Goal: Transaction & Acquisition: Purchase product/service

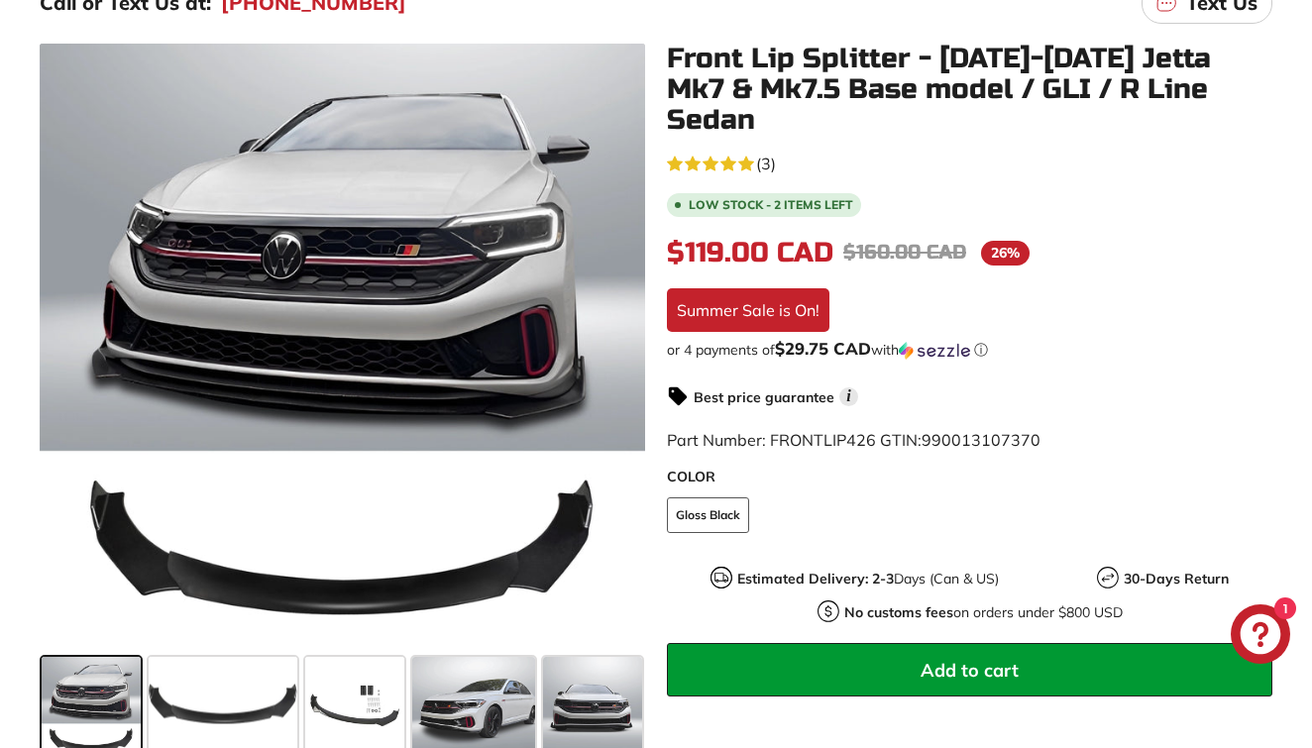
scroll to position [357, 0]
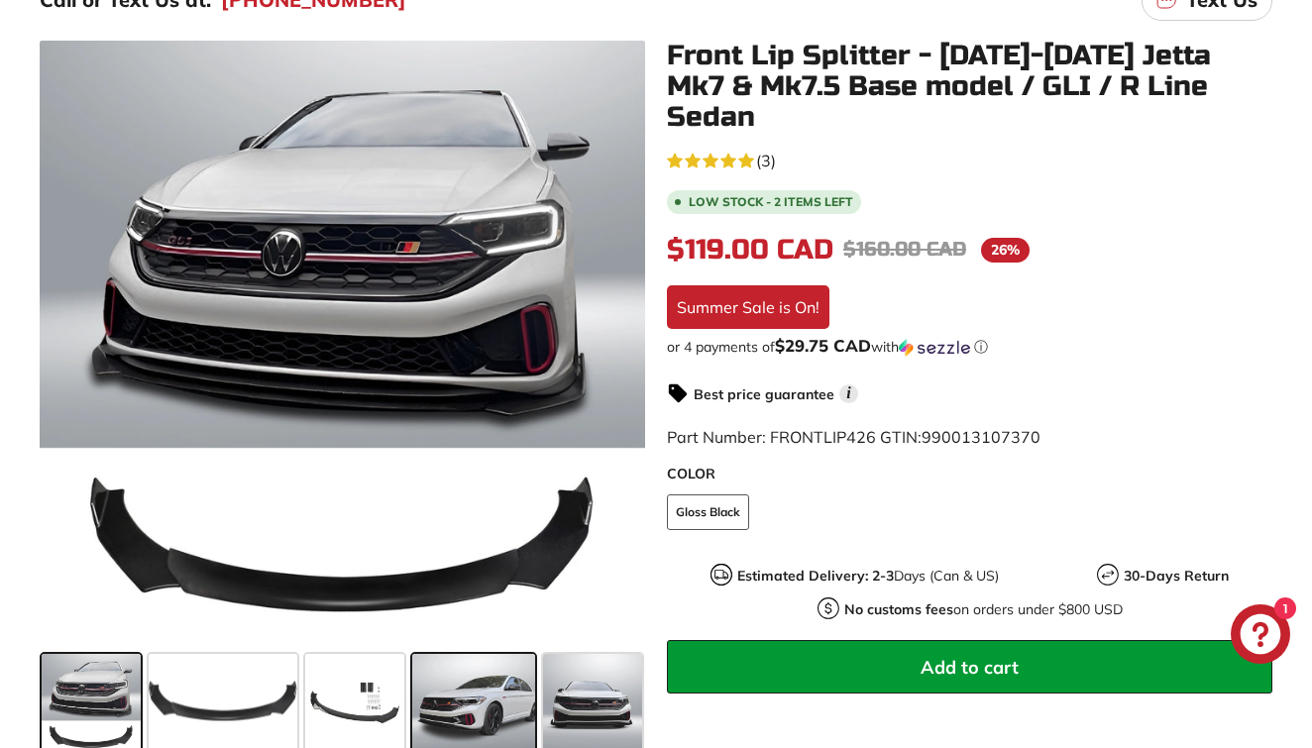
click at [494, 730] on span at bounding box center [473, 703] width 123 height 99
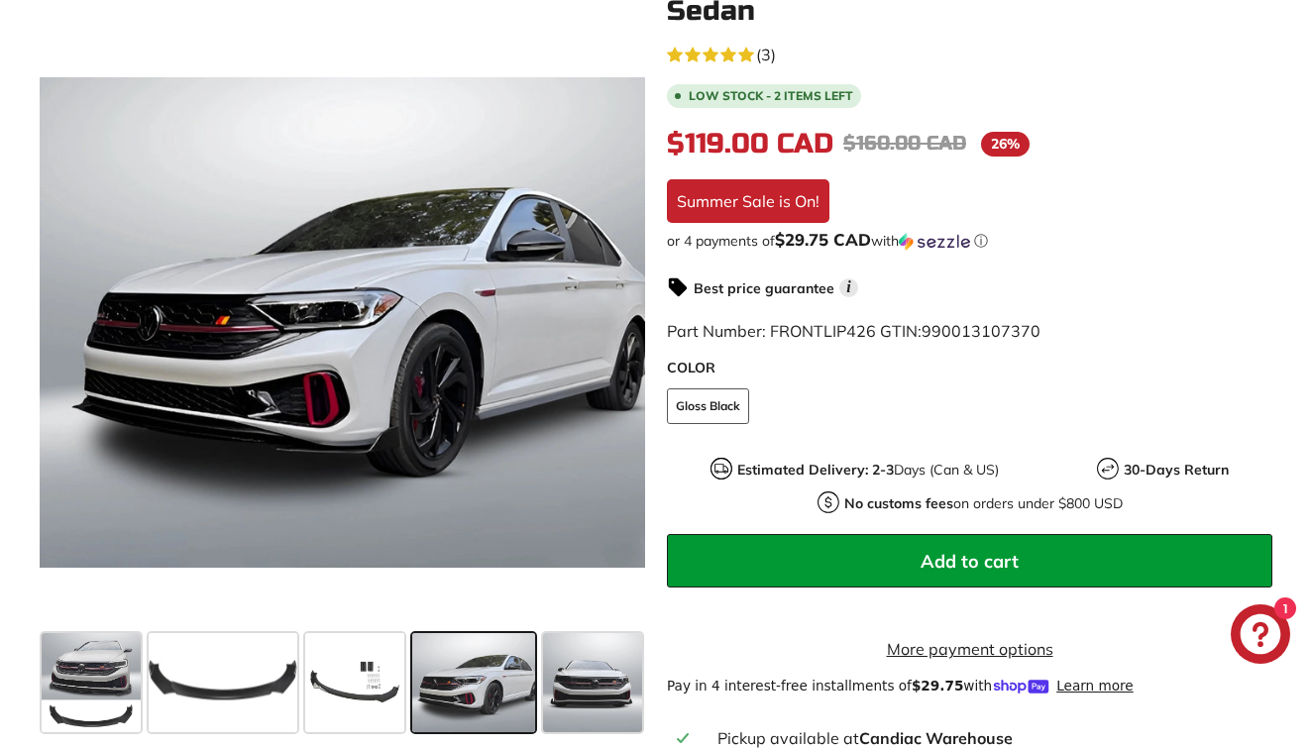
scroll to position [464, 0]
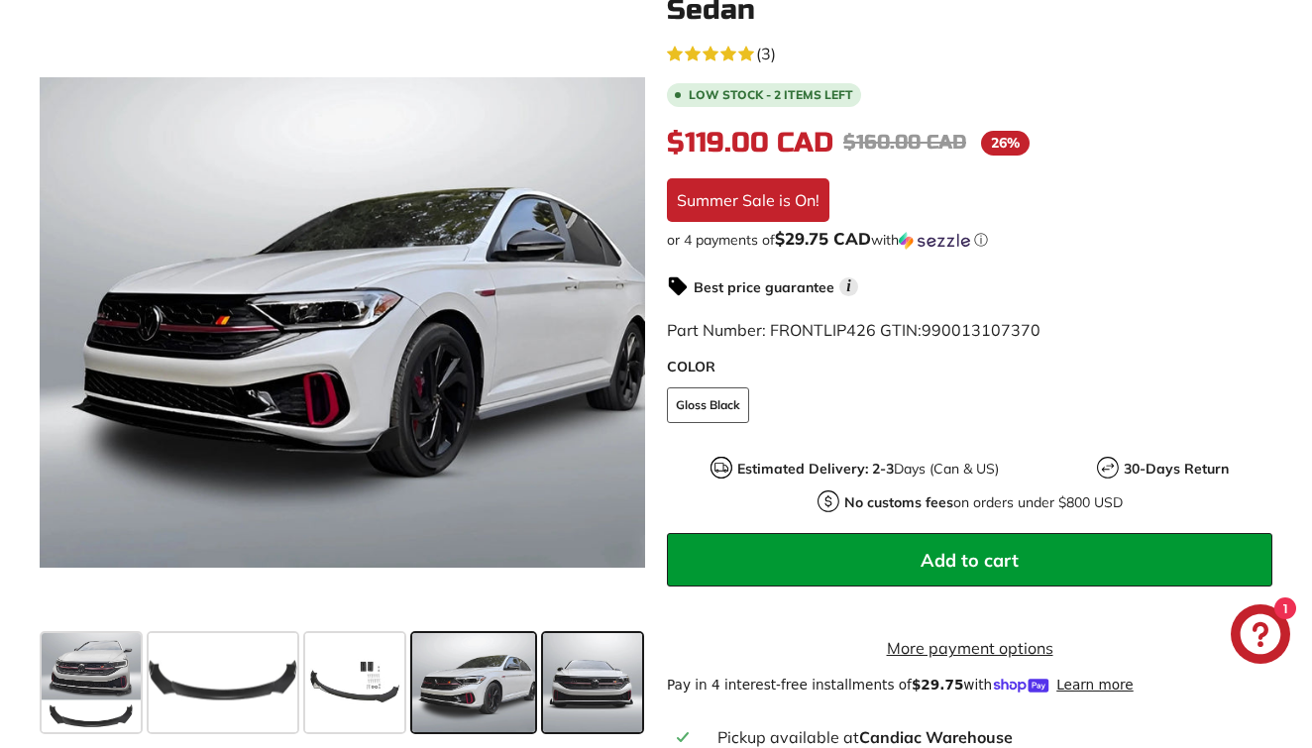
click at [554, 710] on span at bounding box center [592, 682] width 99 height 99
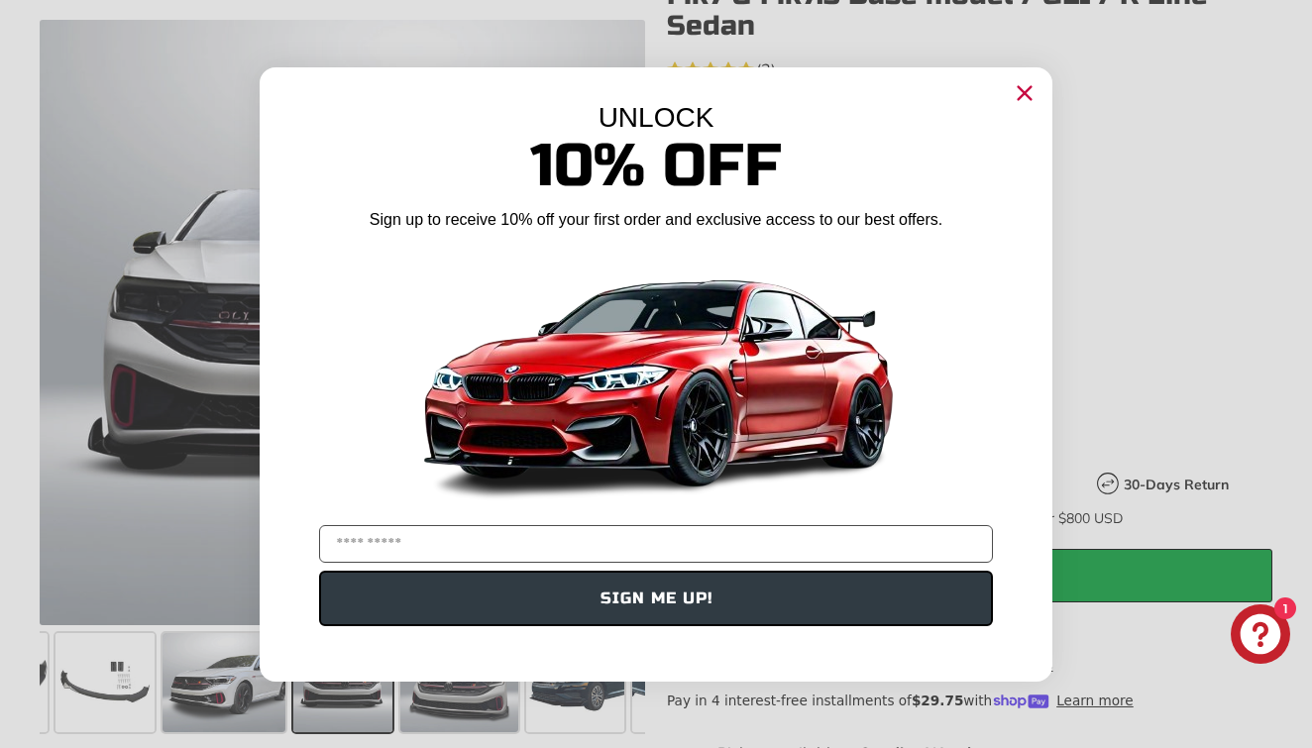
scroll to position [447, 0]
click at [1030, 99] on icon "Close dialog" at bounding box center [1025, 92] width 13 height 13
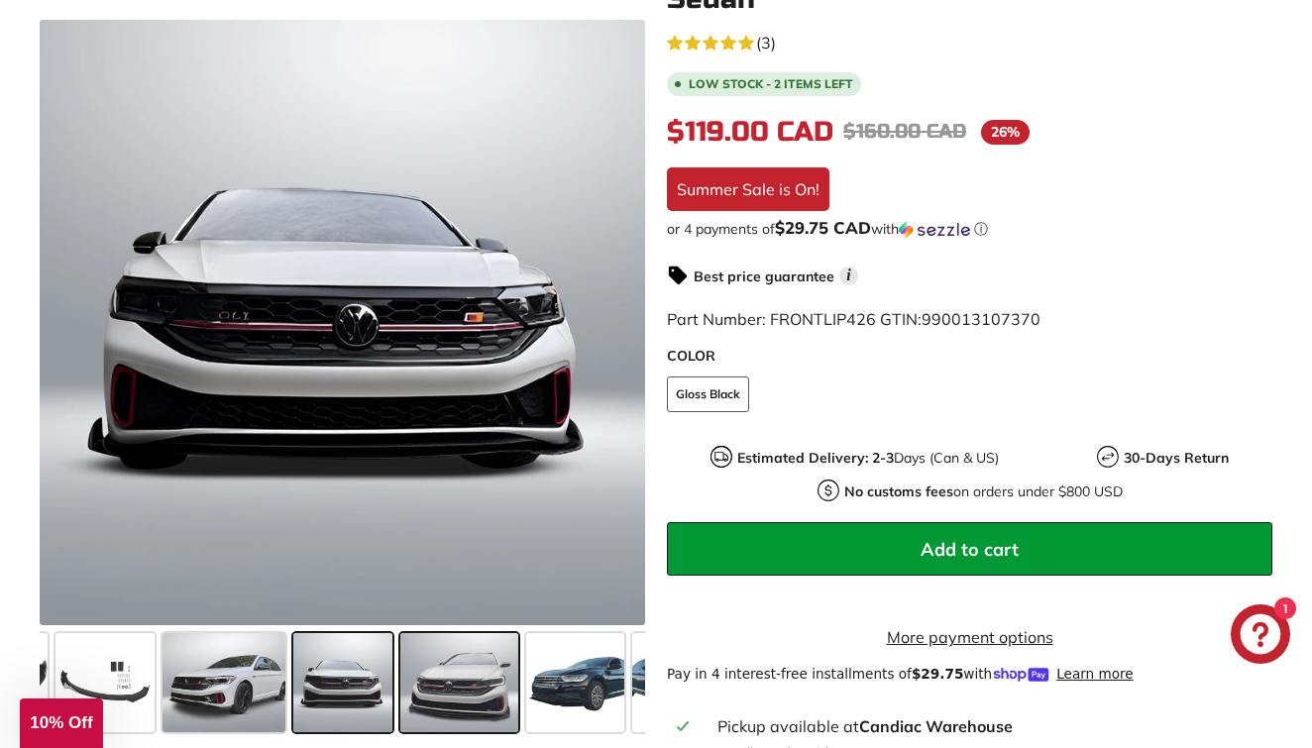
scroll to position [505, 0]
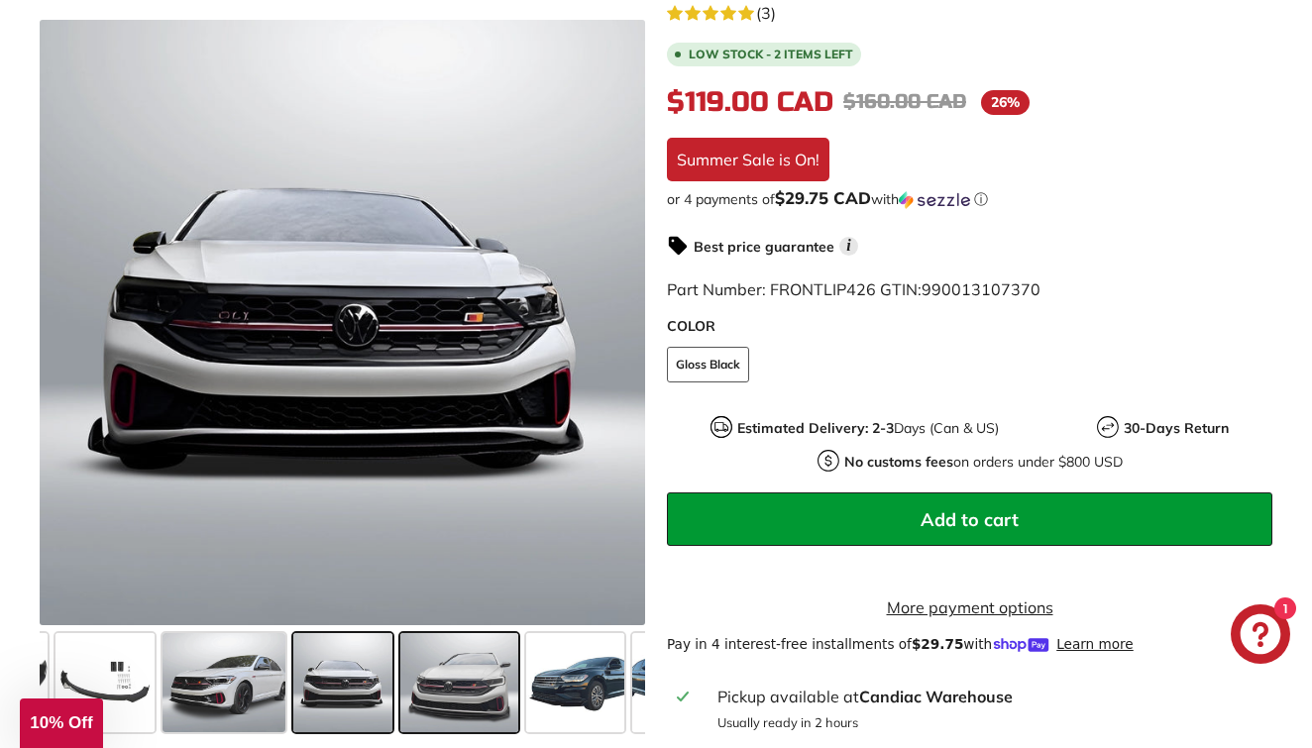
click at [507, 682] on span at bounding box center [459, 682] width 118 height 99
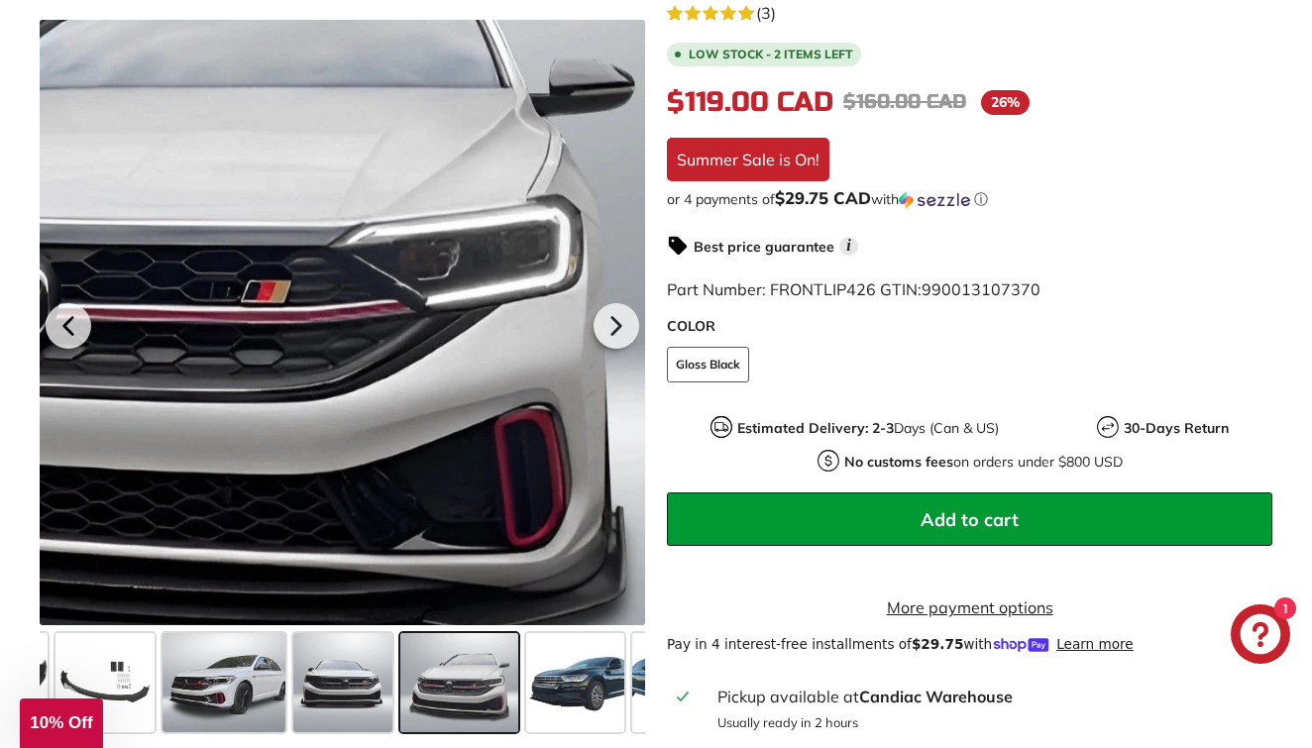
scroll to position [477, 0]
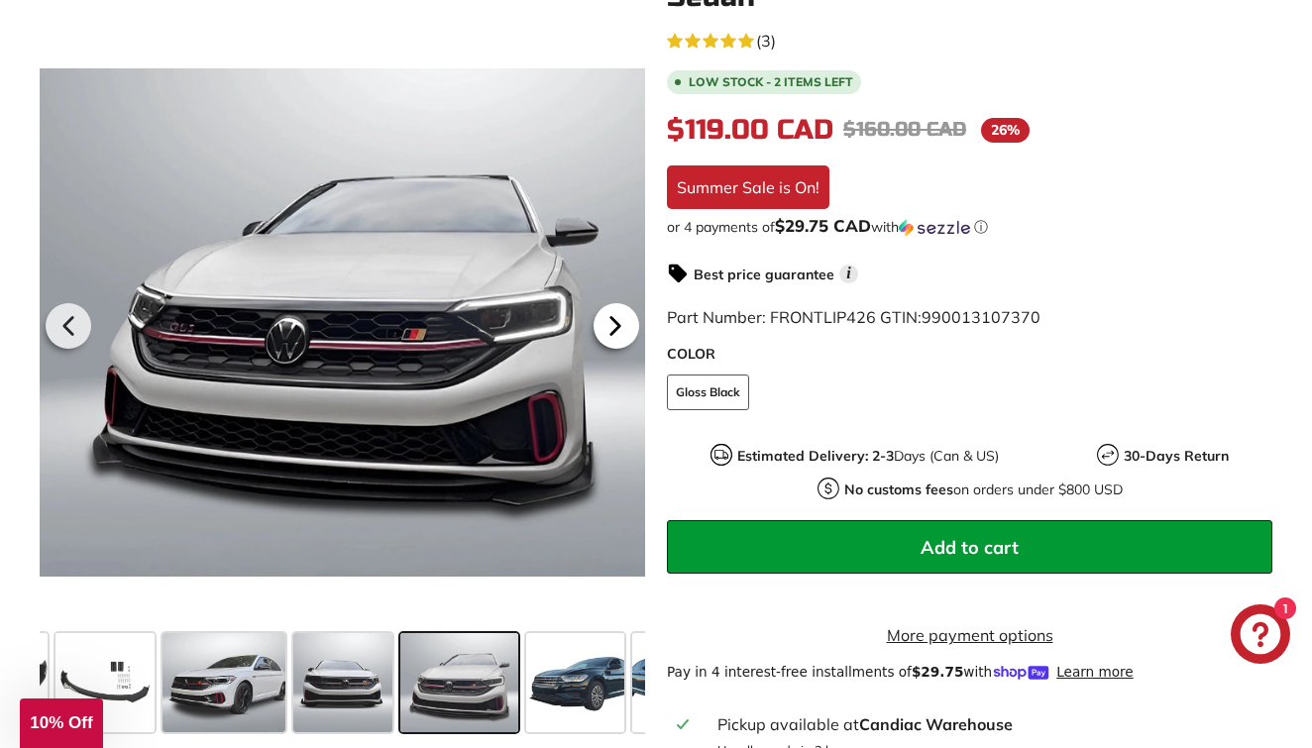
click at [625, 318] on icon at bounding box center [616, 326] width 46 height 46
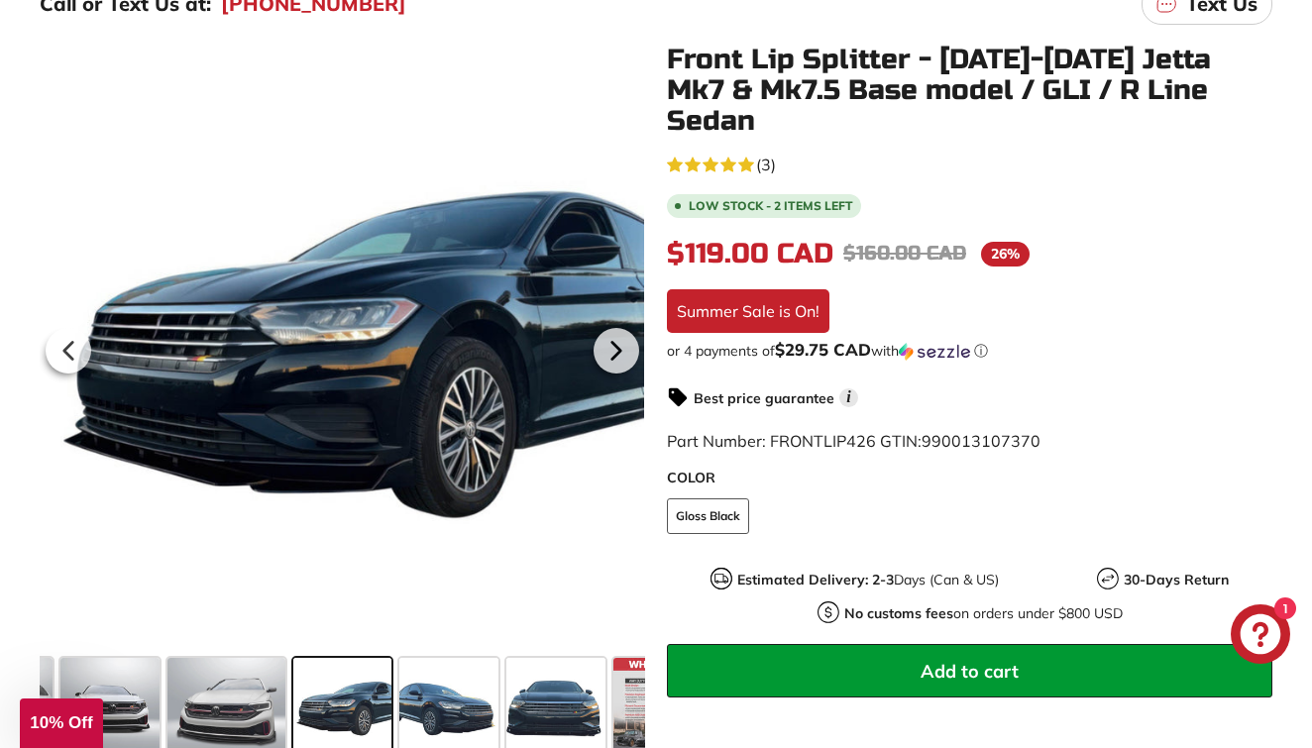
scroll to position [379, 0]
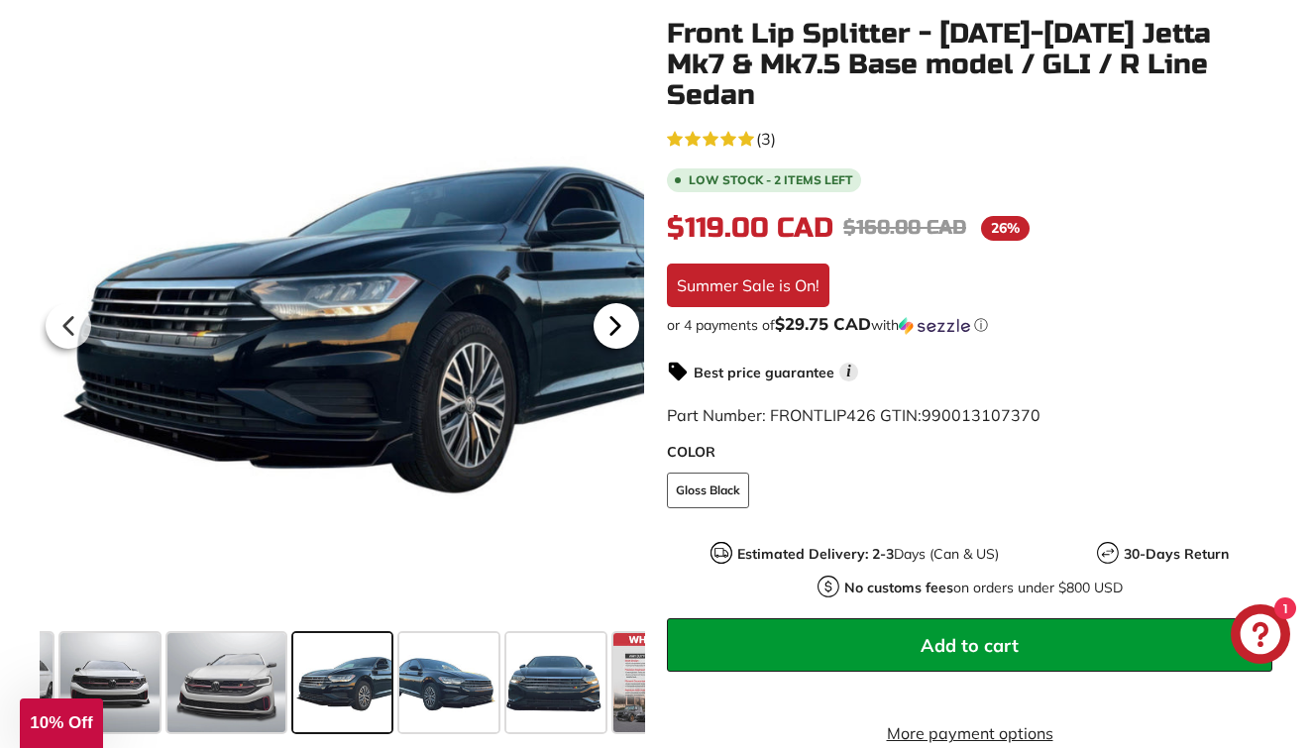
click at [604, 324] on icon at bounding box center [616, 326] width 46 height 46
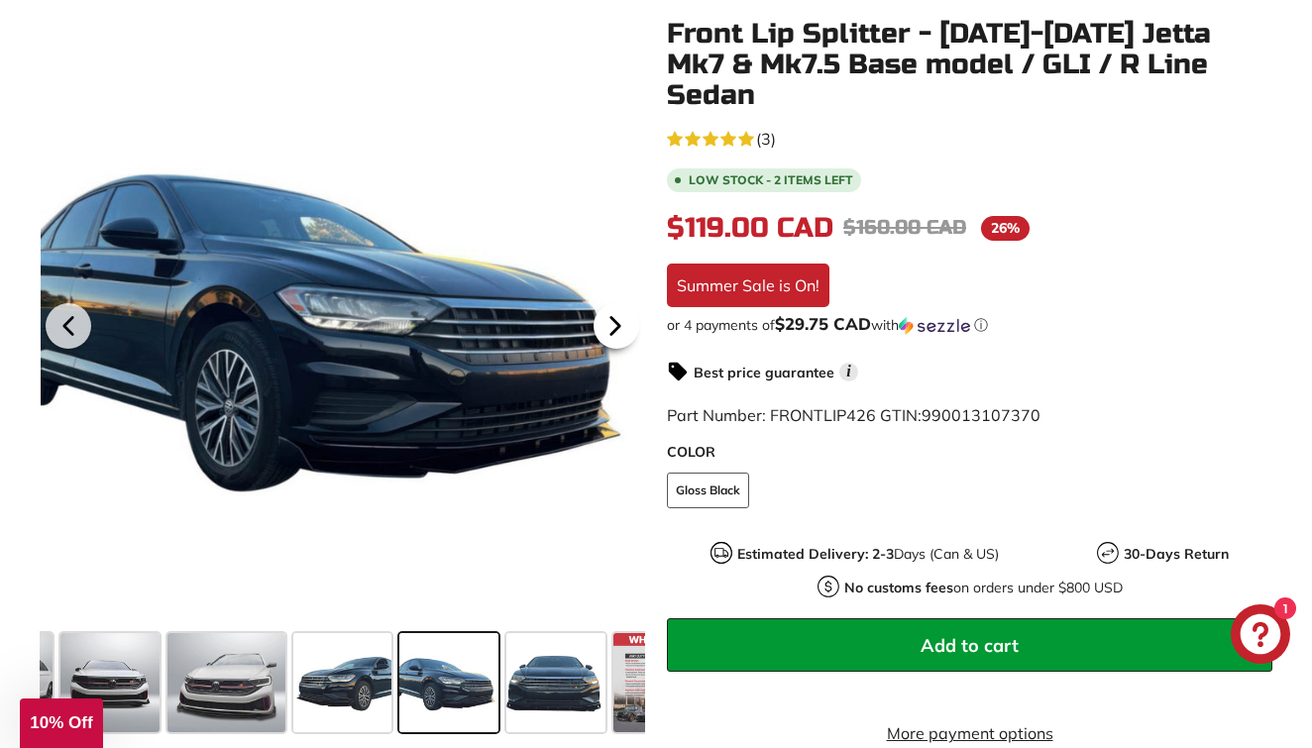
click at [610, 324] on icon at bounding box center [616, 326] width 46 height 46
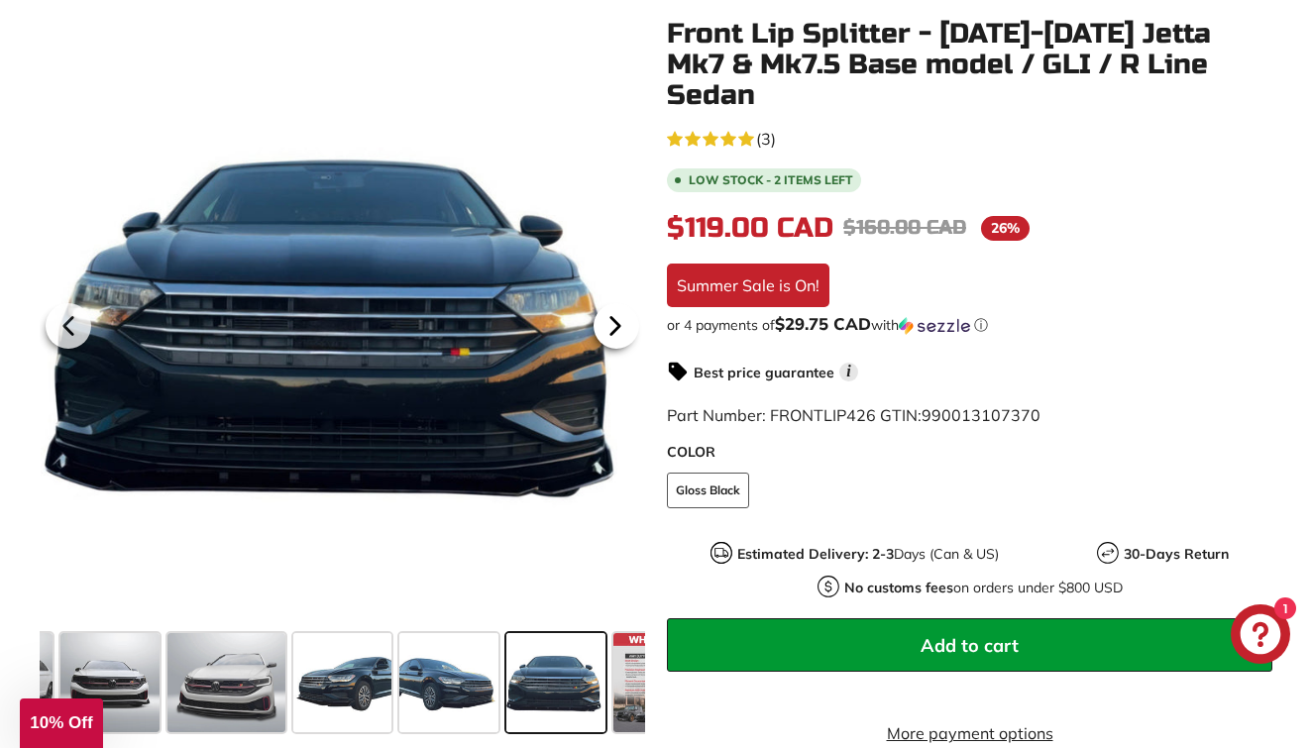
click at [610, 324] on icon at bounding box center [616, 326] width 46 height 46
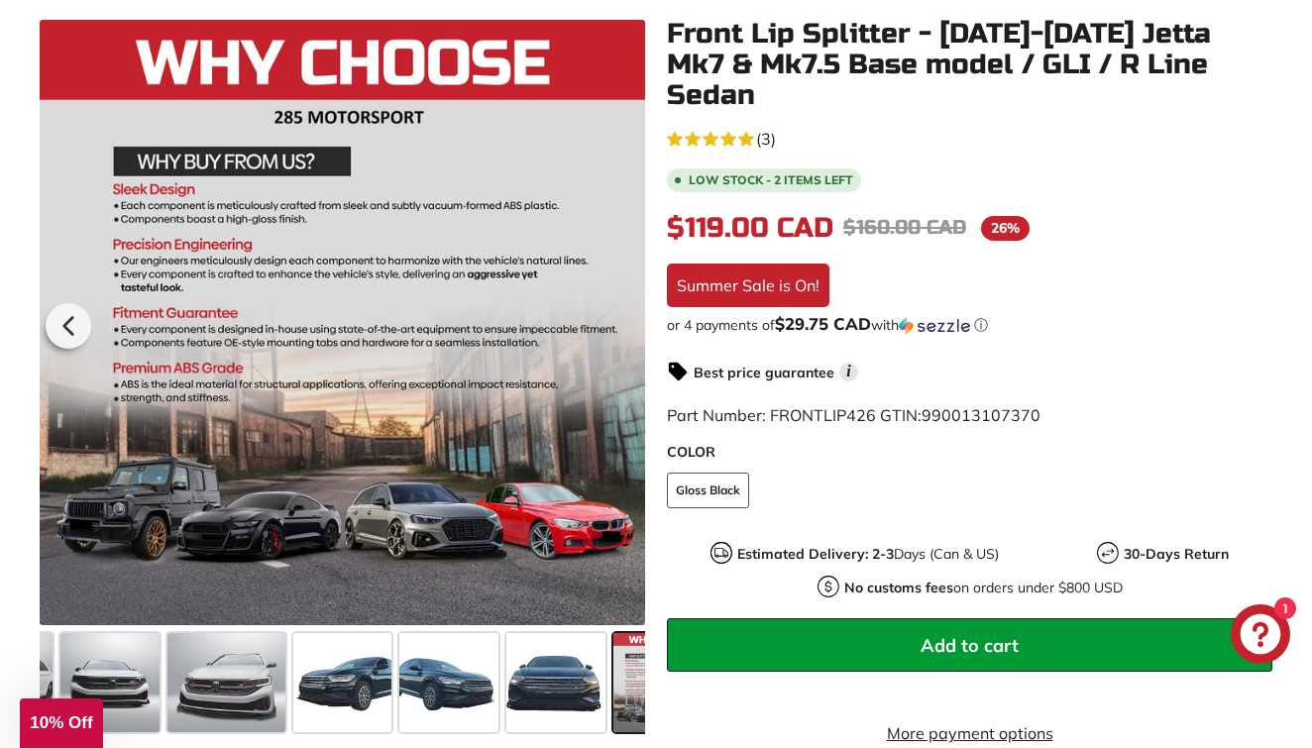
scroll to position [0, 554]
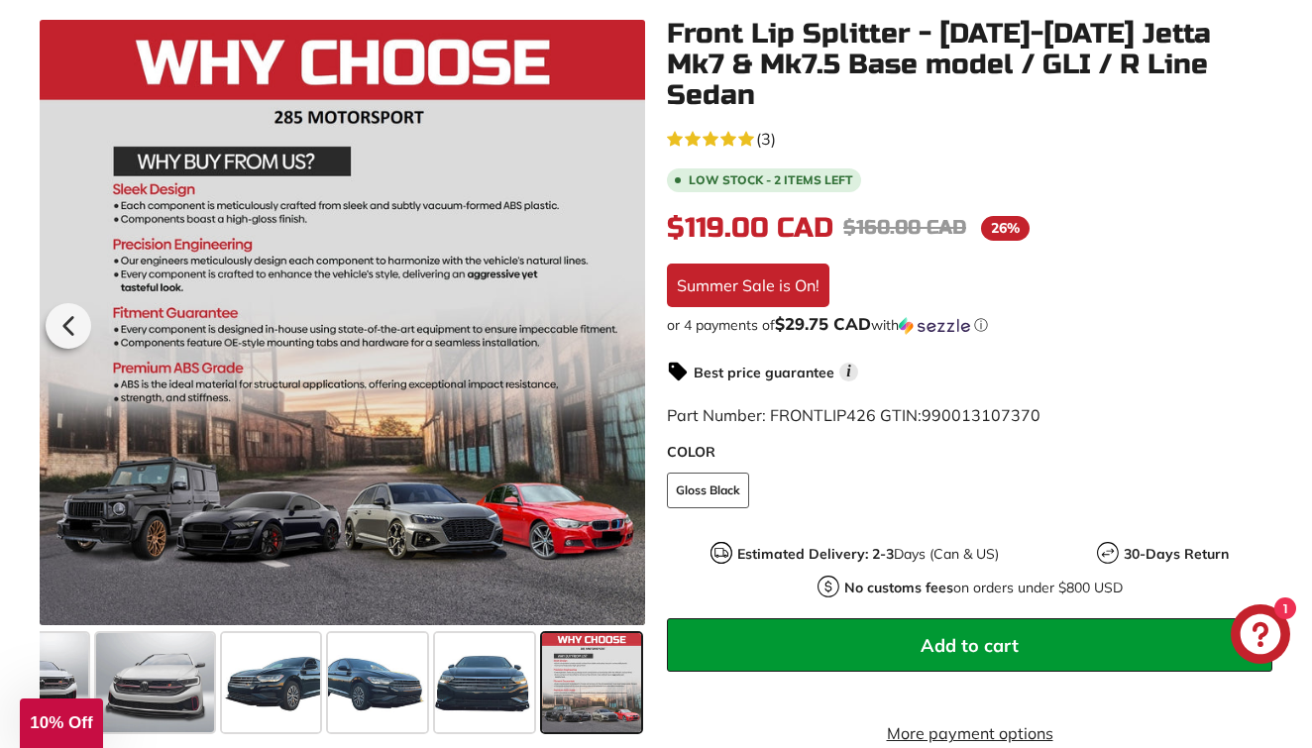
click at [610, 324] on div at bounding box center [343, 323] width 606 height 606
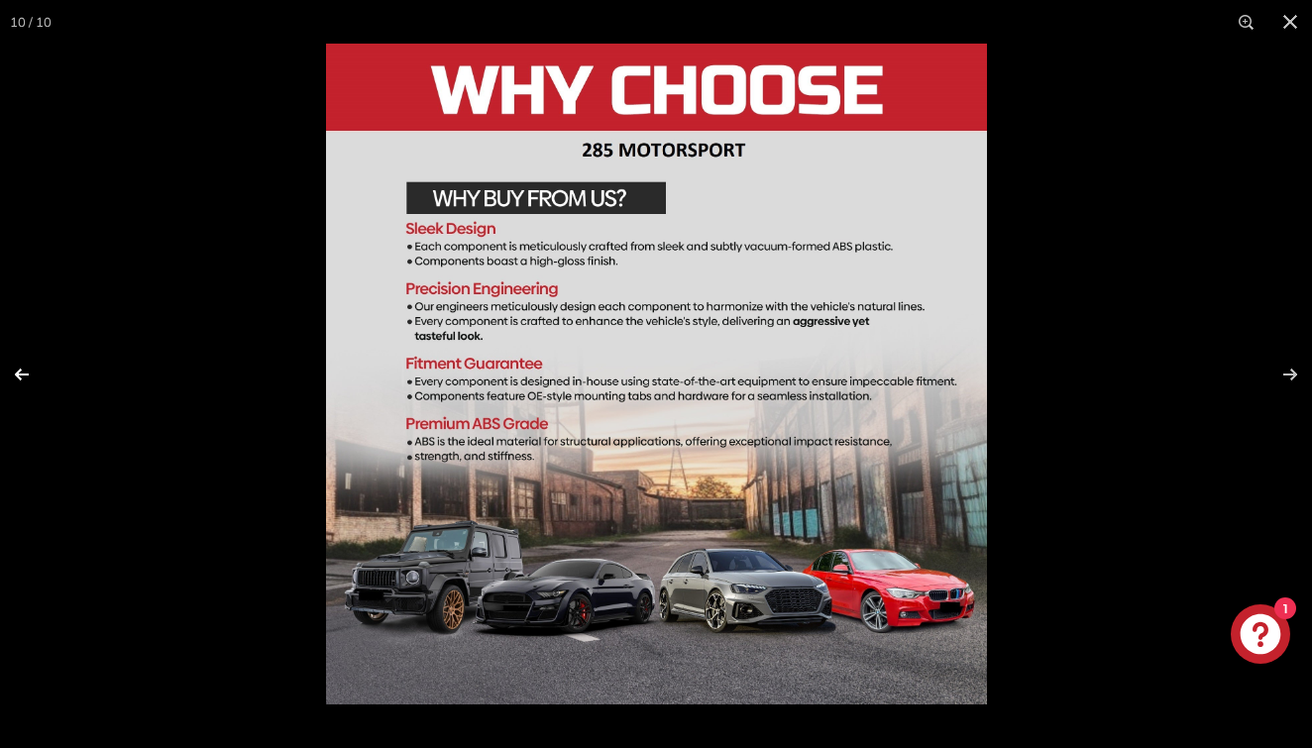
click at [42, 371] on button at bounding box center [34, 374] width 69 height 99
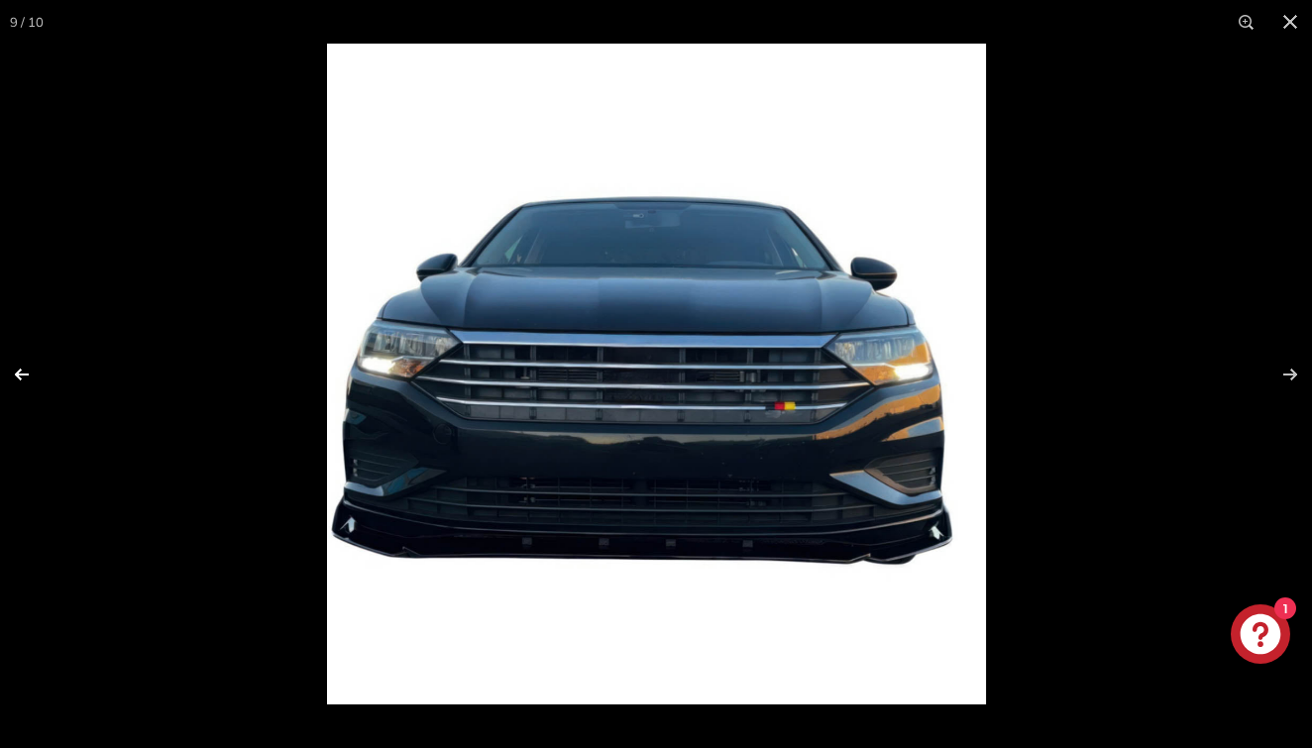
click at [39, 371] on button at bounding box center [34, 374] width 69 height 99
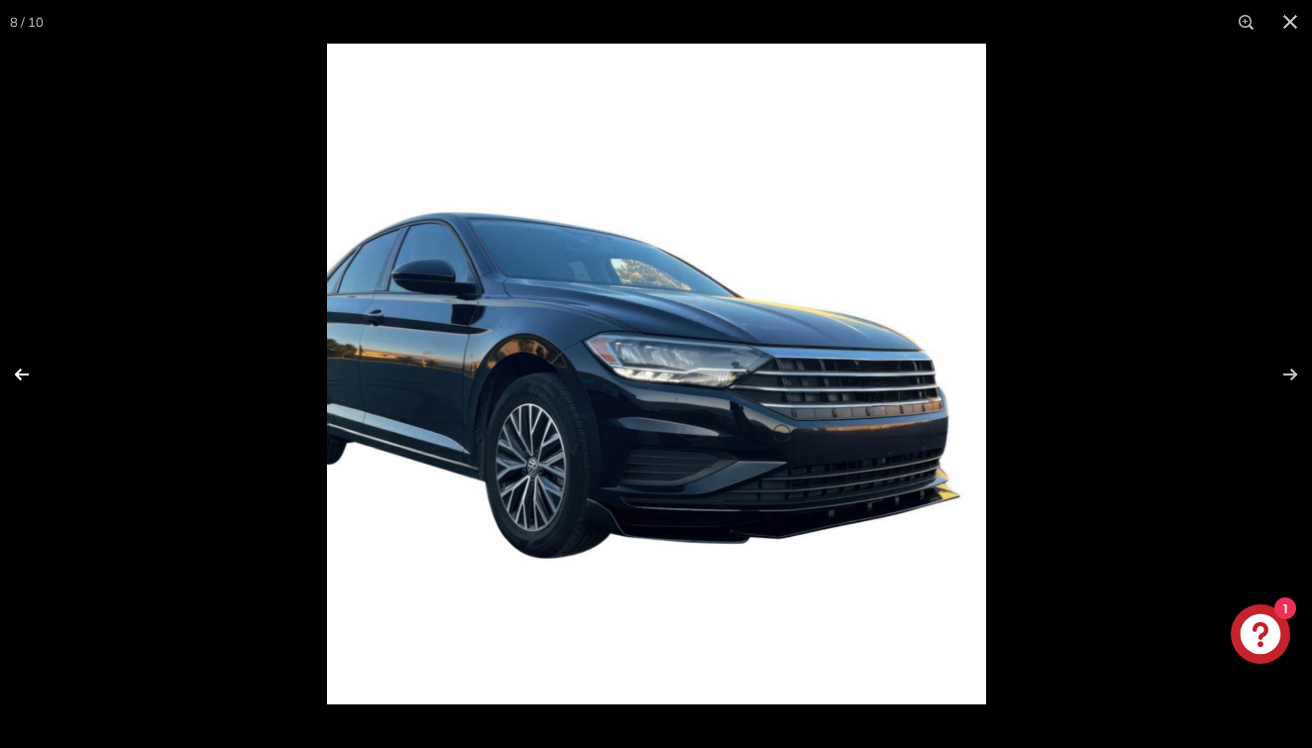
click at [39, 371] on button at bounding box center [34, 374] width 69 height 99
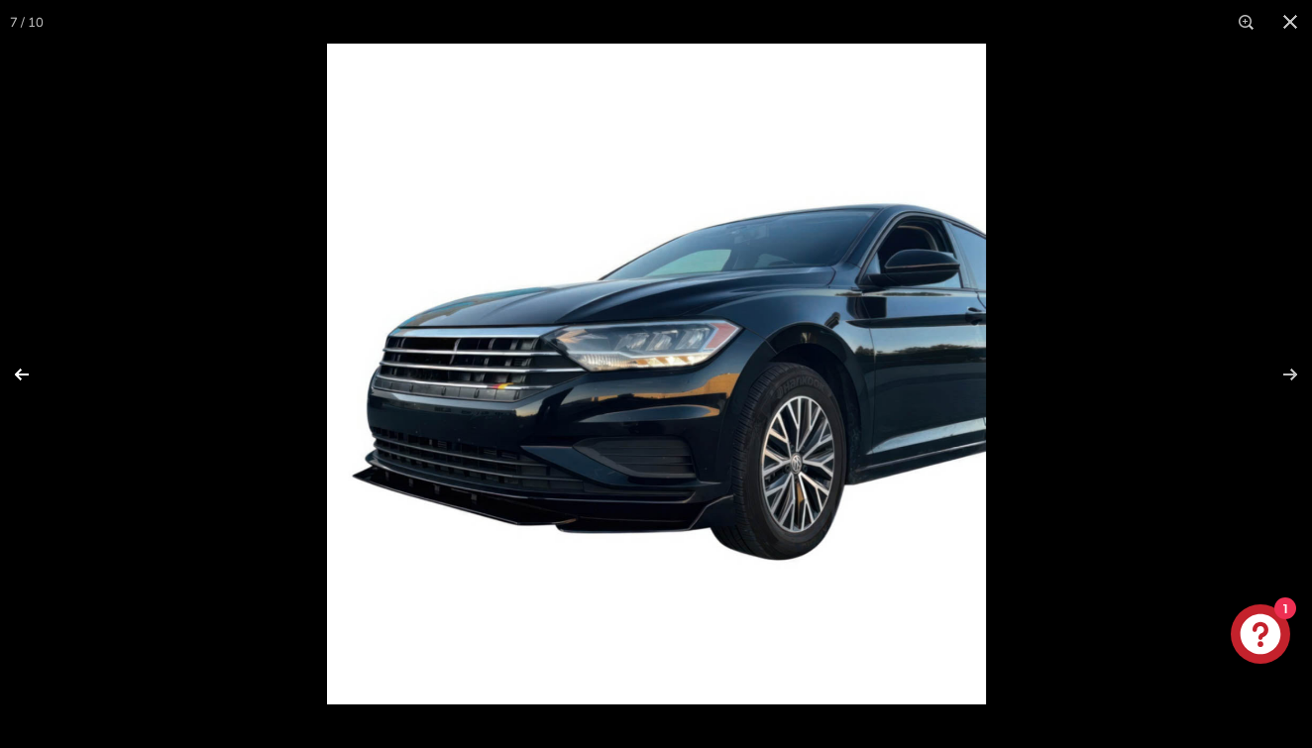
click at [39, 371] on button at bounding box center [34, 374] width 69 height 99
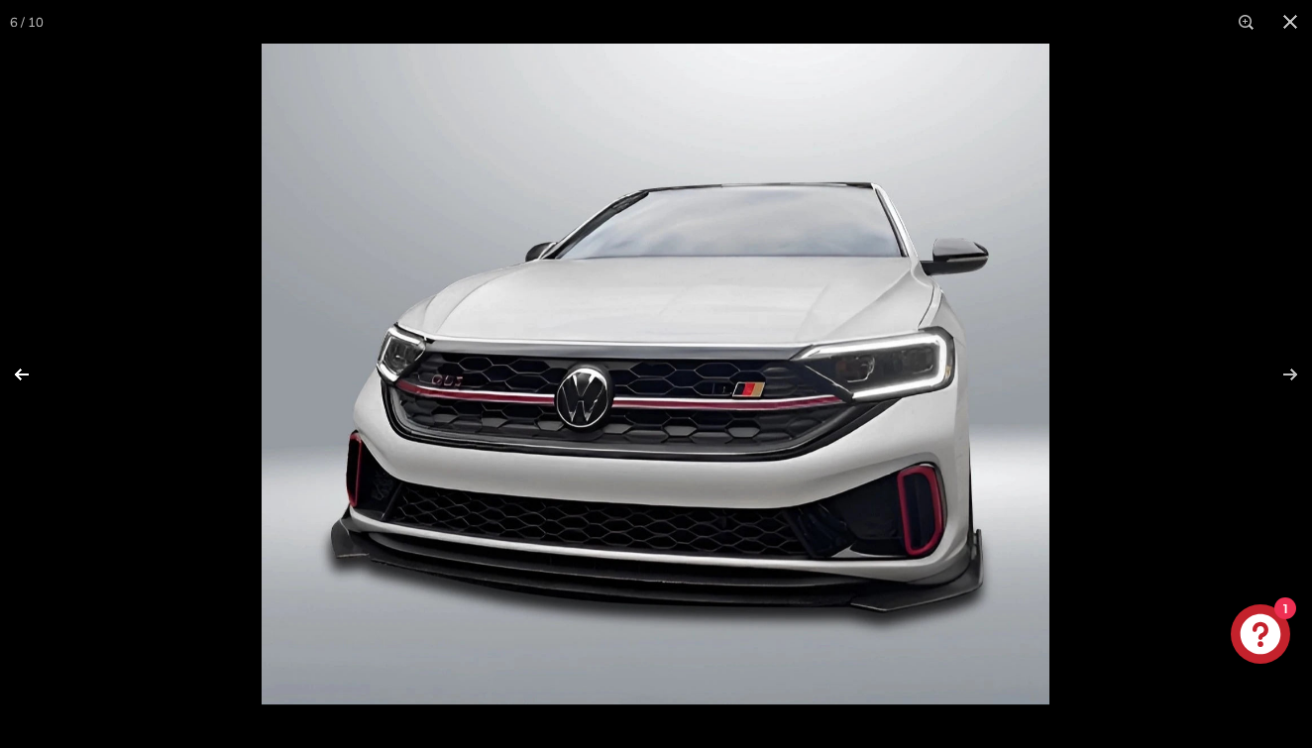
click at [39, 371] on button at bounding box center [34, 374] width 69 height 99
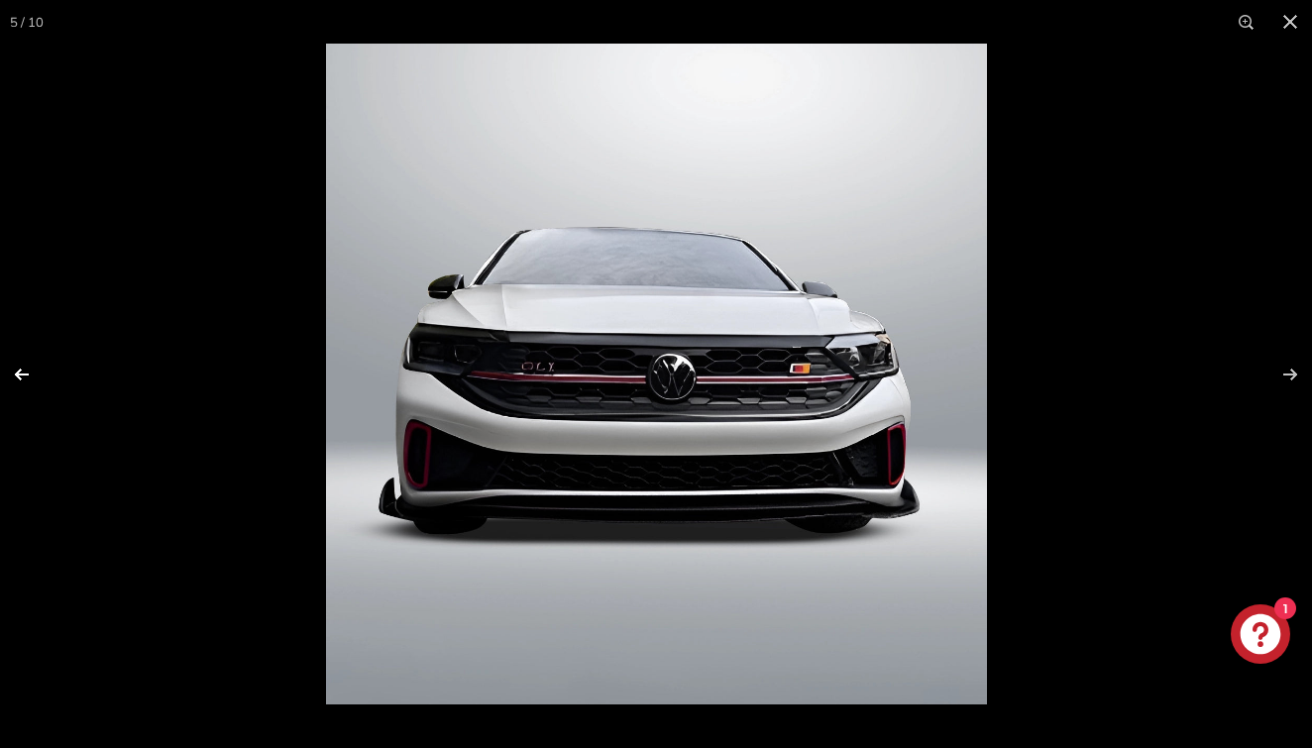
scroll to position [0, 250]
click at [39, 371] on button at bounding box center [34, 374] width 69 height 99
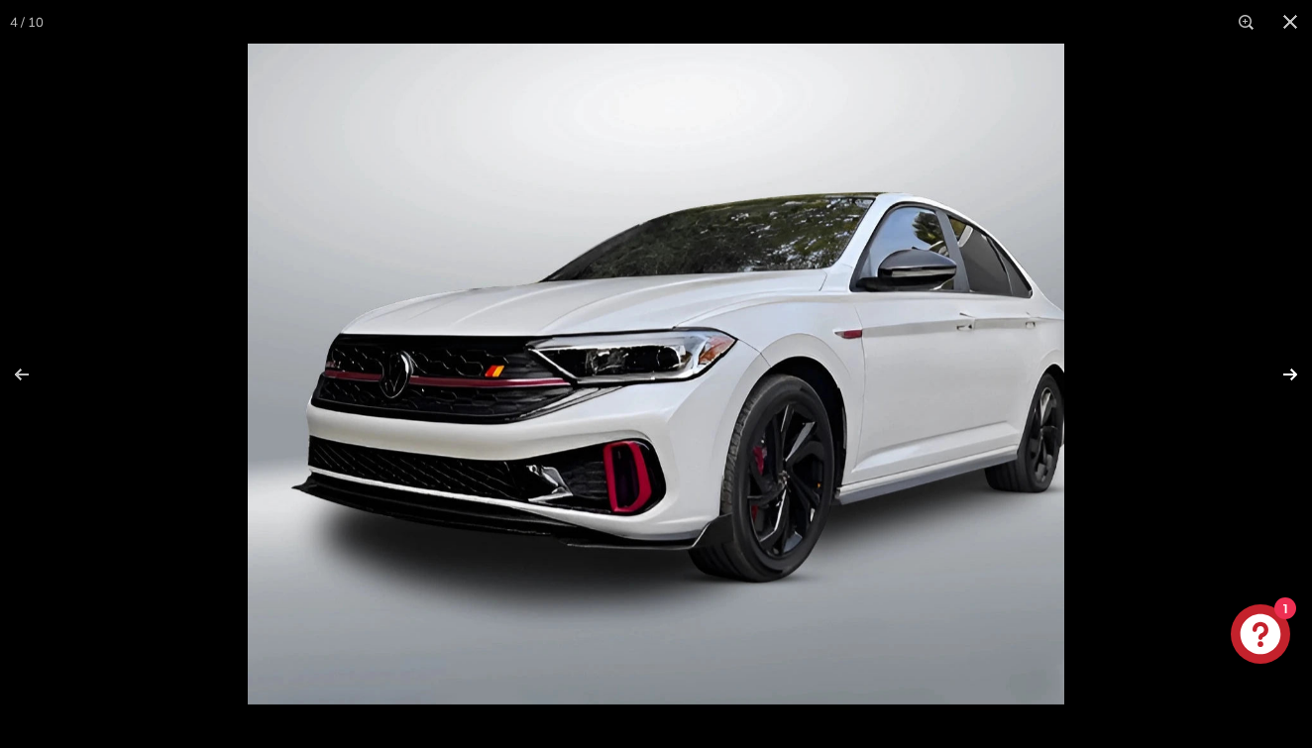
click at [1275, 353] on button at bounding box center [1277, 374] width 69 height 99
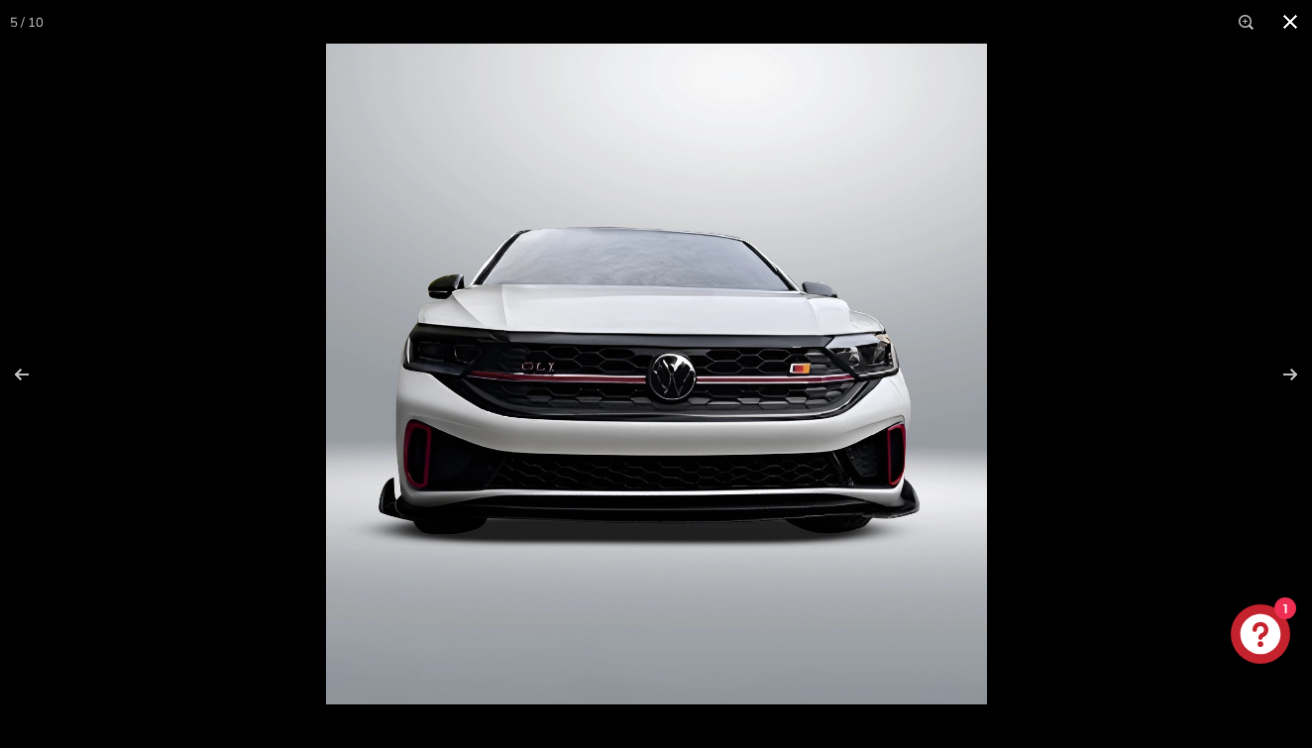
click at [1283, 30] on button at bounding box center [1291, 22] width 44 height 44
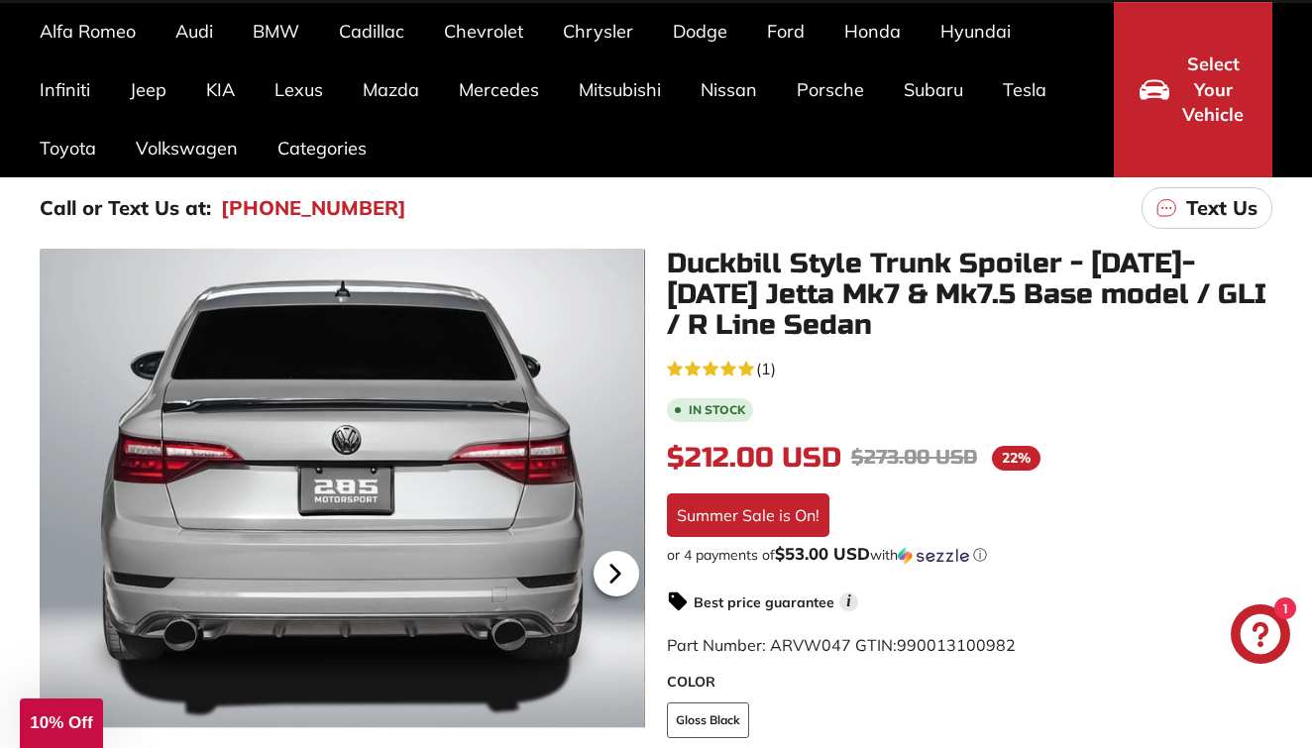
scroll to position [169, 0]
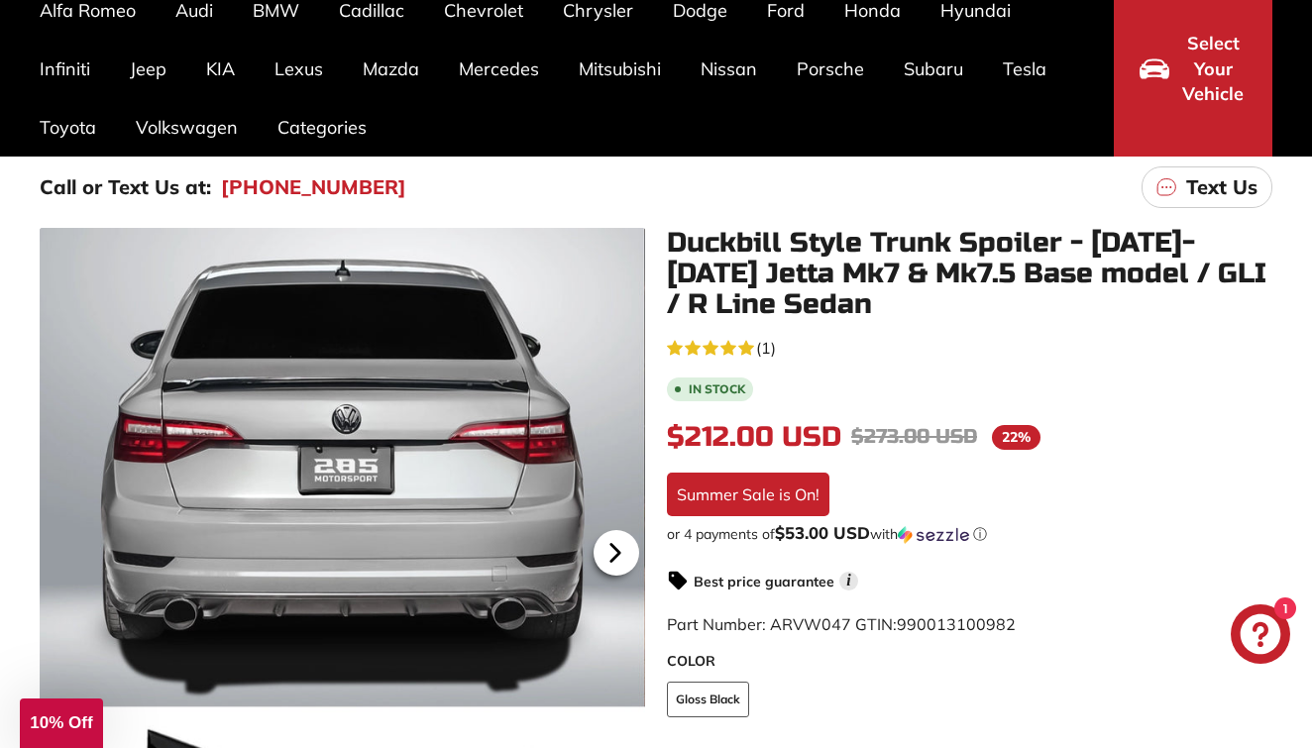
click at [618, 539] on icon at bounding box center [616, 553] width 46 height 46
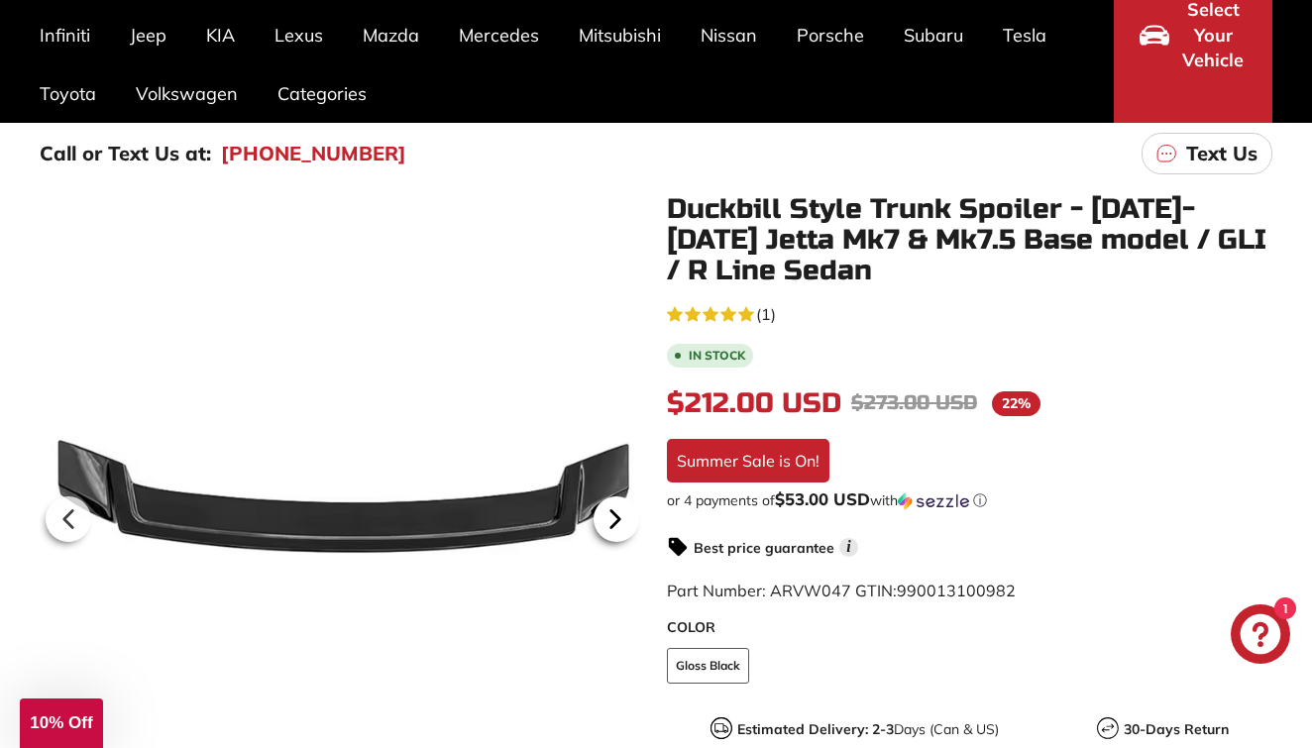
scroll to position [216, 0]
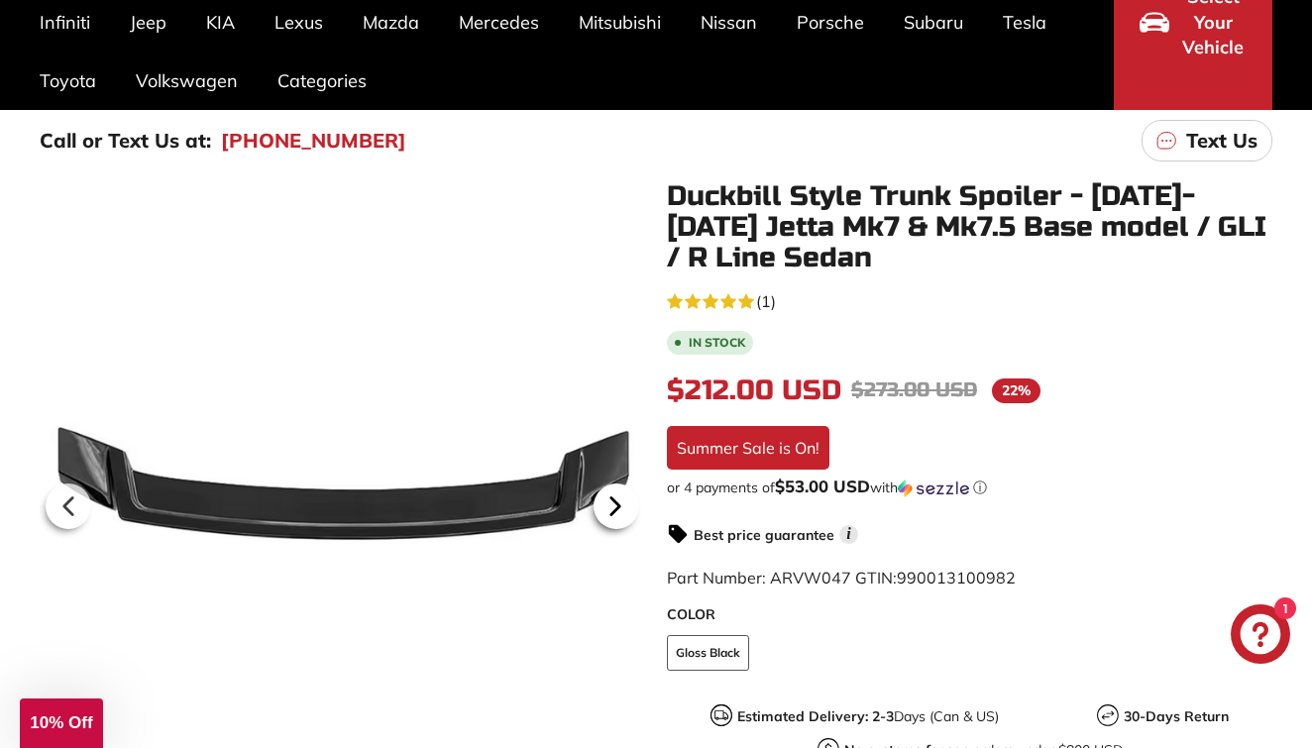
click at [617, 492] on icon at bounding box center [616, 507] width 46 height 46
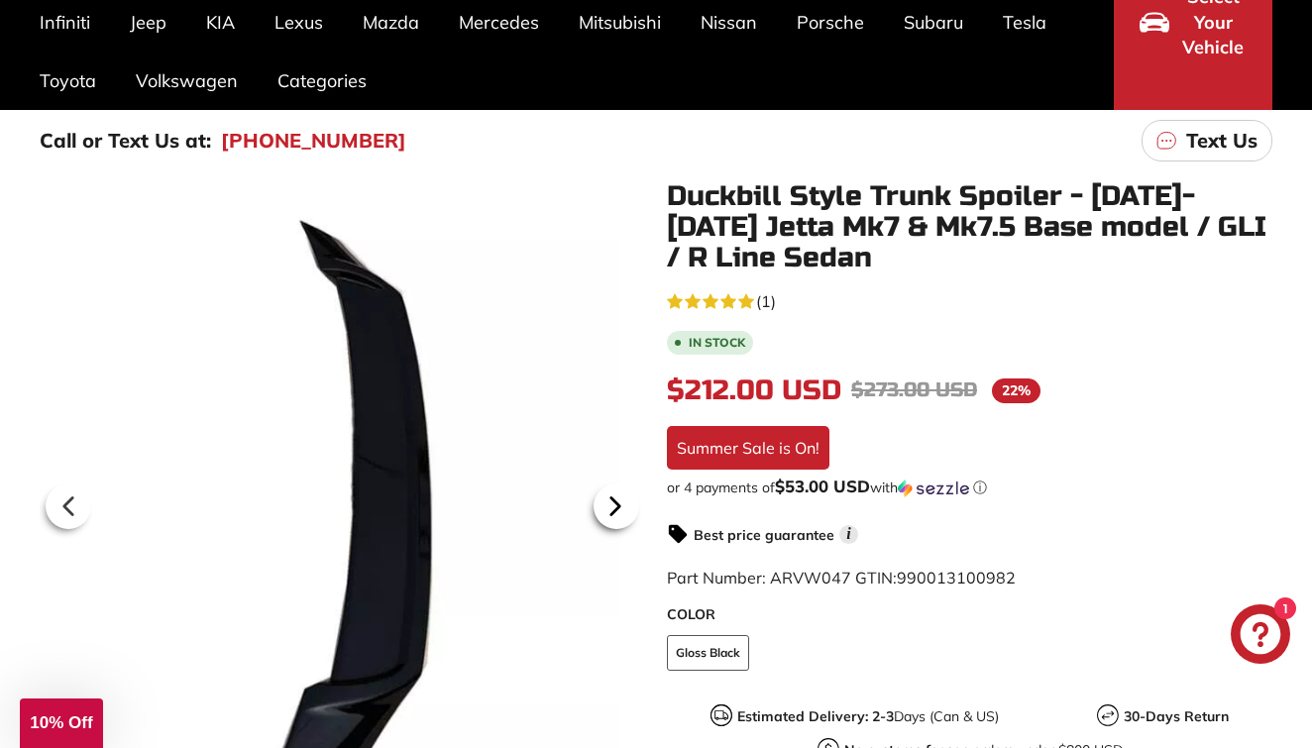
click at [616, 503] on icon at bounding box center [616, 506] width 8 height 17
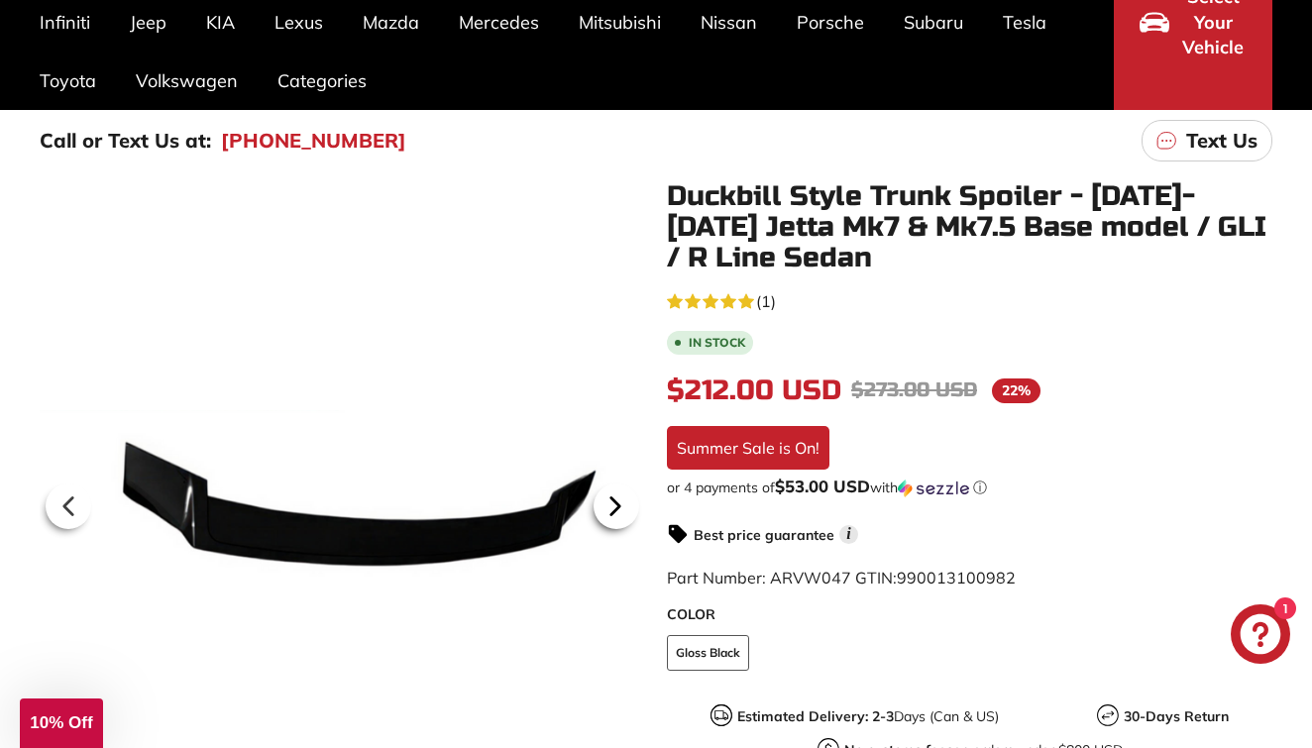
click at [616, 503] on icon at bounding box center [616, 506] width 8 height 17
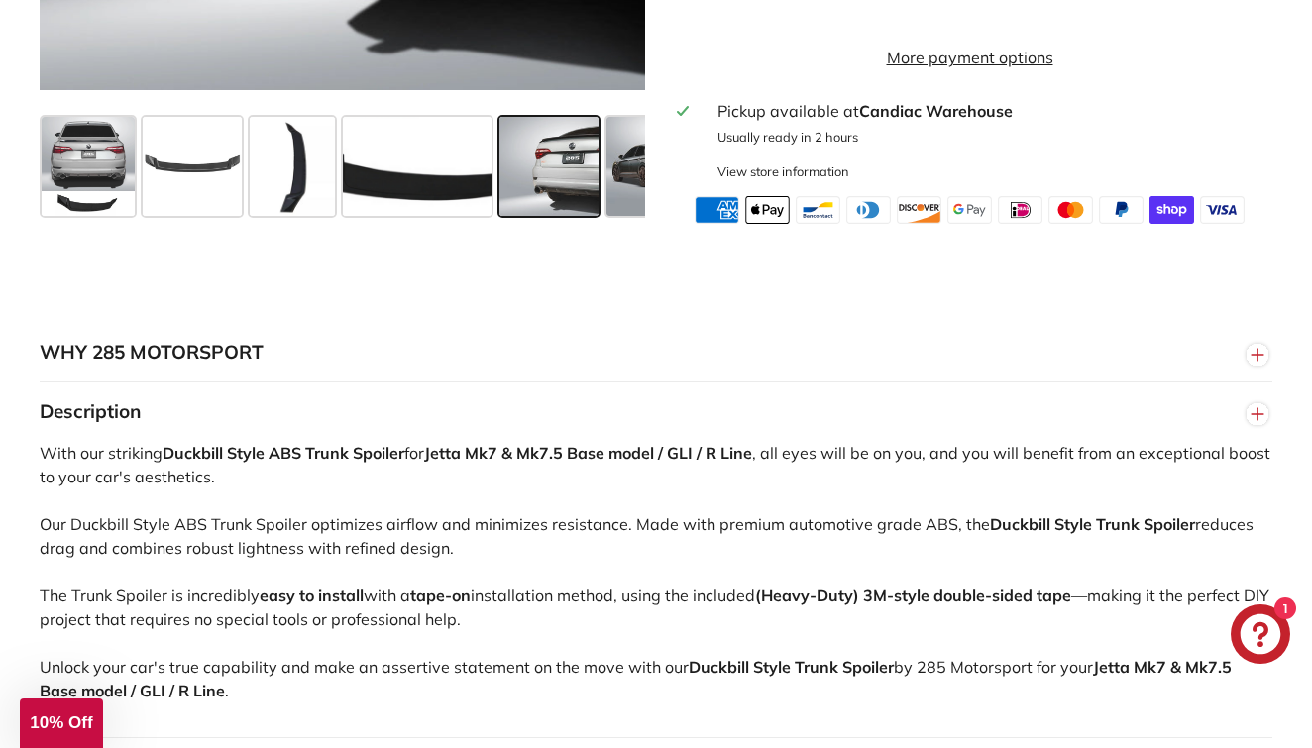
scroll to position [1219, 0]
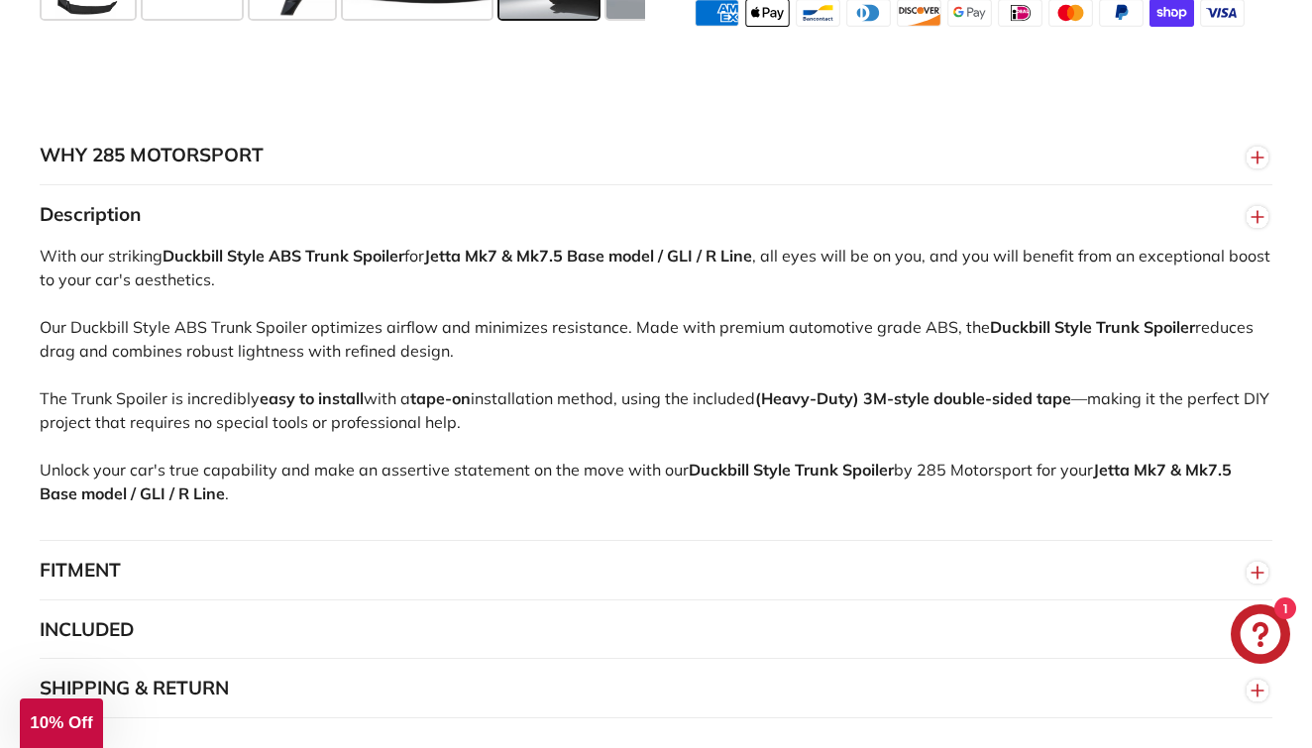
click at [623, 589] on button "FITMENT" at bounding box center [656, 570] width 1233 height 59
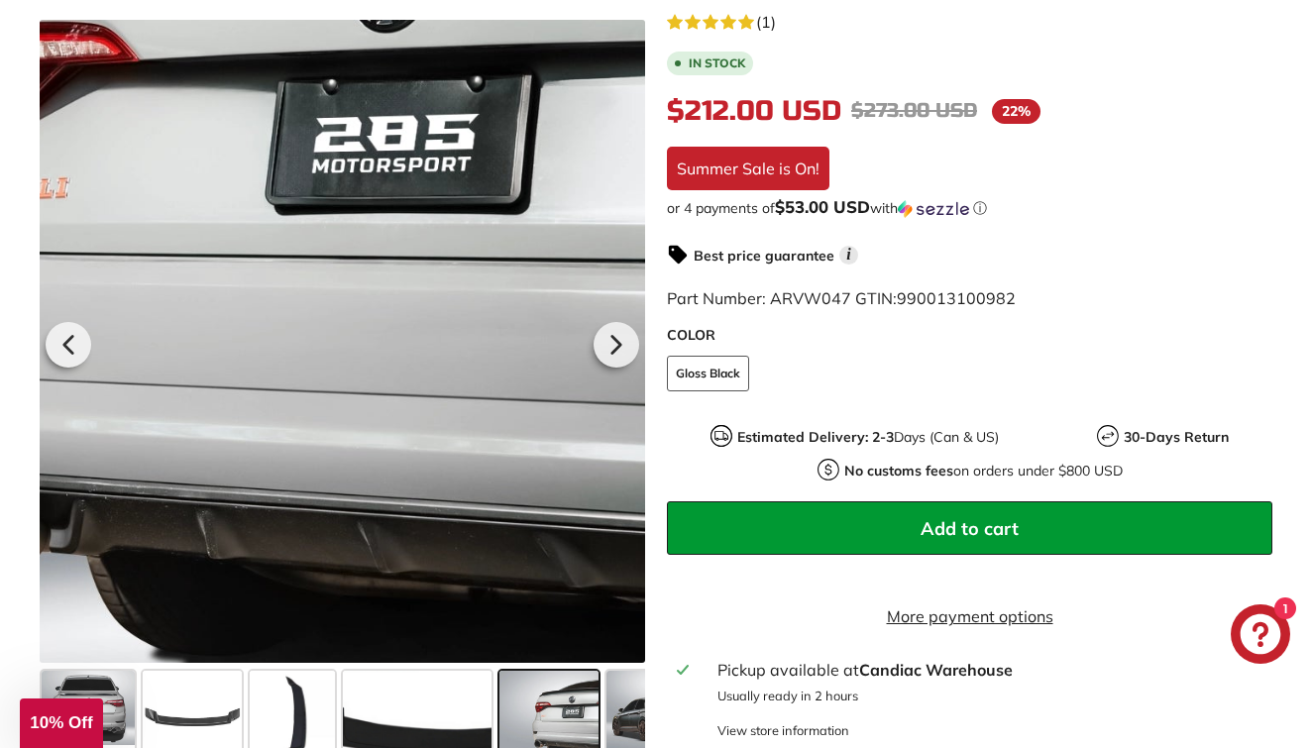
scroll to position [520, 0]
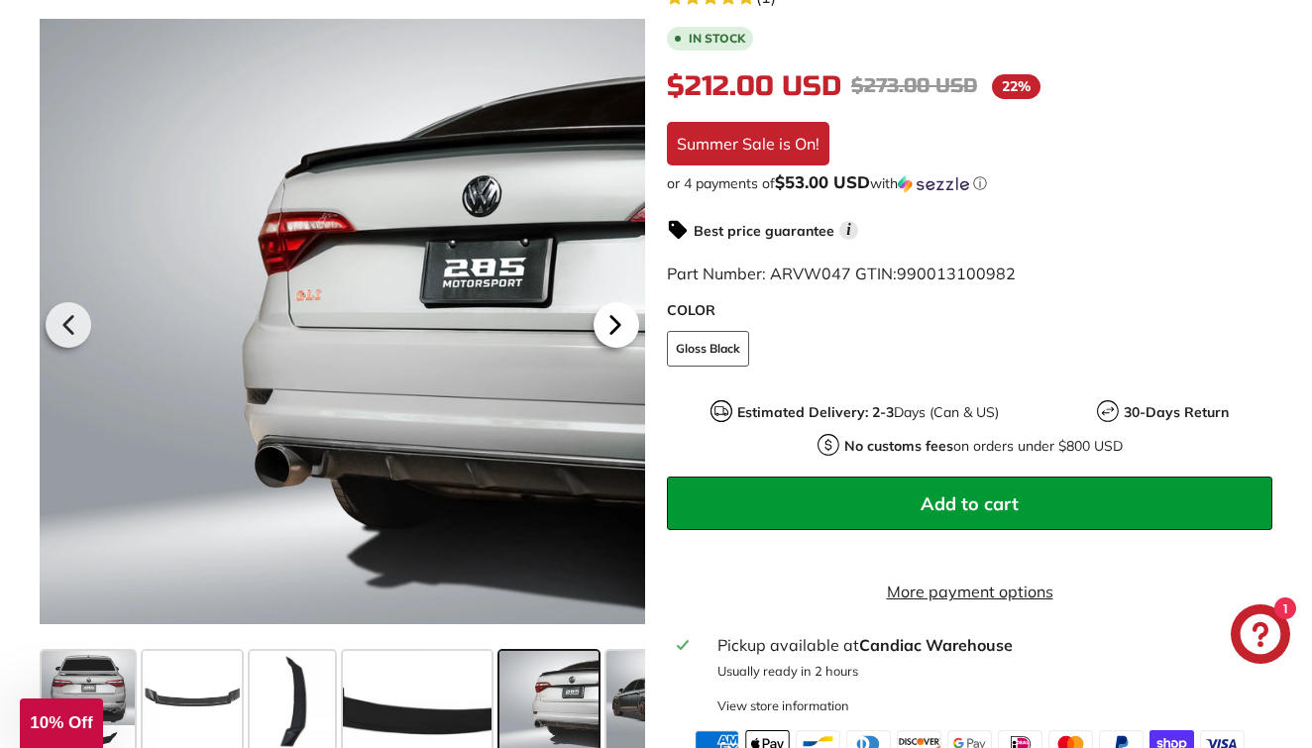
click at [617, 334] on icon at bounding box center [616, 325] width 46 height 46
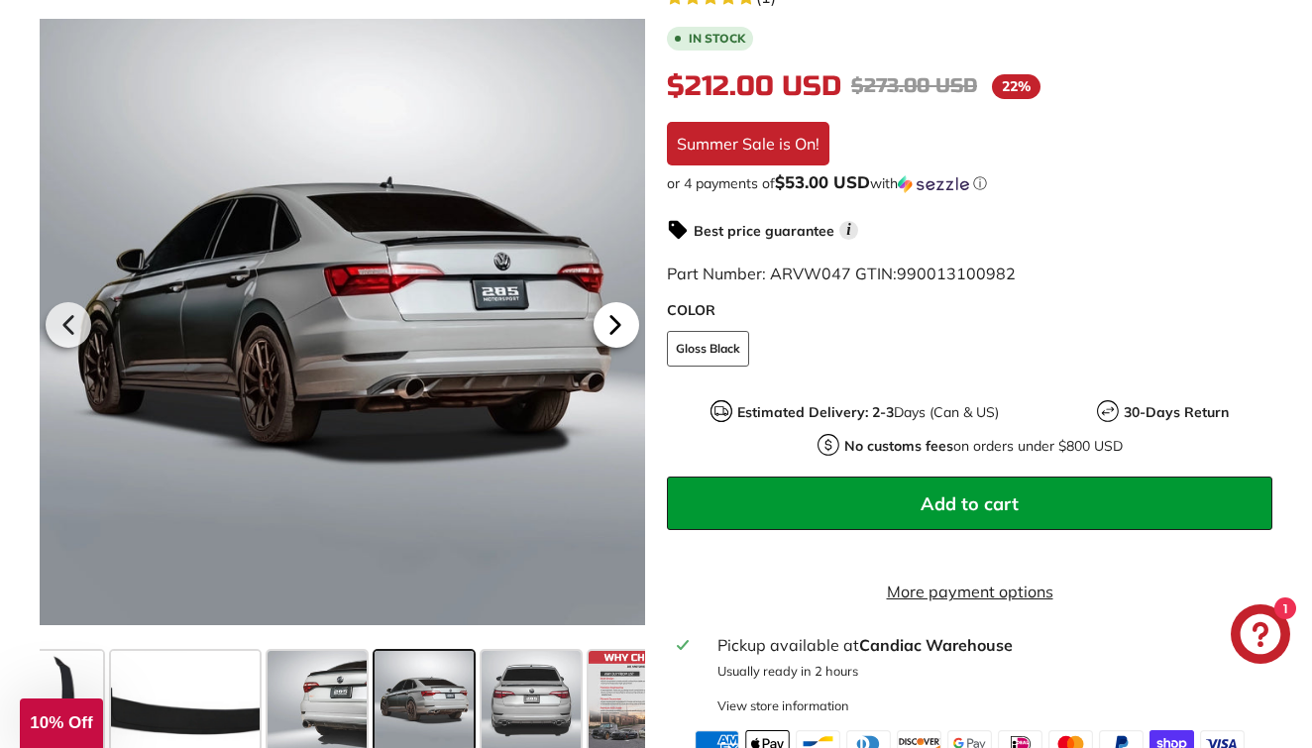
scroll to position [0, 279]
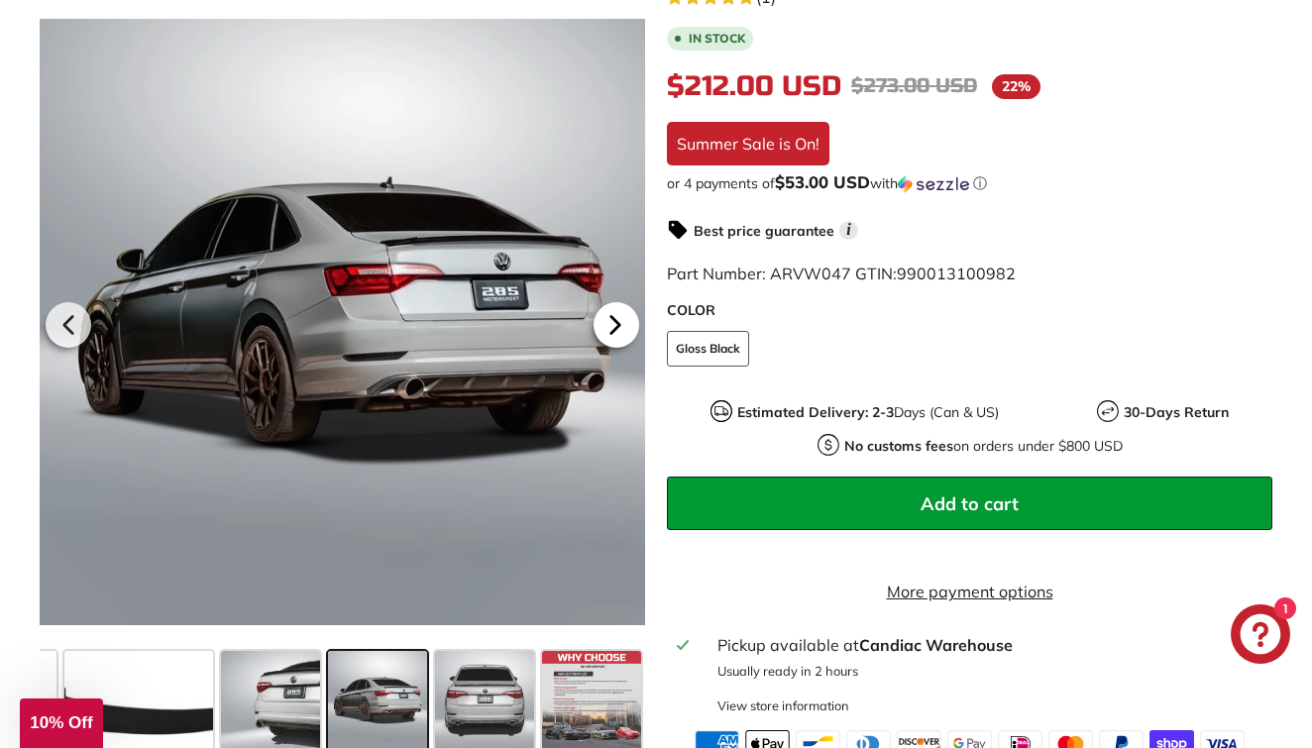
click at [617, 333] on icon at bounding box center [616, 324] width 8 height 17
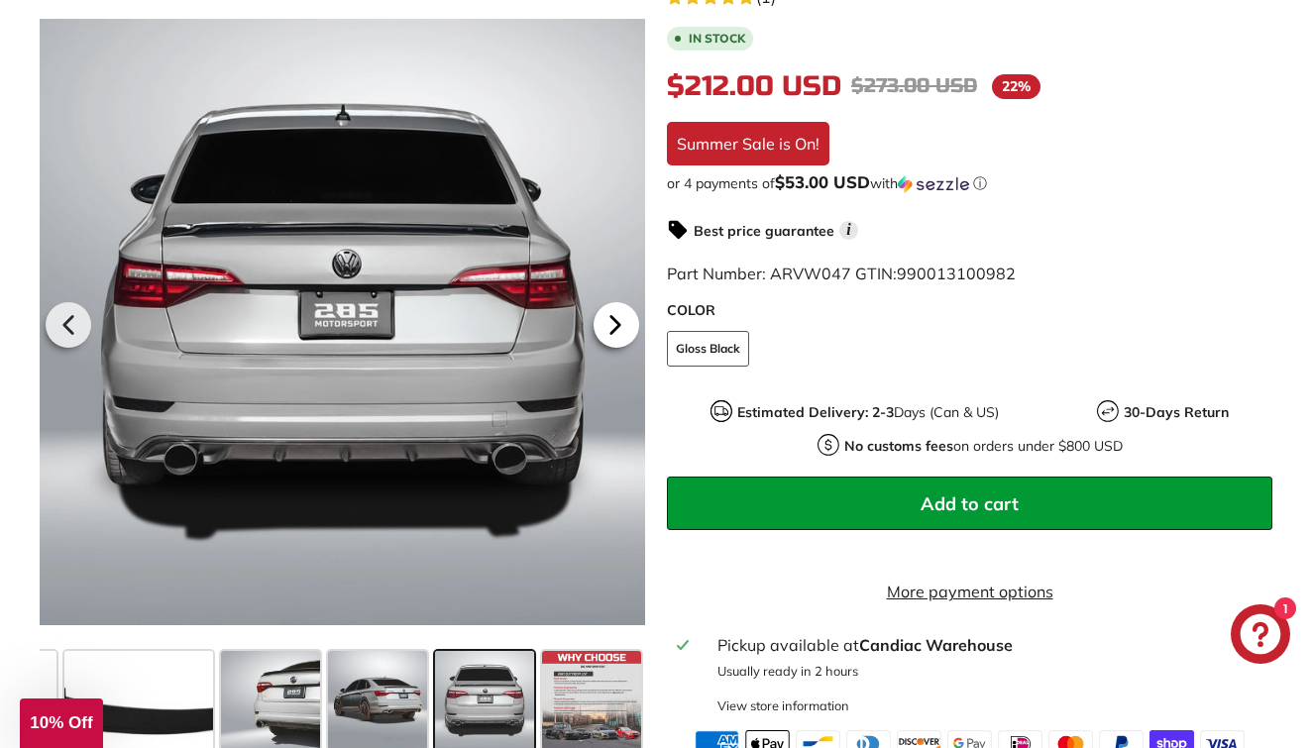
click at [617, 333] on icon at bounding box center [616, 324] width 8 height 17
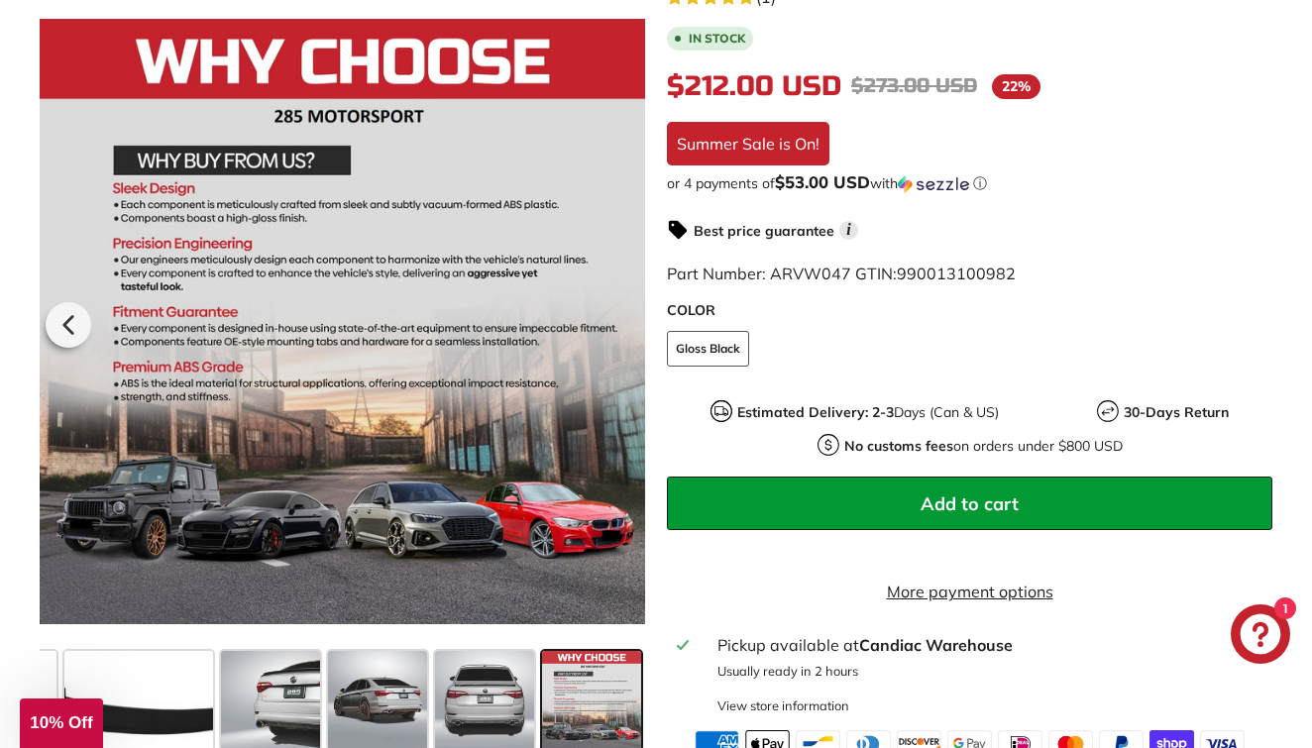
click at [617, 346] on div at bounding box center [343, 321] width 606 height 643
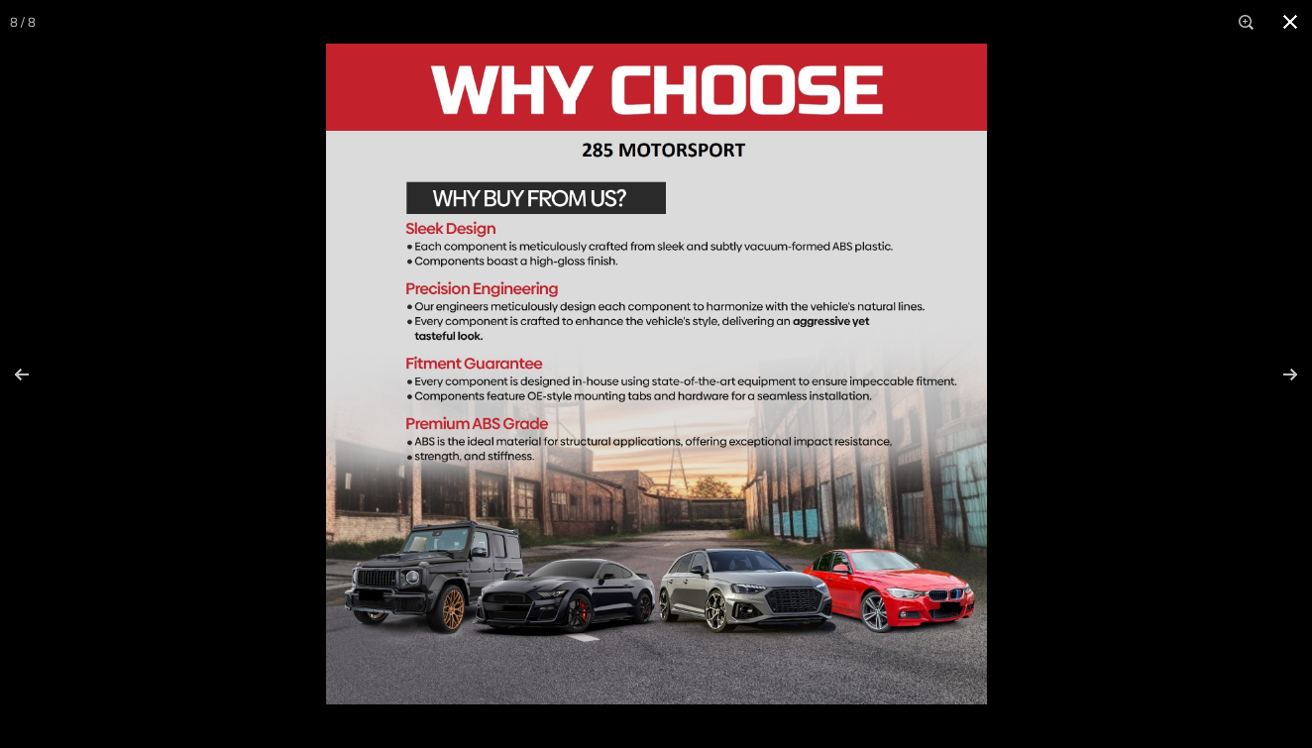
click at [1238, 302] on div at bounding box center [982, 418] width 1312 height 748
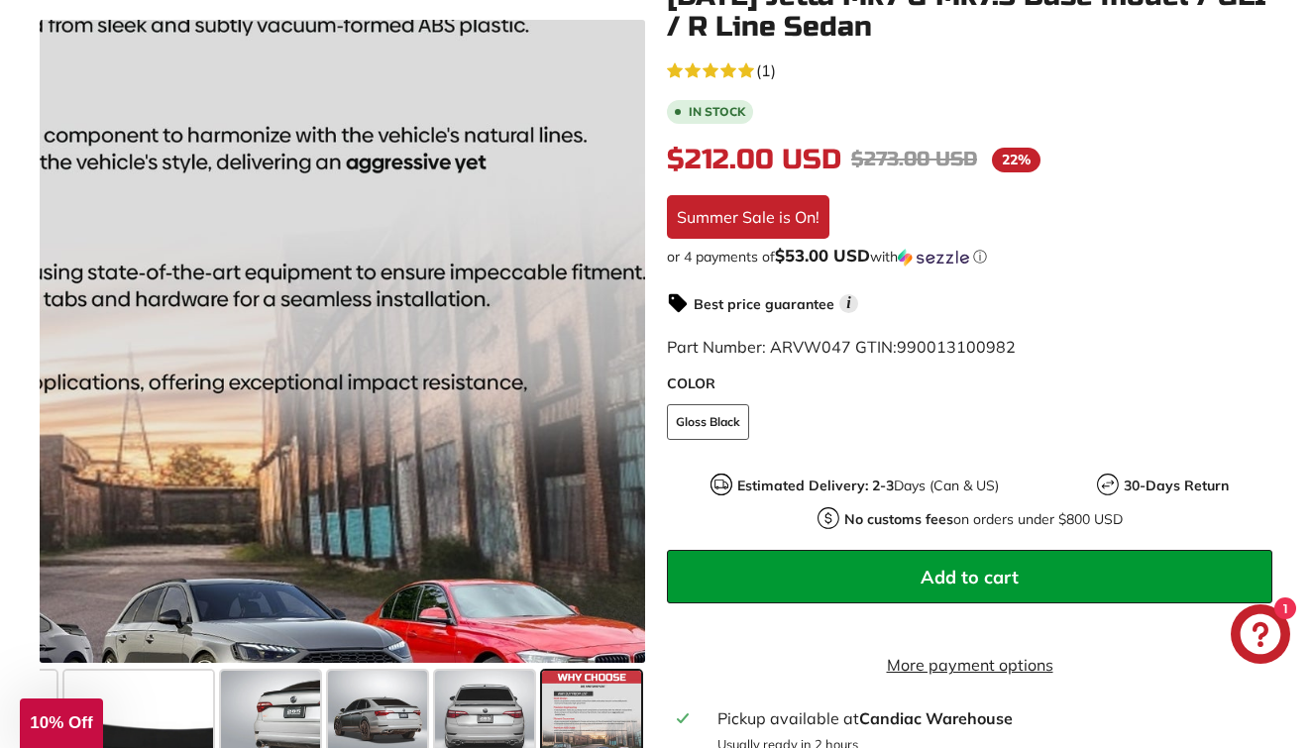
scroll to position [560, 0]
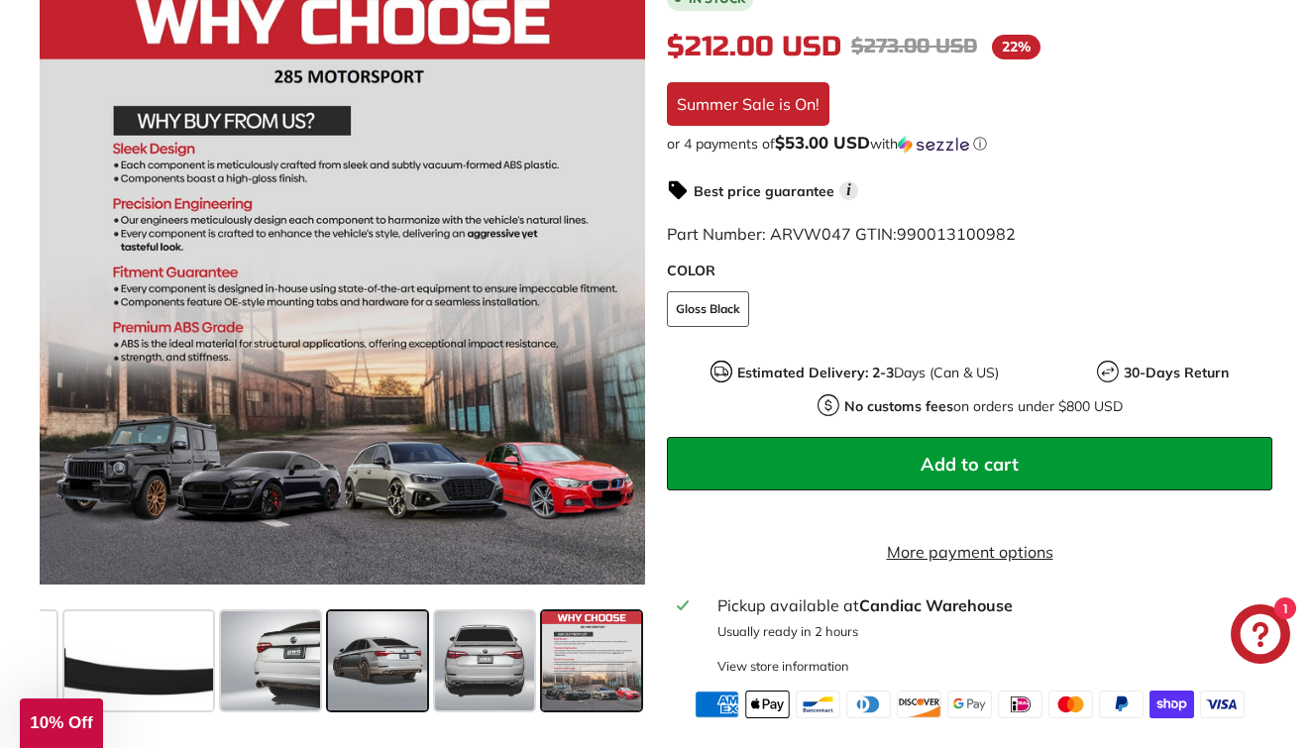
click at [400, 697] on span at bounding box center [377, 661] width 99 height 99
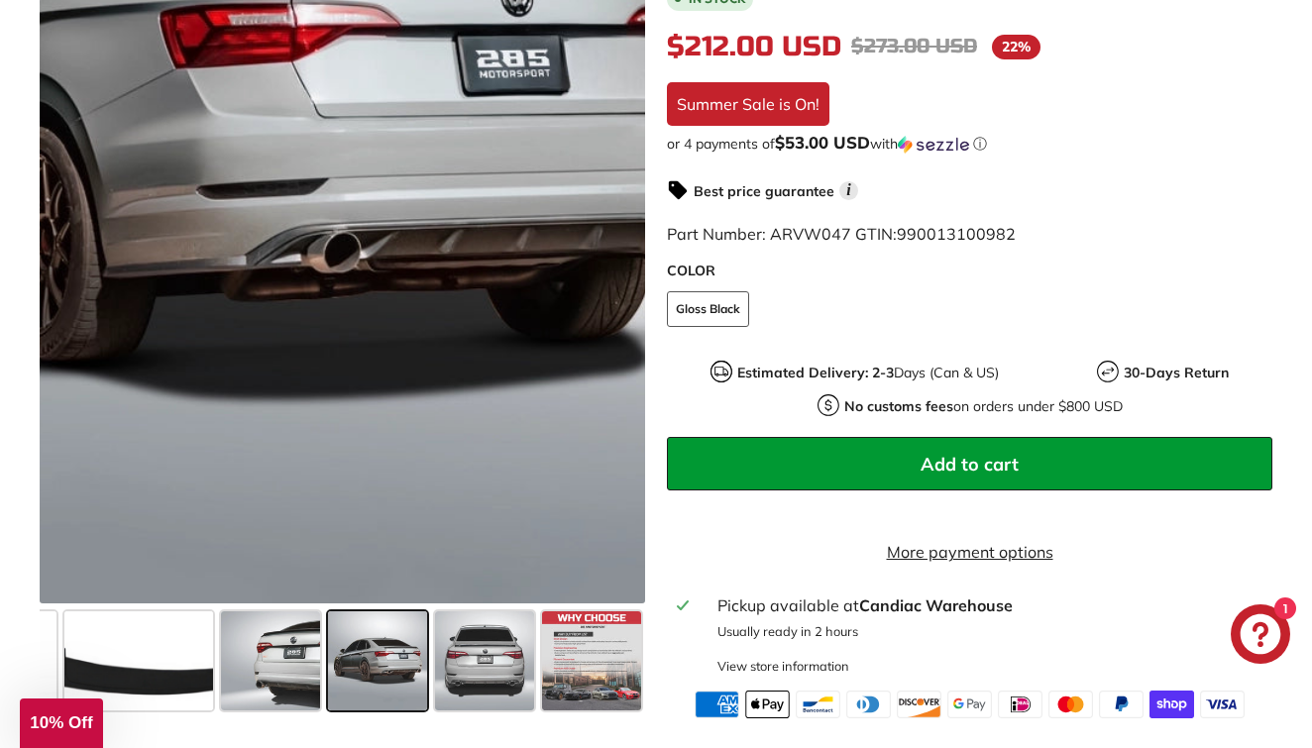
scroll to position [538, 0]
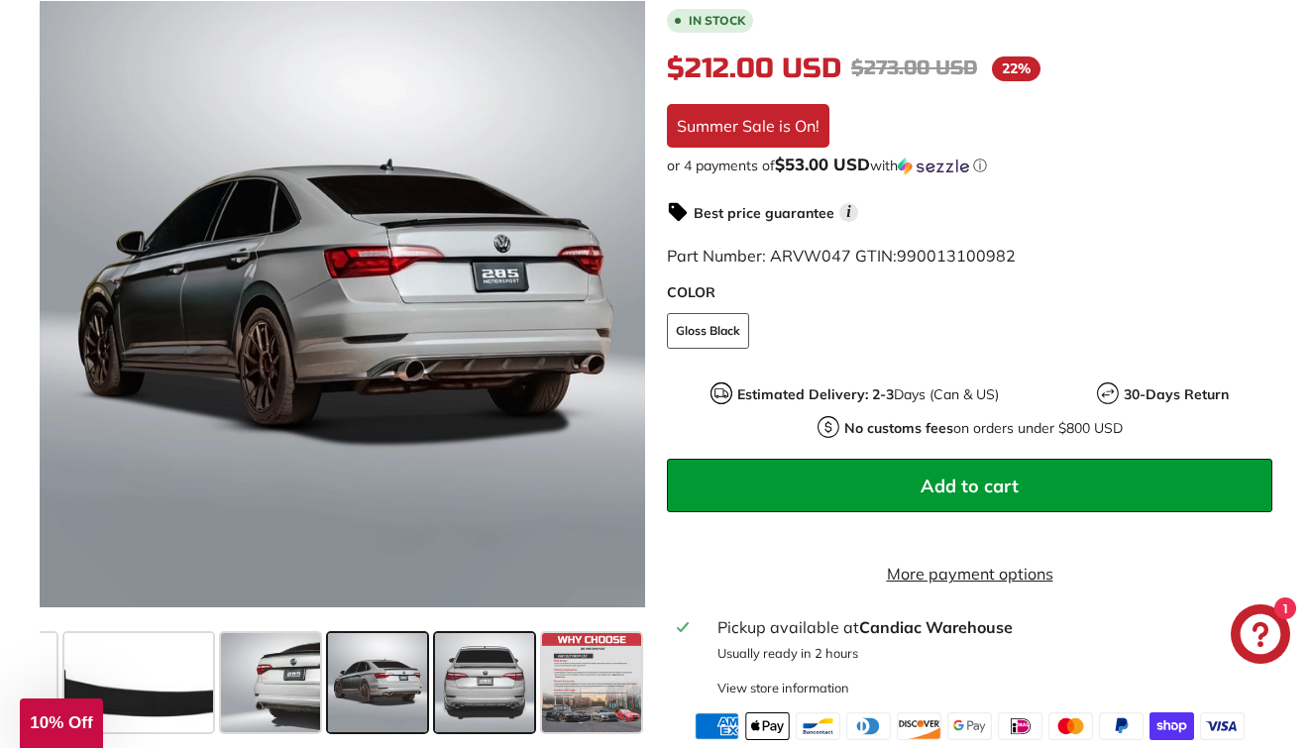
click at [491, 684] on span at bounding box center [484, 682] width 99 height 99
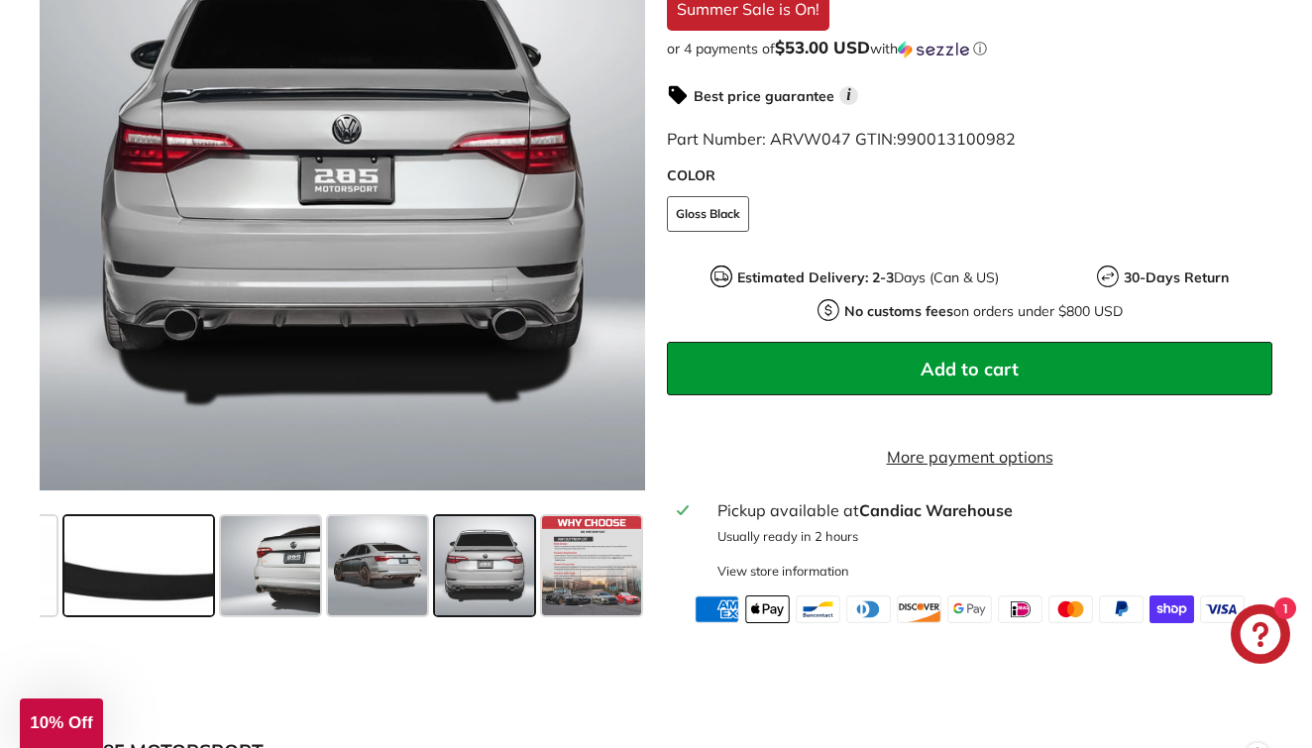
scroll to position [685, 0]
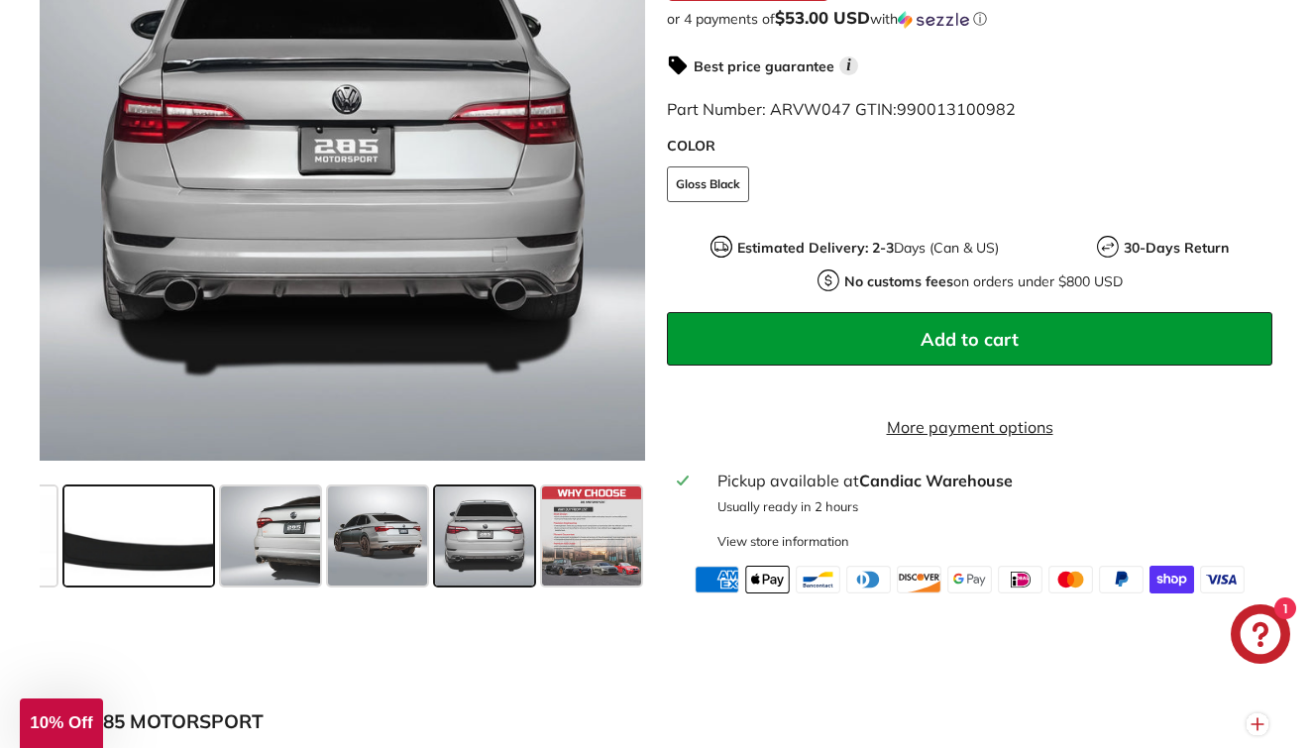
click at [166, 563] on span at bounding box center [138, 536] width 149 height 99
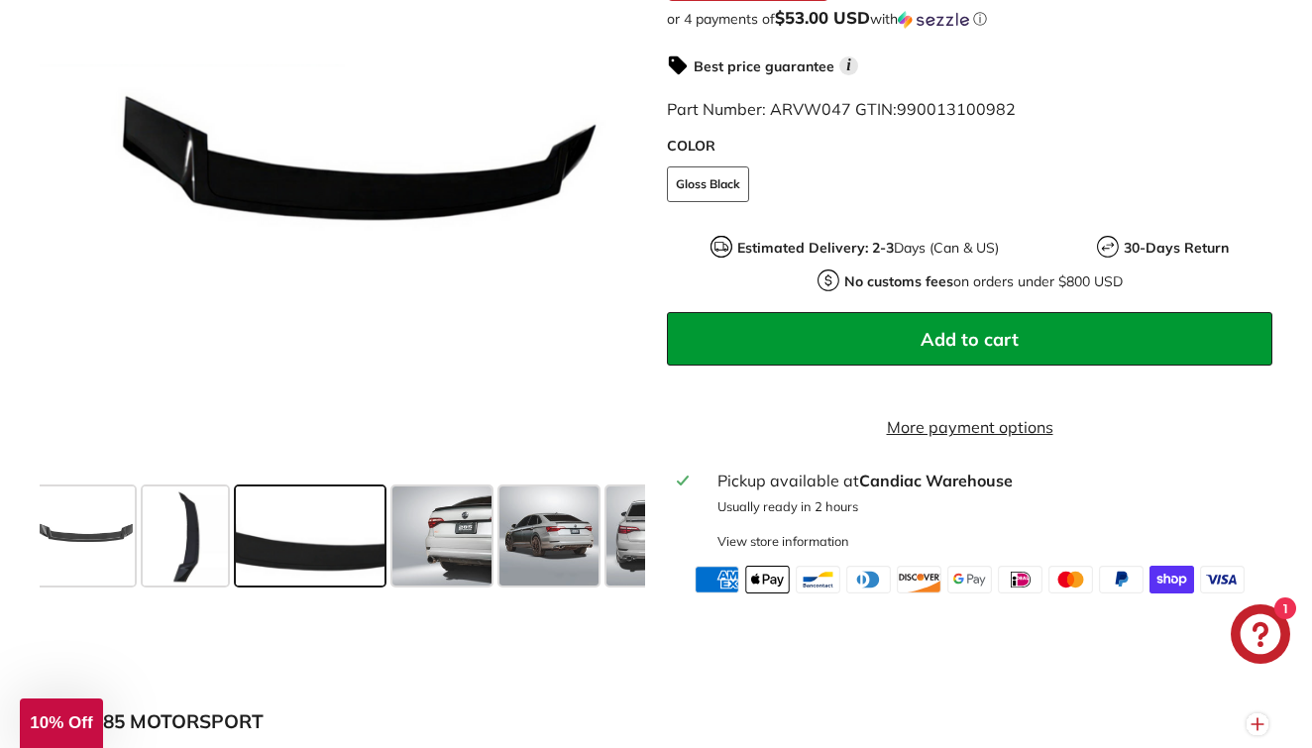
scroll to position [0, 74]
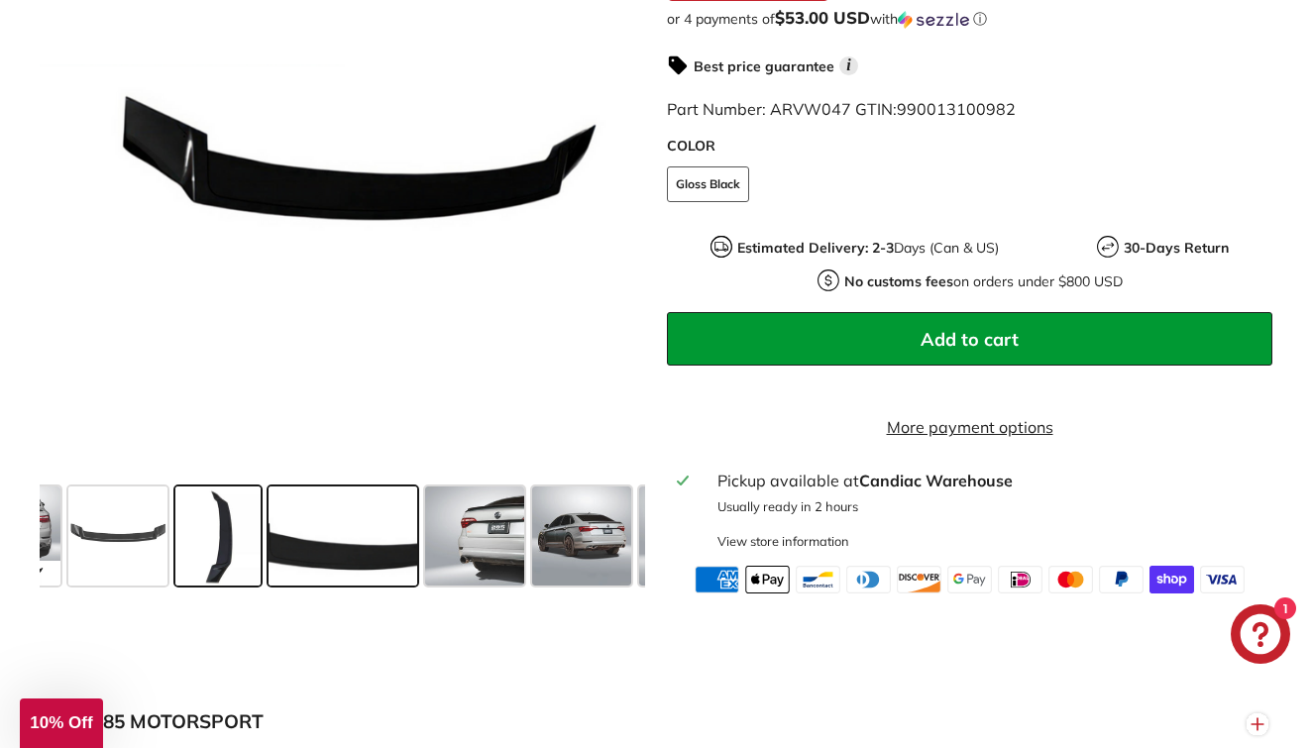
click at [216, 551] on span at bounding box center [217, 536] width 85 height 99
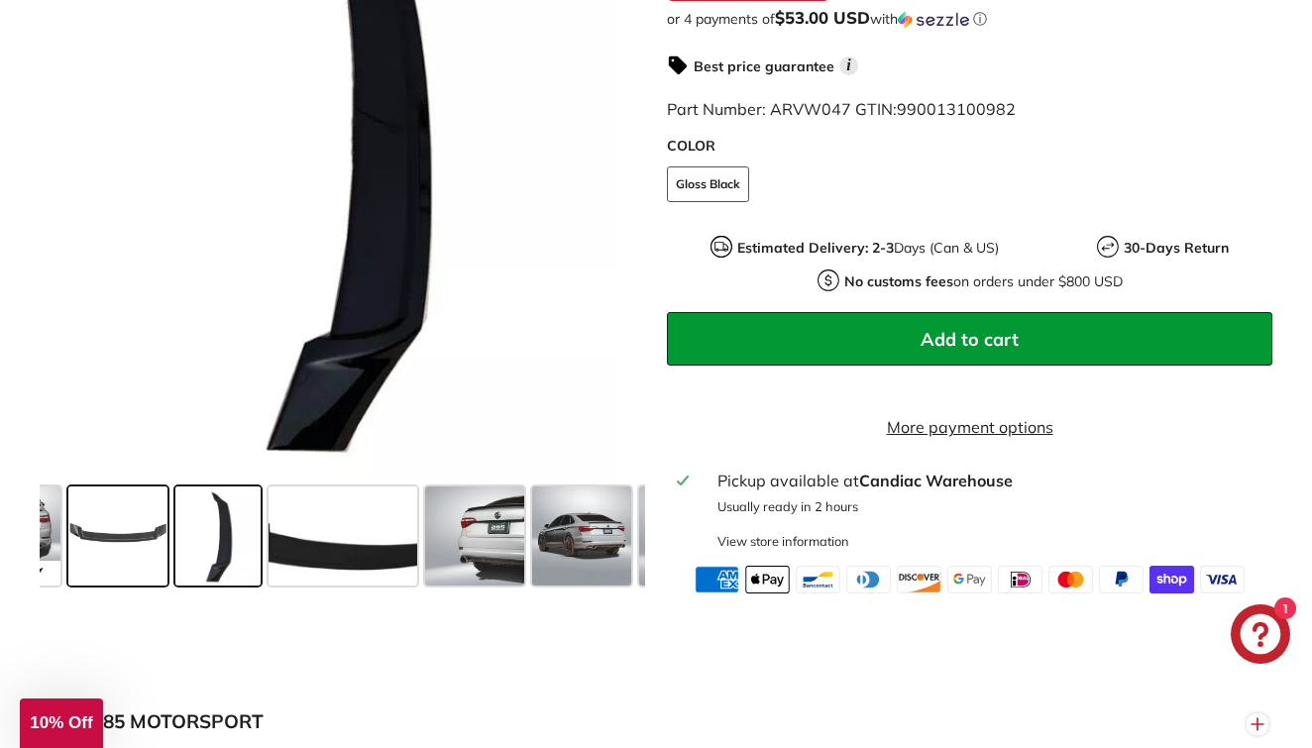
click at [125, 566] on span at bounding box center [117, 536] width 99 height 99
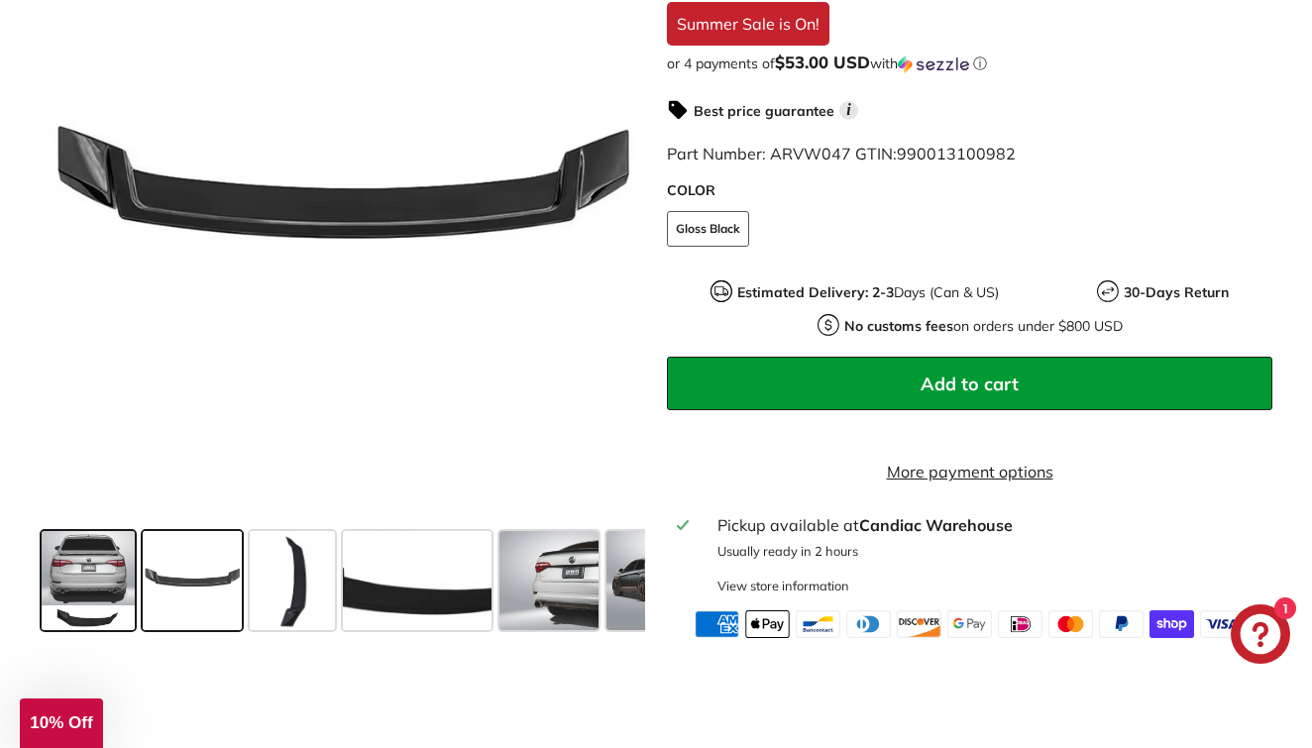
scroll to position [629, 0]
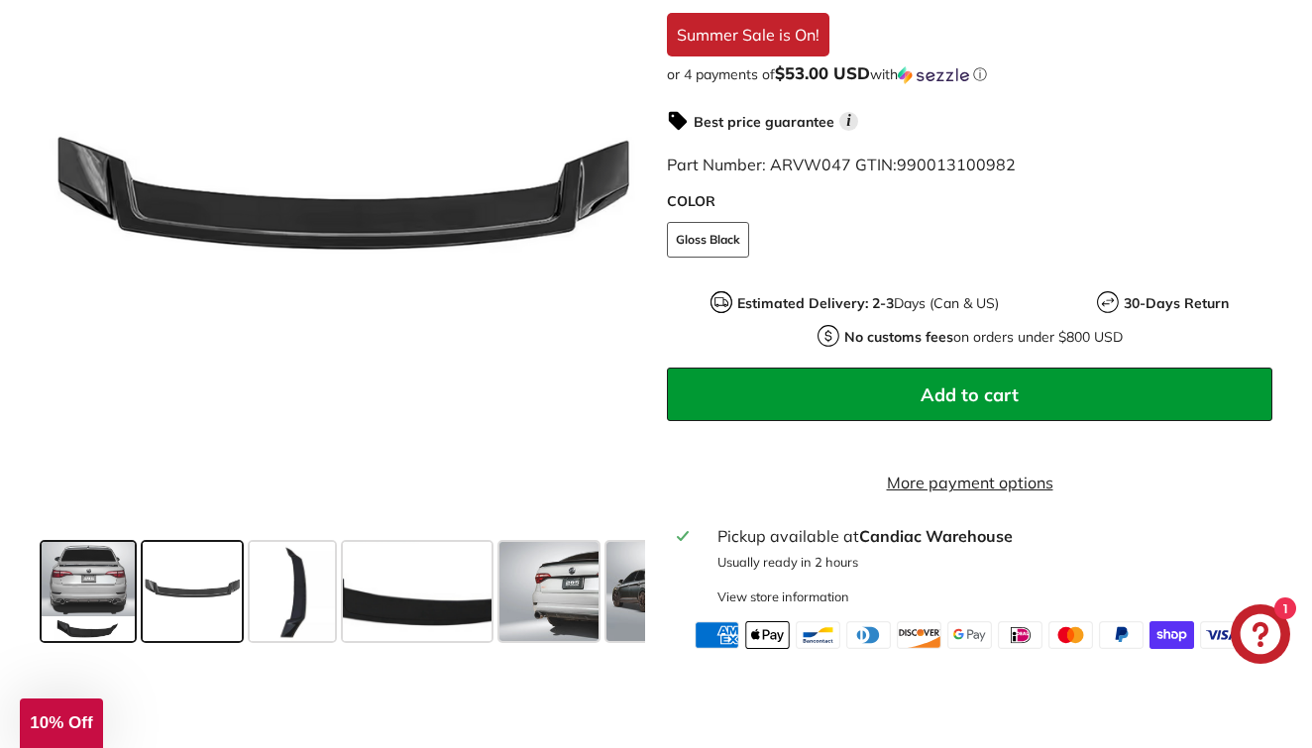
click at [60, 599] on span at bounding box center [88, 591] width 93 height 99
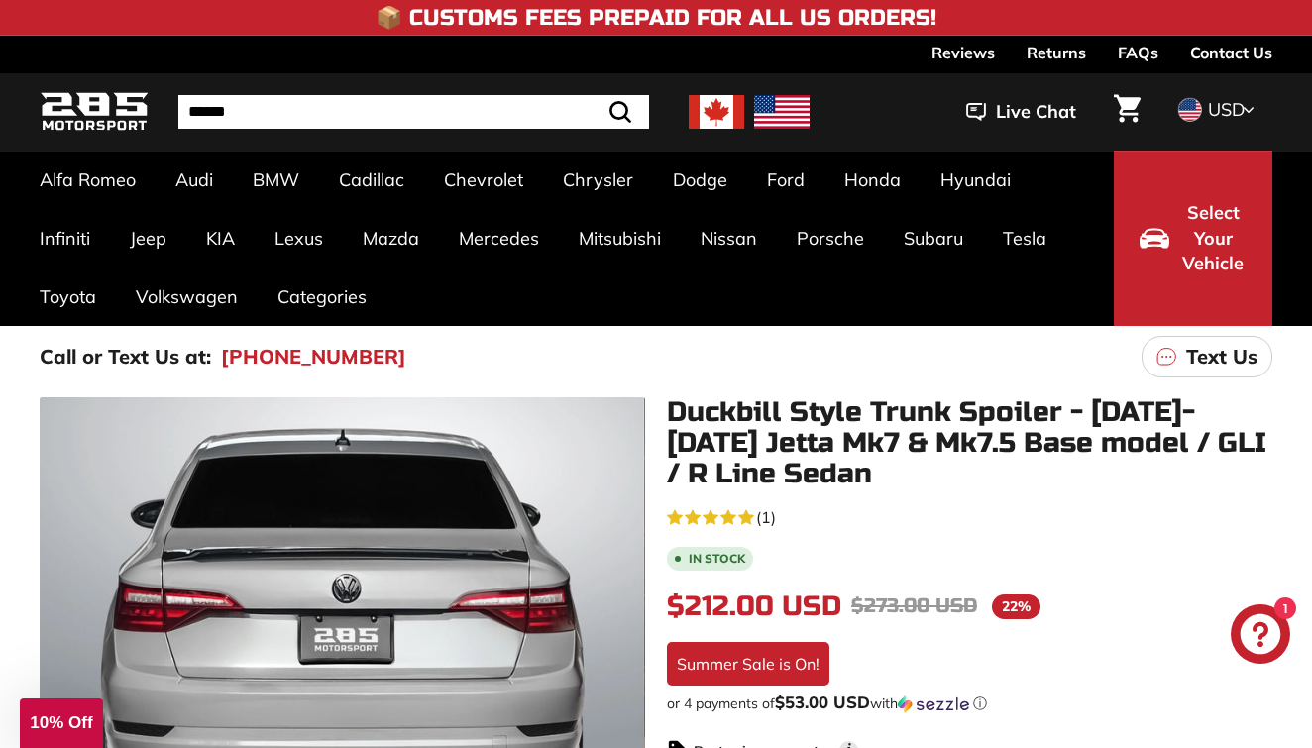
scroll to position [0, 0]
click at [1219, 264] on span "Select Your Vehicle" at bounding box center [1212, 238] width 67 height 76
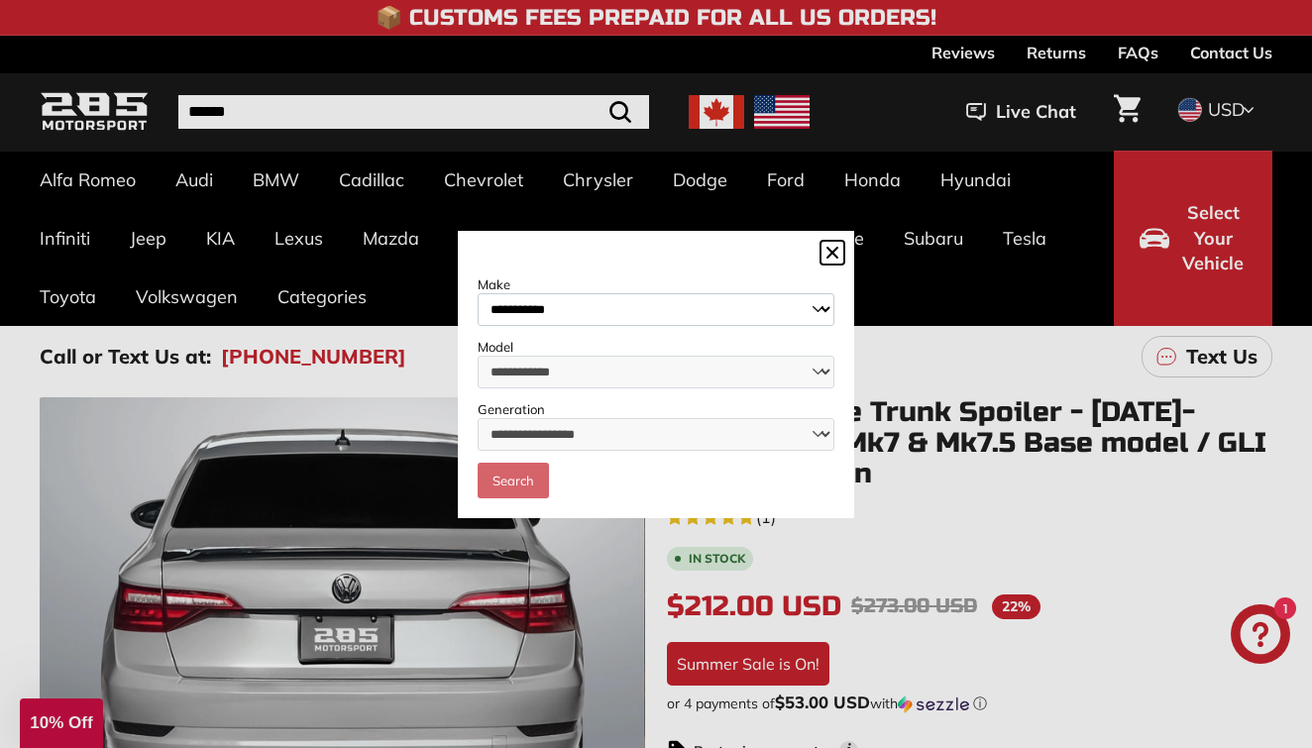
click at [608, 342] on div "**********" at bounding box center [656, 387] width 357 height 223
click at [611, 333] on div "**********" at bounding box center [656, 387] width 357 height 223
select select "**********"
select select "*****"
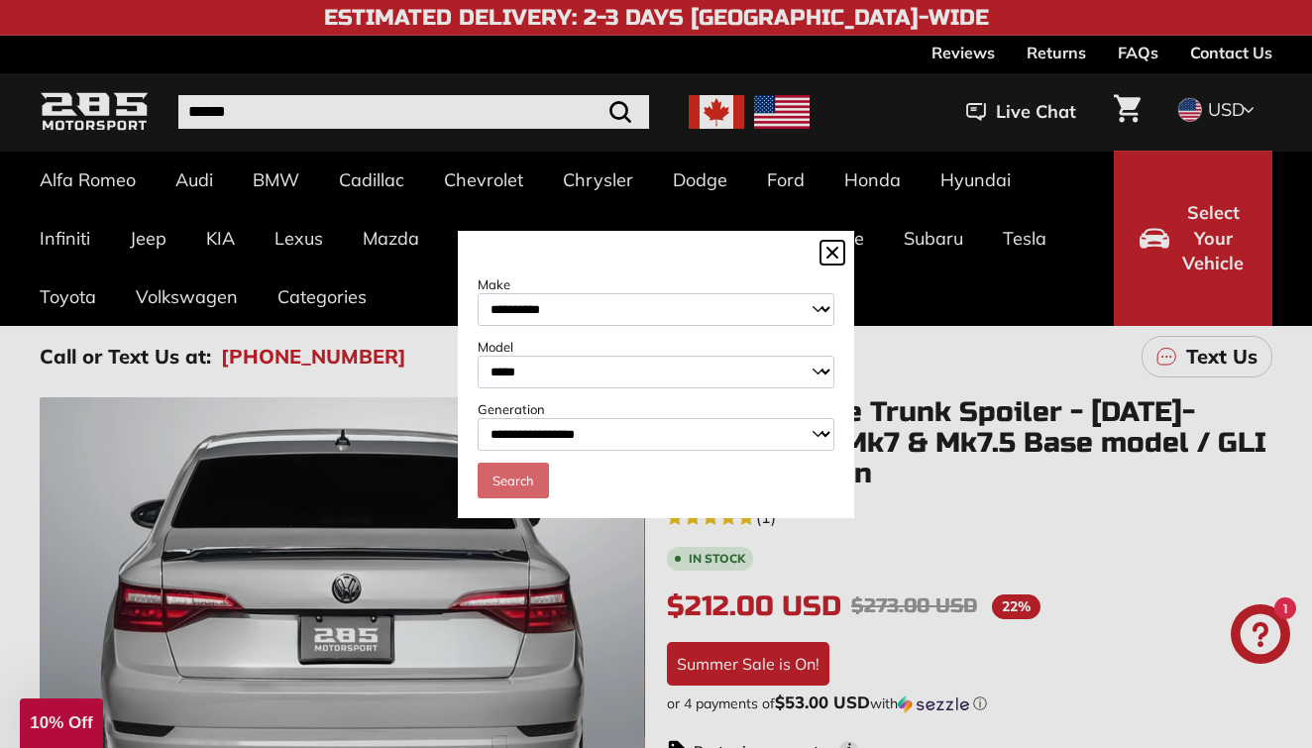
select select "**********"
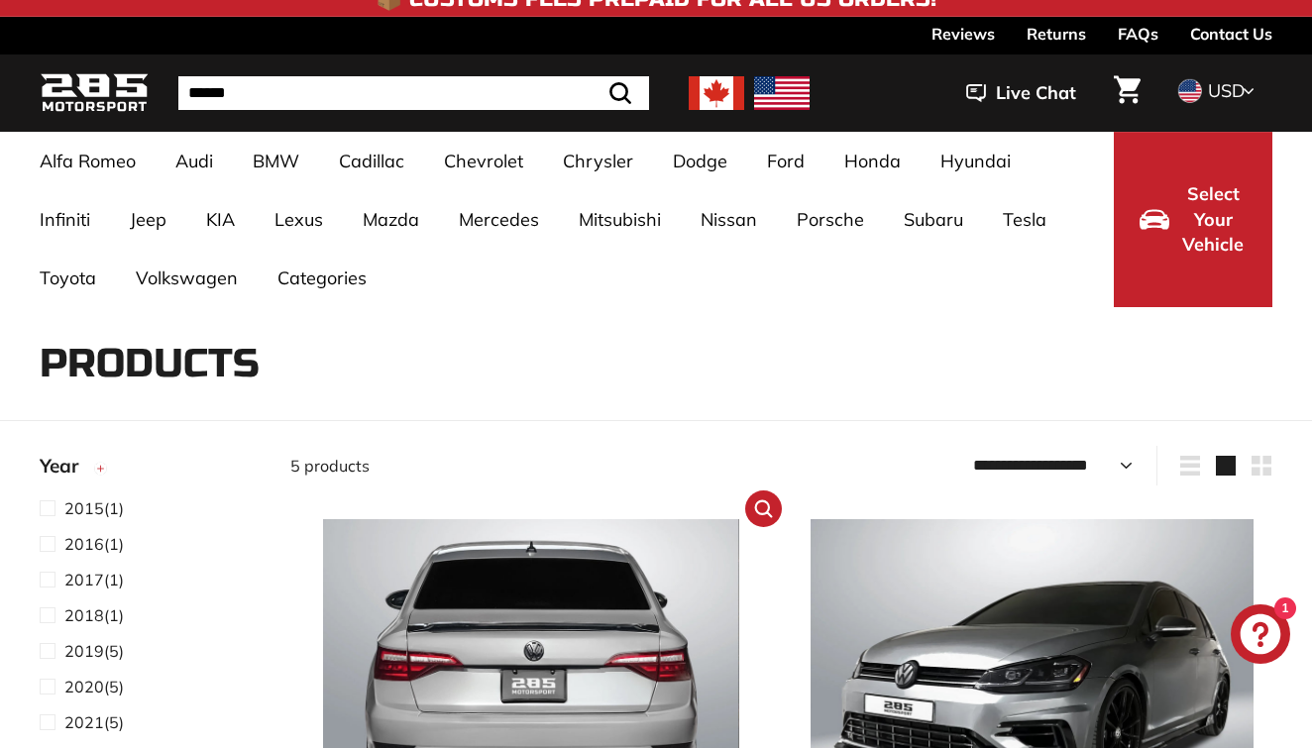
scroll to position [270, 0]
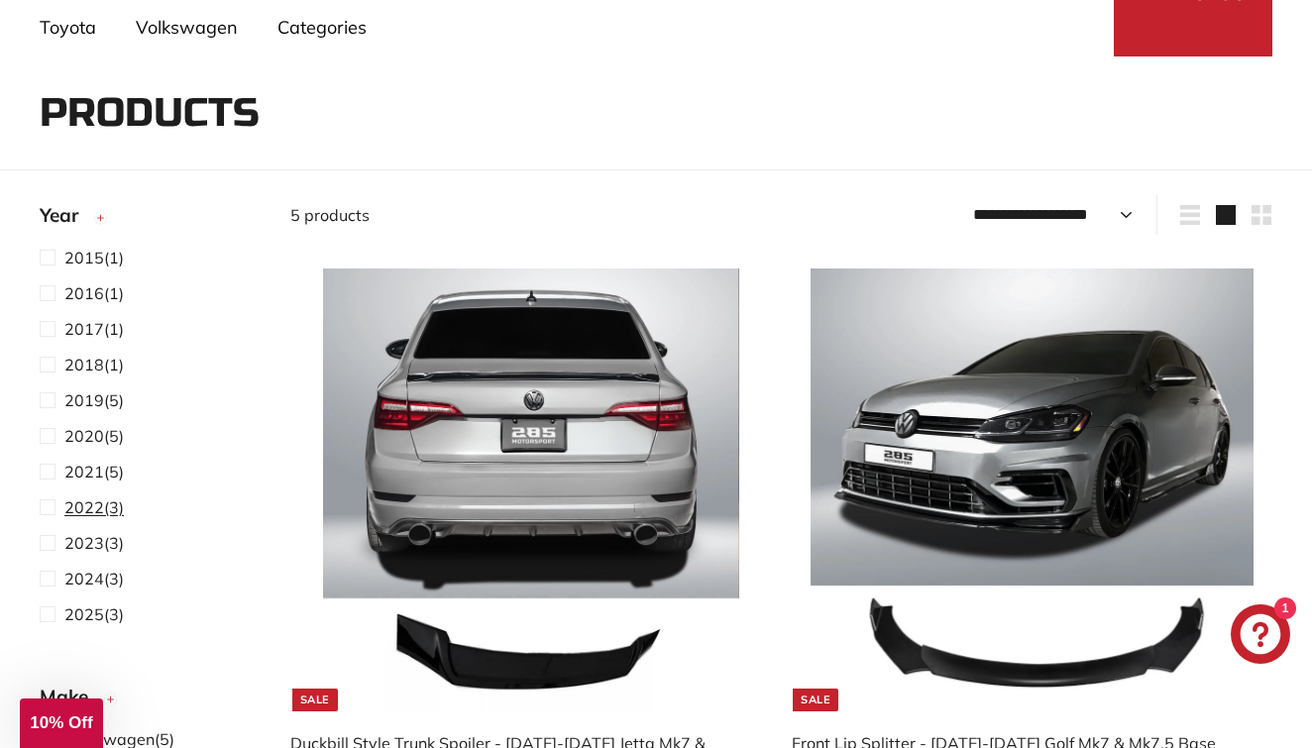
click at [48, 509] on span at bounding box center [52, 508] width 25 height 24
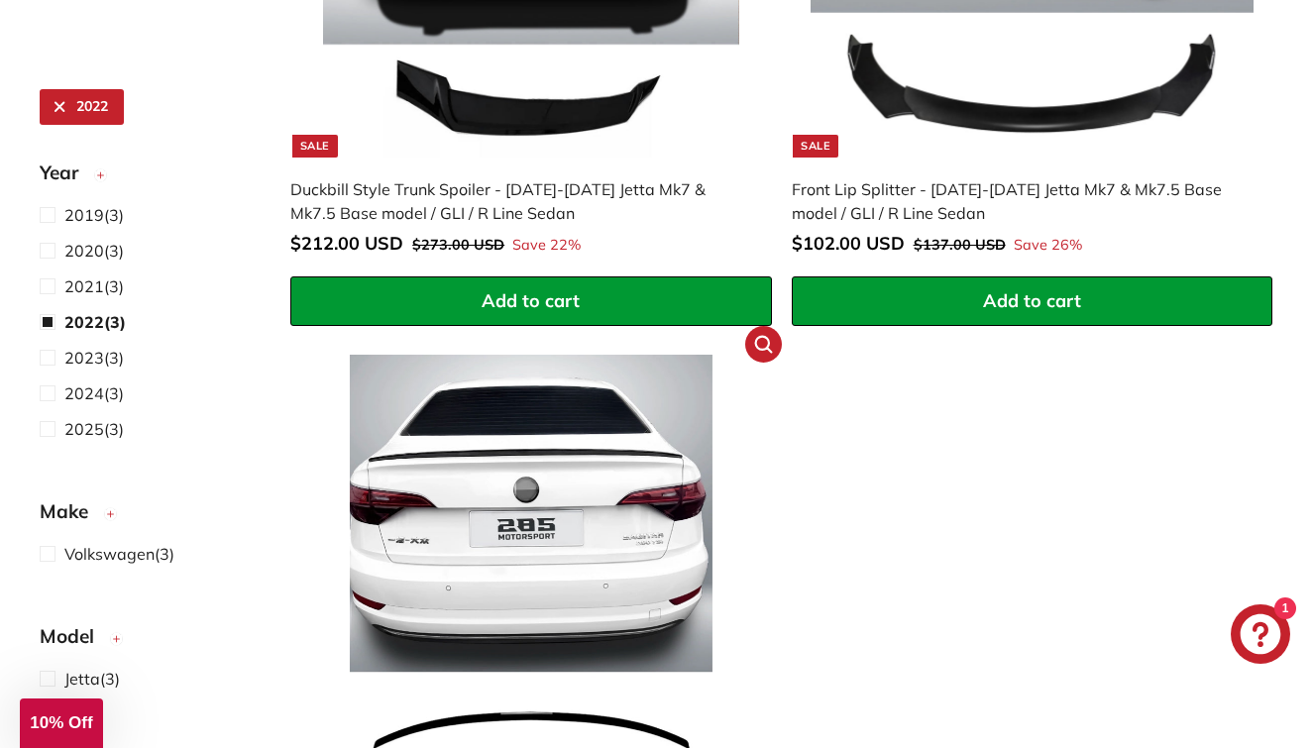
scroll to position [499, 0]
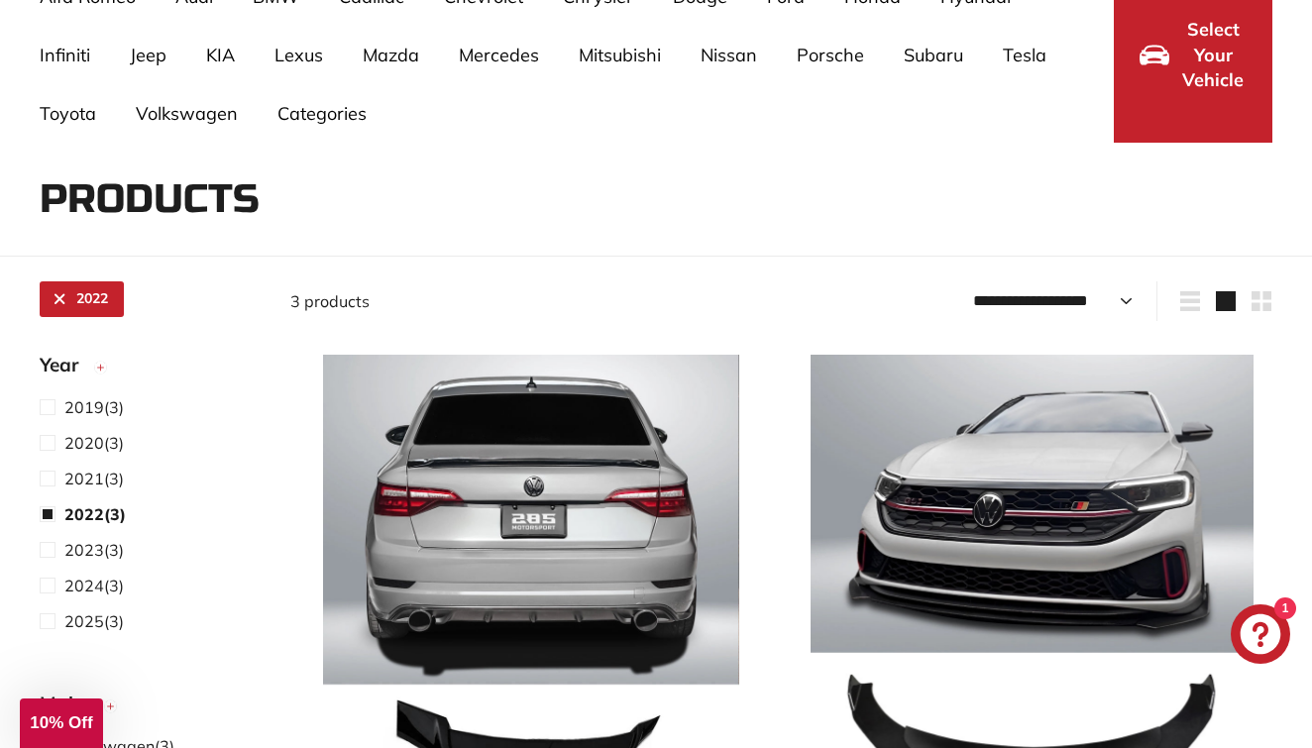
click at [60, 303] on link "2022" at bounding box center [82, 299] width 84 height 36
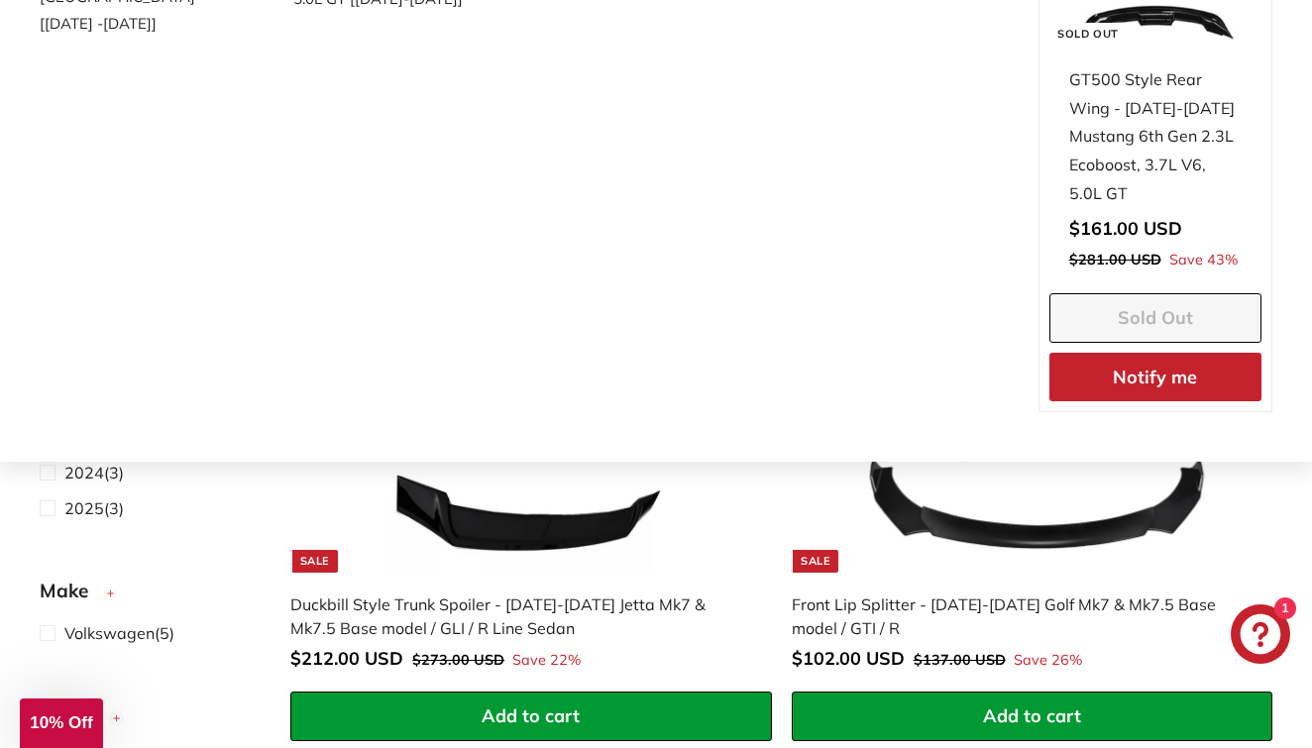
scroll to position [508, 0]
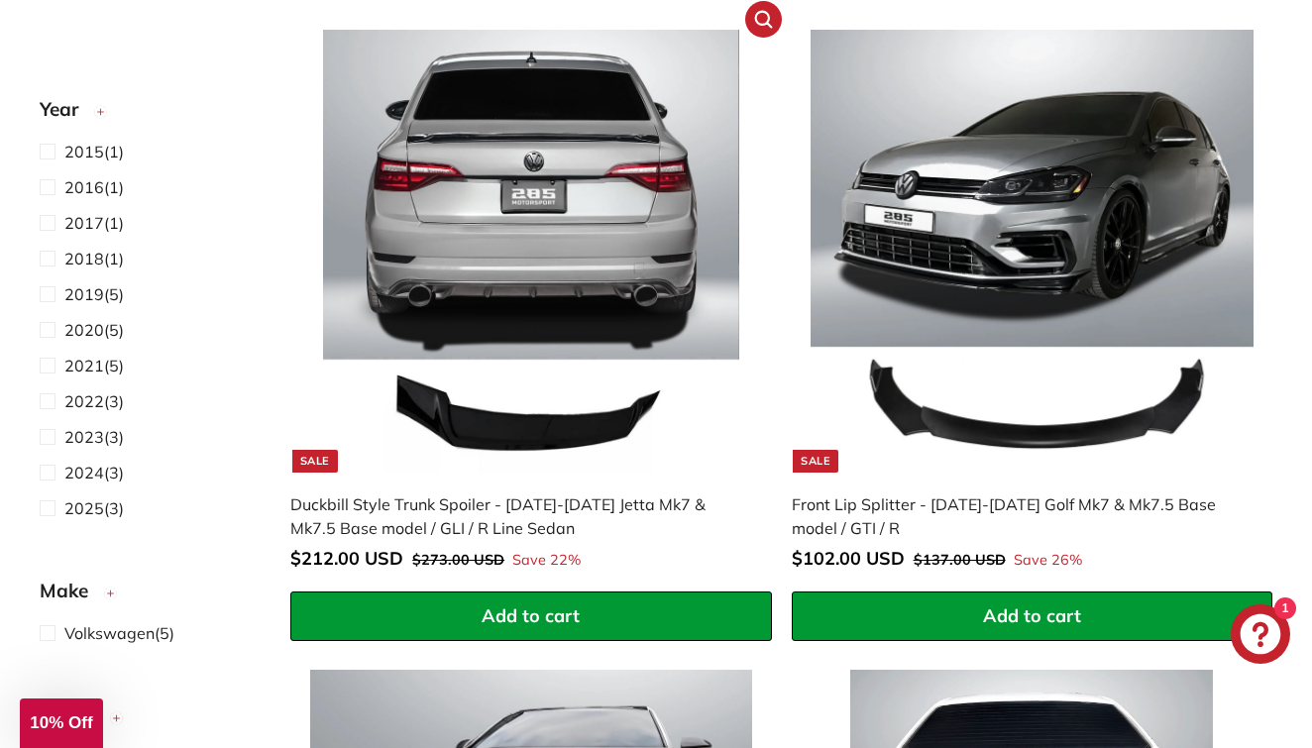
click at [596, 500] on div "Duckbill Style Trunk Spoiler - [DATE]-[DATE] Jetta Mk7 & Mk7.5 Base model / GLI…" at bounding box center [520, 517] width 461 height 48
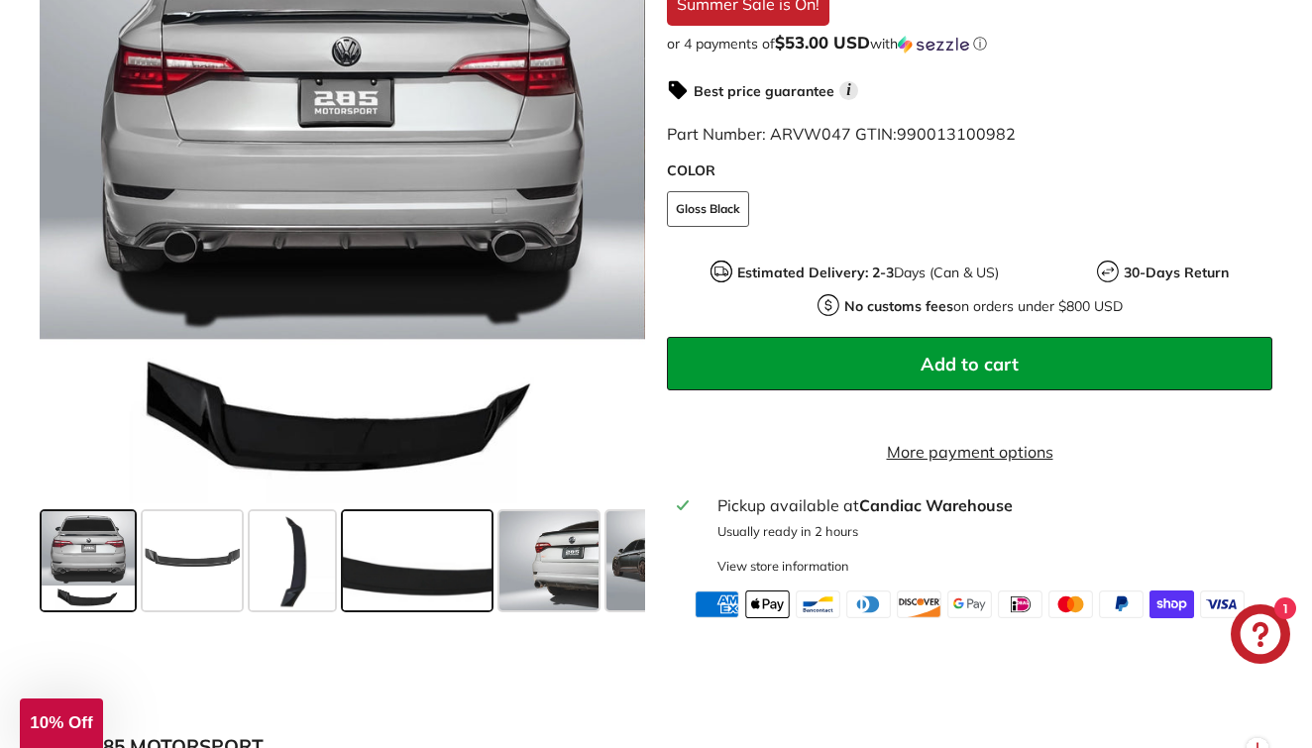
scroll to position [679, 0]
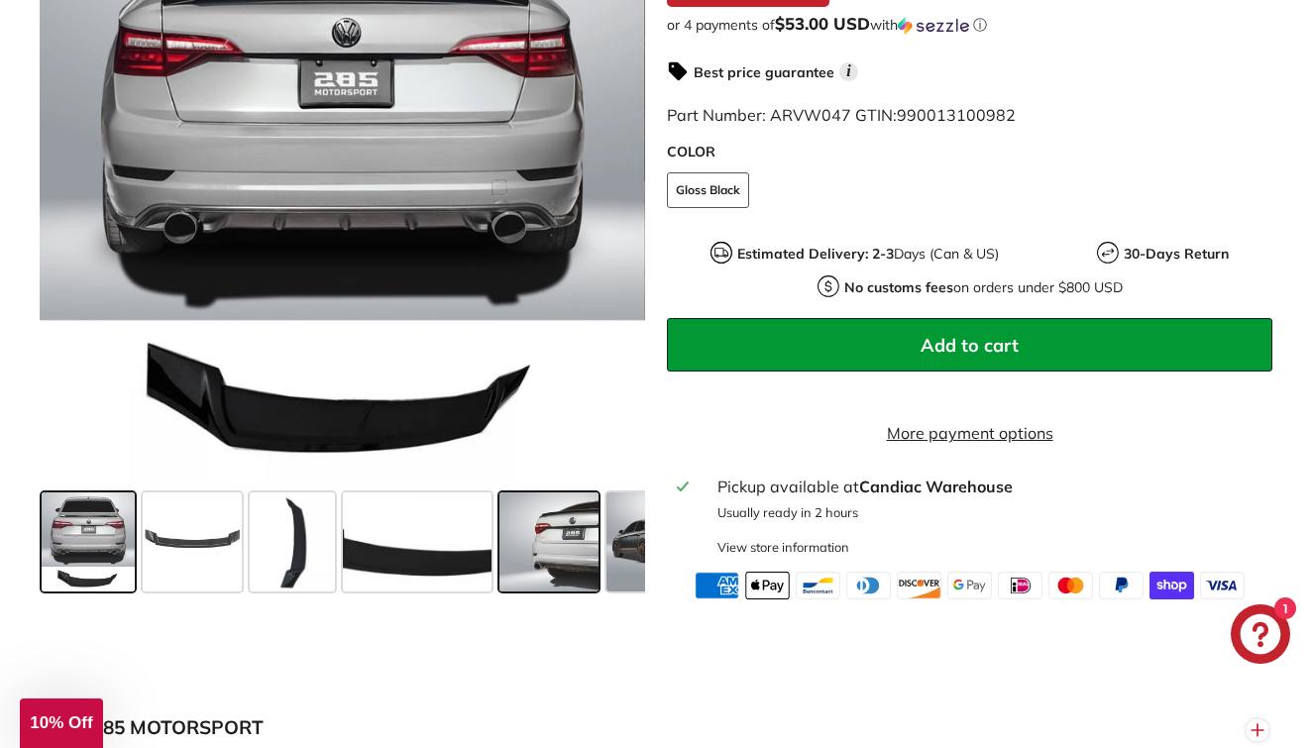
click at [542, 592] on span at bounding box center [549, 542] width 99 height 99
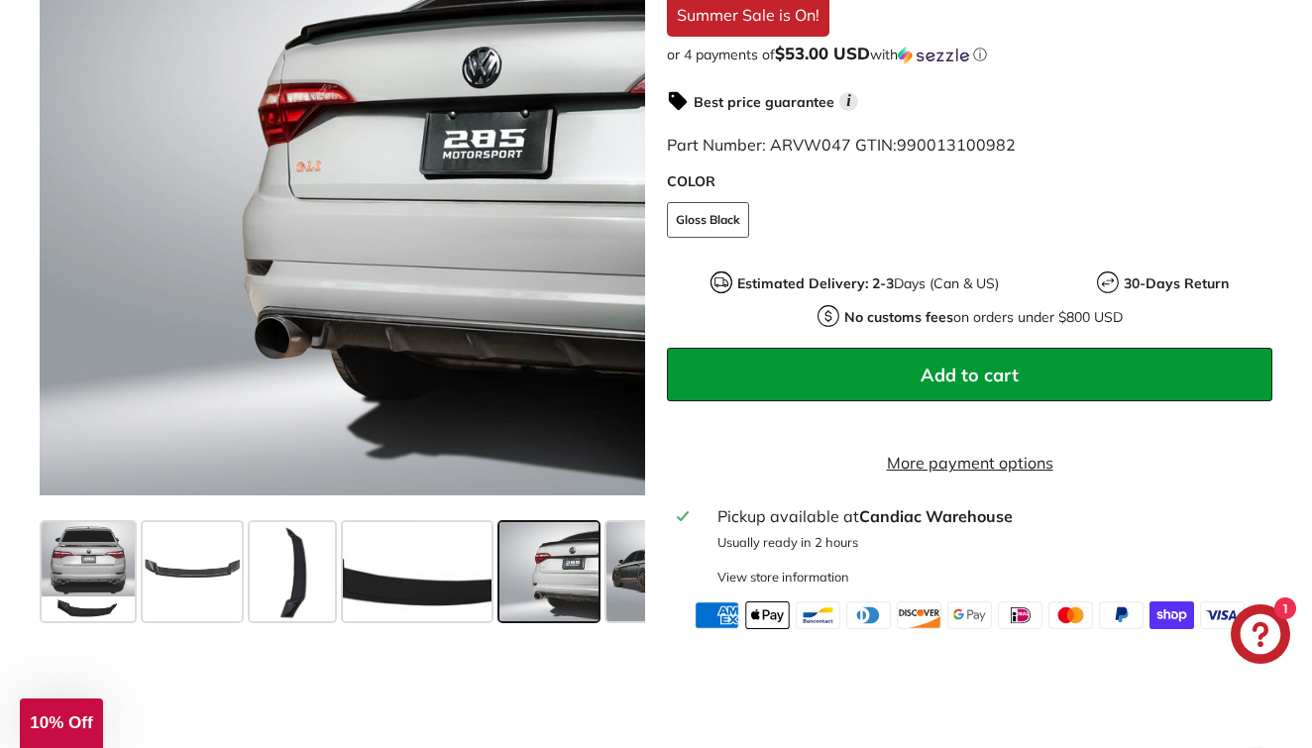
scroll to position [643, 0]
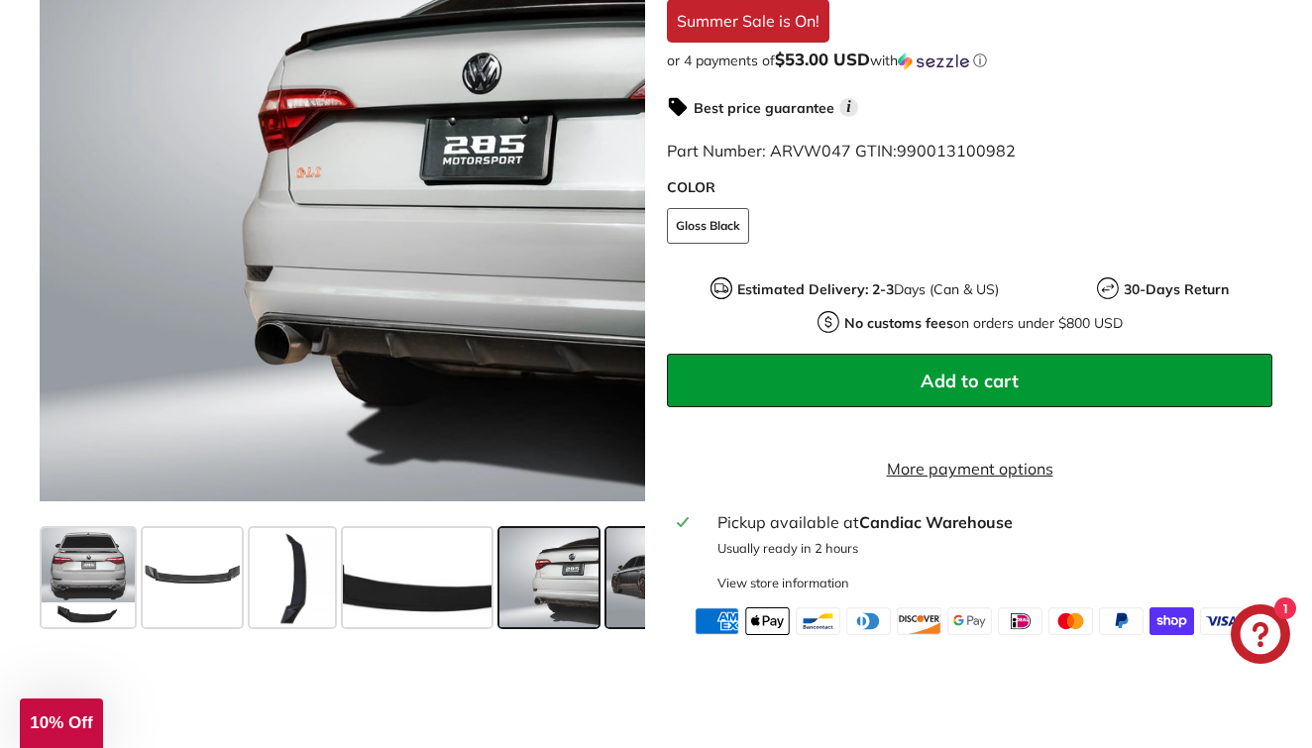
click at [613, 583] on span at bounding box center [656, 577] width 99 height 99
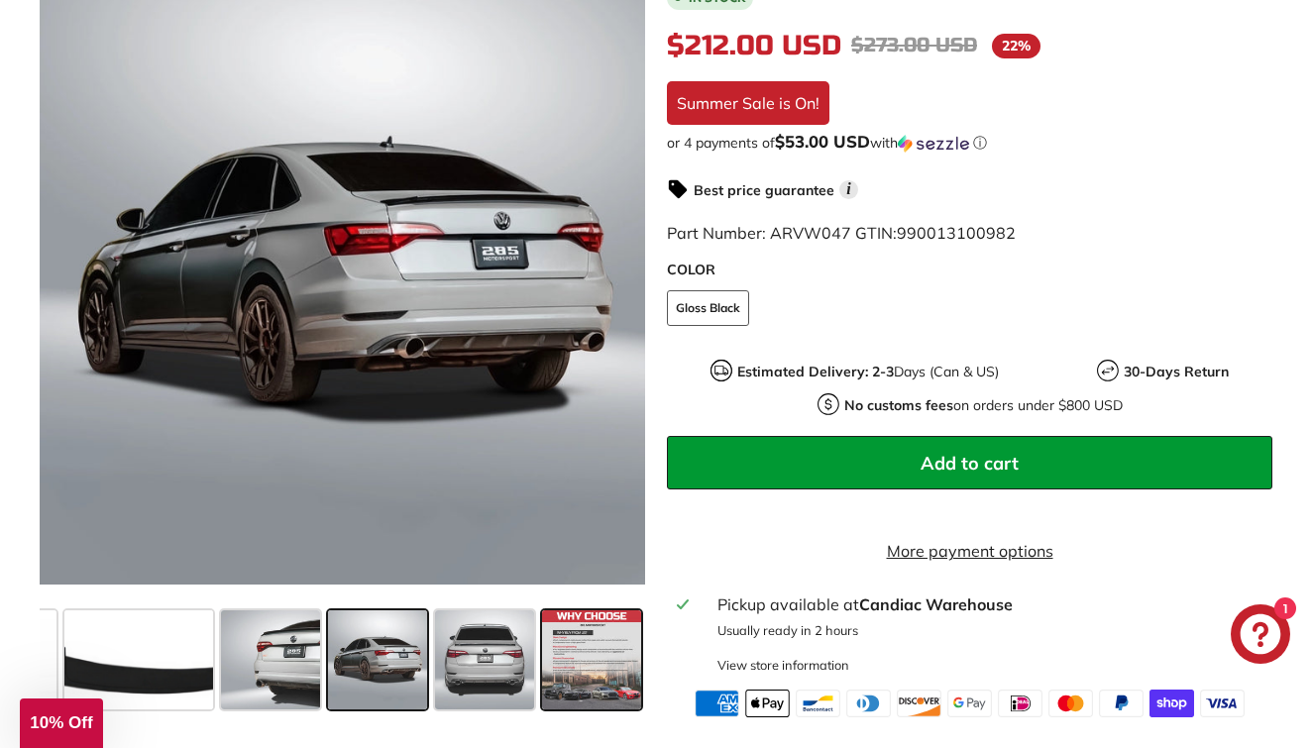
scroll to position [558, 0]
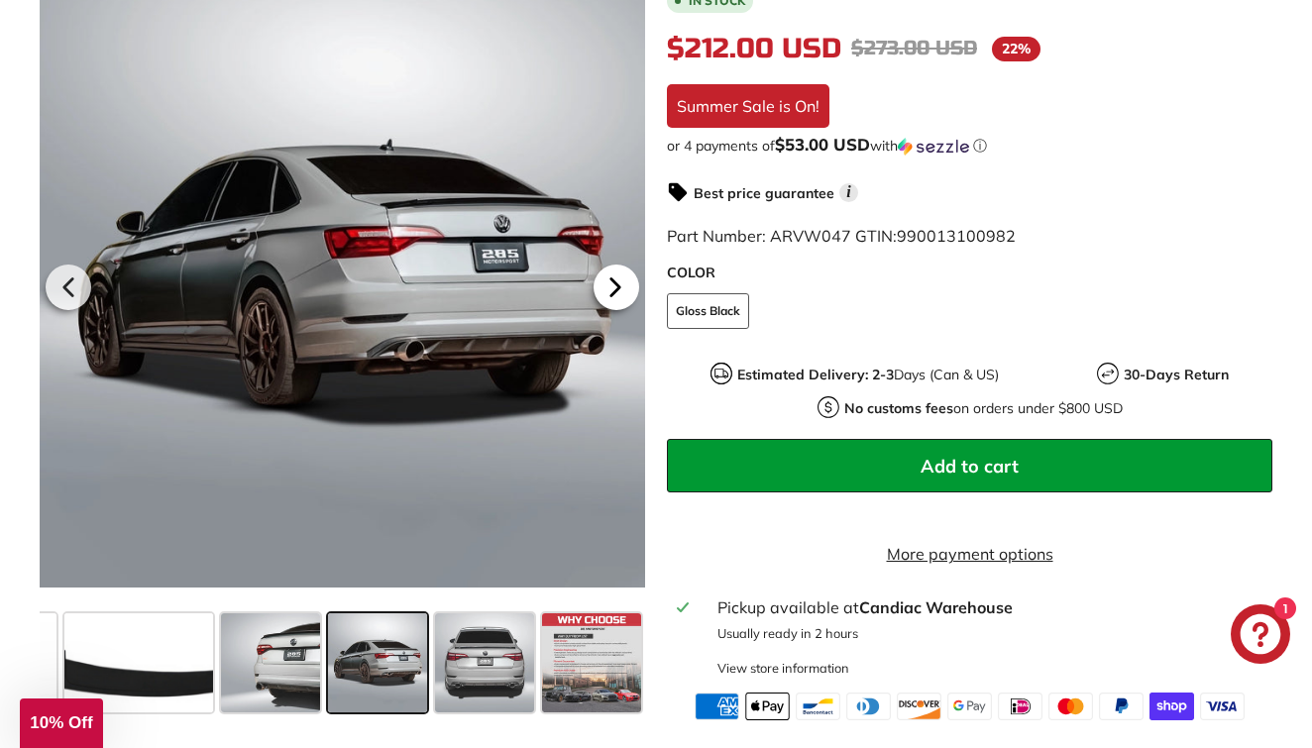
click at [614, 293] on icon at bounding box center [616, 288] width 46 height 46
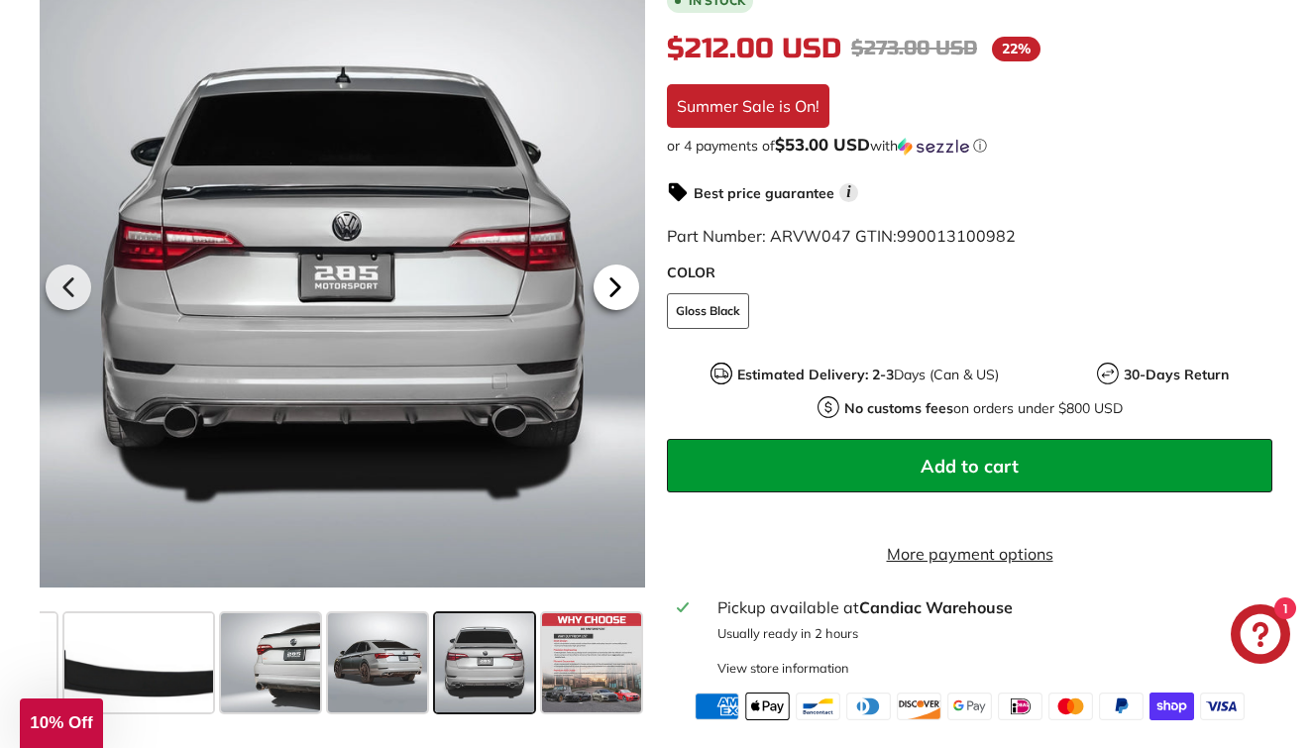
click at [615, 297] on icon at bounding box center [616, 288] width 46 height 46
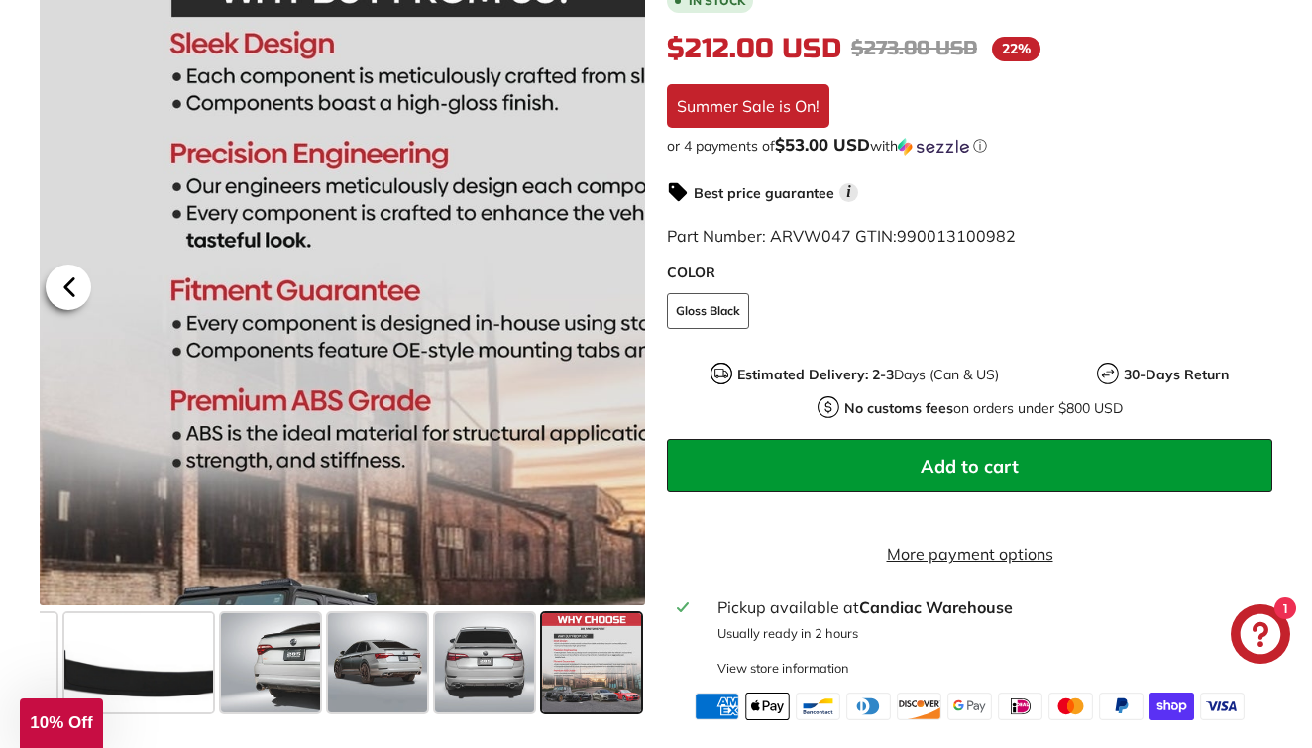
click at [57, 288] on icon at bounding box center [70, 288] width 46 height 46
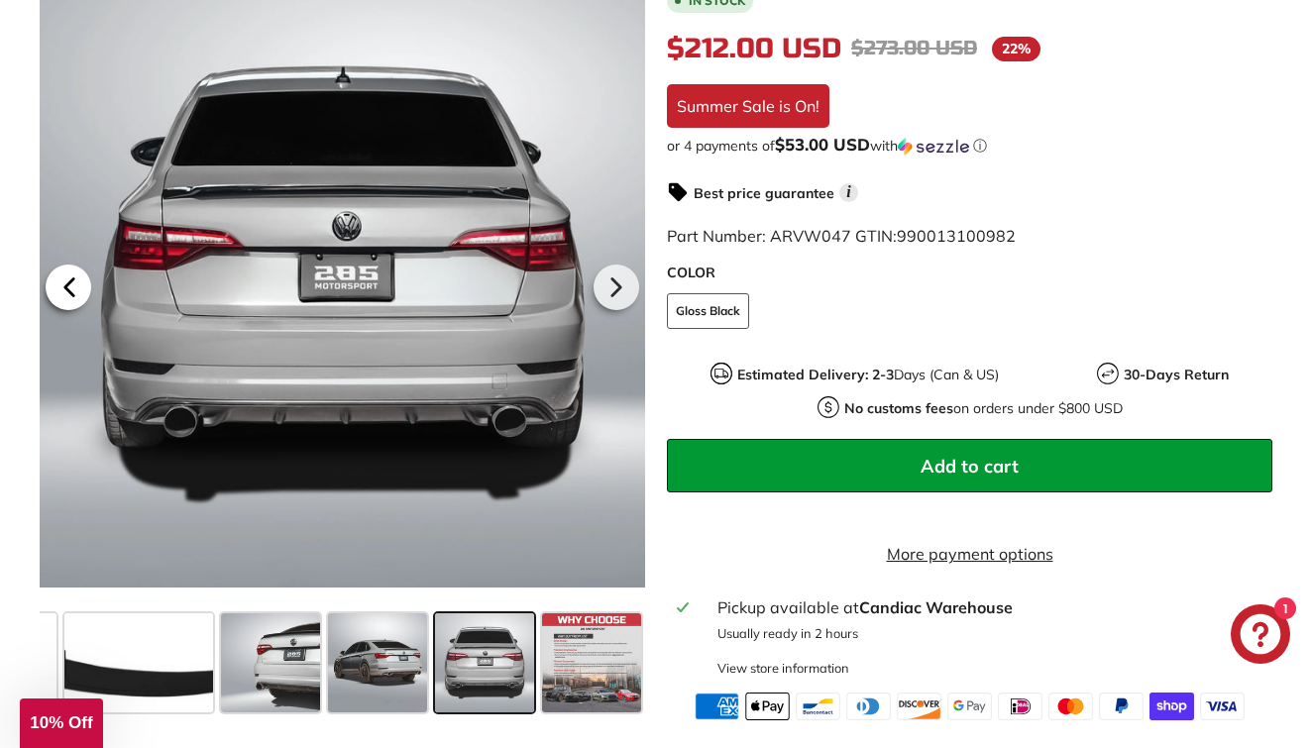
click at [62, 299] on icon at bounding box center [70, 288] width 46 height 46
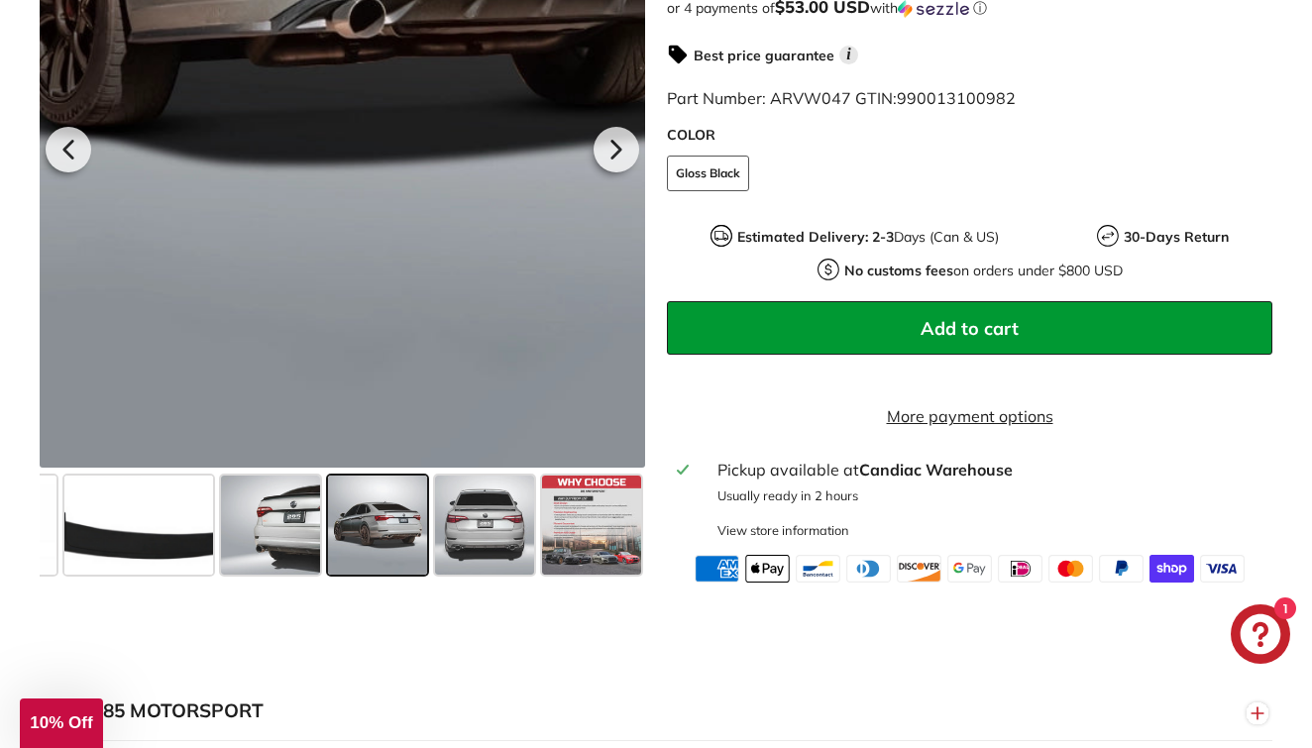
scroll to position [703, 0]
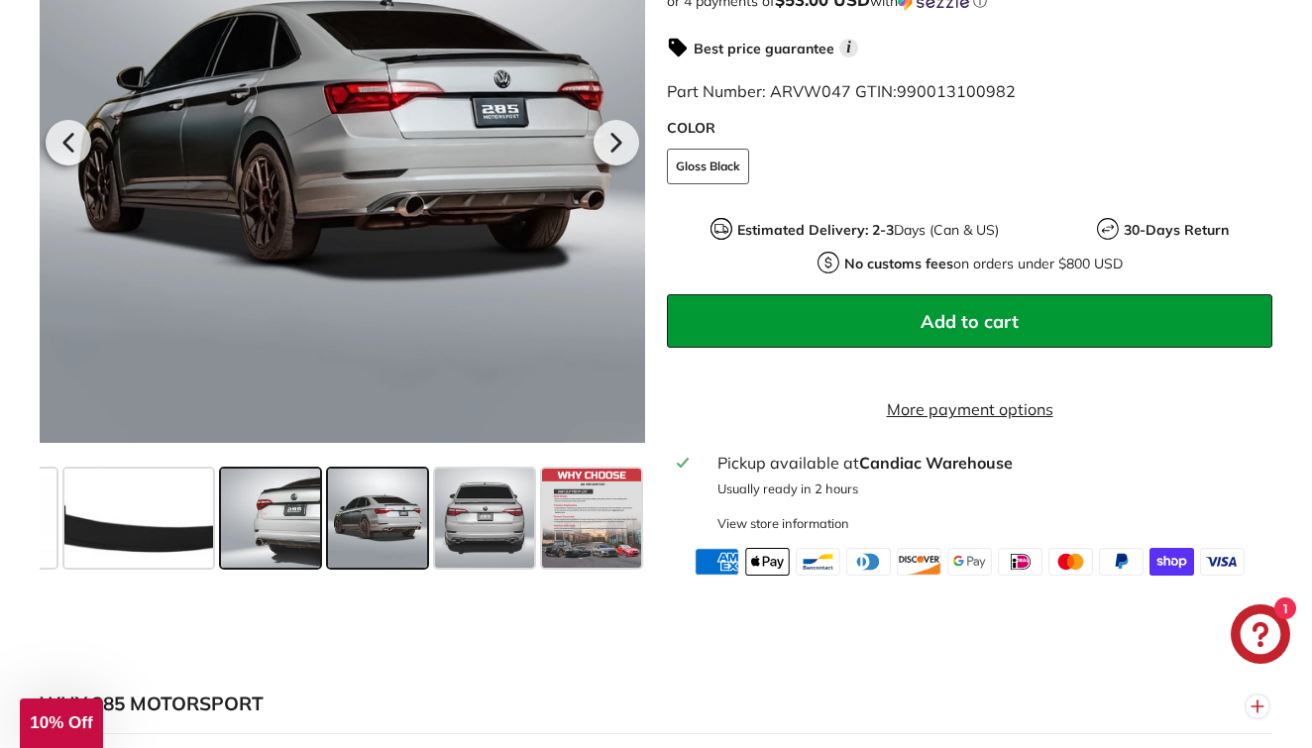
click at [272, 518] on span at bounding box center [270, 518] width 99 height 99
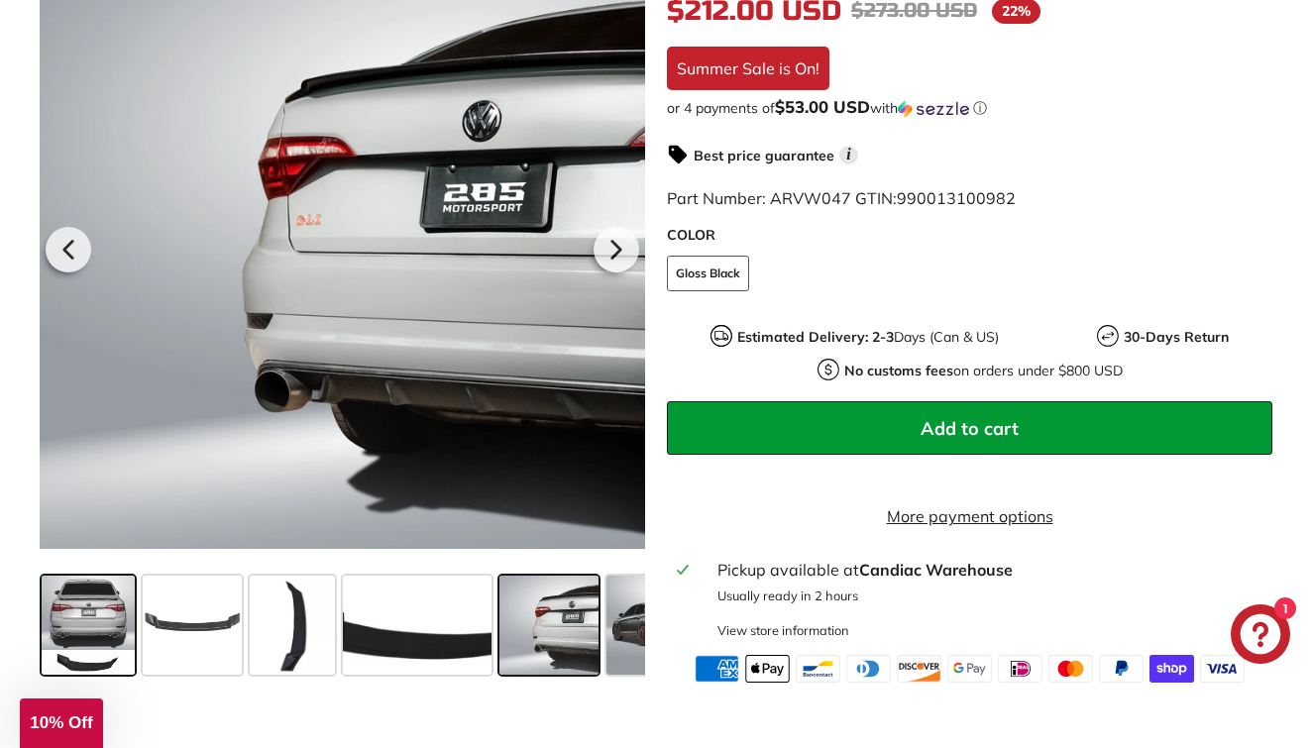
scroll to position [0, 0]
click at [97, 621] on span at bounding box center [88, 625] width 93 height 99
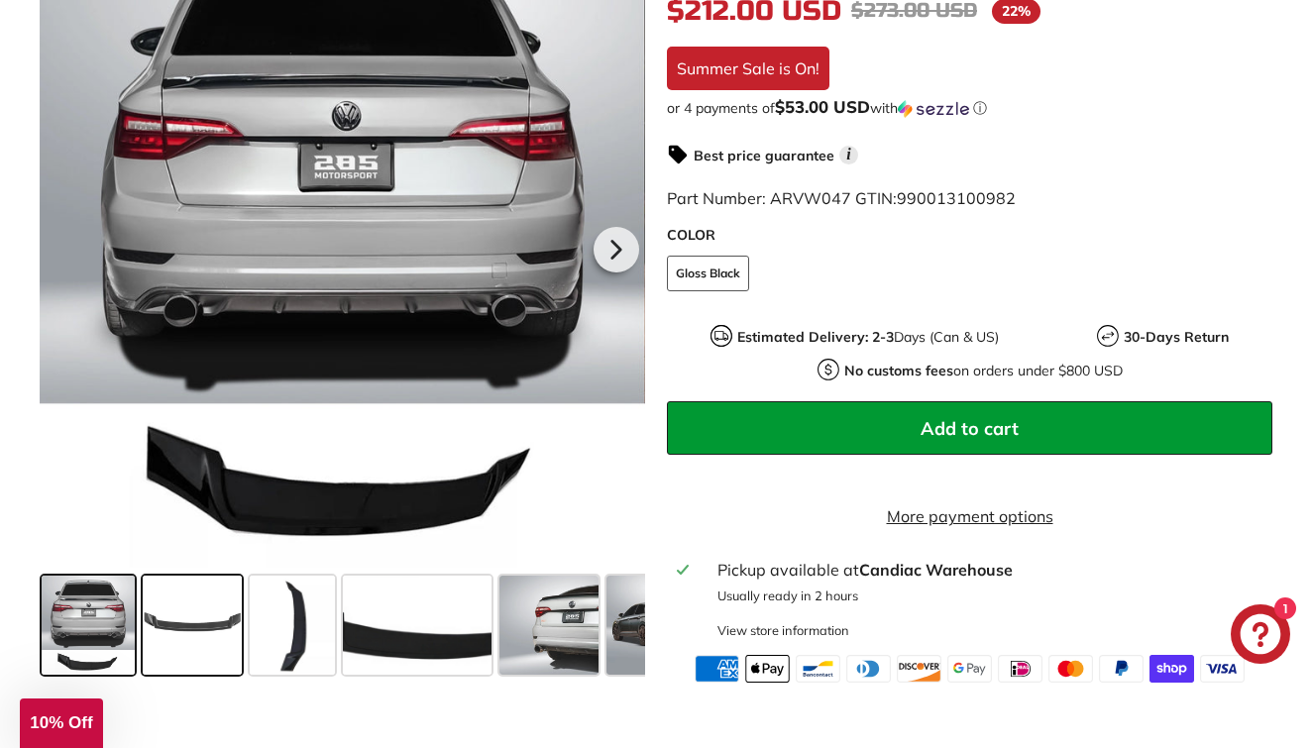
click at [237, 632] on span at bounding box center [192, 625] width 99 height 99
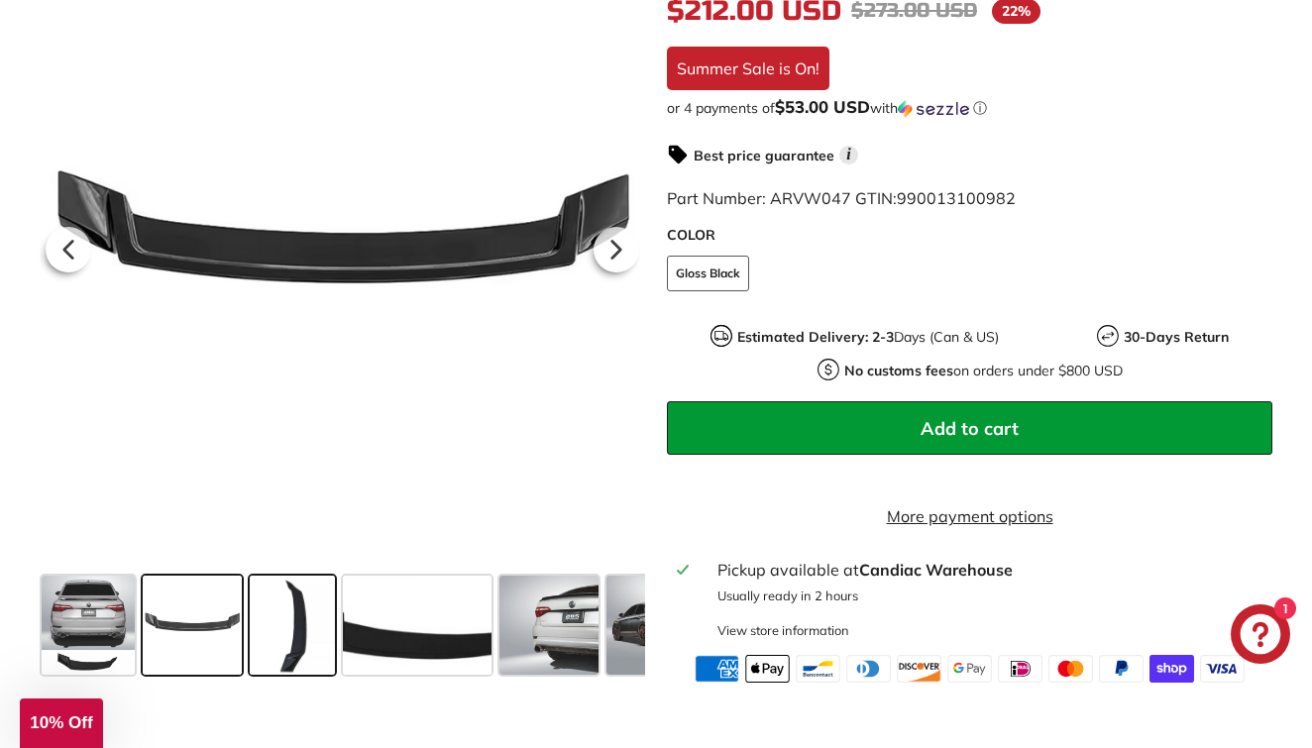
click at [281, 635] on span at bounding box center [292, 625] width 85 height 99
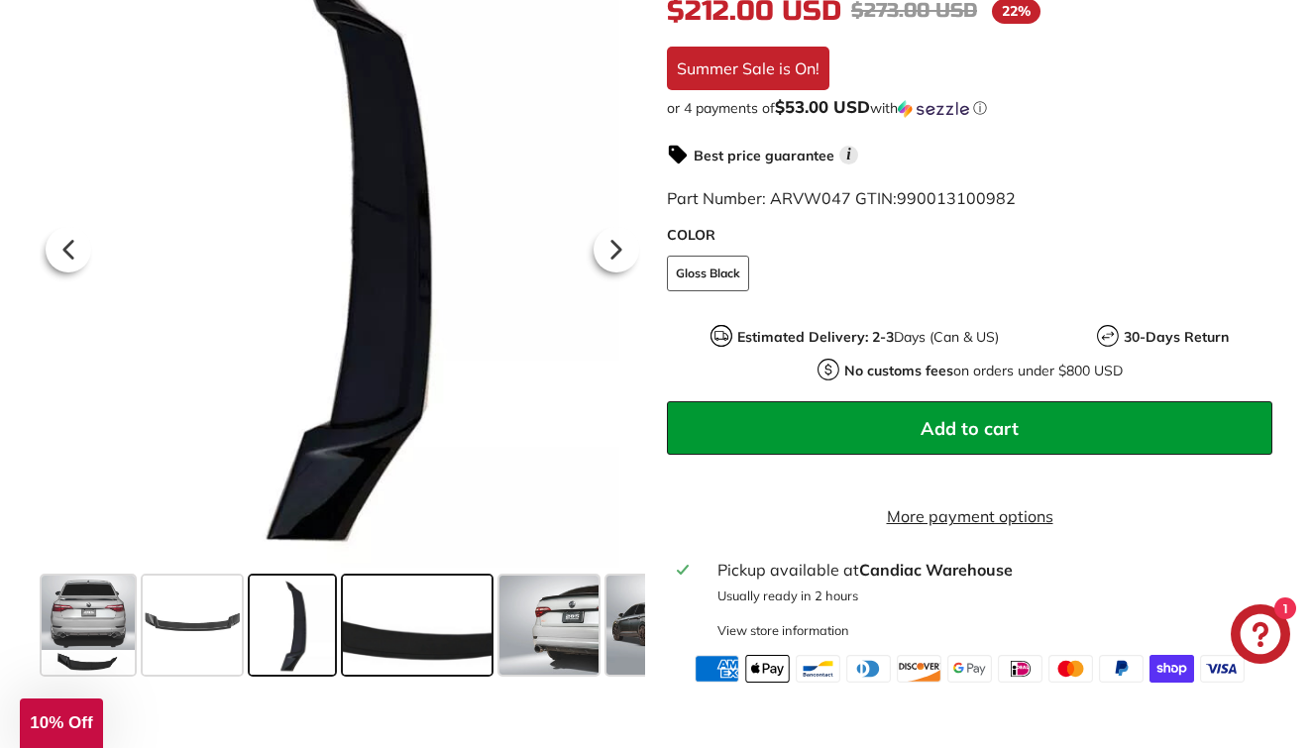
click at [384, 644] on span at bounding box center [417, 625] width 149 height 99
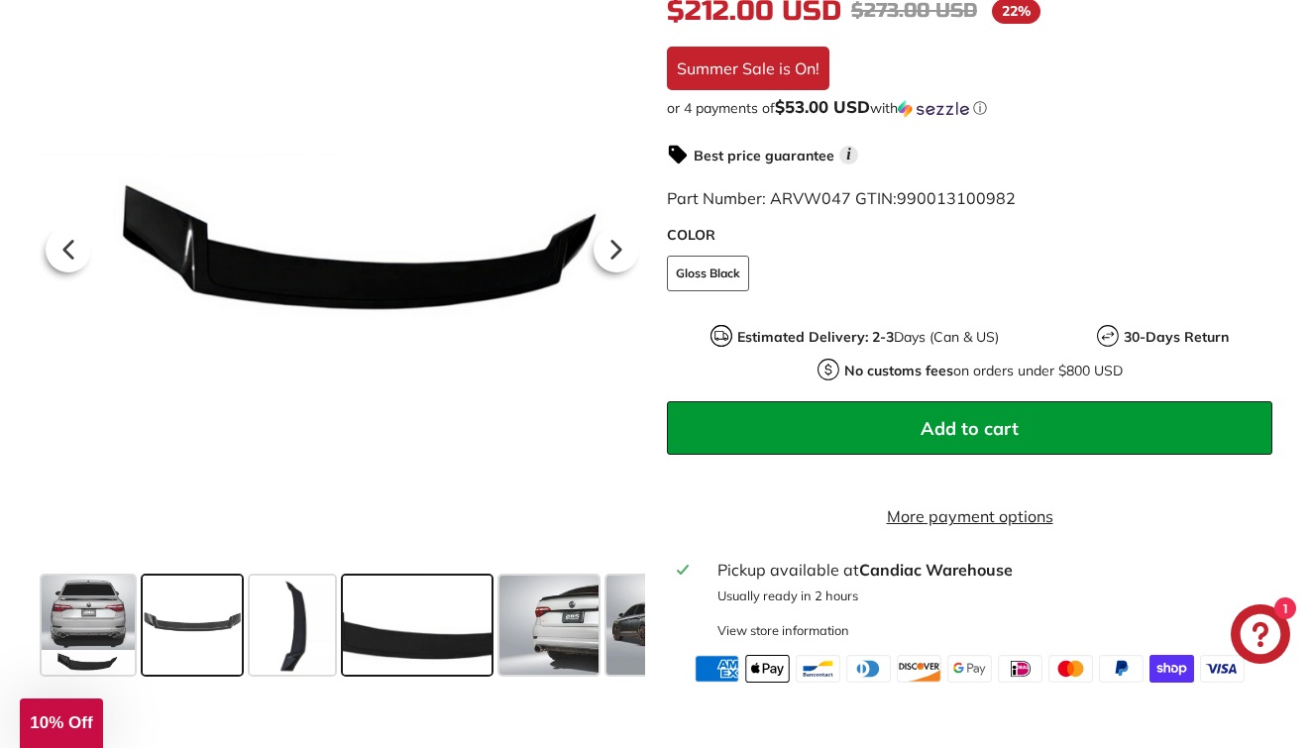
click at [215, 630] on span at bounding box center [192, 625] width 99 height 99
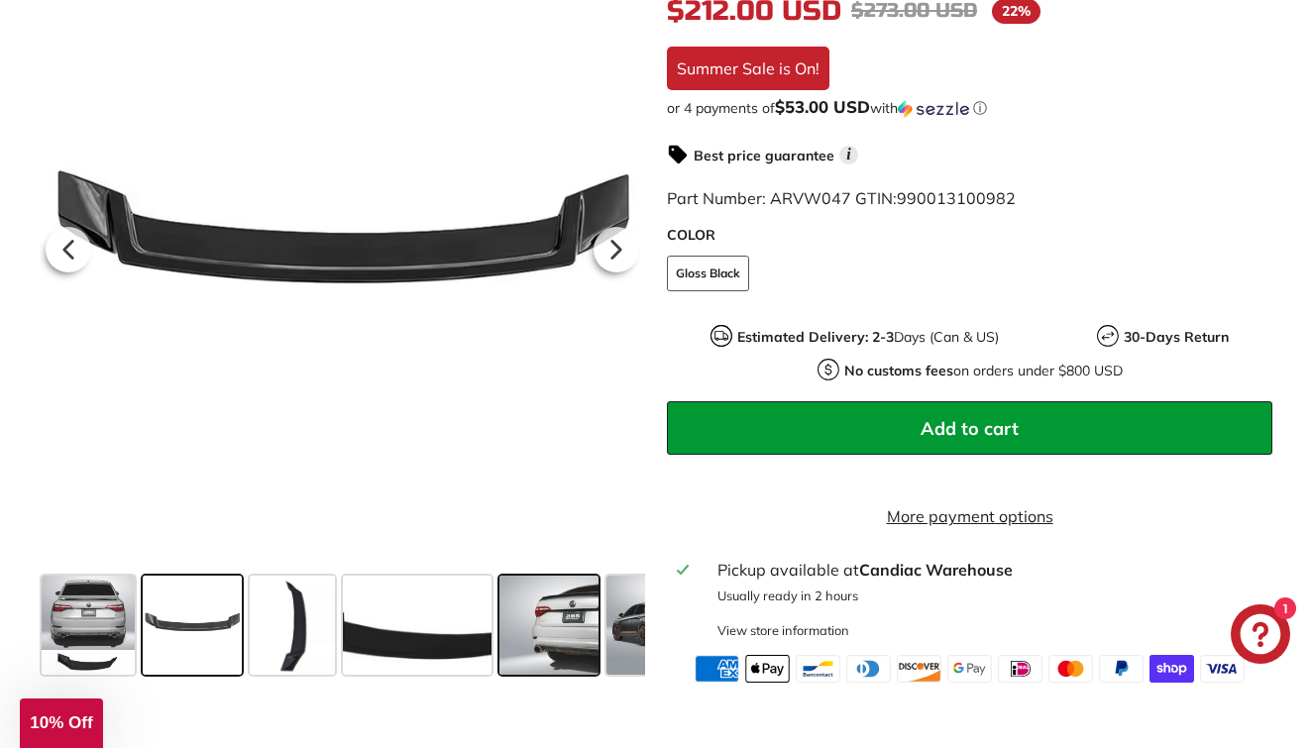
click at [578, 664] on span at bounding box center [549, 625] width 99 height 99
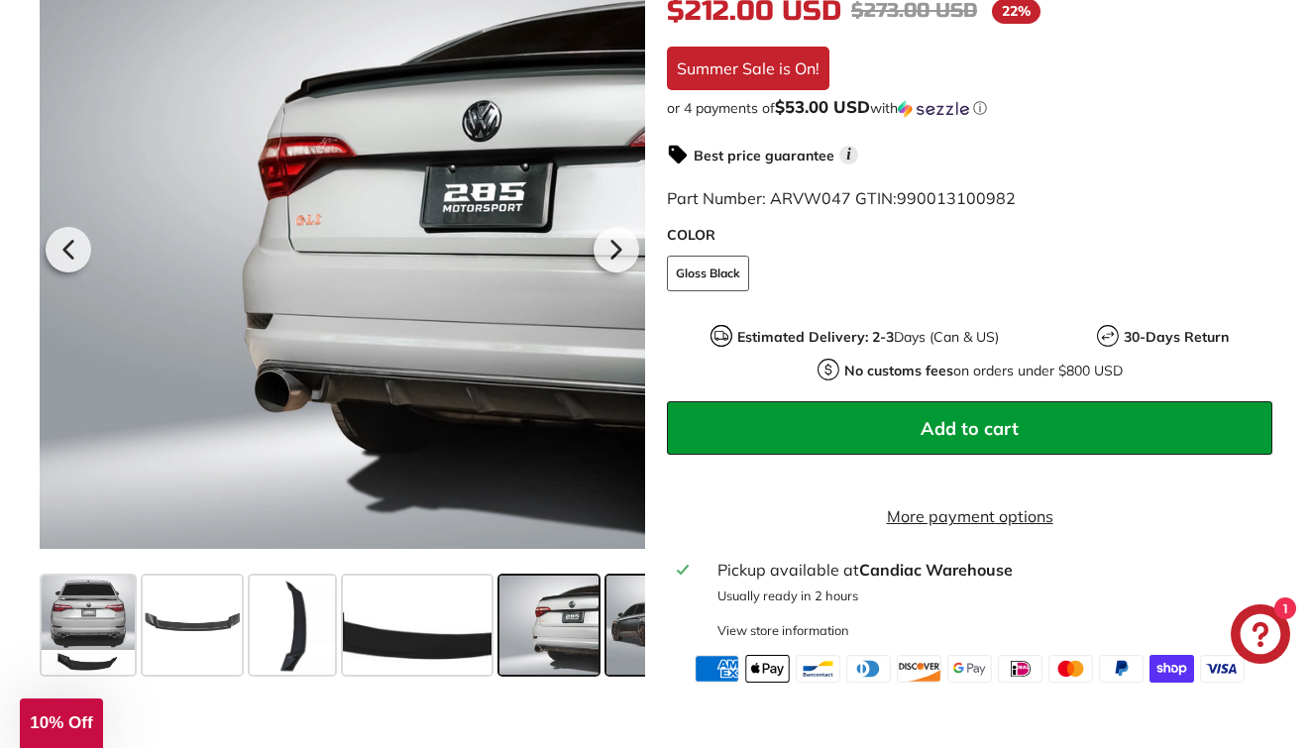
click at [623, 657] on span at bounding box center [656, 625] width 99 height 99
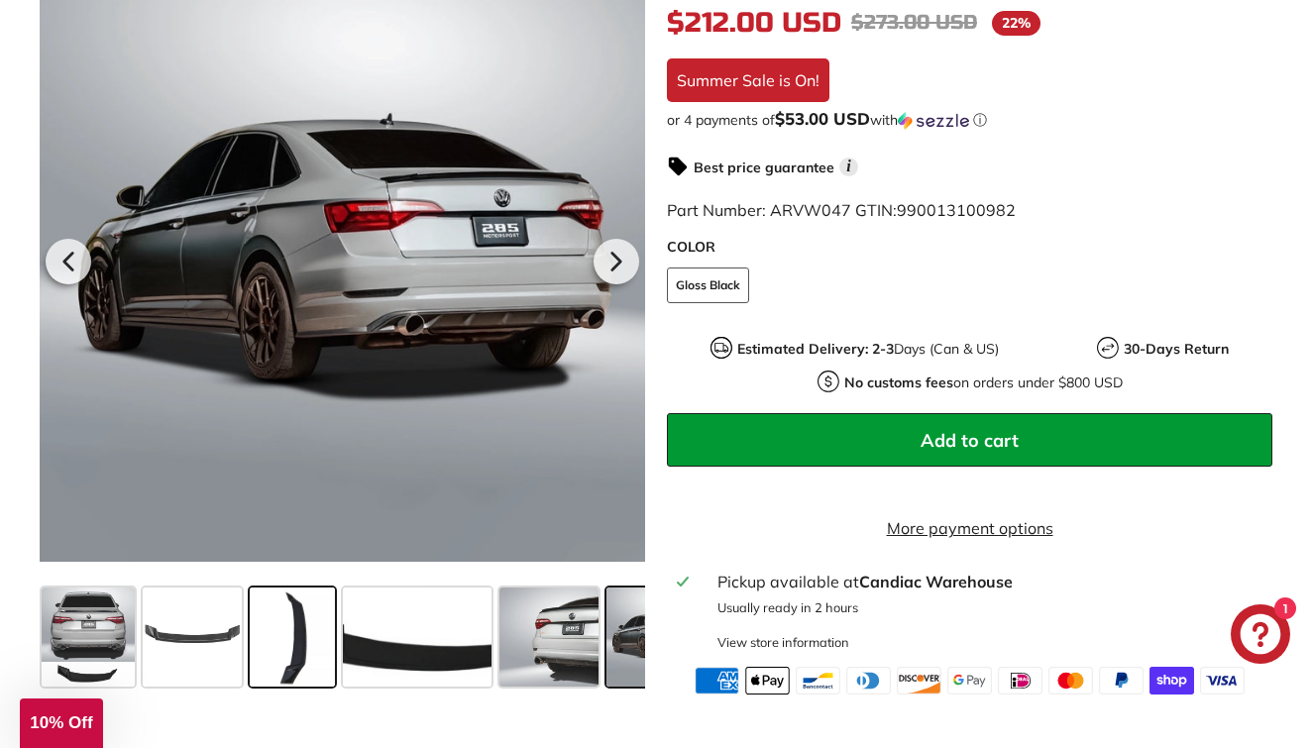
click at [286, 654] on span at bounding box center [292, 637] width 85 height 99
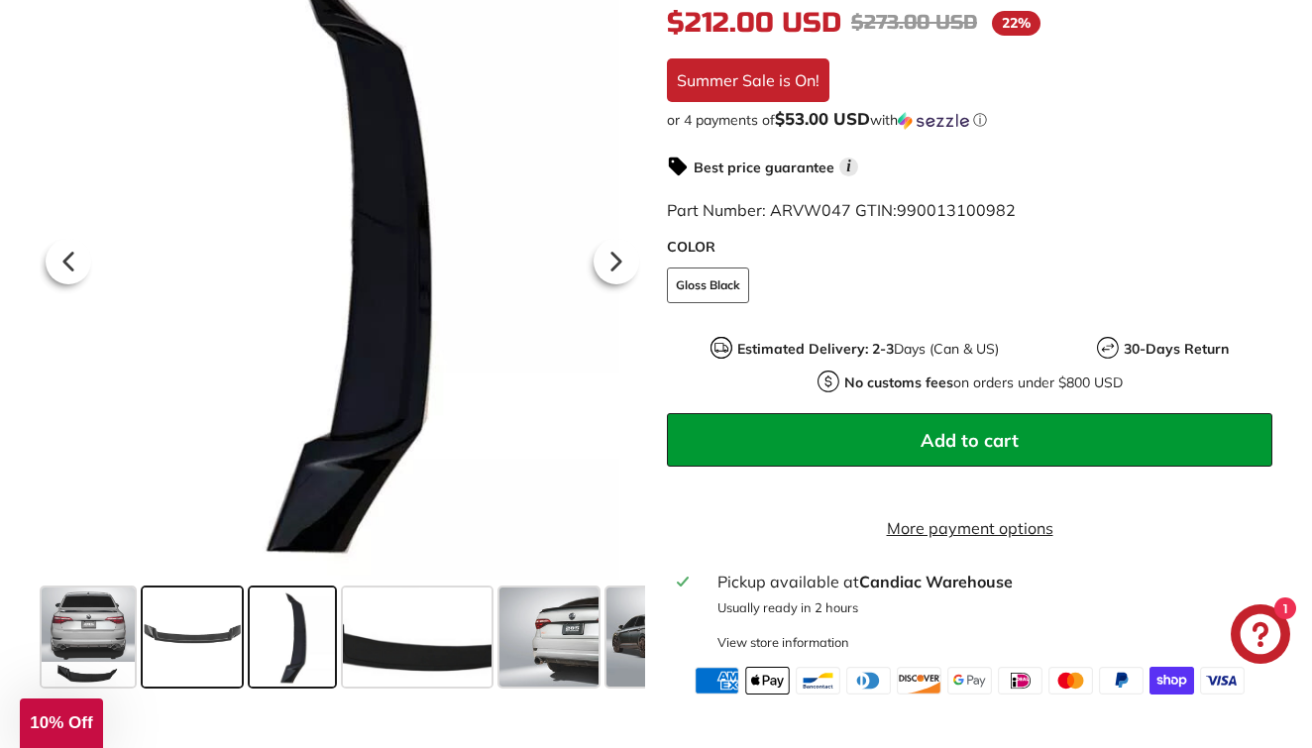
click at [224, 652] on span at bounding box center [192, 637] width 99 height 99
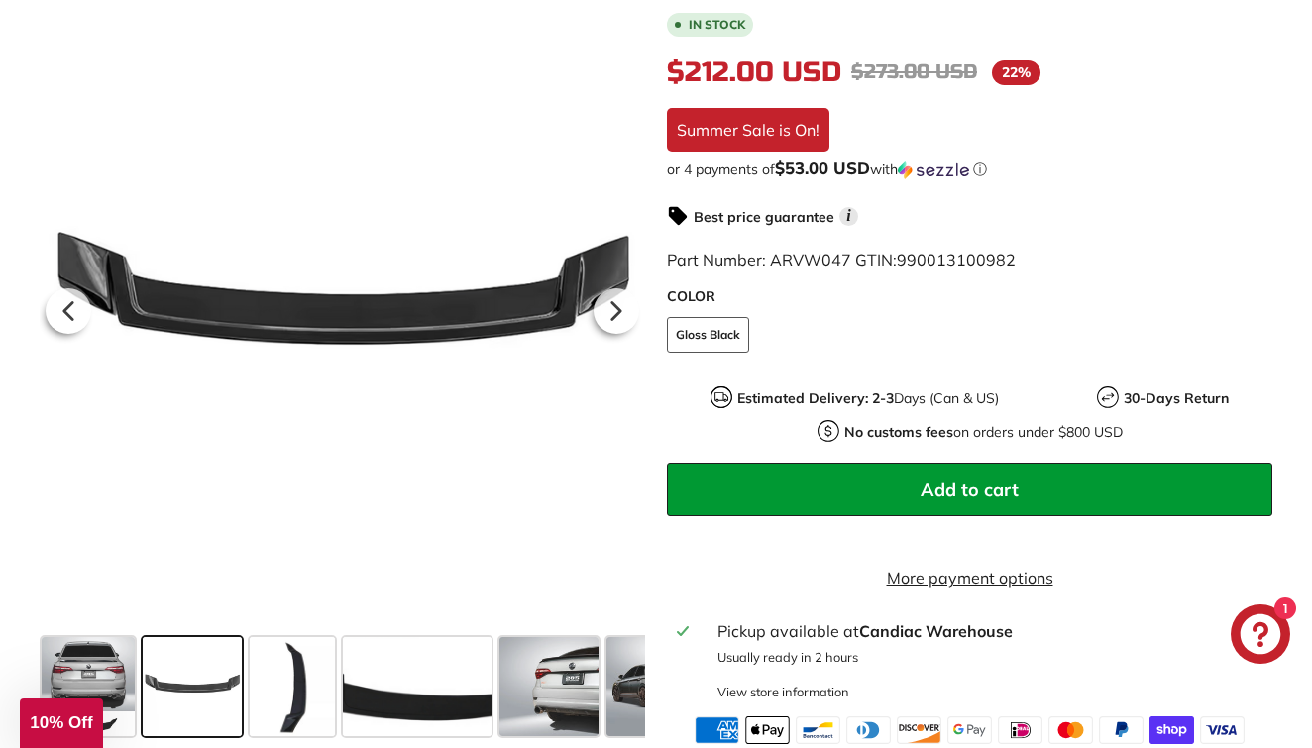
scroll to position [562, 0]
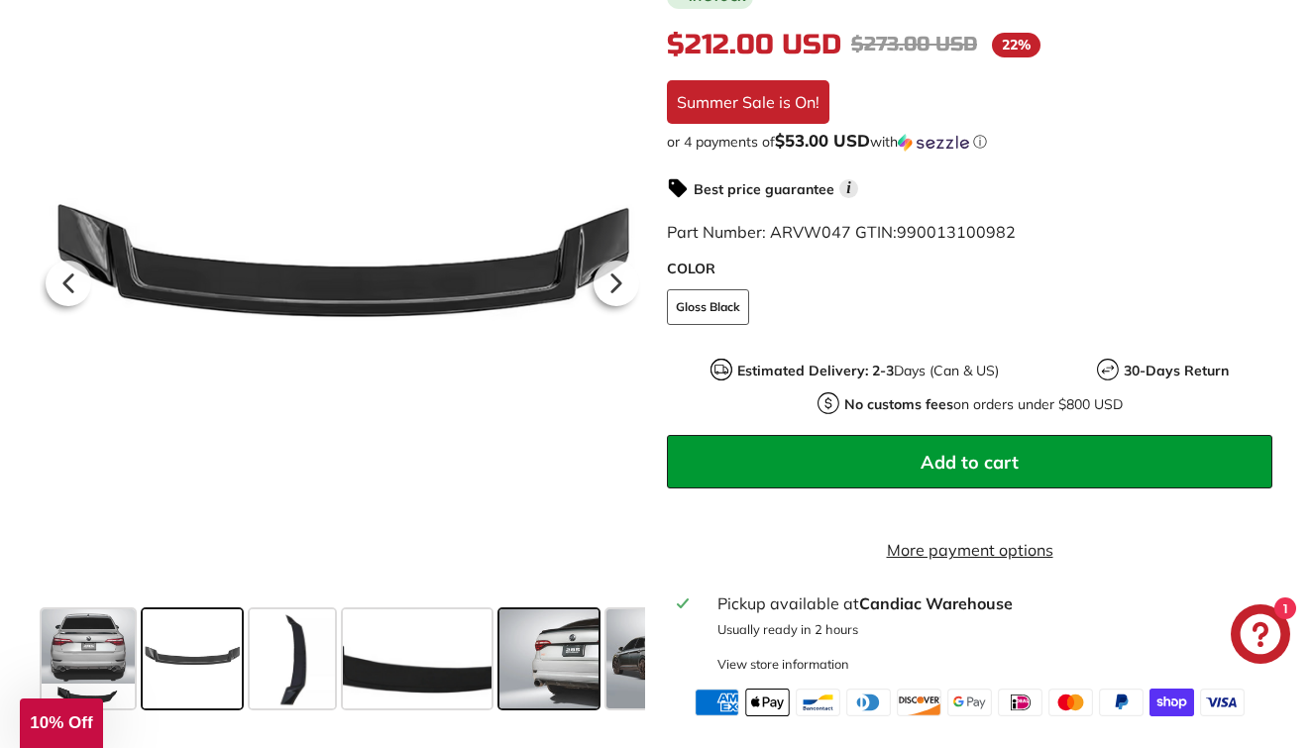
click at [566, 659] on span at bounding box center [549, 659] width 99 height 99
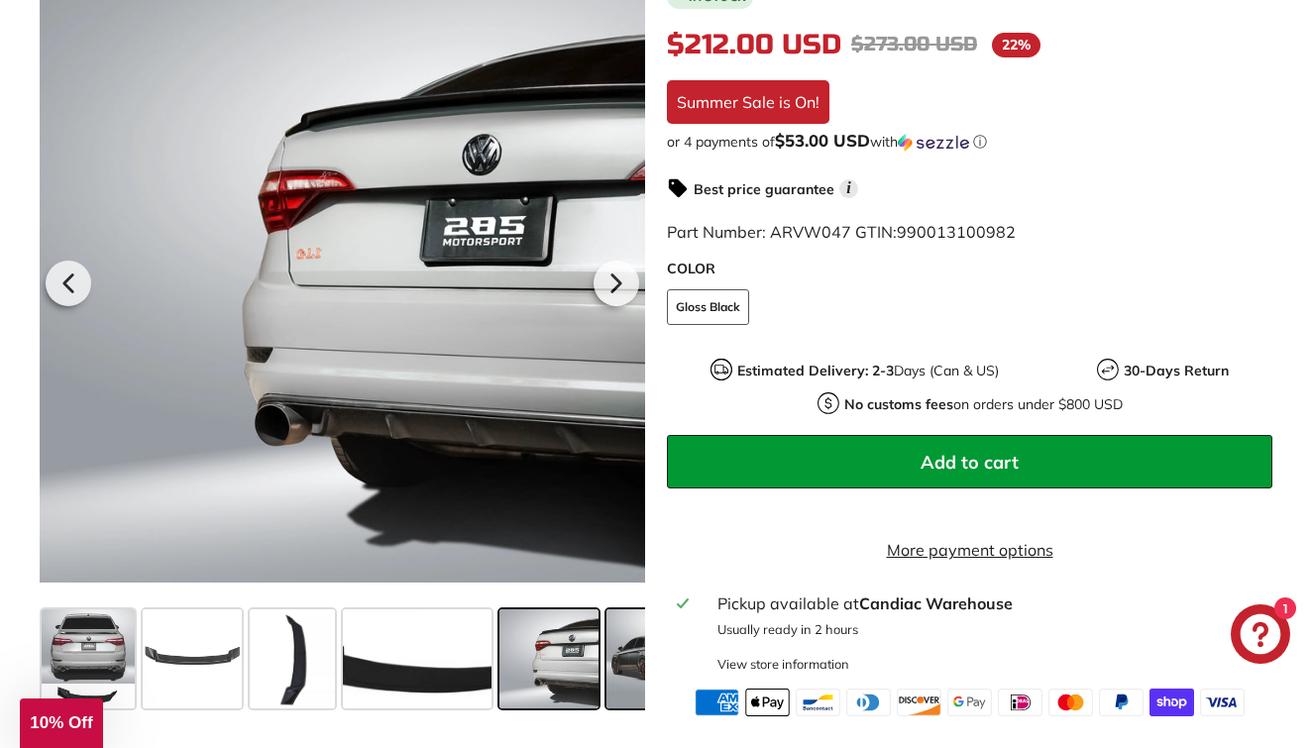
click at [619, 675] on span at bounding box center [656, 659] width 99 height 99
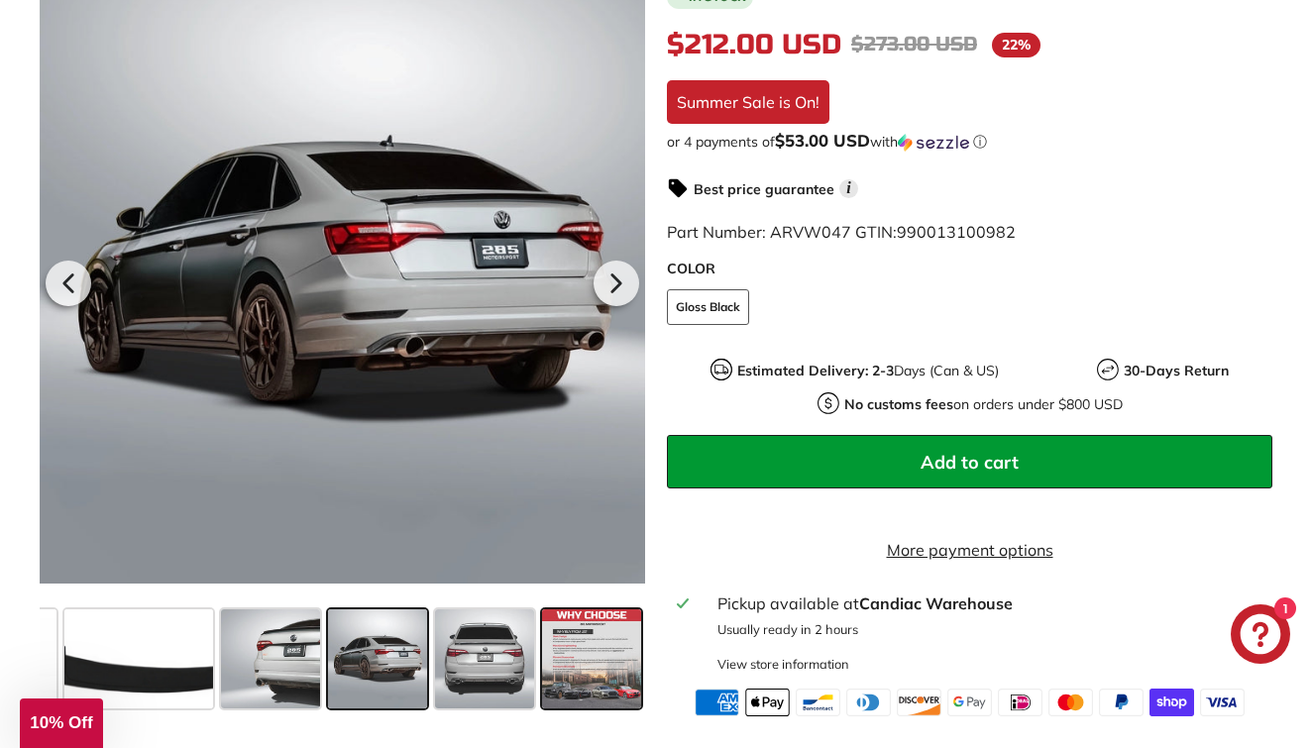
scroll to position [562, 1]
click at [606, 659] on span at bounding box center [591, 659] width 99 height 99
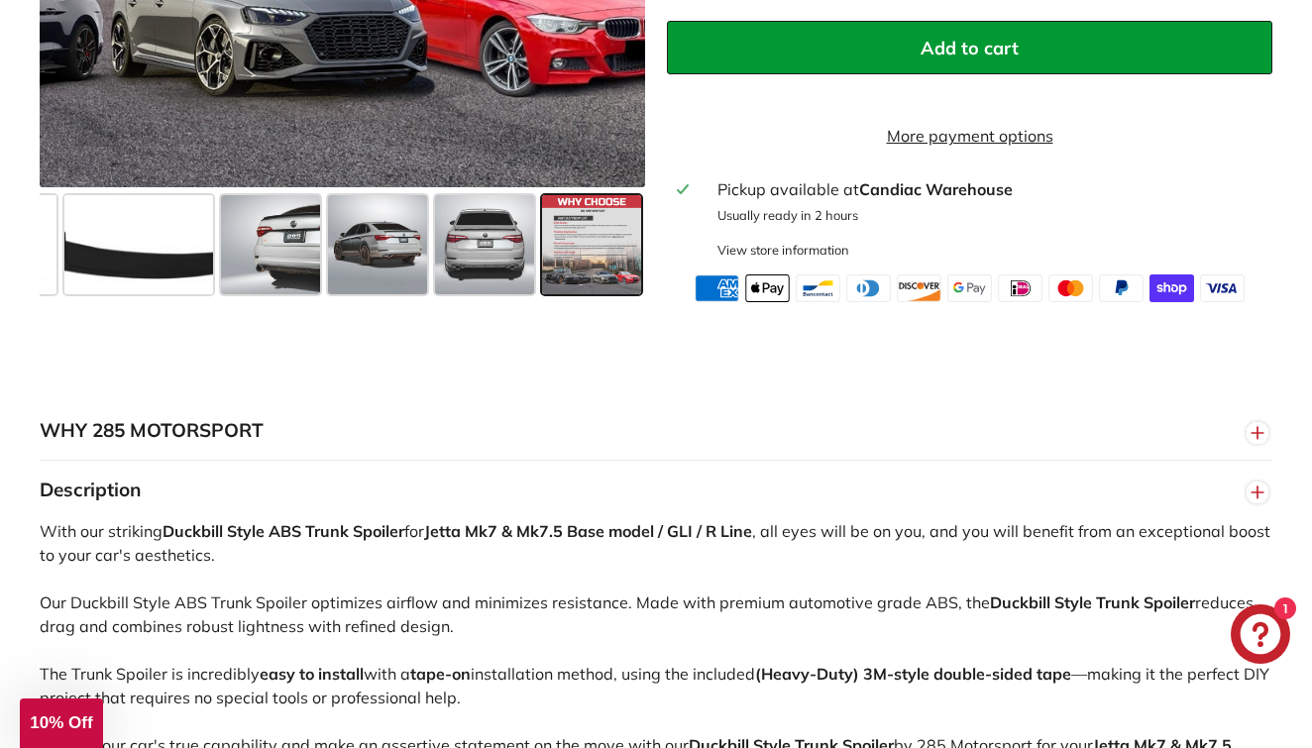
scroll to position [1362, 0]
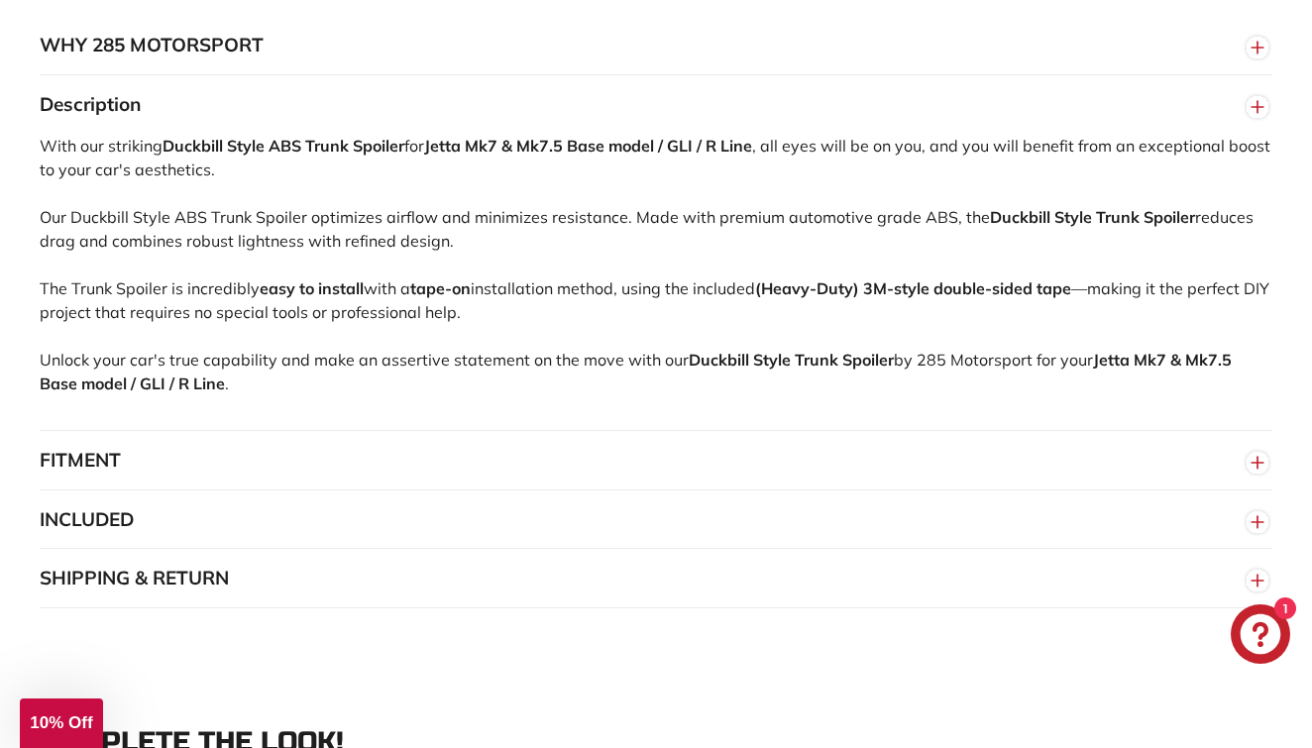
click at [535, 532] on button "INCLUDED" at bounding box center [656, 520] width 1233 height 59
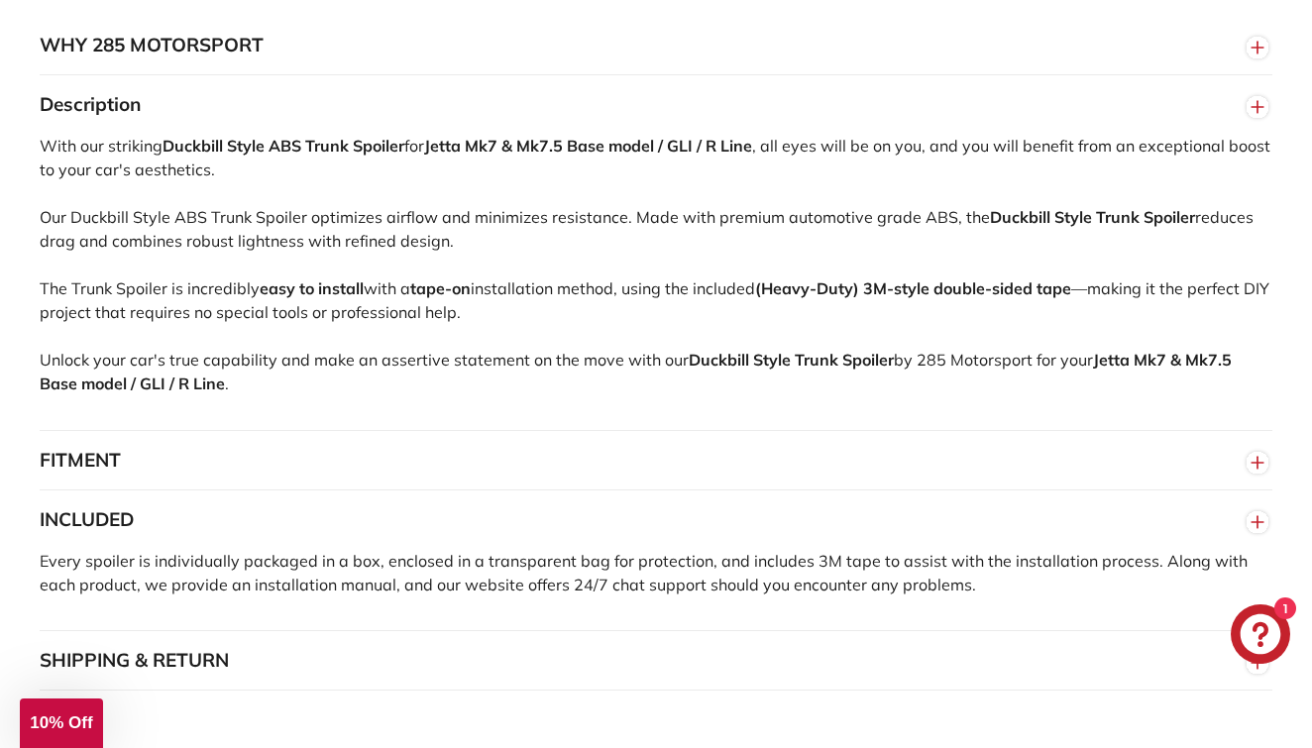
click at [541, 491] on button "FITMENT" at bounding box center [656, 460] width 1233 height 59
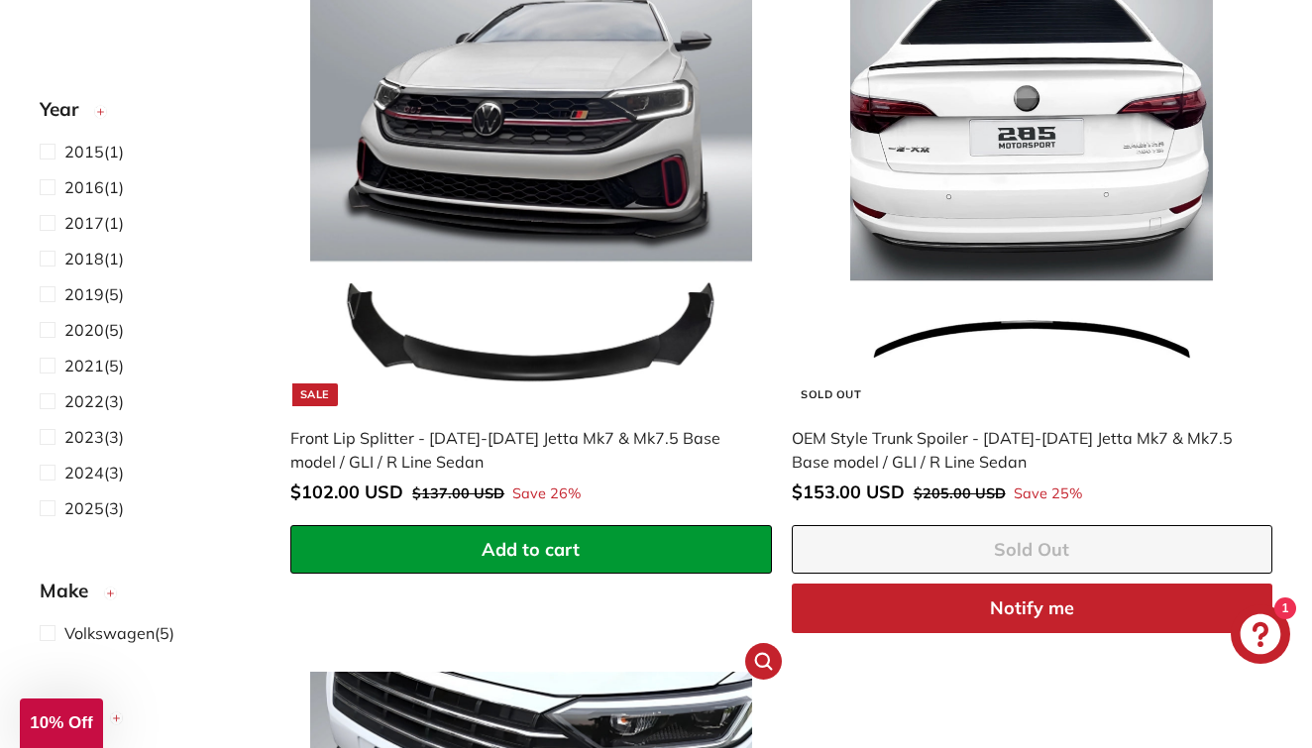
scroll to position [1090, 0]
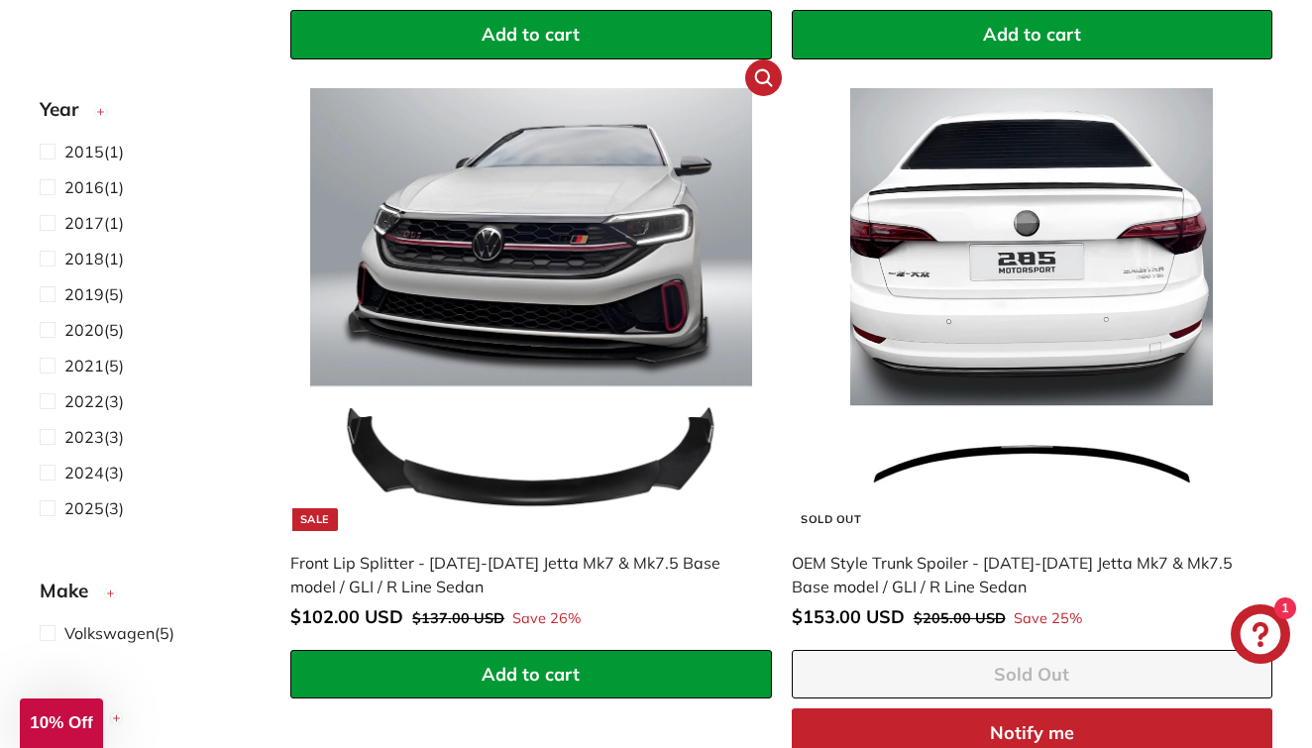
click at [465, 557] on div "Front Lip Splitter - [DATE]-[DATE] Jetta Mk7 & Mk7.5 Base model / GLI / R Line …" at bounding box center [520, 575] width 461 height 48
click at [497, 555] on div "Front Lip Splitter - [DATE]-[DATE] Jetta Mk7 & Mk7.5 Base model / GLI / R Line …" at bounding box center [520, 575] width 461 height 48
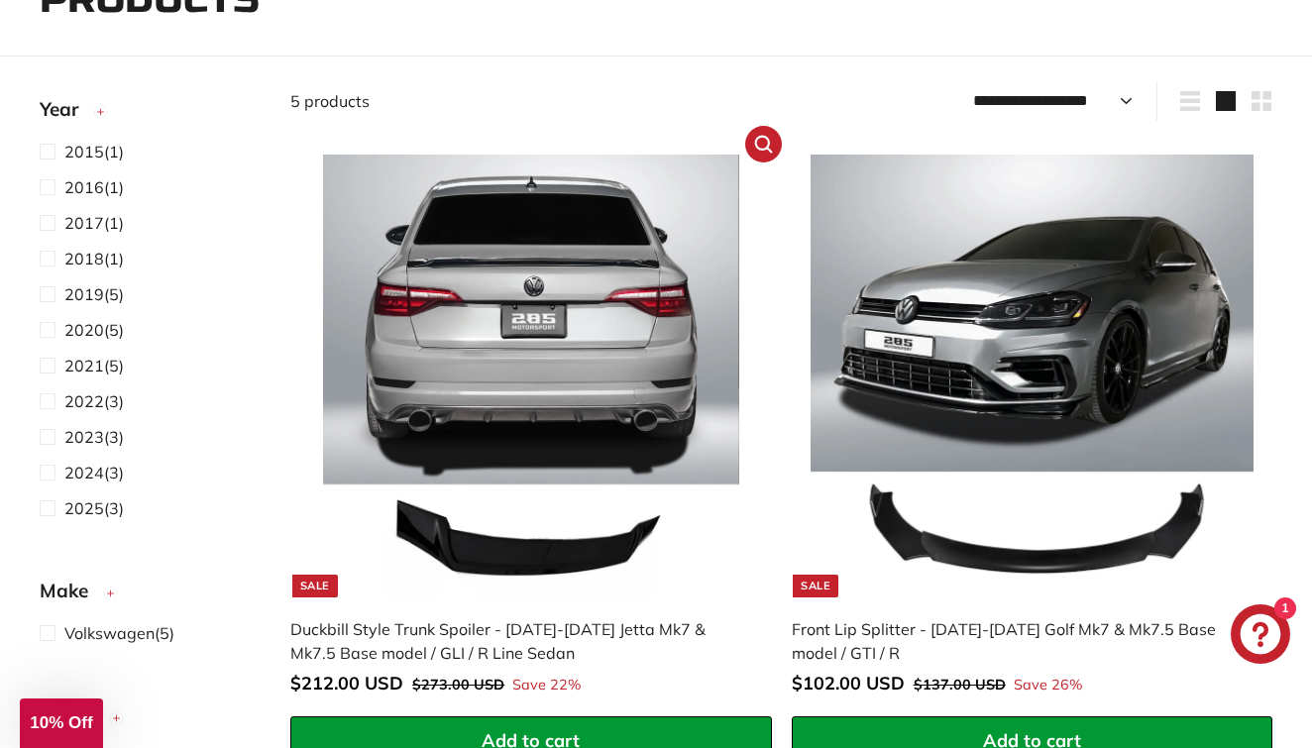
scroll to position [470, 0]
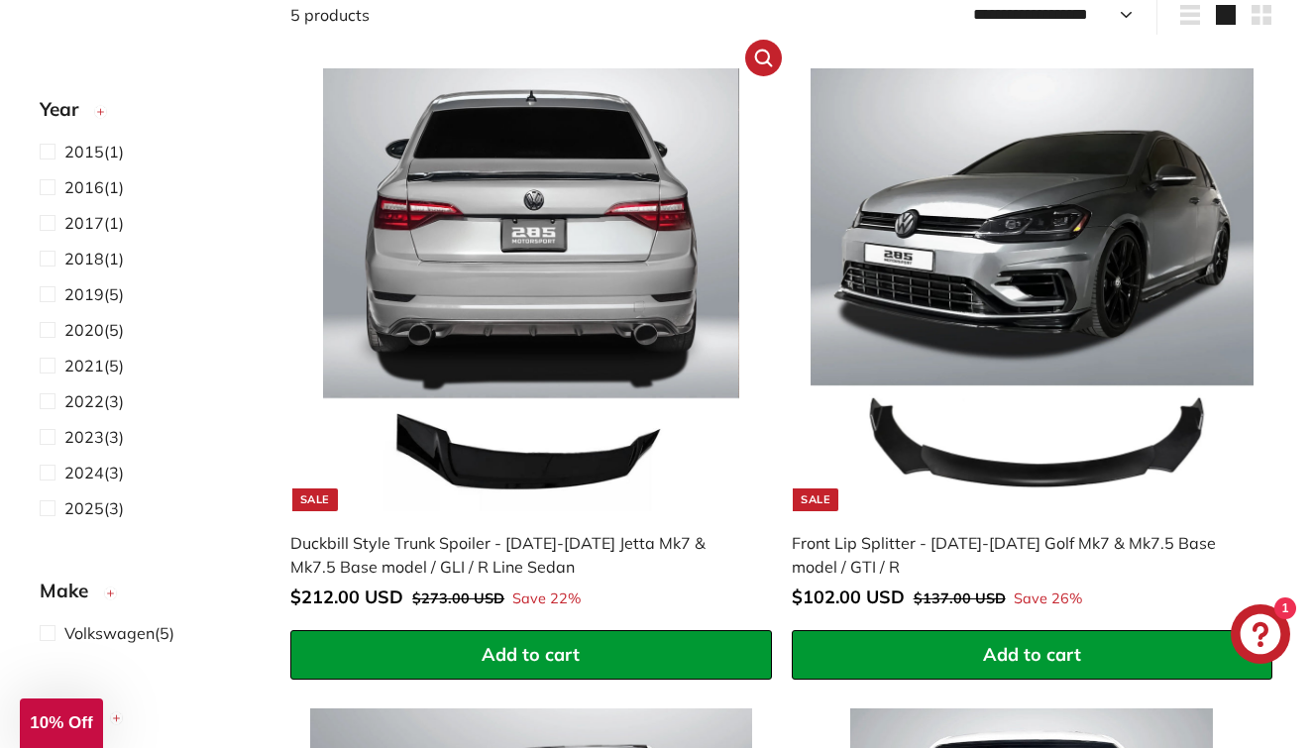
click at [498, 543] on div "Duckbill Style Trunk Spoiler - [DATE]-[DATE] Jetta Mk7 & Mk7.5 Base model / GLI…" at bounding box center [520, 555] width 461 height 48
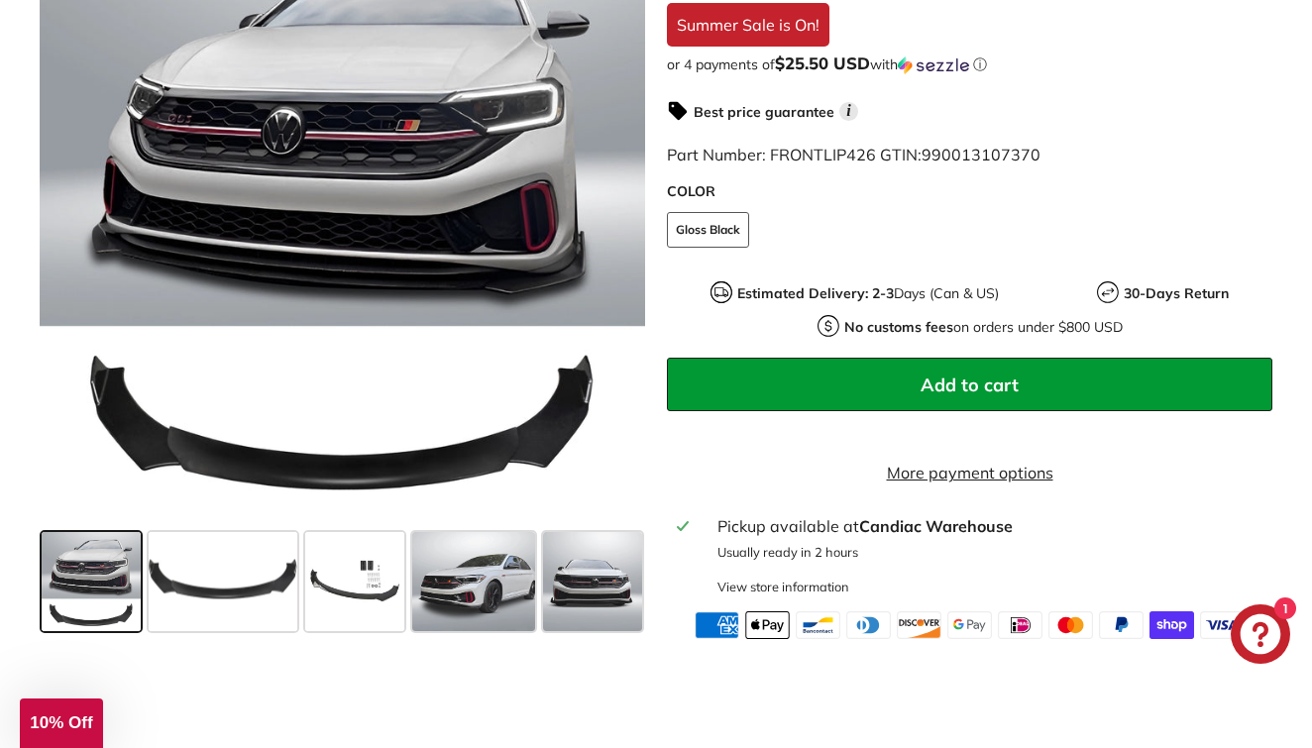
scroll to position [677, 0]
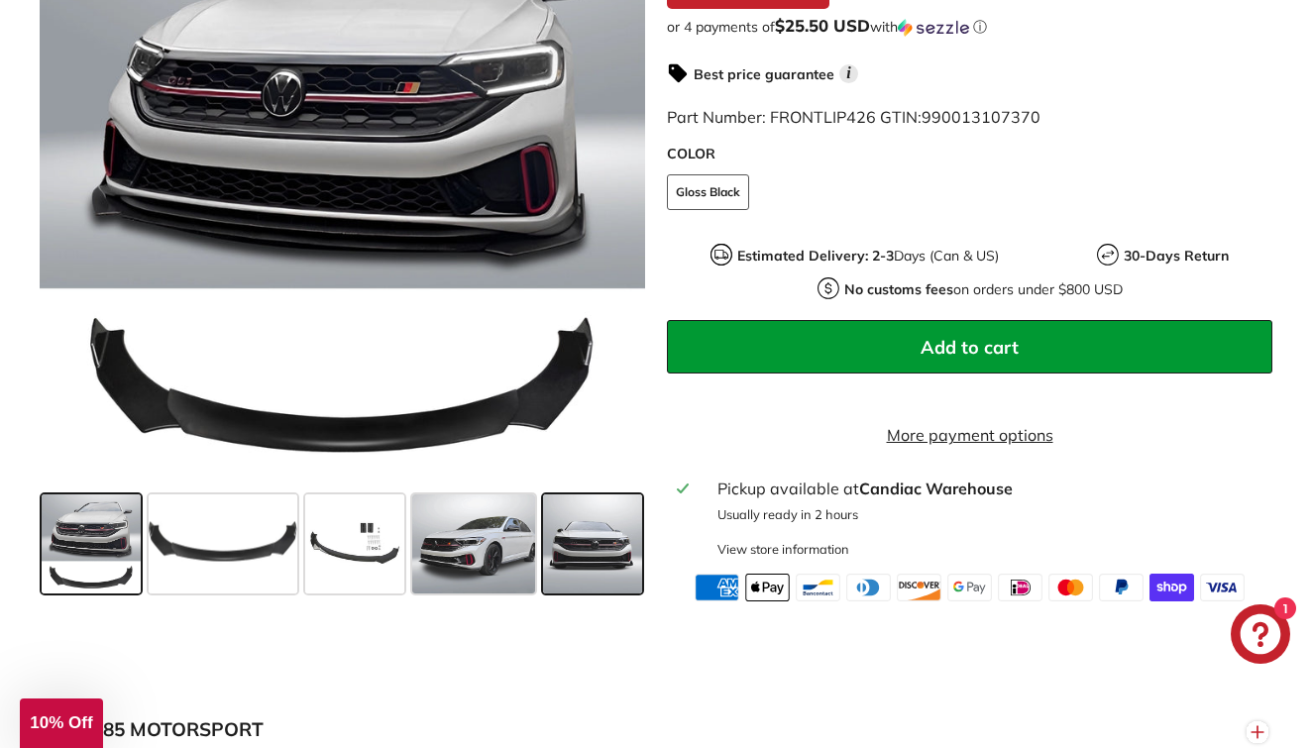
click at [550, 543] on span at bounding box center [592, 544] width 99 height 99
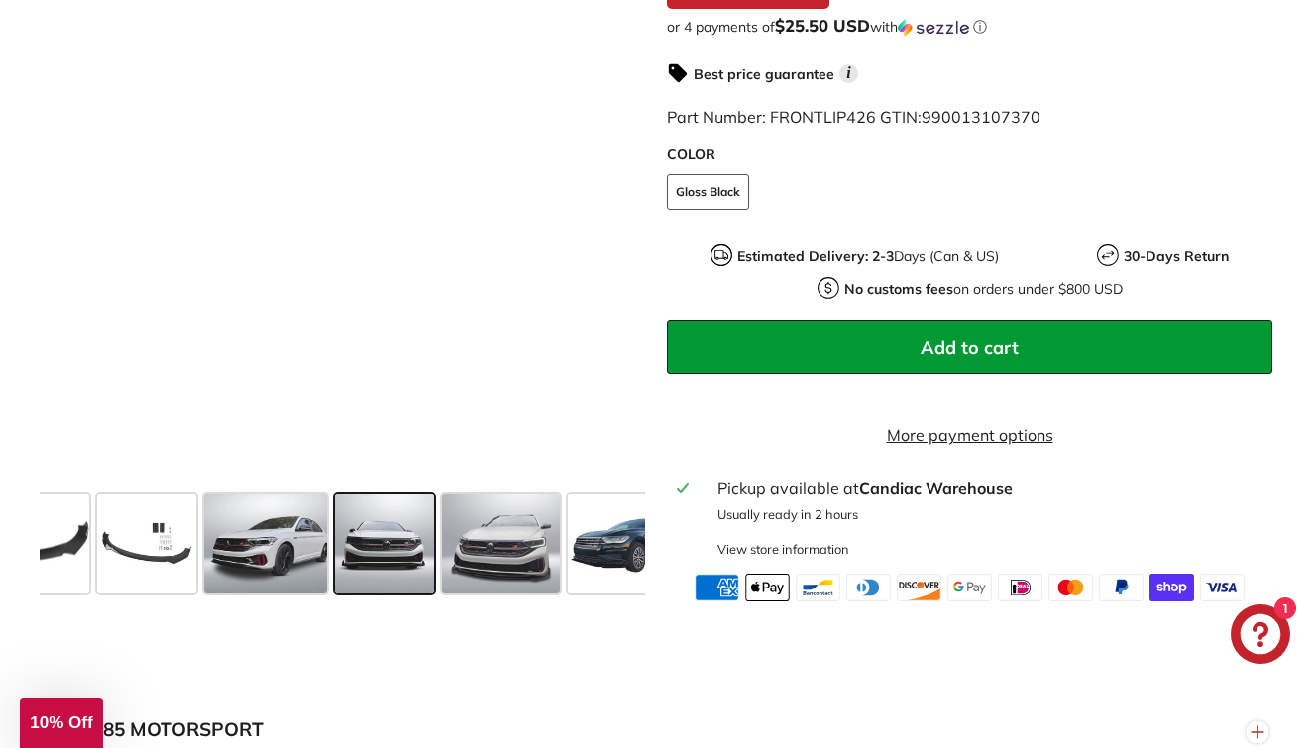
scroll to position [0, 250]
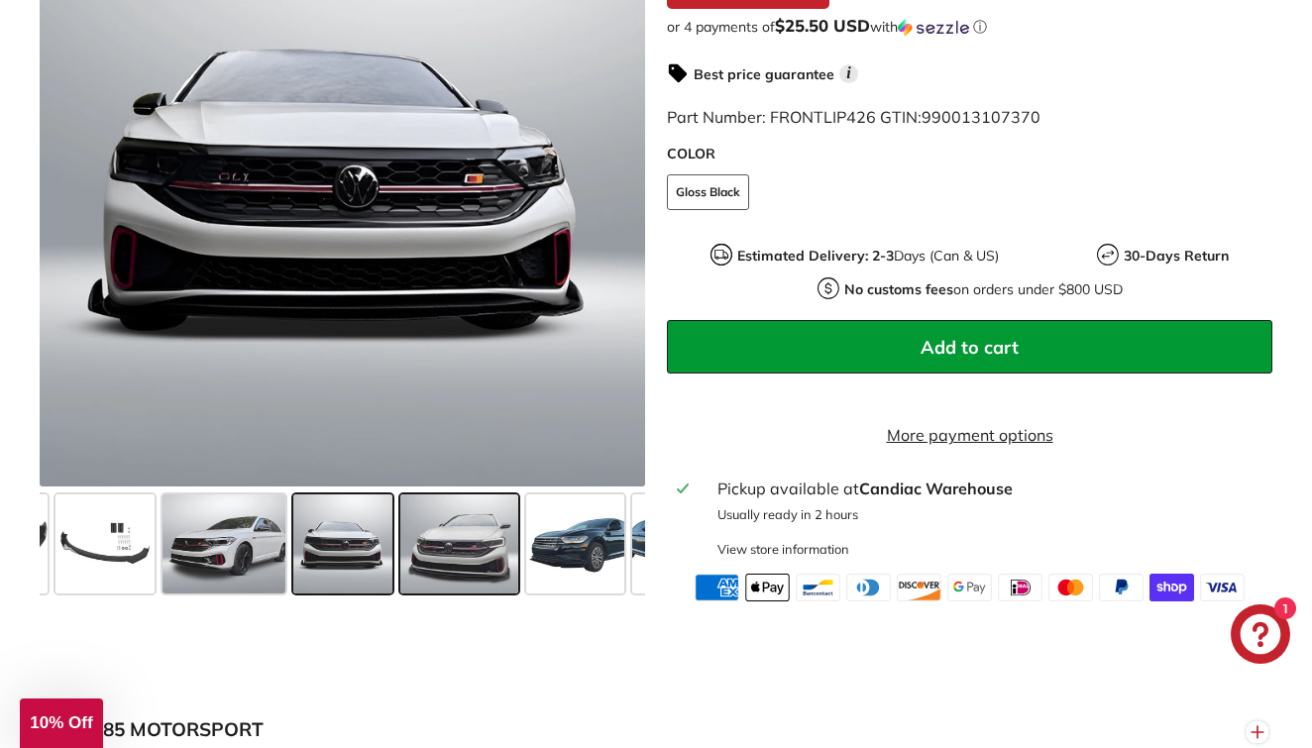
click at [509, 548] on span at bounding box center [459, 544] width 118 height 99
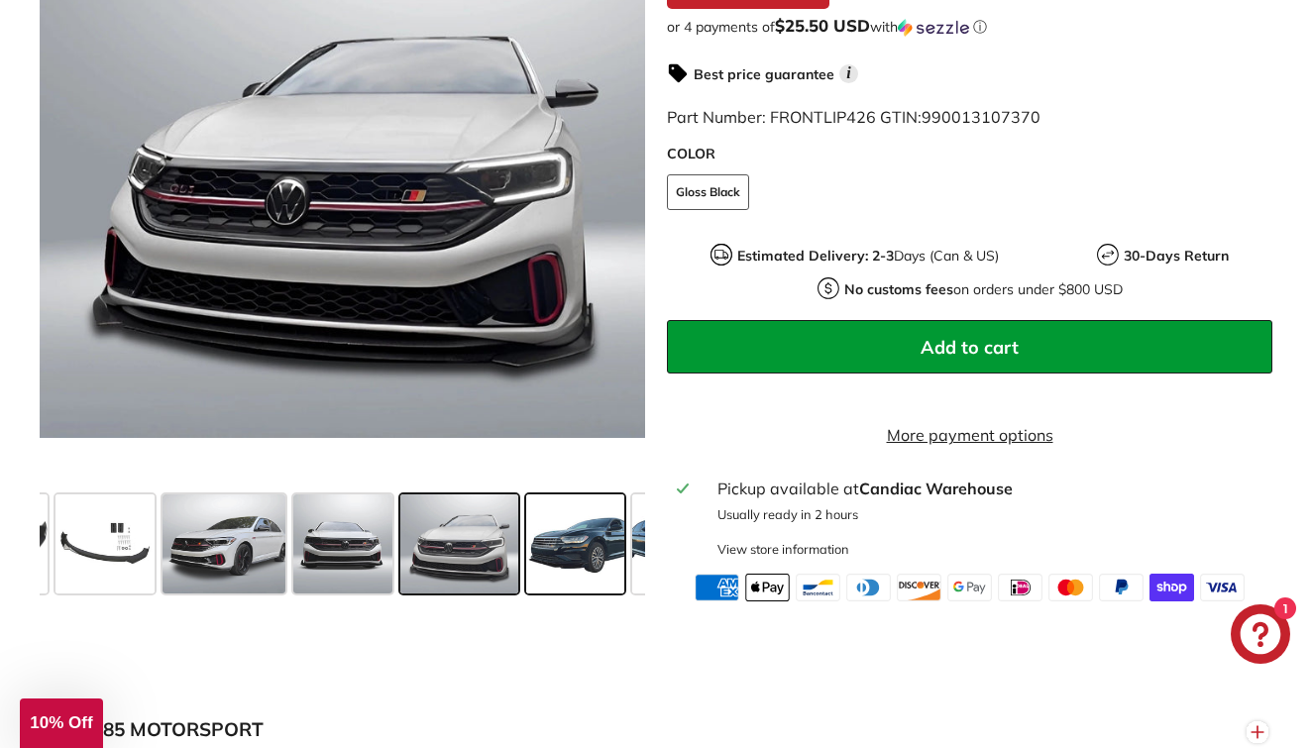
click at [556, 546] on span at bounding box center [575, 544] width 99 height 99
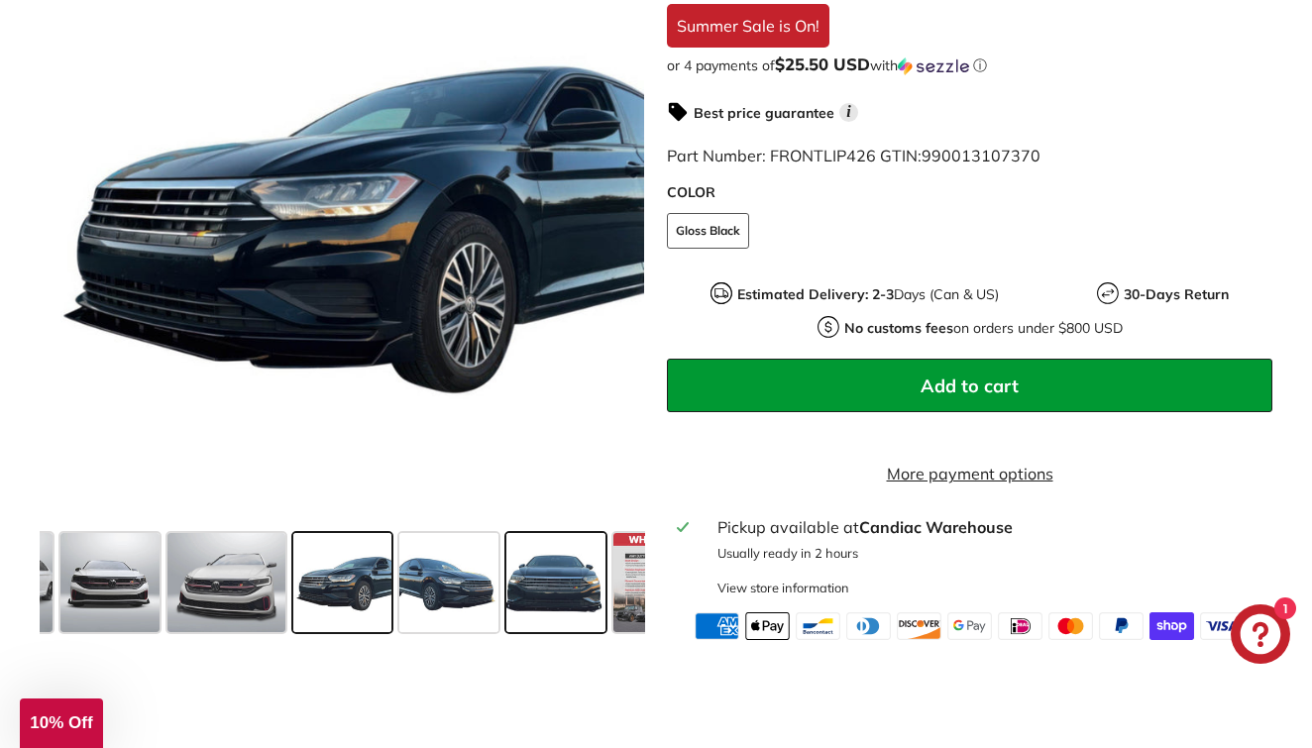
scroll to position [636, 0]
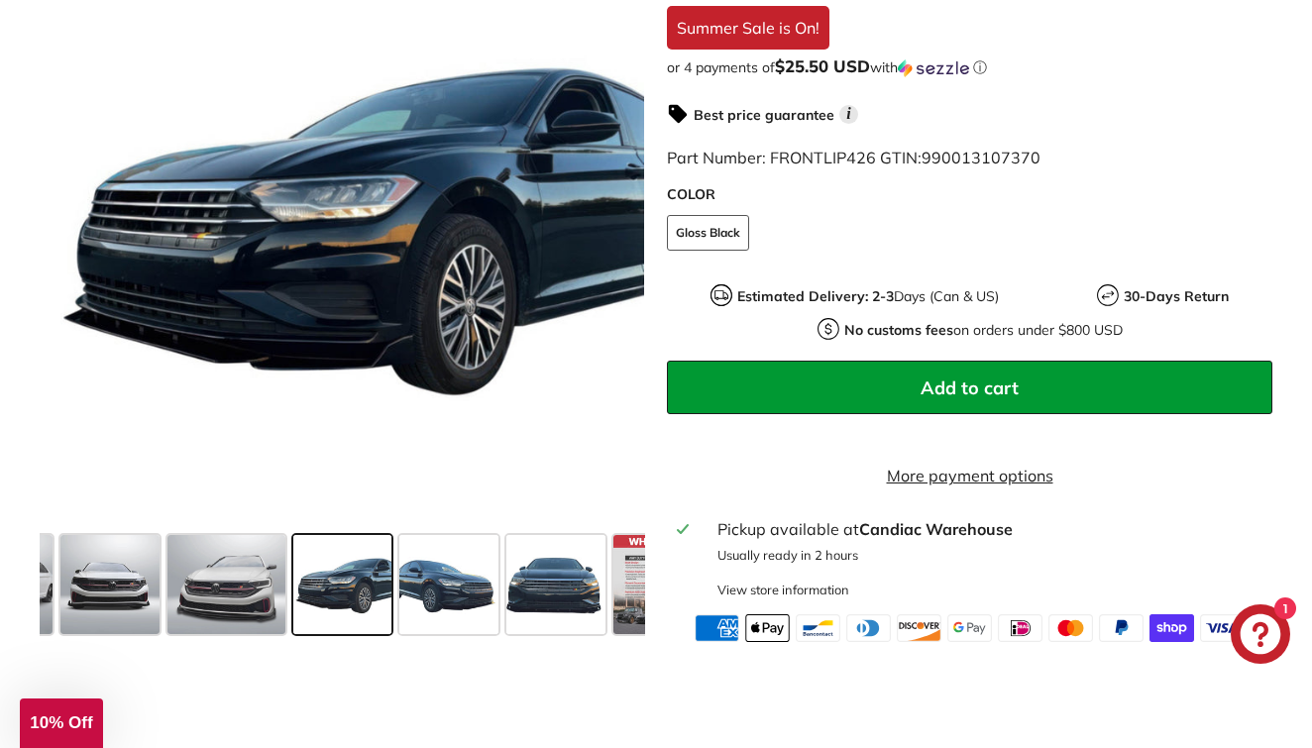
click at [354, 586] on span at bounding box center [342, 584] width 99 height 99
click at [448, 585] on span at bounding box center [448, 584] width 99 height 99
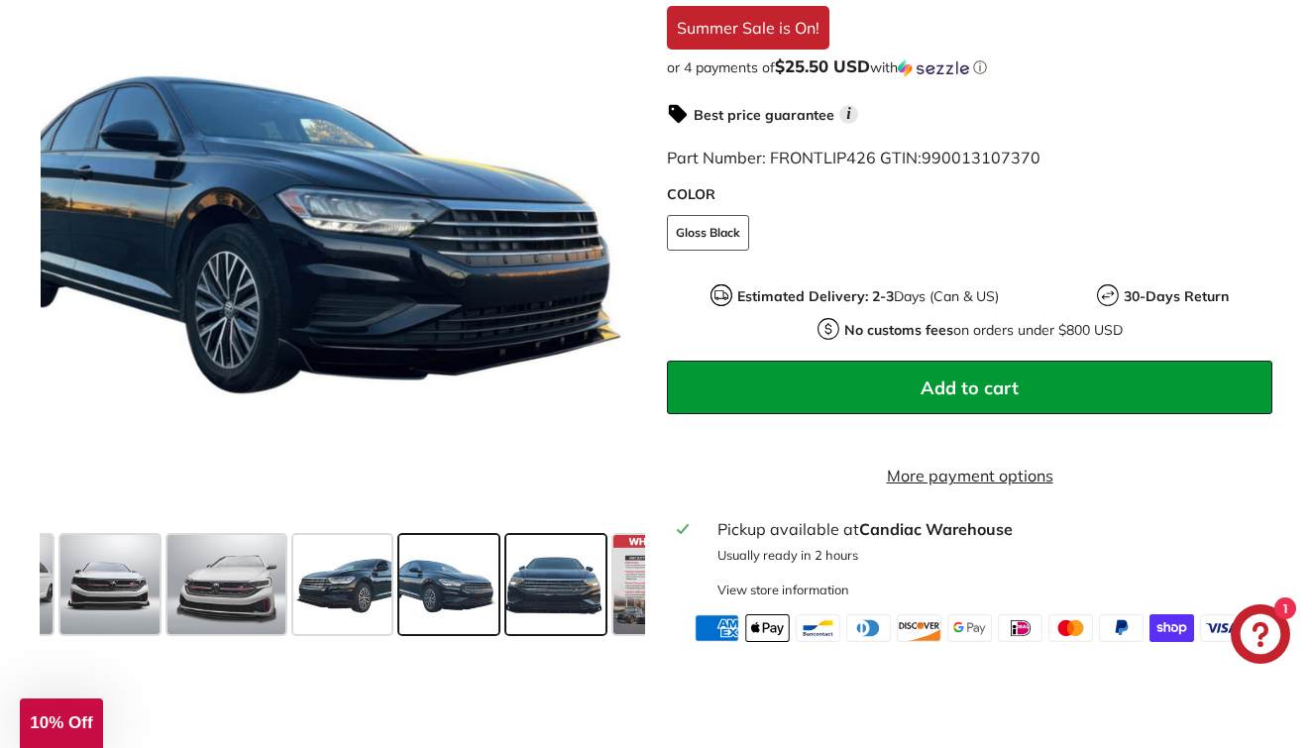
click at [541, 581] on span at bounding box center [555, 584] width 99 height 99
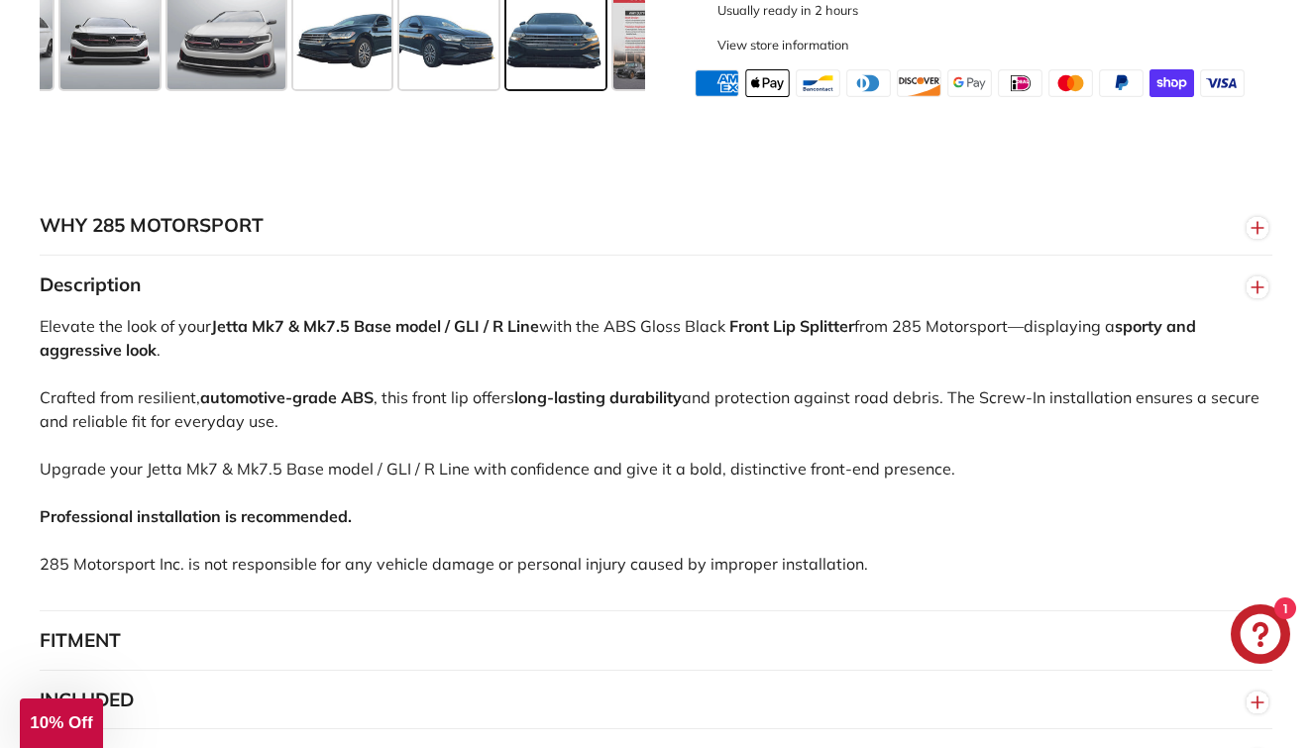
scroll to position [1400, 0]
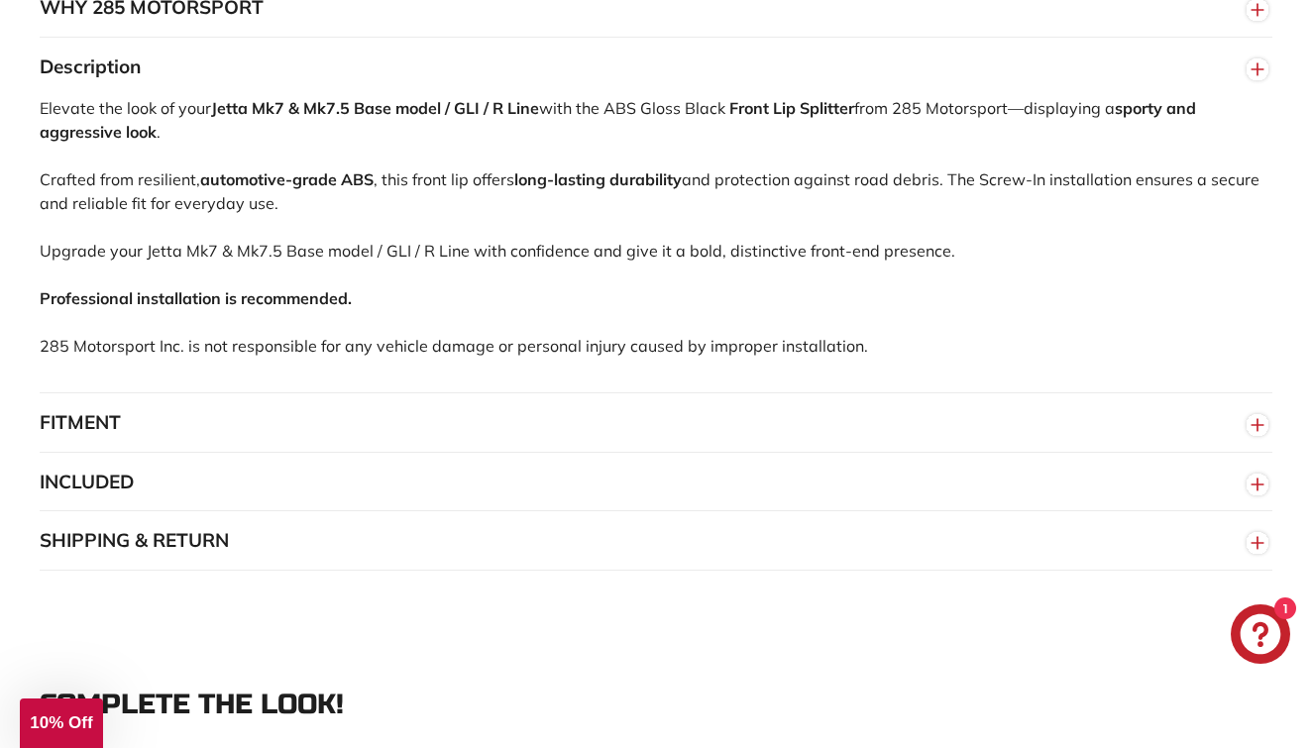
click at [551, 436] on button "FITMENT" at bounding box center [656, 422] width 1233 height 59
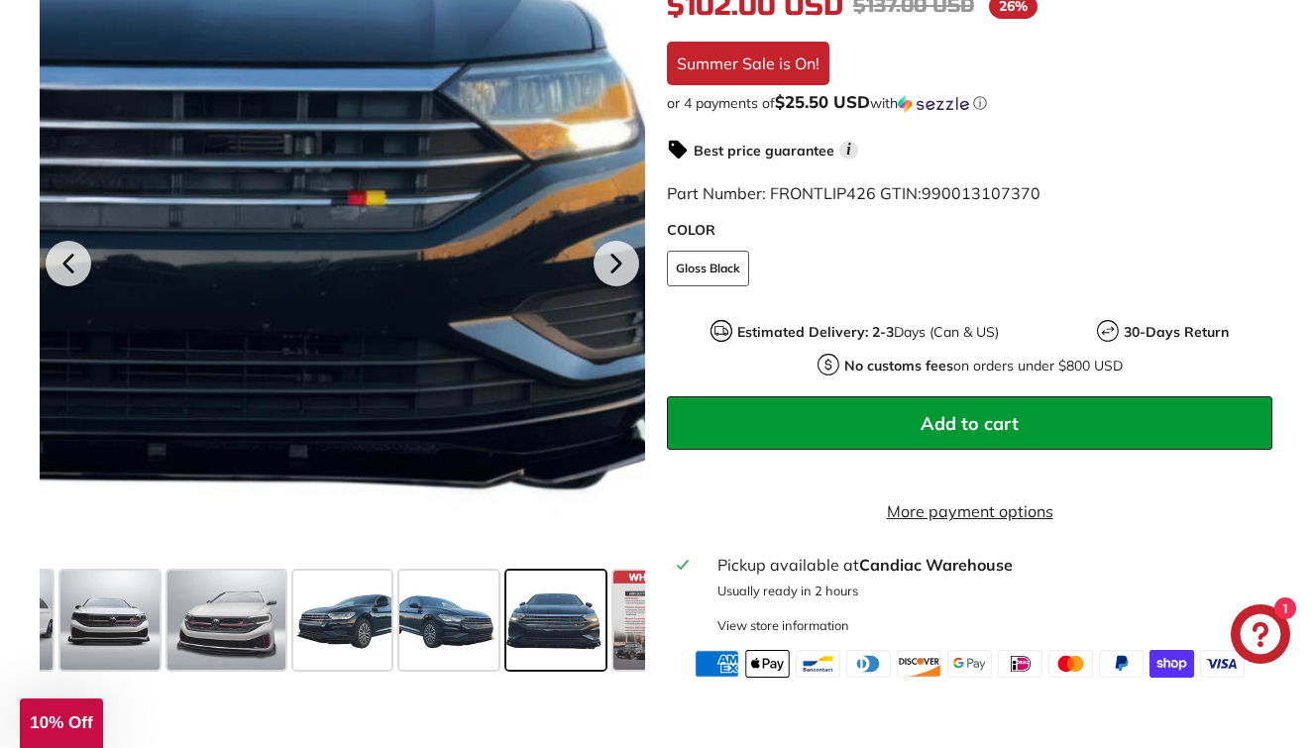
scroll to position [612, 0]
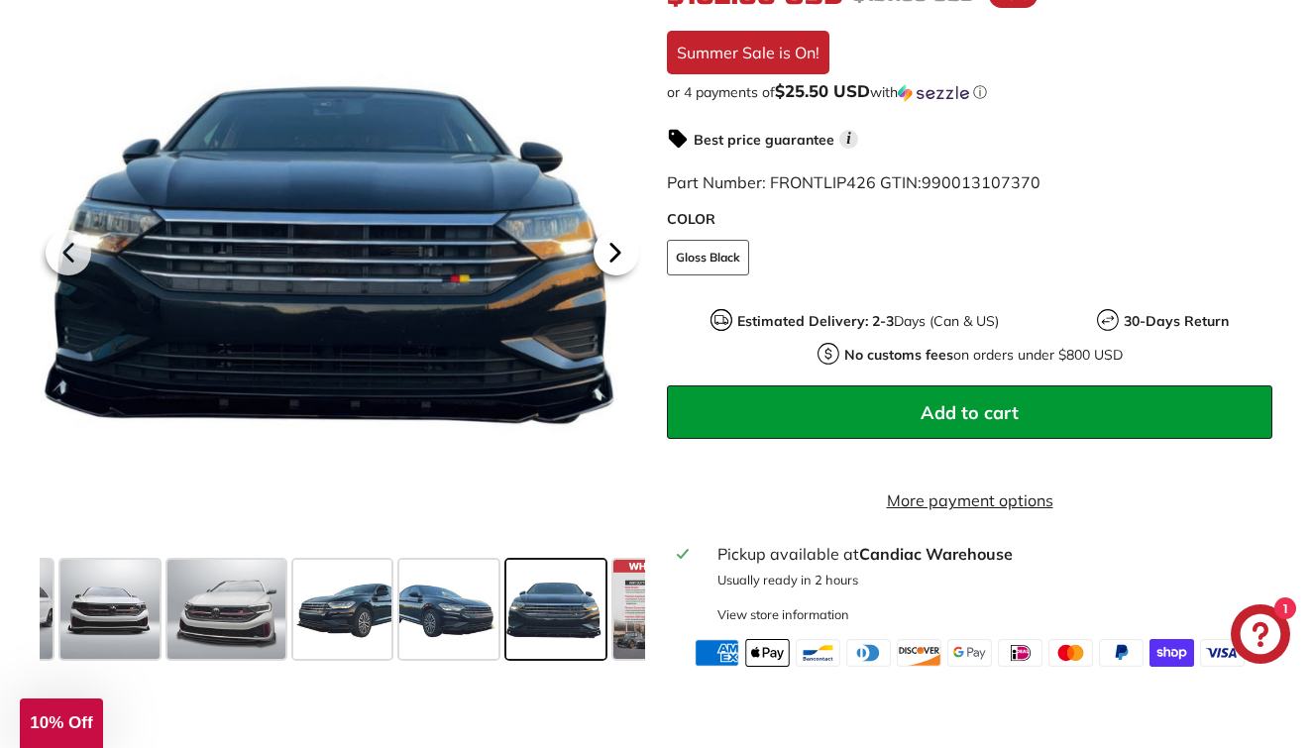
click at [608, 249] on icon at bounding box center [616, 253] width 46 height 46
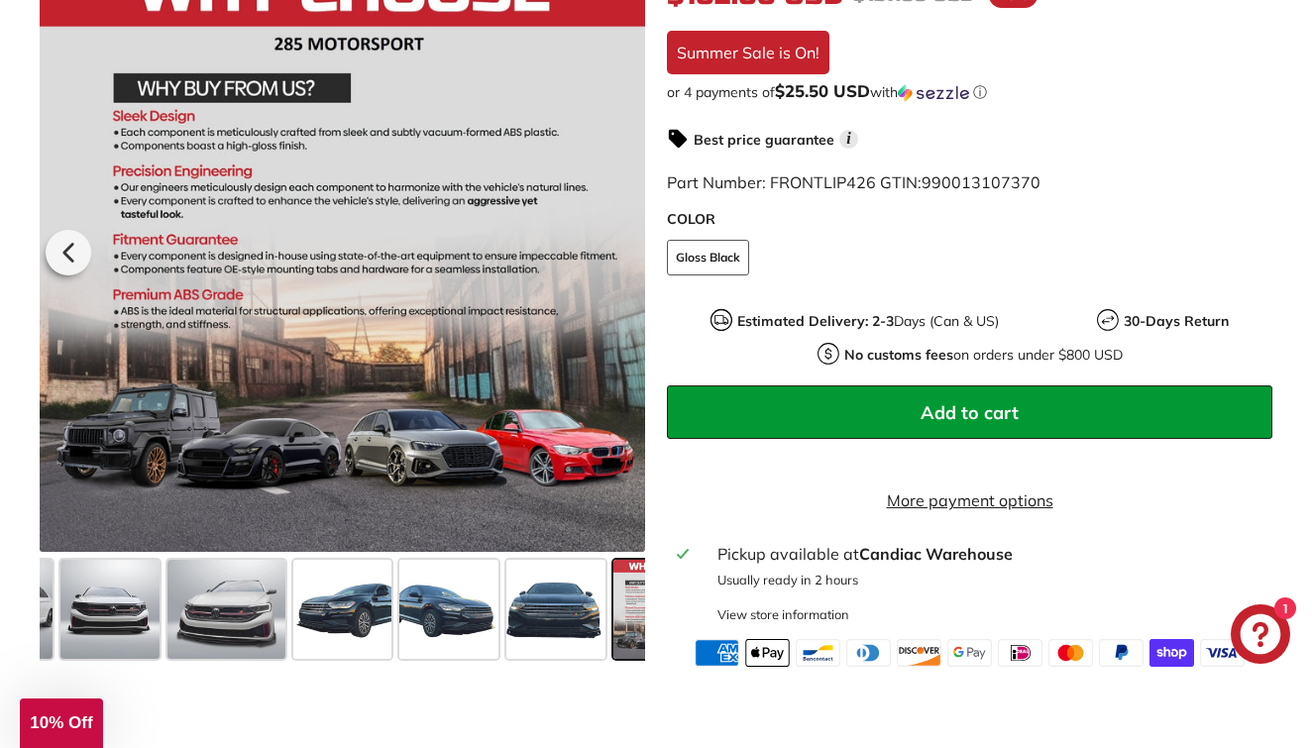
scroll to position [0, 554]
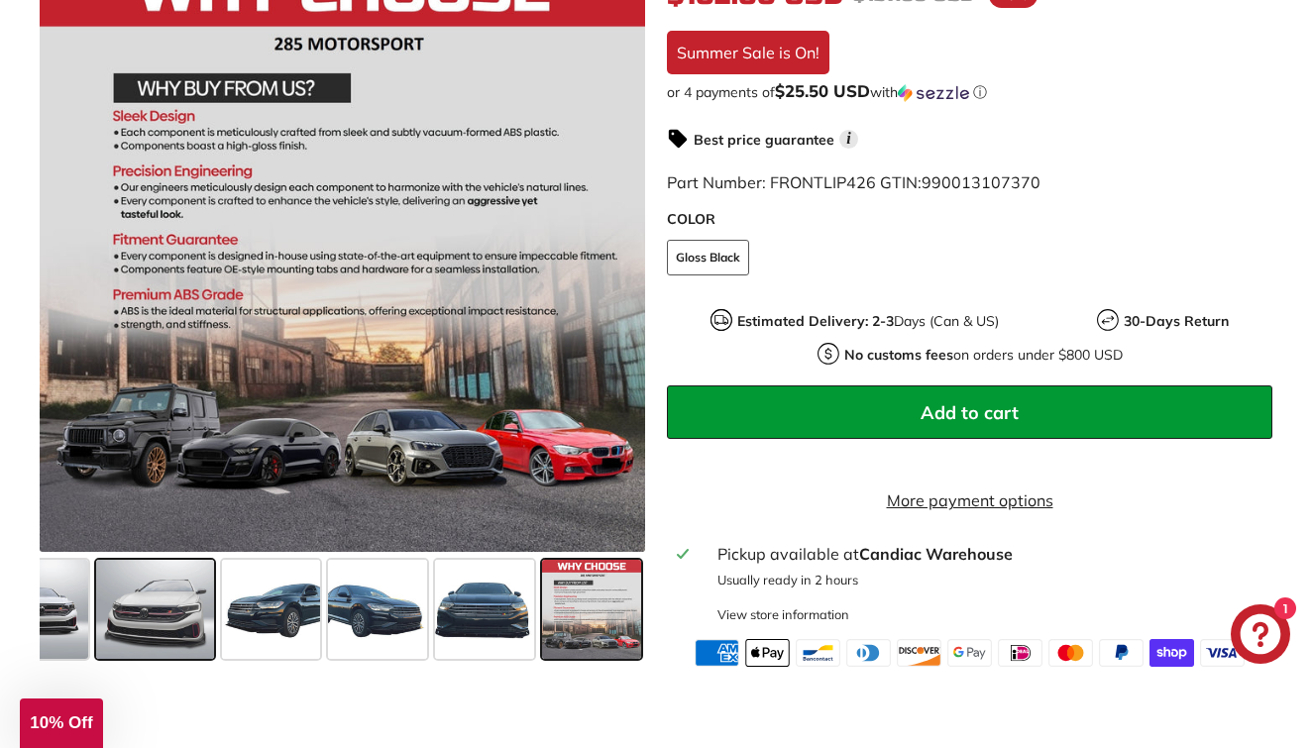
click at [193, 575] on span at bounding box center [155, 609] width 118 height 99
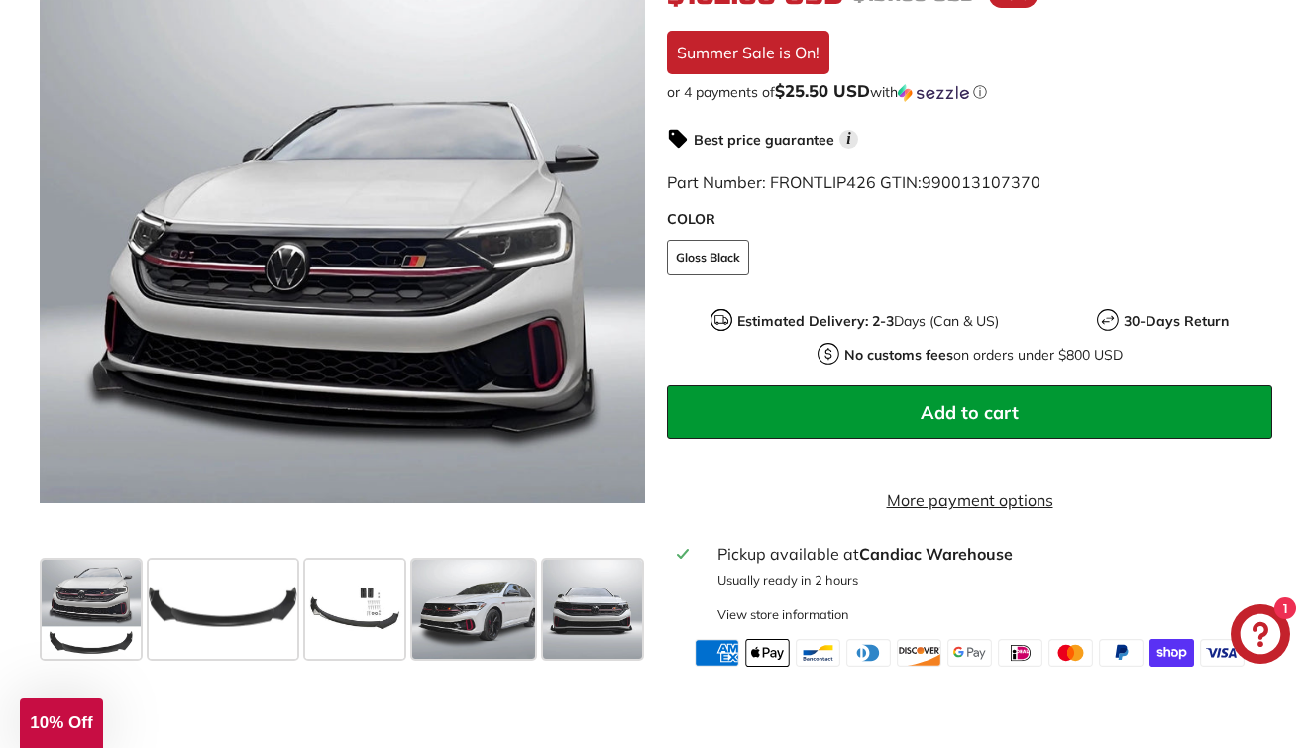
scroll to position [0, -5]
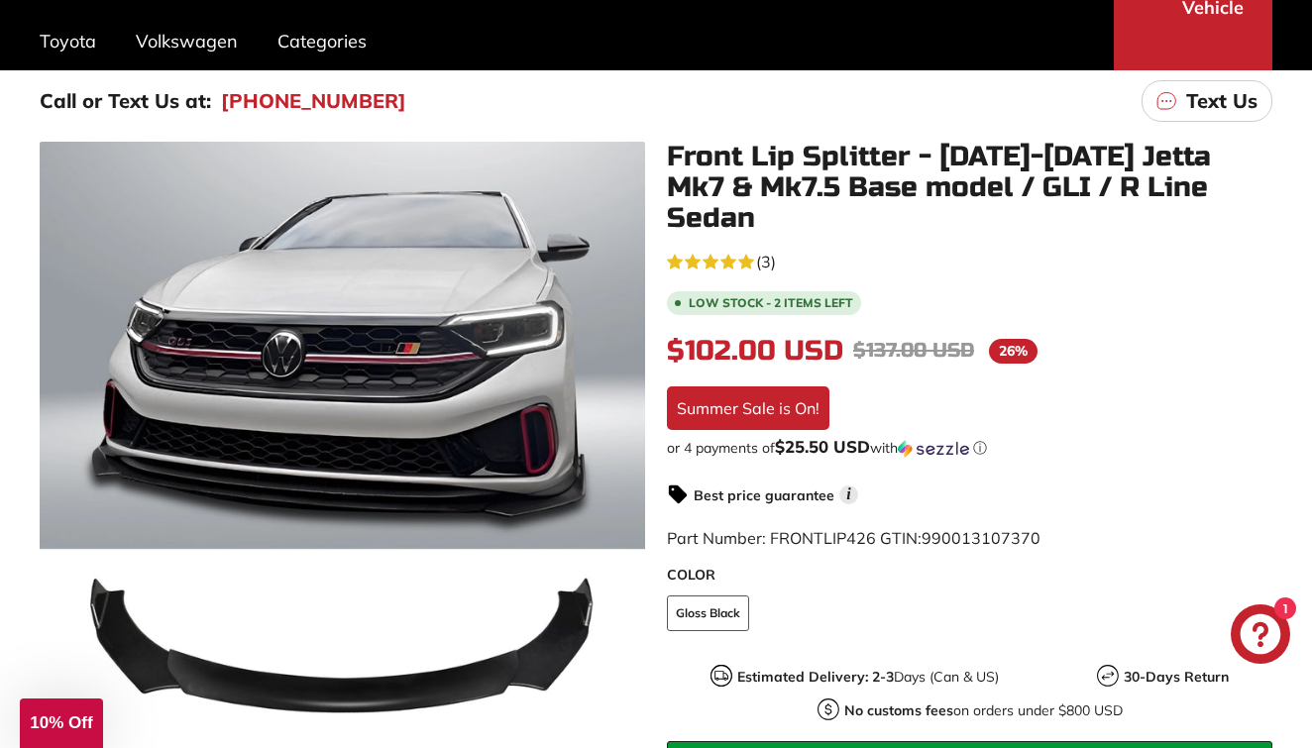
scroll to position [255, 0]
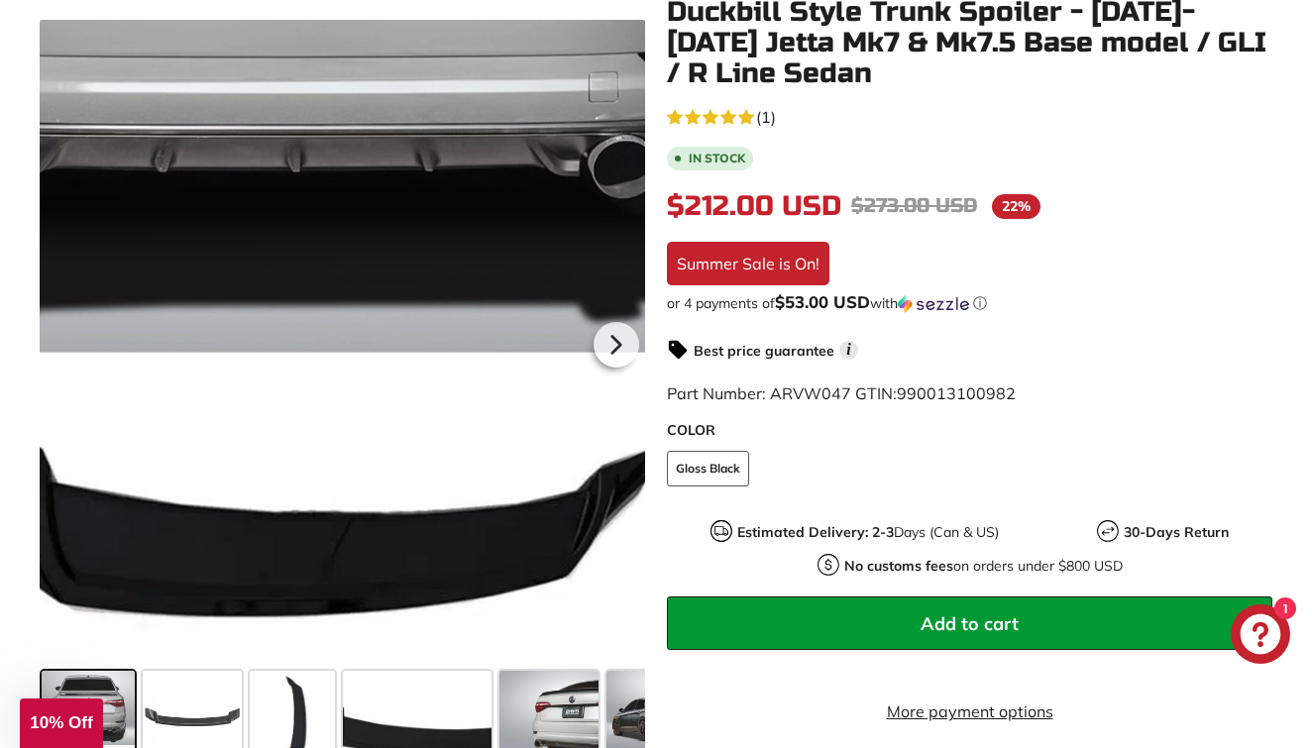
scroll to position [617, 0]
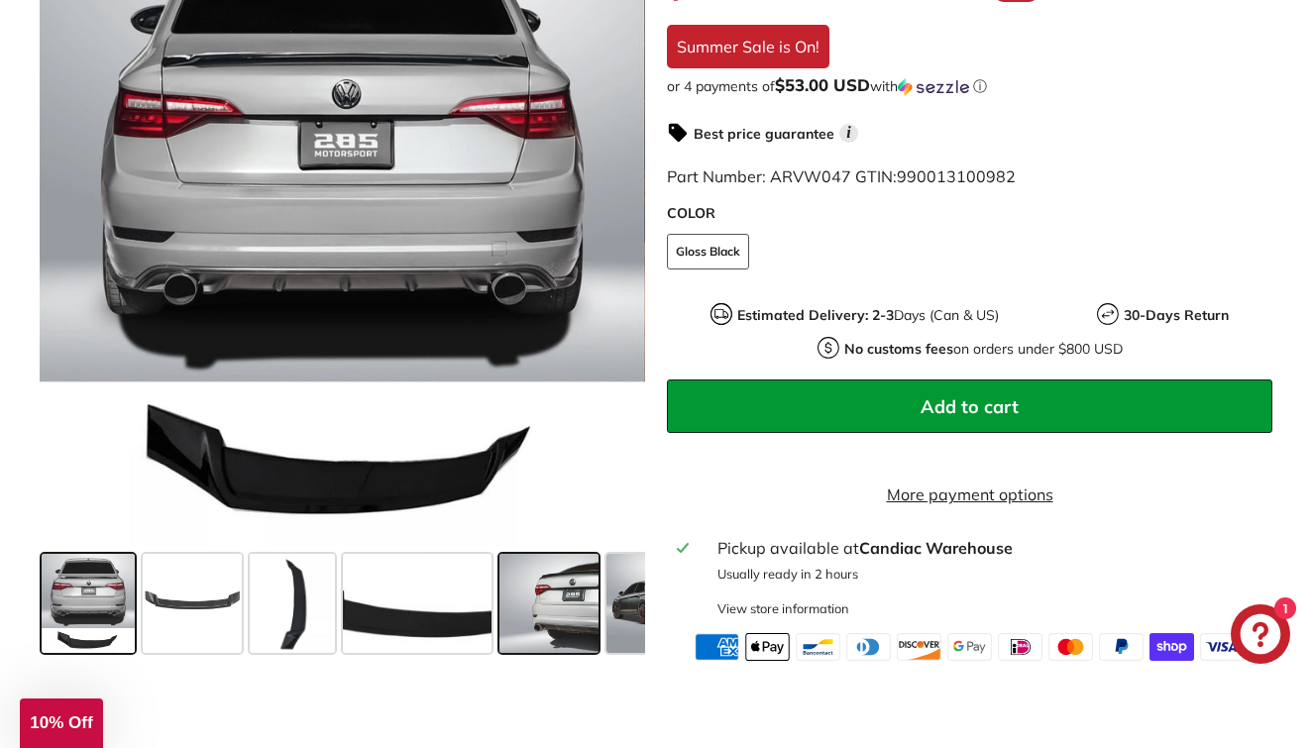
click at [593, 624] on span at bounding box center [549, 603] width 99 height 99
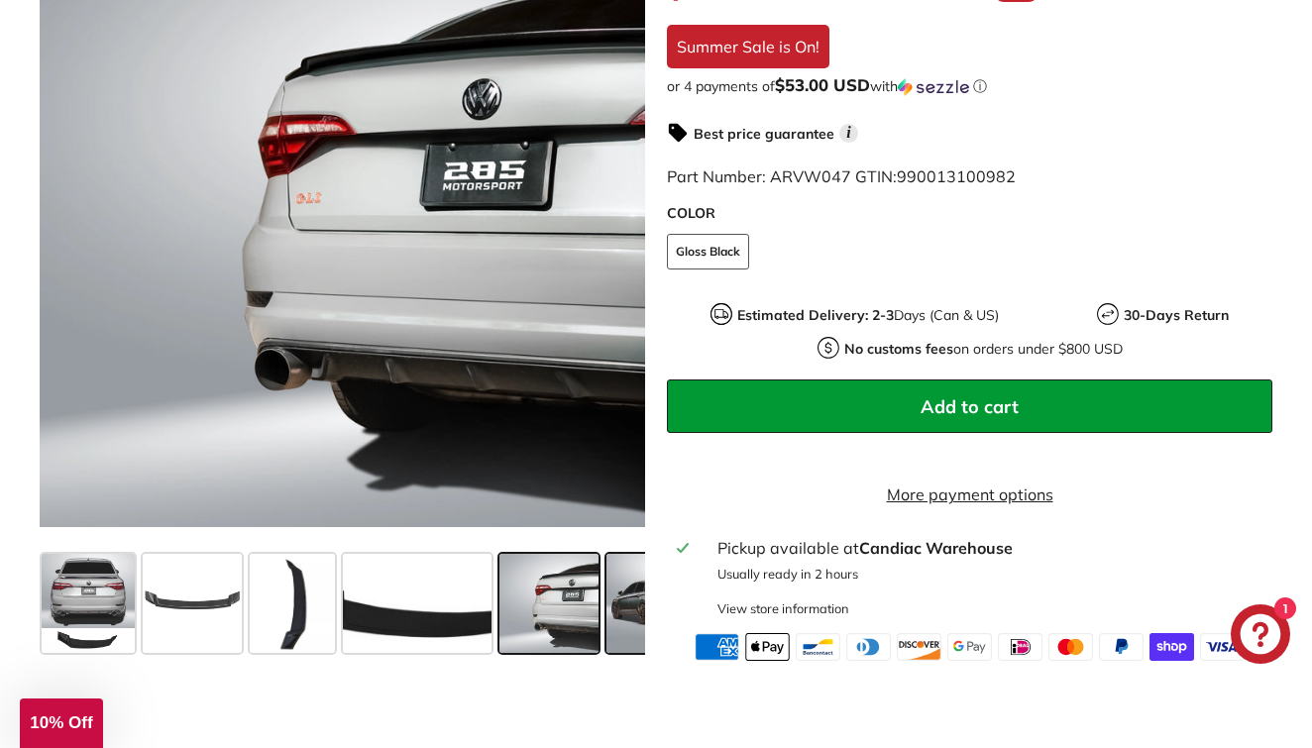
click at [625, 622] on span at bounding box center [656, 603] width 99 height 99
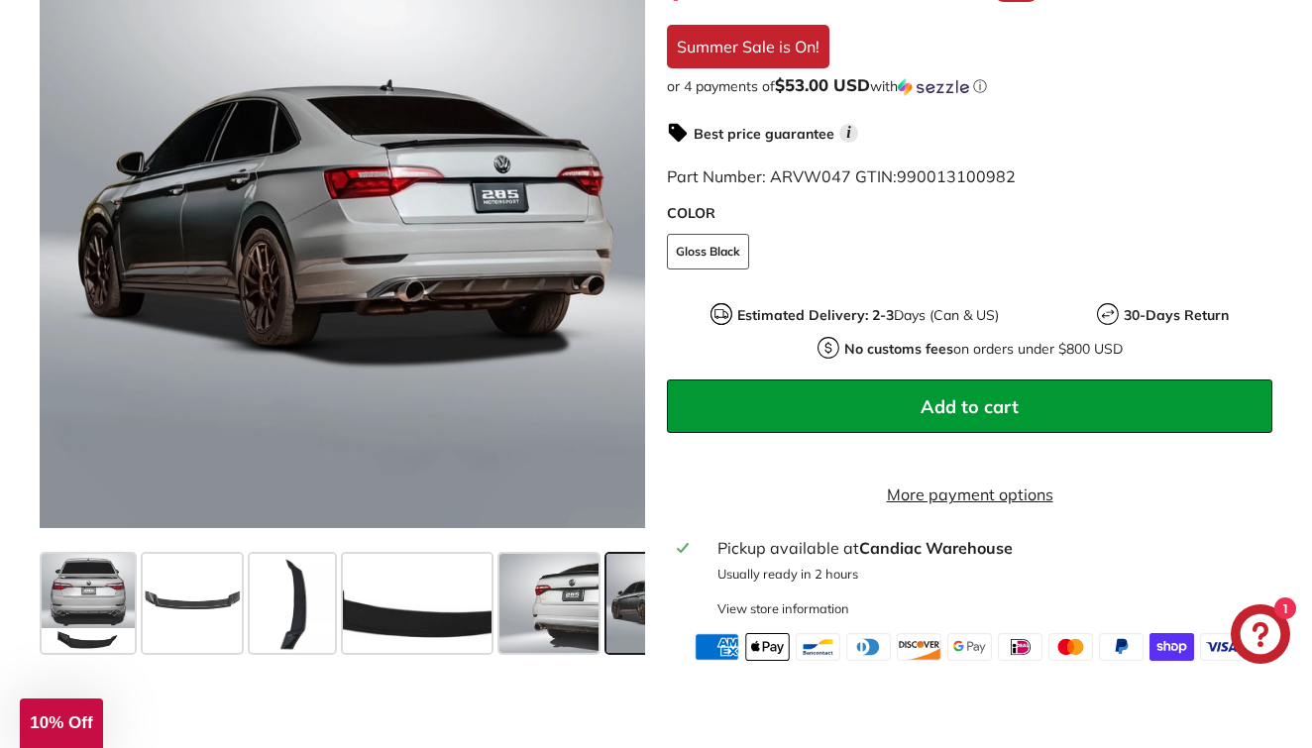
scroll to position [0, 279]
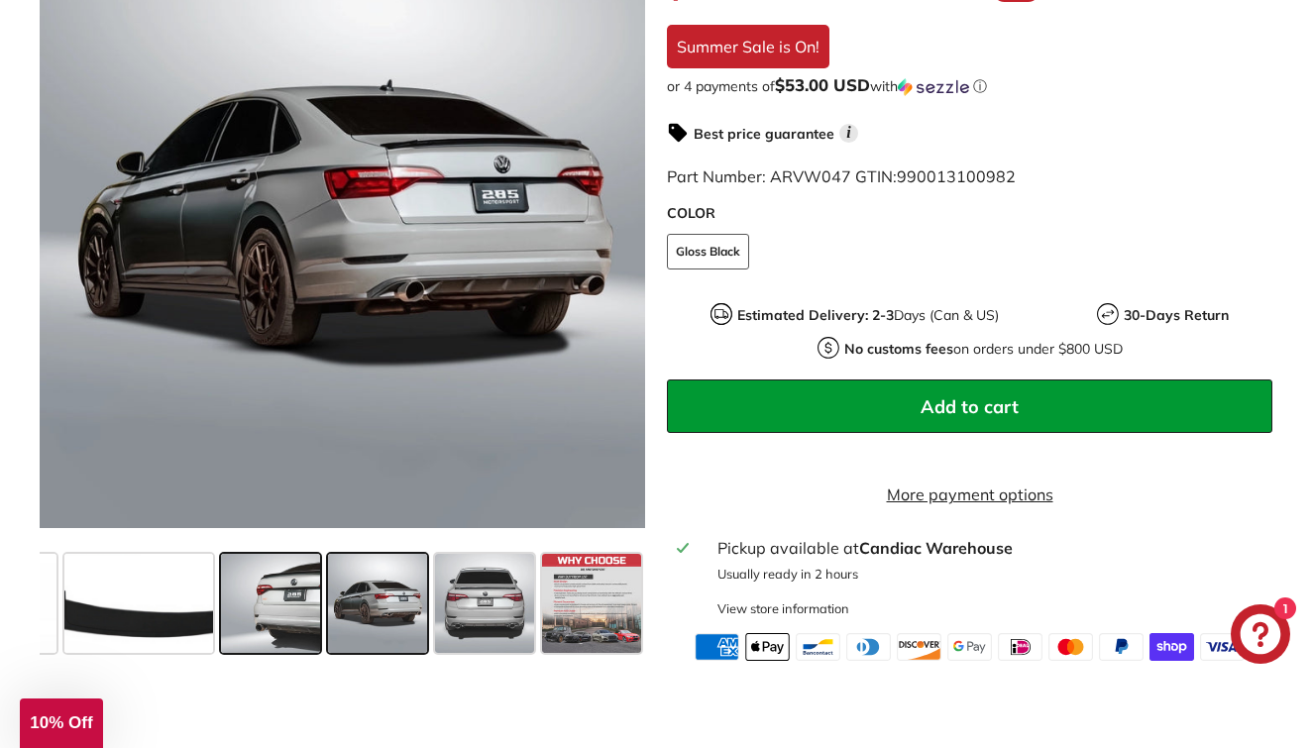
click at [271, 611] on span at bounding box center [270, 603] width 99 height 99
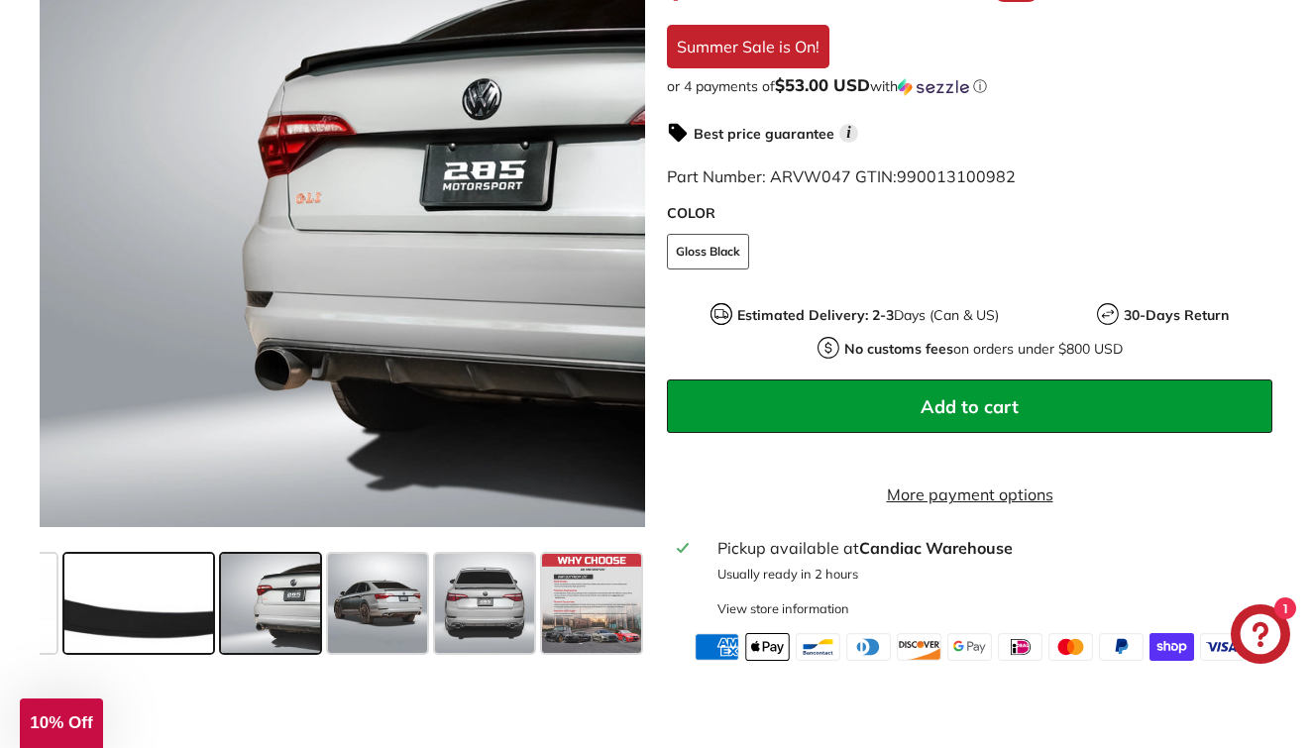
click at [149, 631] on span at bounding box center [138, 603] width 149 height 99
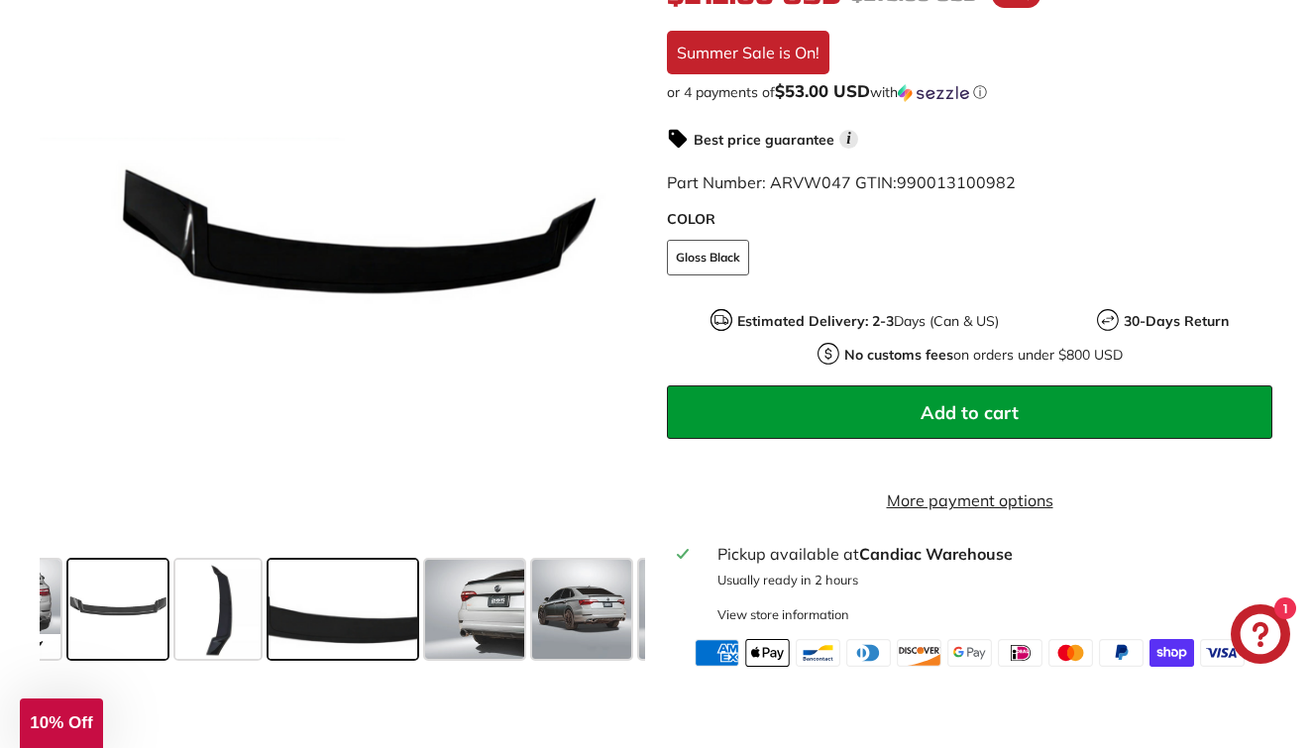
scroll to position [603, 0]
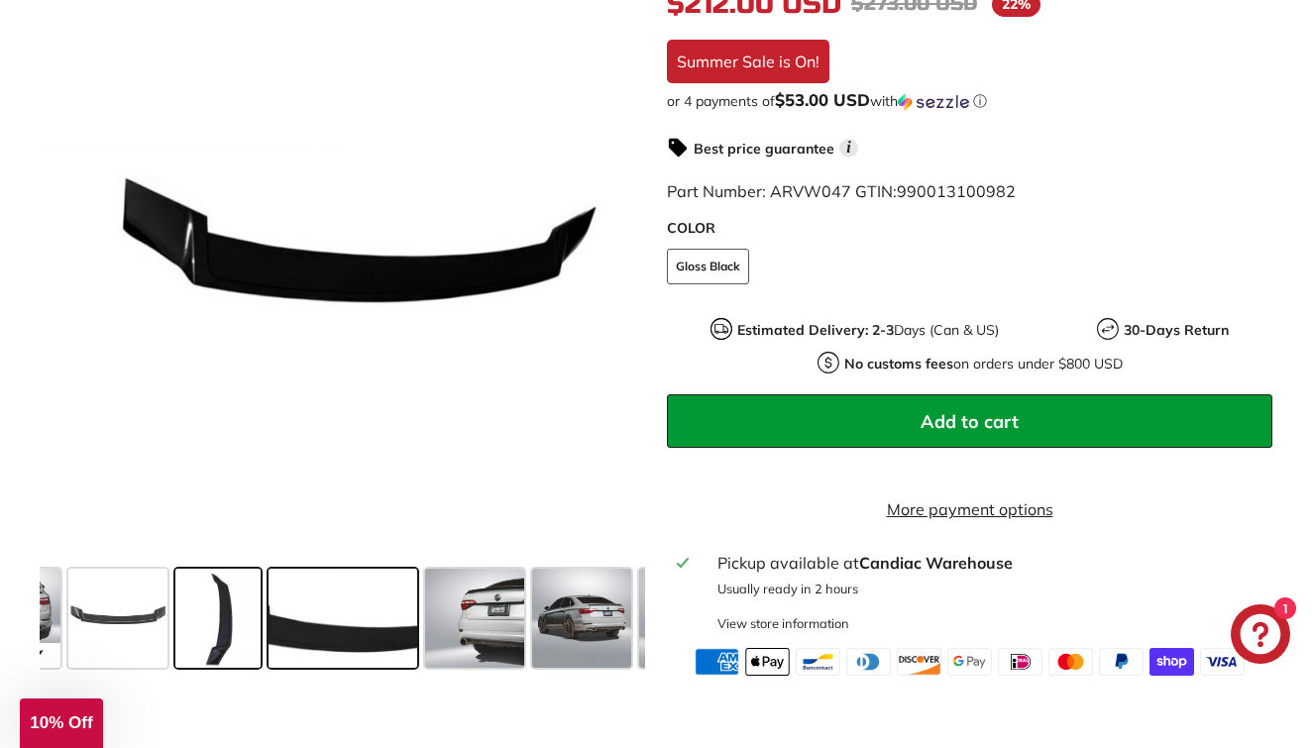
click at [183, 636] on span at bounding box center [217, 618] width 85 height 99
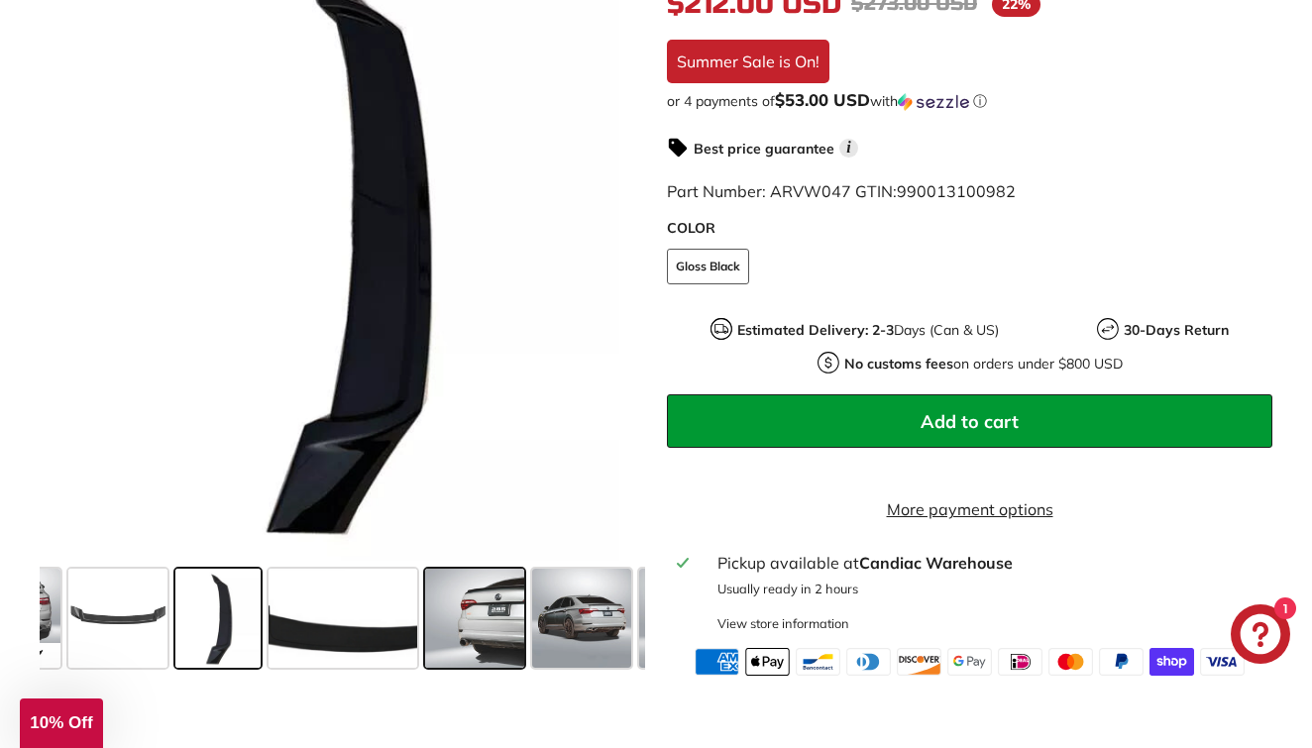
click at [504, 628] on span at bounding box center [474, 618] width 99 height 99
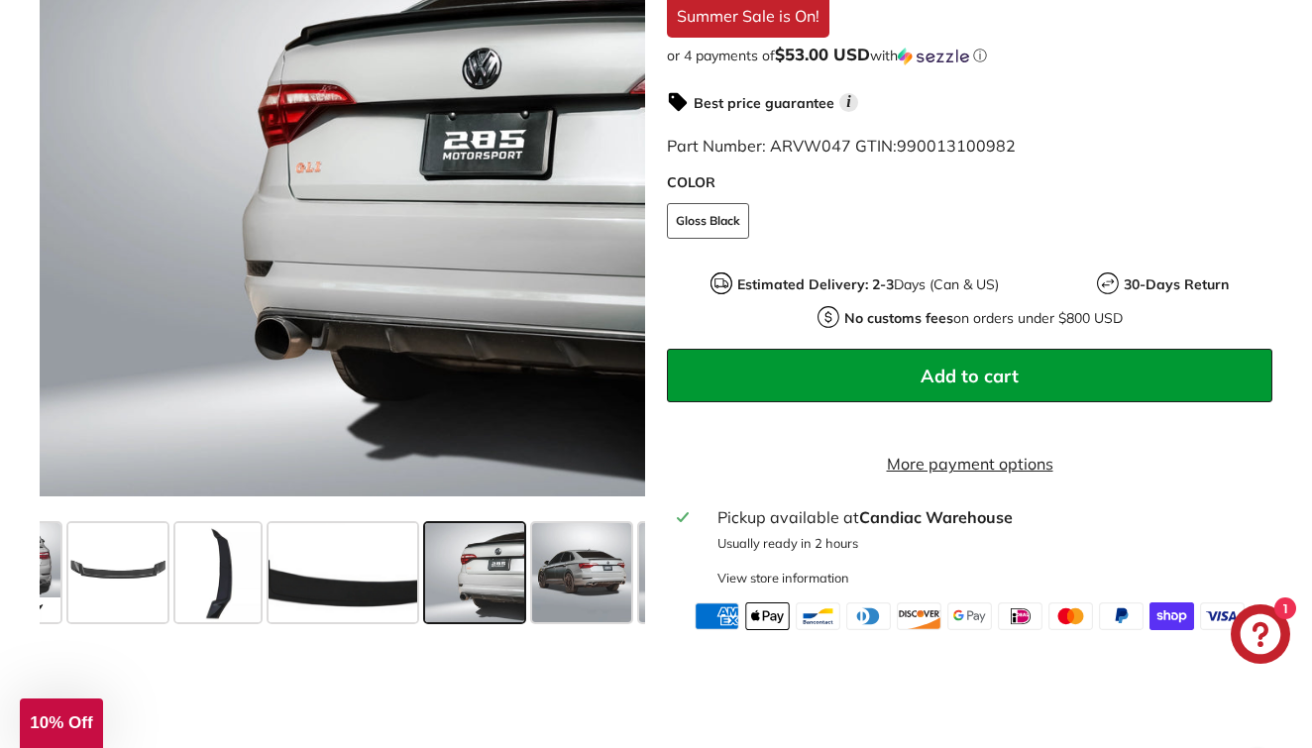
scroll to position [649, 0]
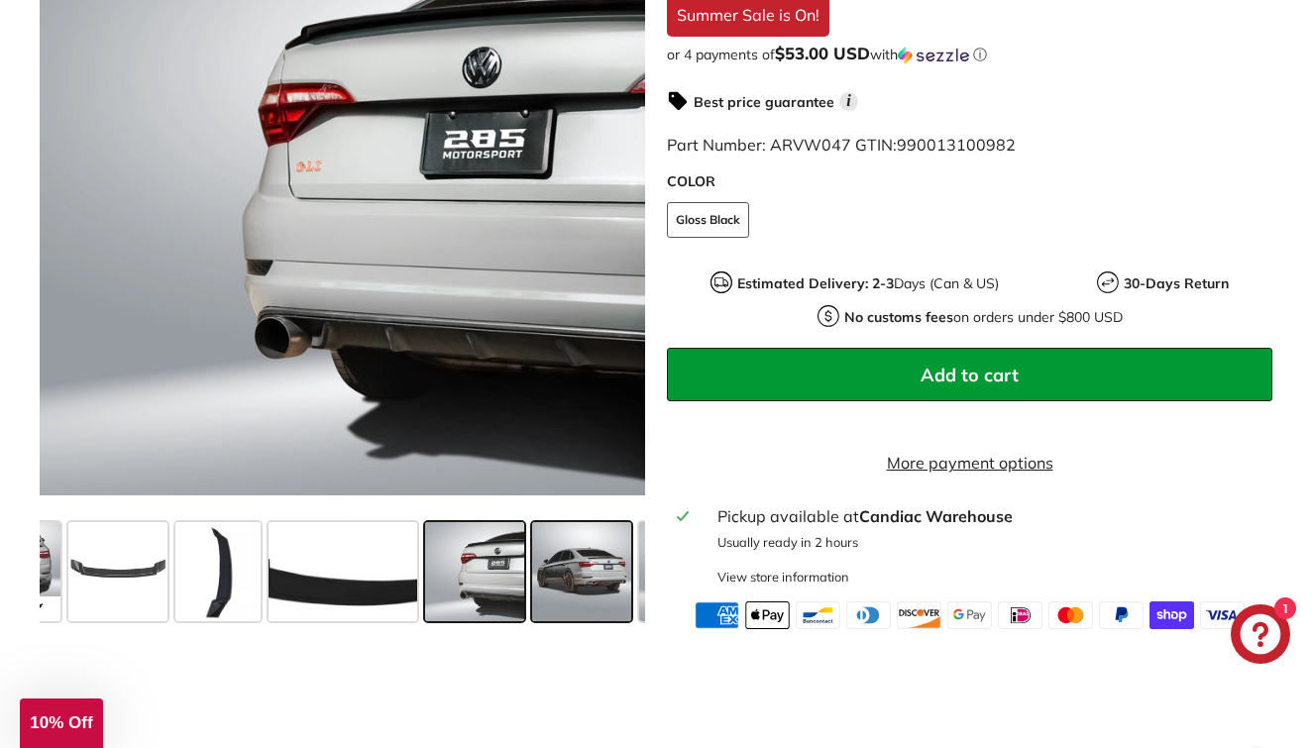
click at [552, 612] on span at bounding box center [581, 571] width 99 height 99
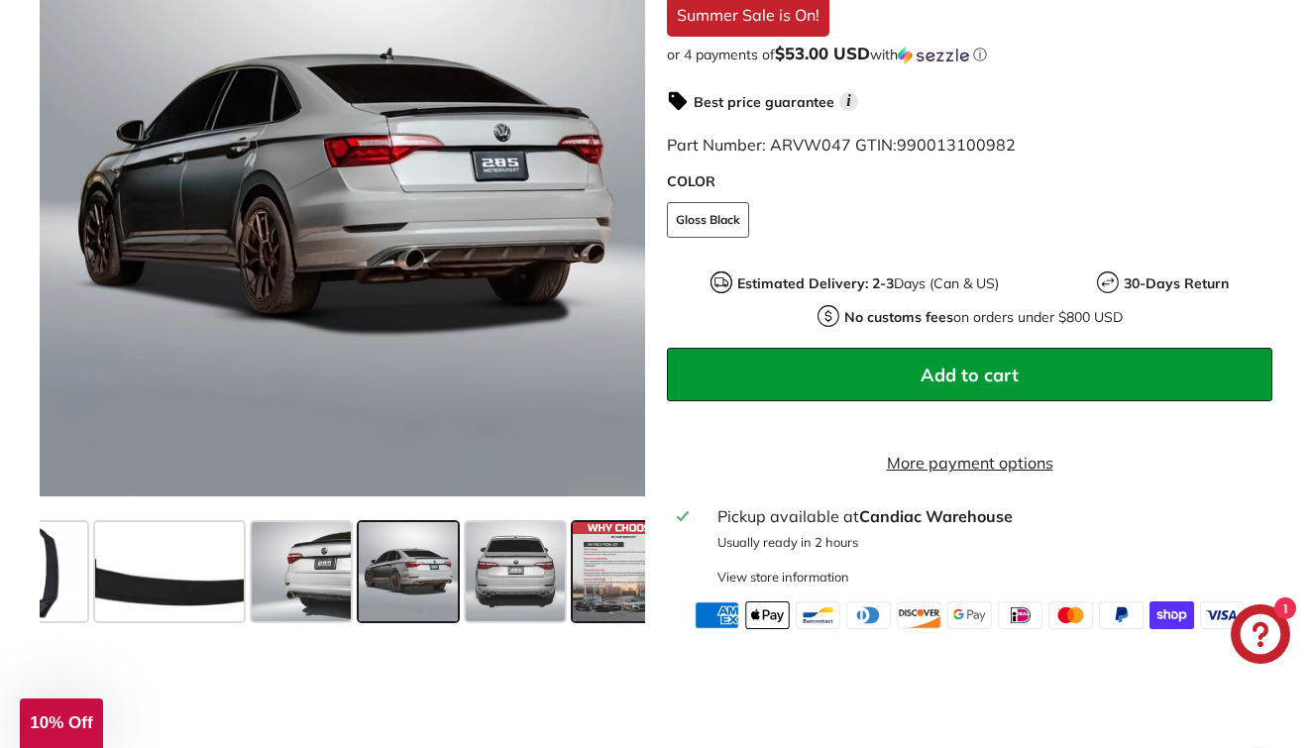
scroll to position [0, 279]
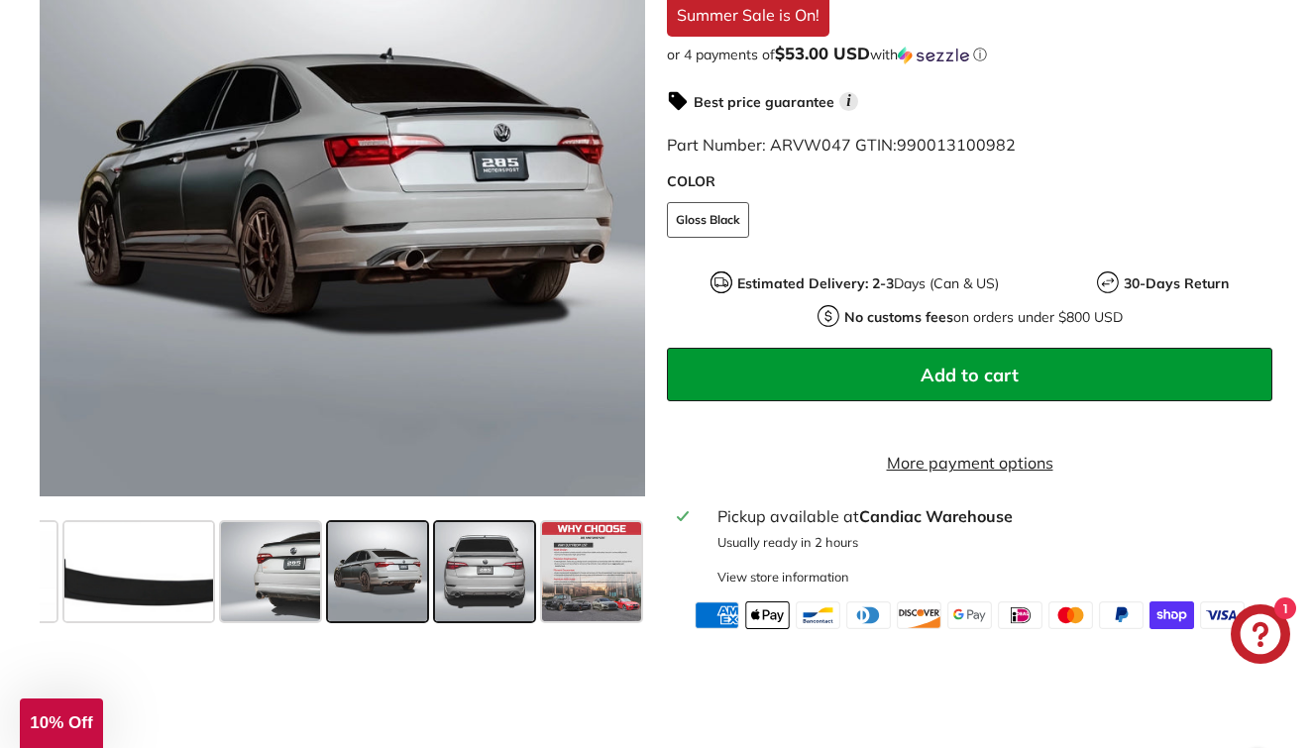
click at [495, 605] on span at bounding box center [484, 571] width 99 height 99
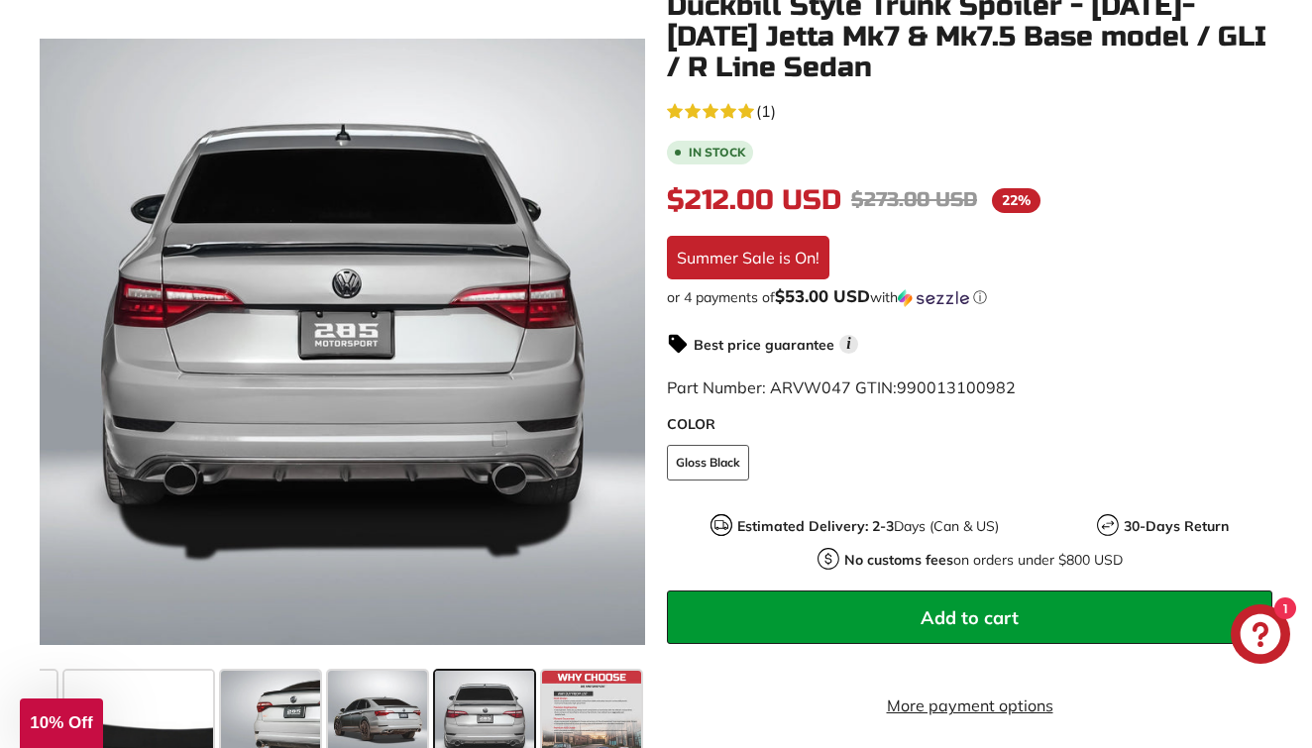
scroll to position [331, 0]
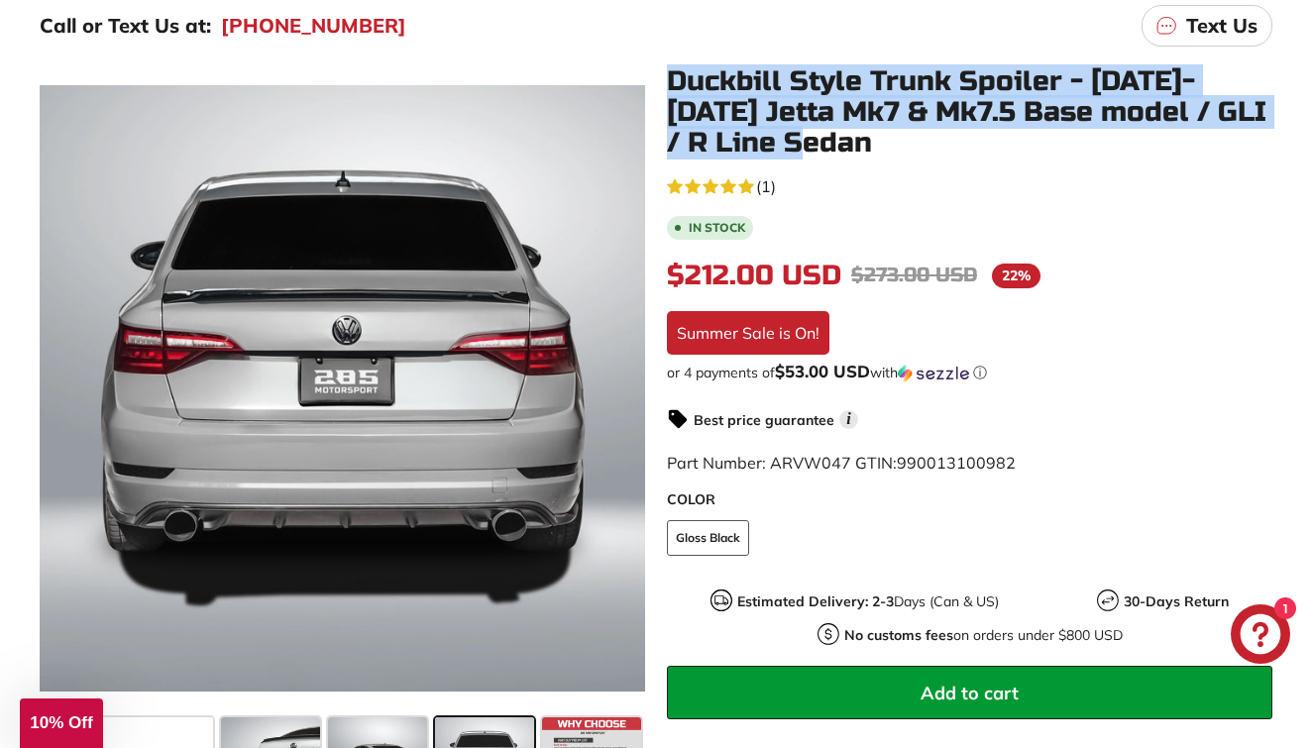
drag, startPoint x: 667, startPoint y: 80, endPoint x: 848, endPoint y: 150, distance: 194.2
click at [849, 150] on h1 "Duckbill Style Trunk Spoiler - [DATE]-[DATE] Jetta Mk7 & Mk7.5 Base model / GLI…" at bounding box center [970, 111] width 606 height 91
copy h1 "Duckbill Style Trunk Spoiler - [DATE]-[DATE] Jetta Mk7 & Mk7.5 Base model / GLI…"
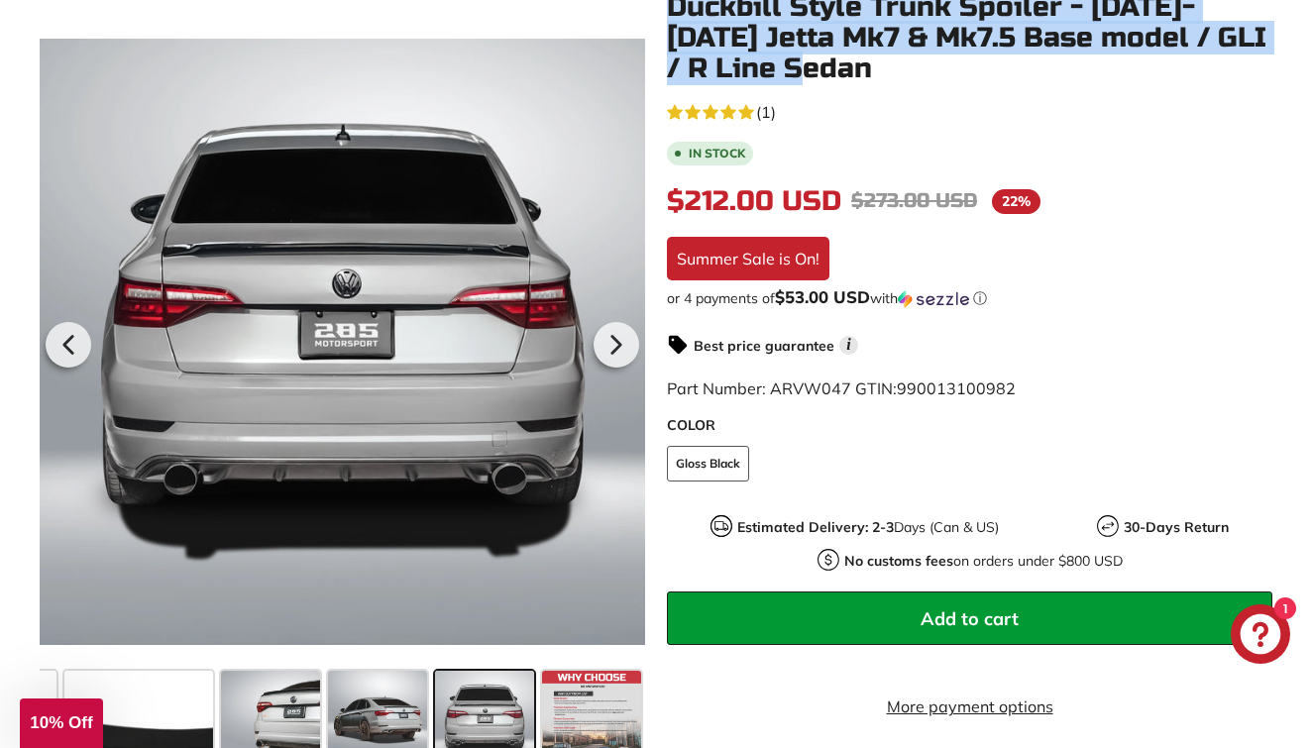
scroll to position [426, 0]
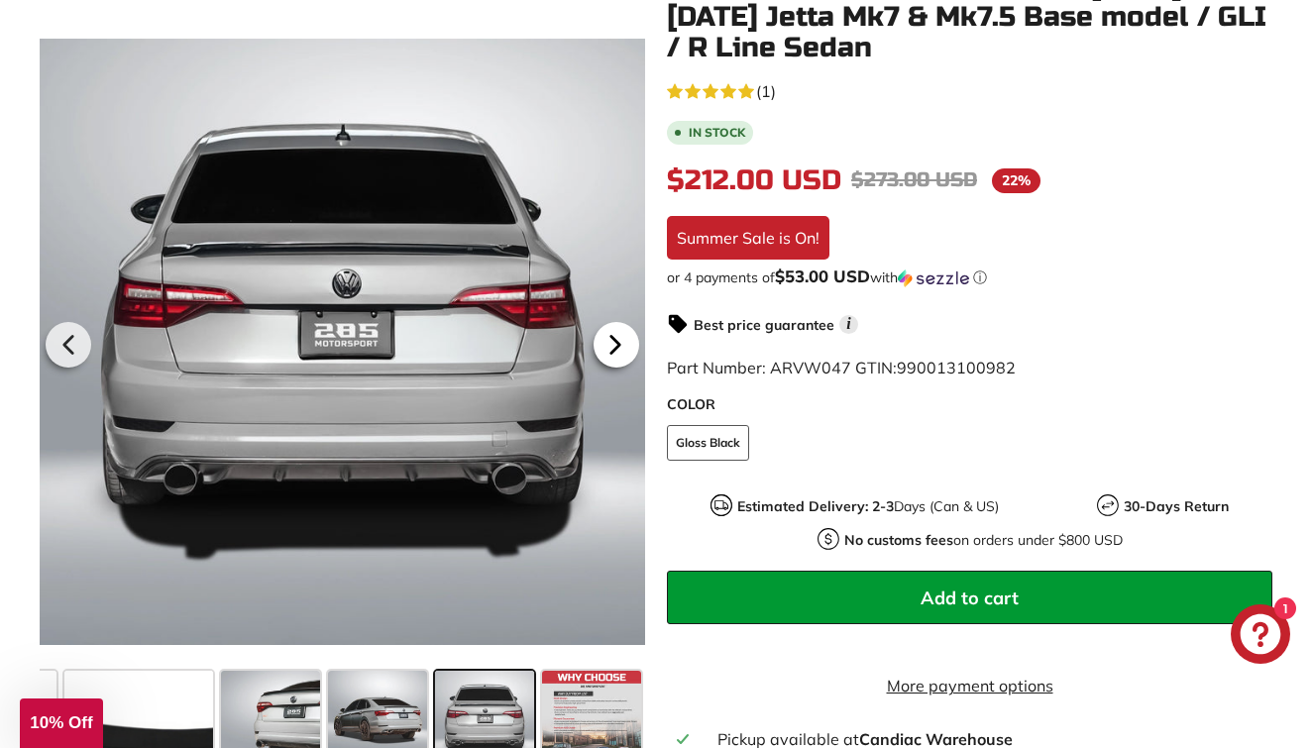
click at [608, 339] on icon at bounding box center [616, 345] width 46 height 46
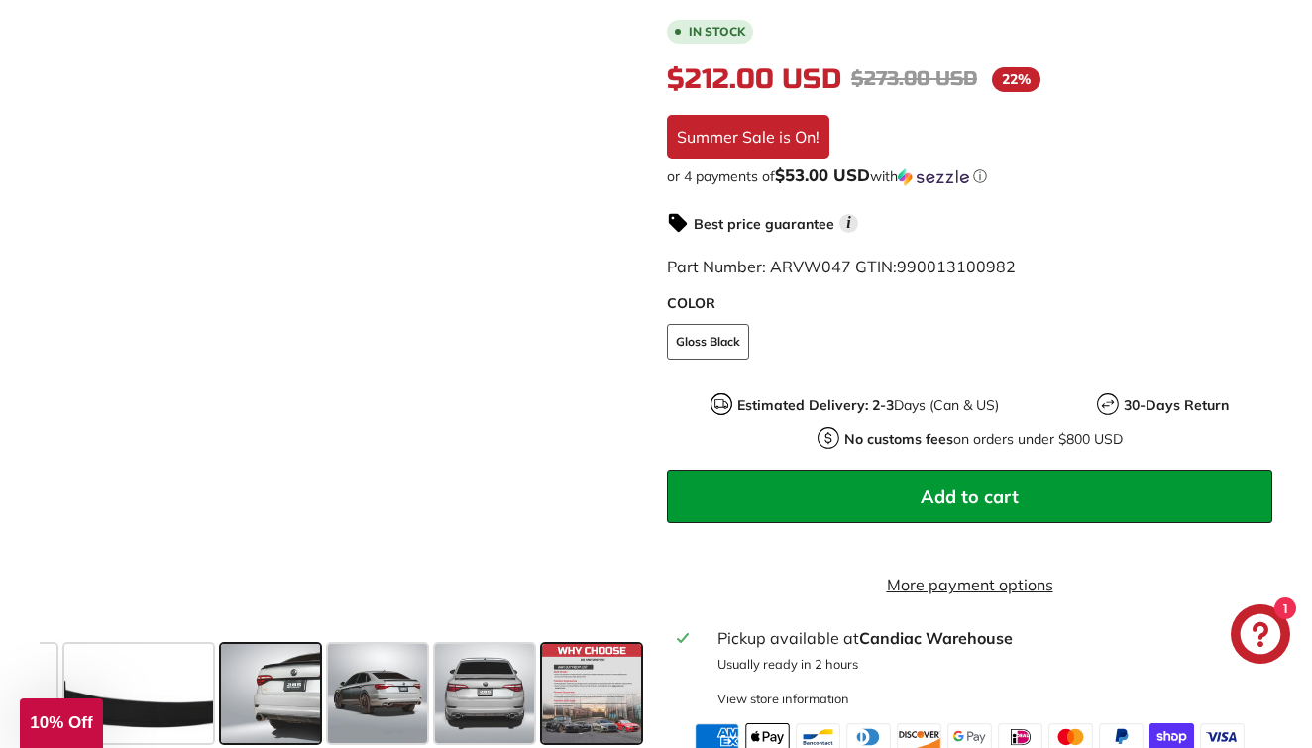
scroll to position [555, 0]
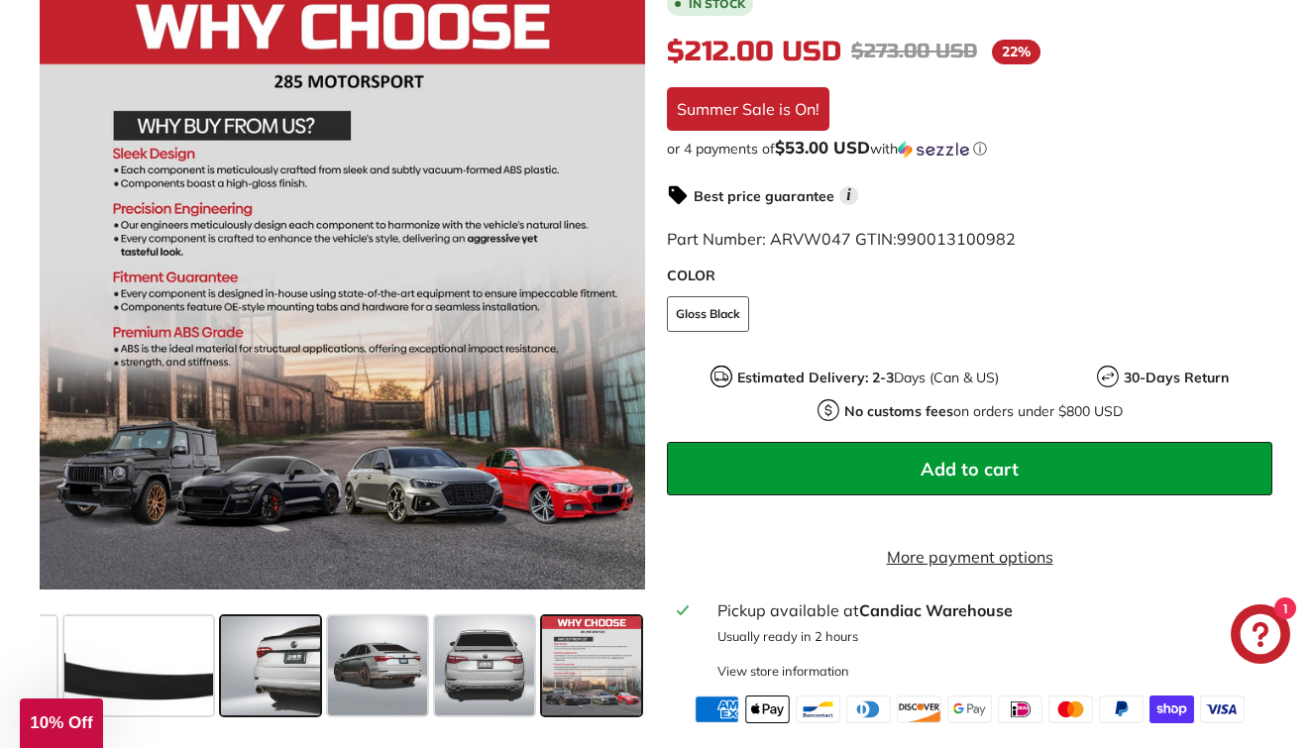
click at [250, 697] on span at bounding box center [270, 666] width 99 height 99
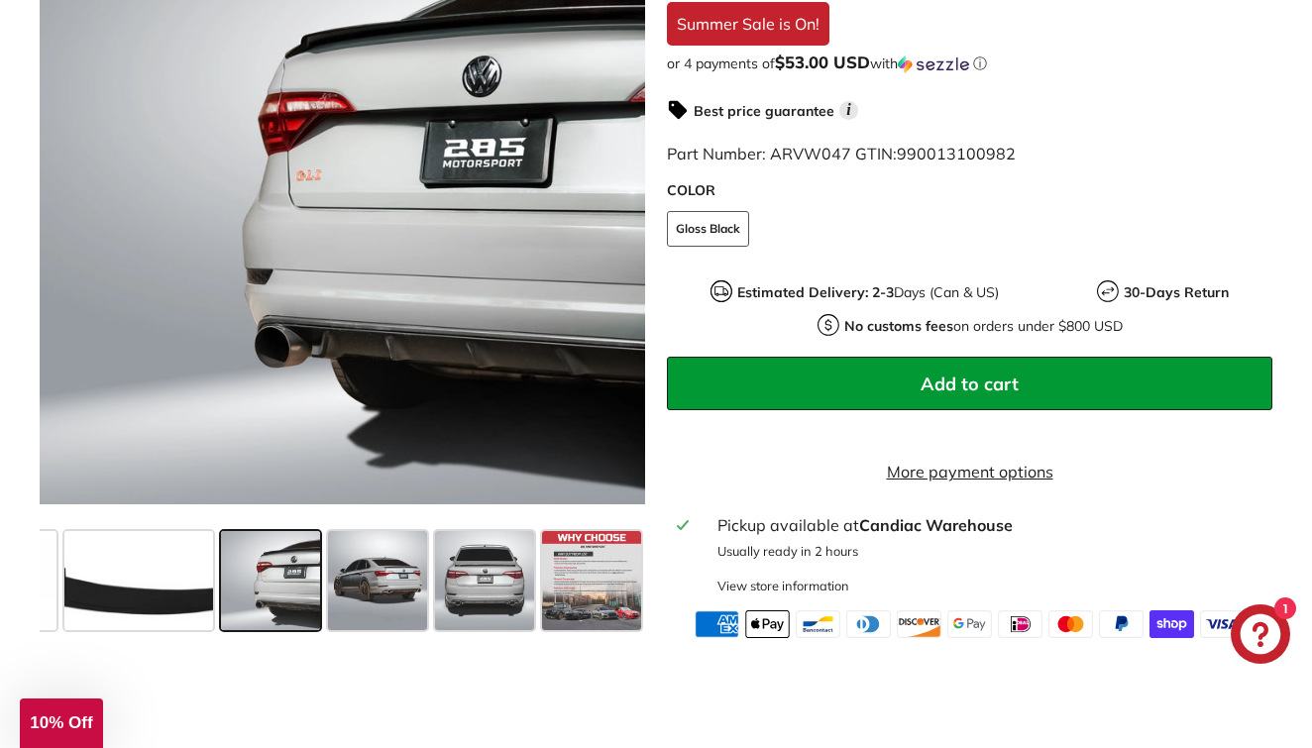
scroll to position [641, 0]
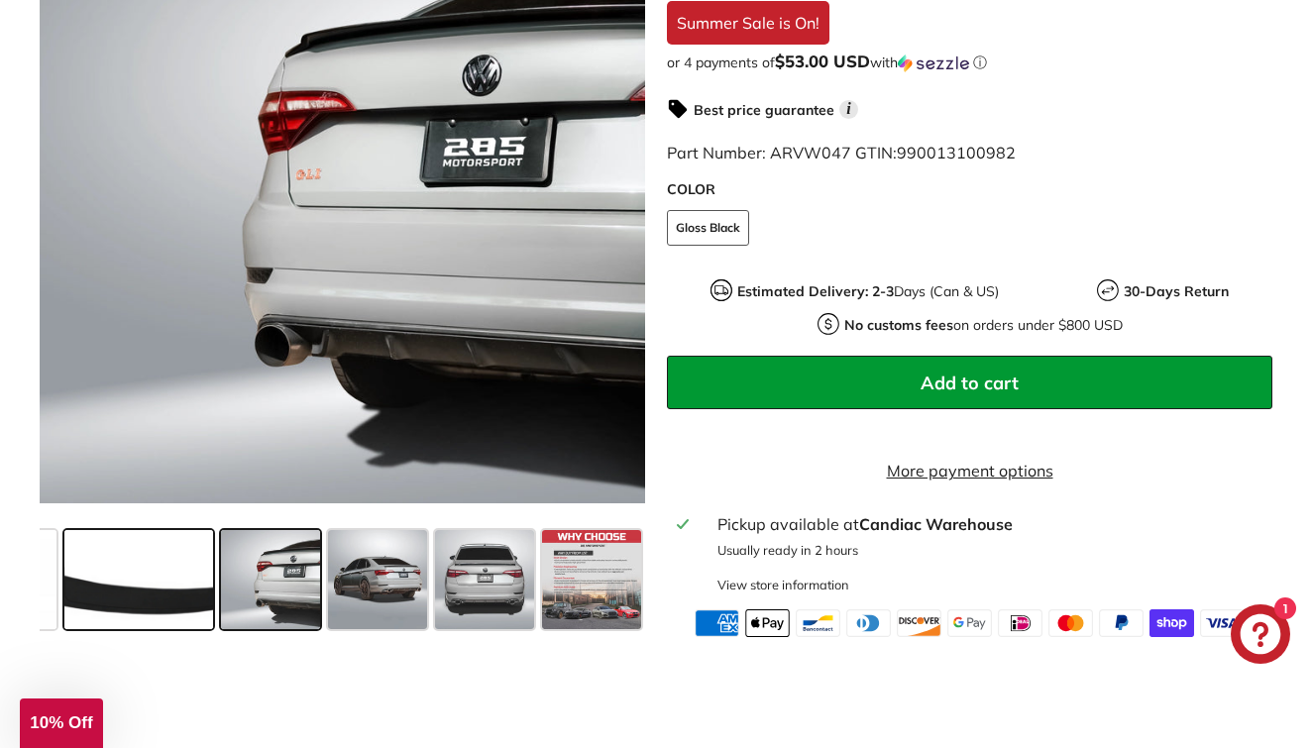
click at [174, 602] on span at bounding box center [138, 579] width 149 height 99
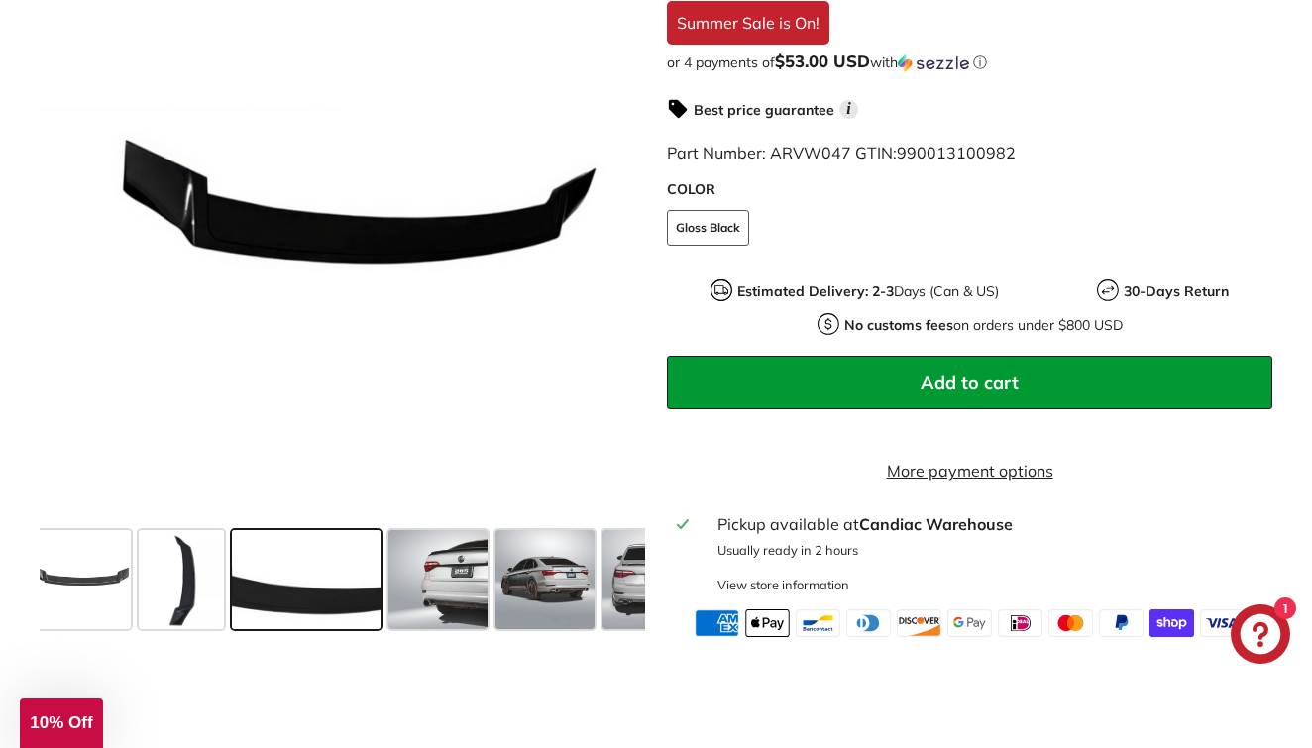
scroll to position [0, 74]
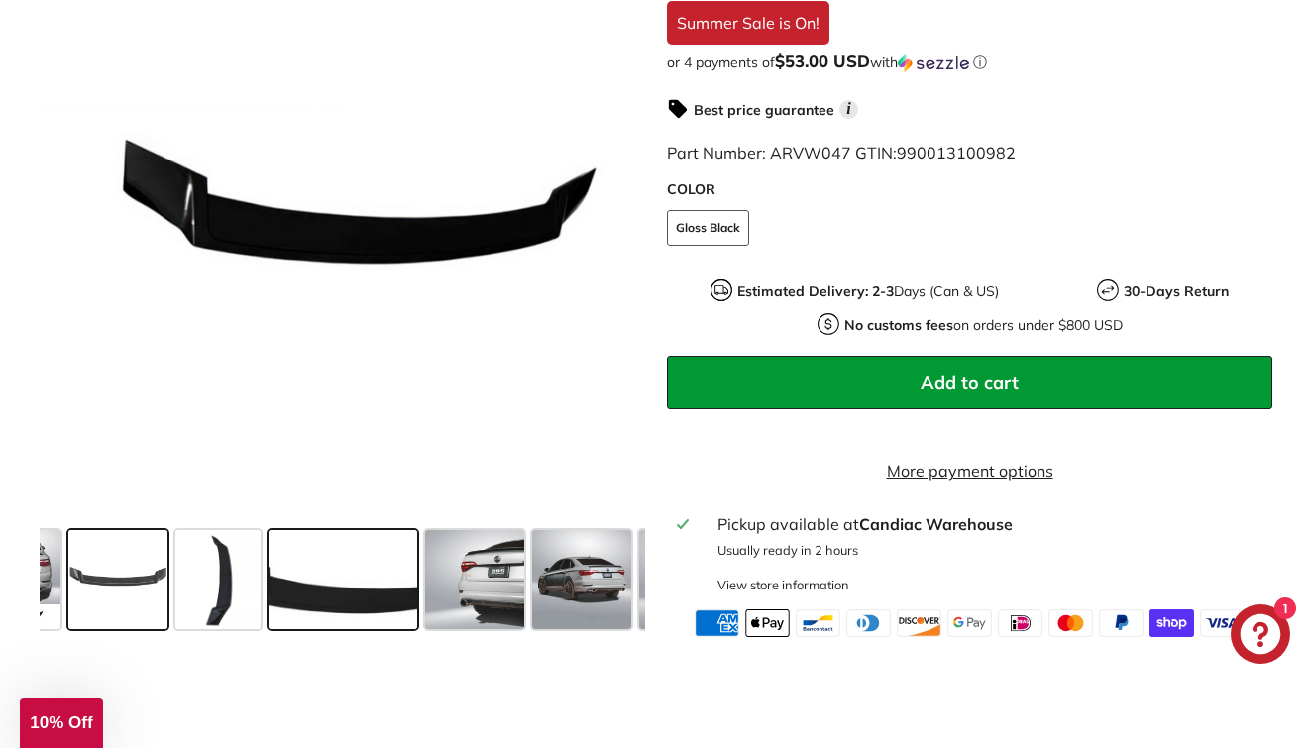
click at [120, 586] on span at bounding box center [117, 579] width 99 height 99
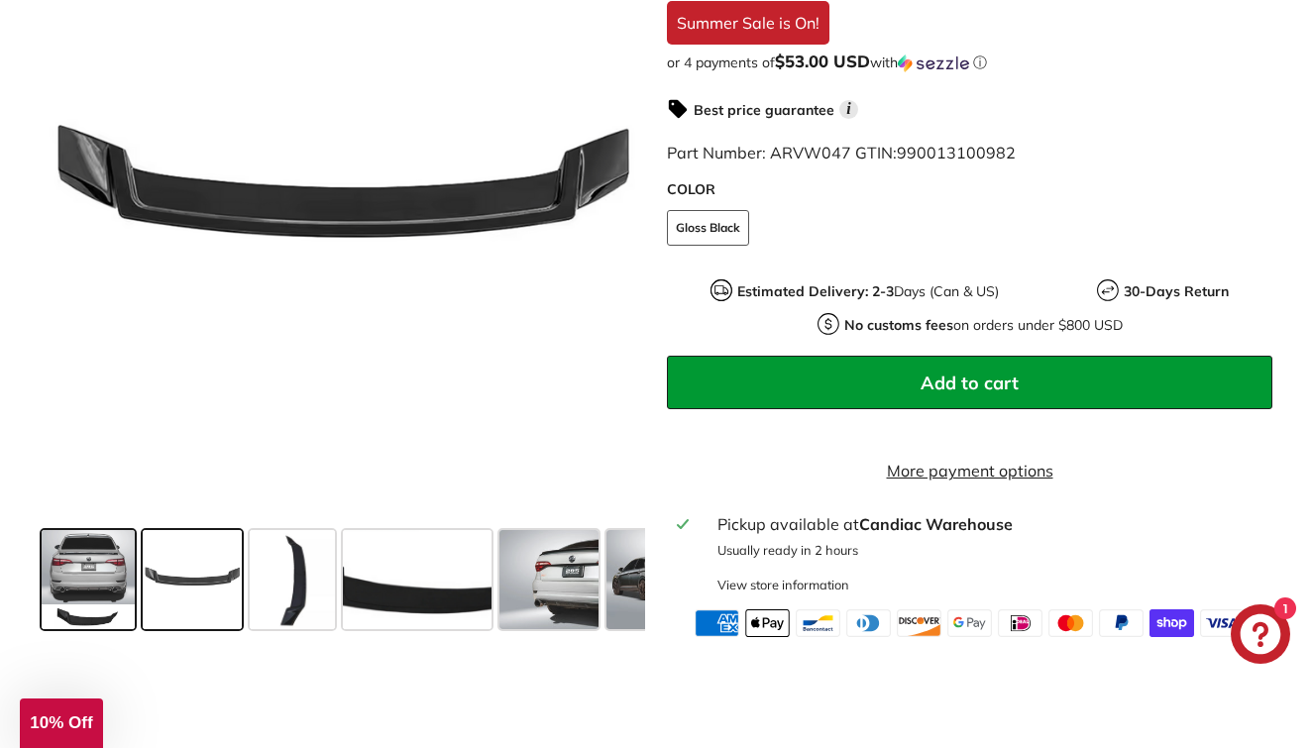
click at [108, 586] on span at bounding box center [88, 579] width 93 height 99
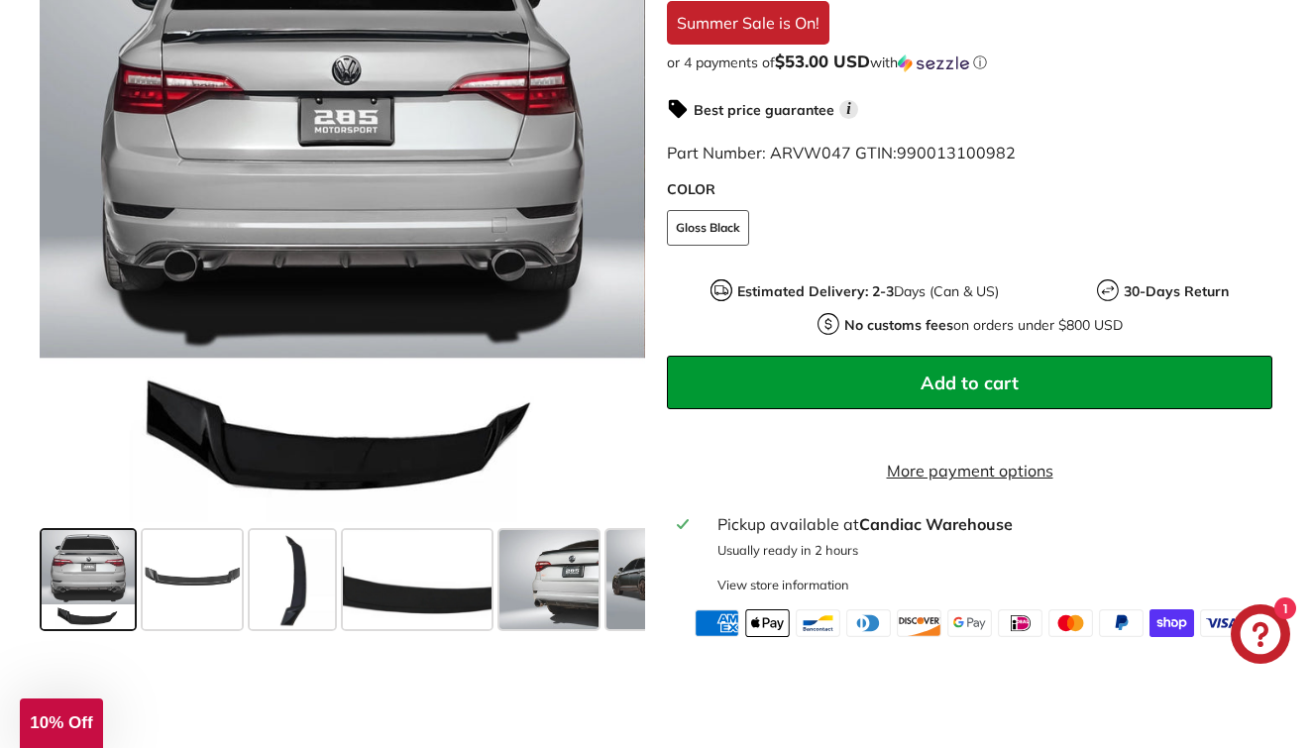
click at [813, 385] on button "Add to cart" at bounding box center [970, 383] width 606 height 54
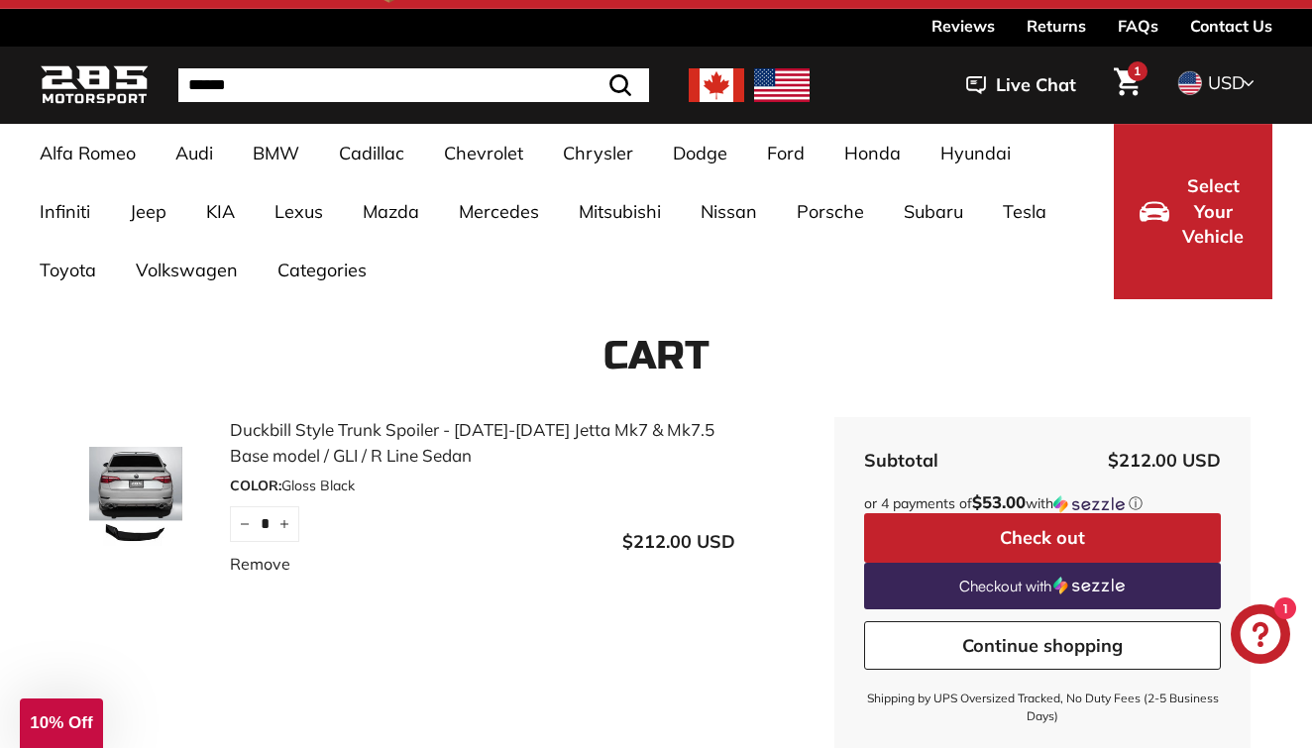
scroll to position [24, 0]
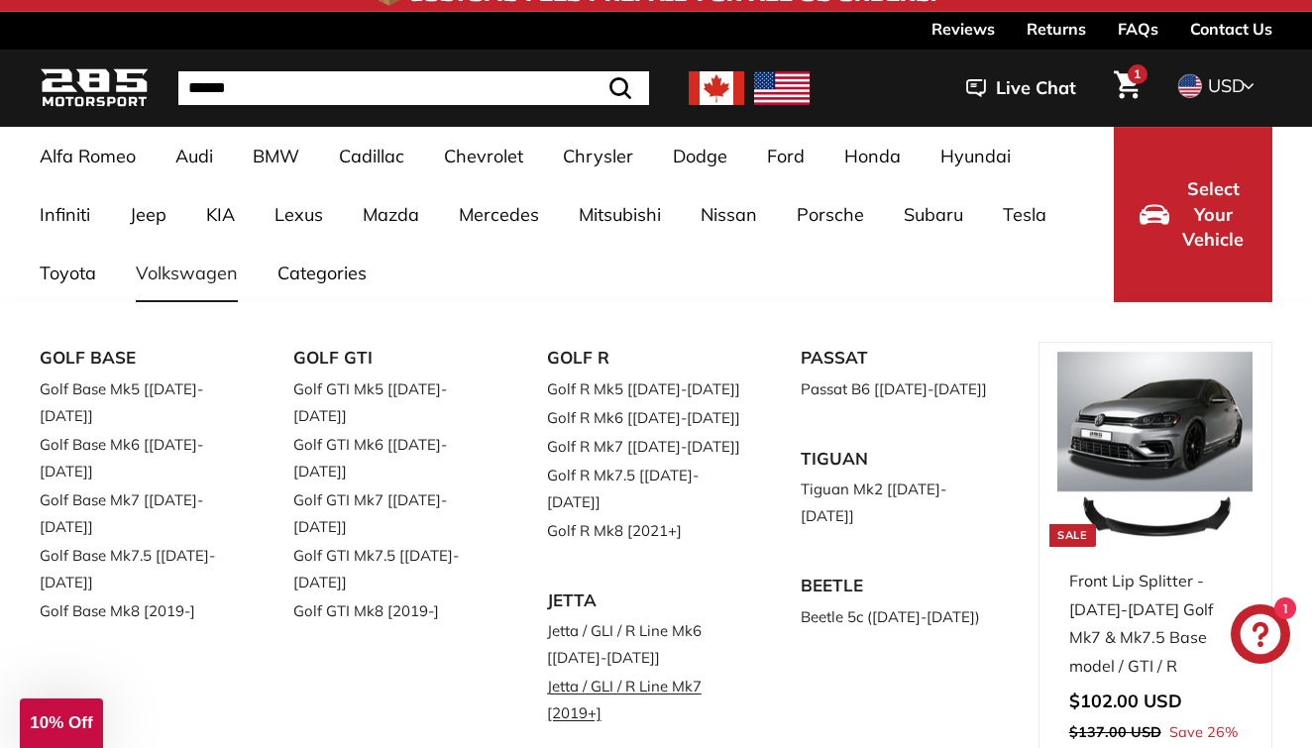
click at [617, 672] on link "Jetta / GLI / R Line Mk7 [2019+]" at bounding box center [646, 700] width 198 height 56
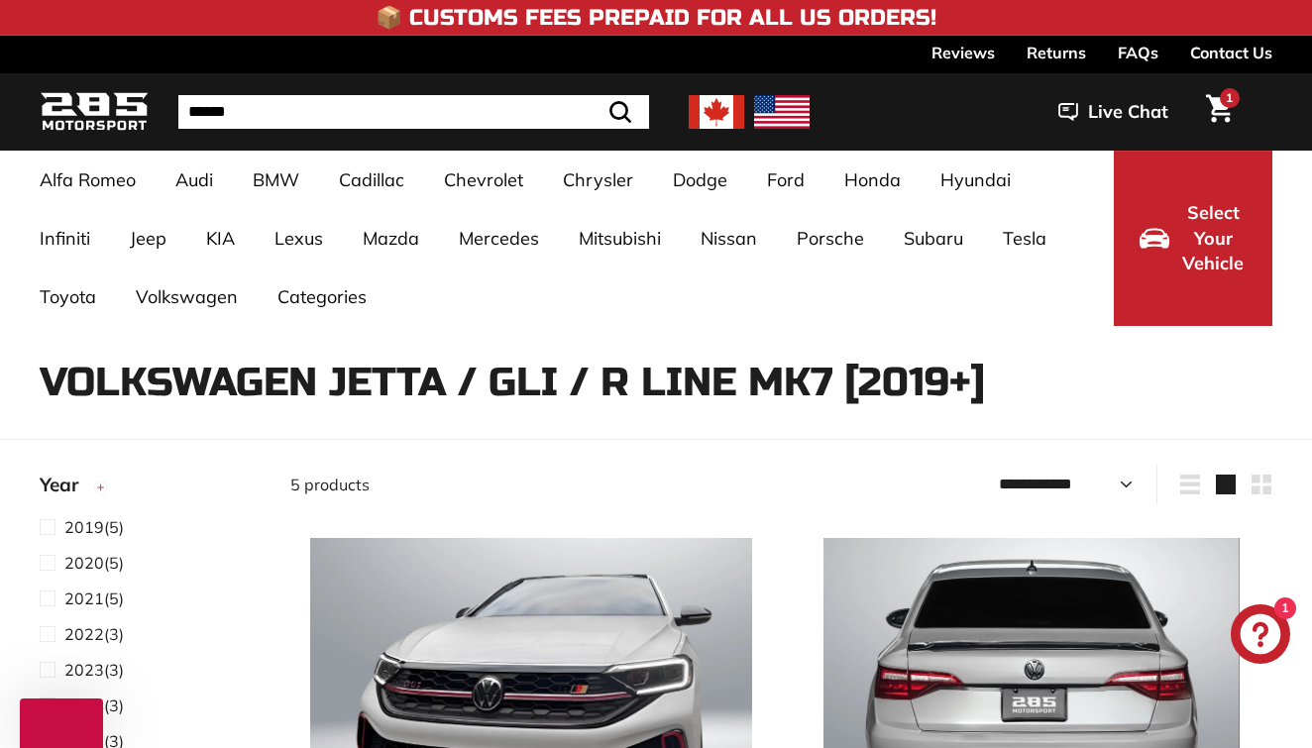
select select "**********"
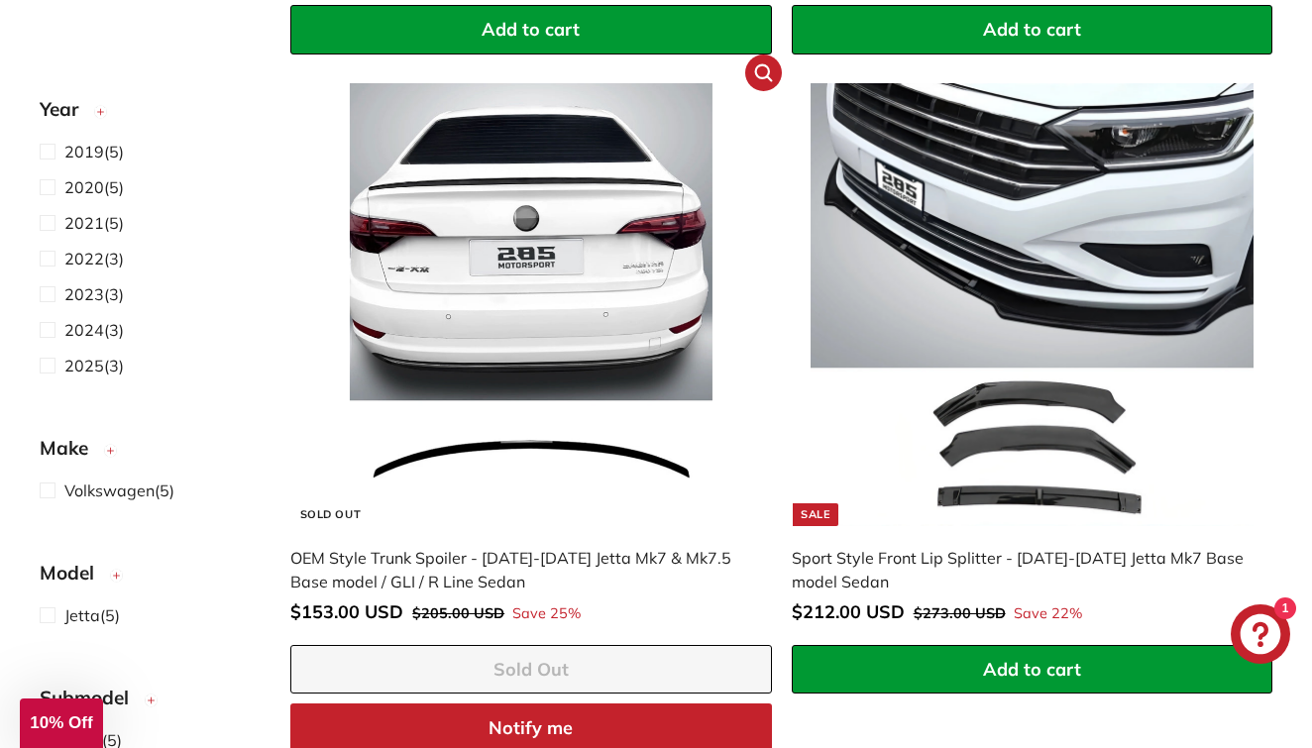
scroll to position [1093, 0]
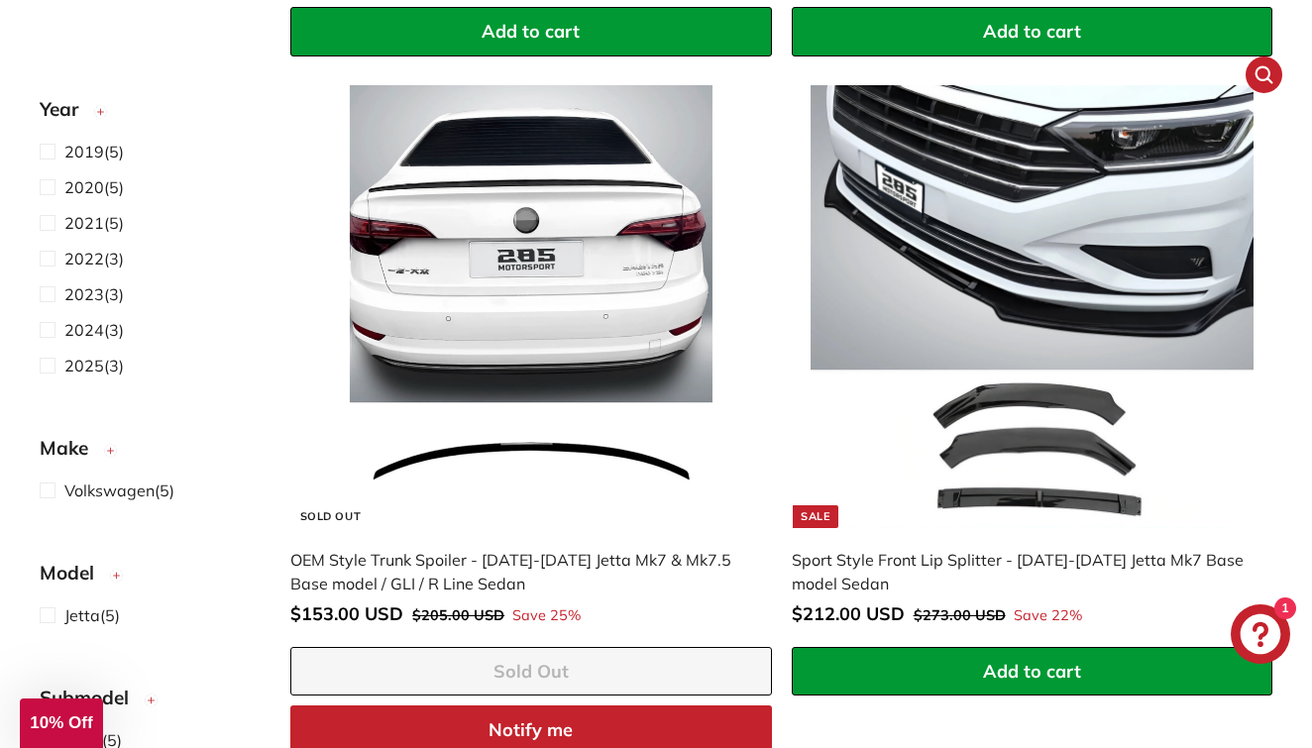
click at [826, 573] on div "Sport Style Front Lip Splitter - 2019-2021 Jetta Mk7 Base model Sedan" at bounding box center [1022, 572] width 461 height 48
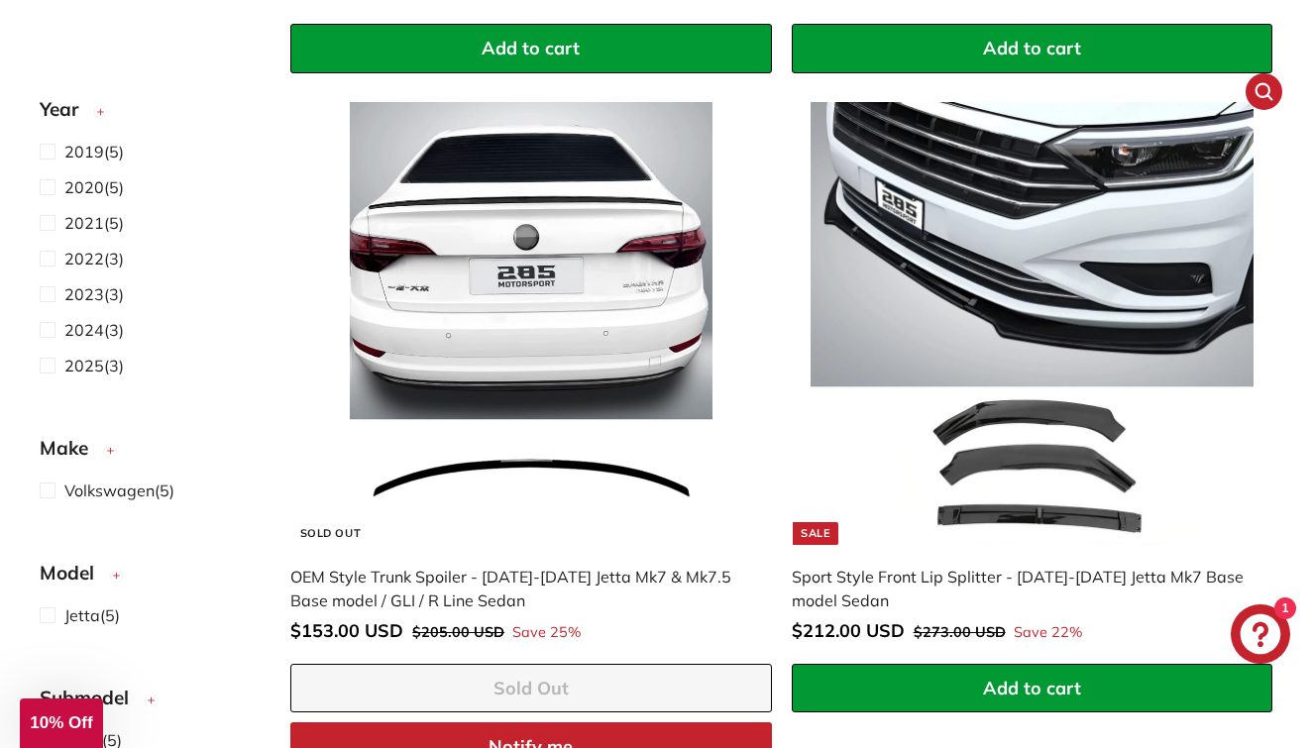
scroll to position [495, 0]
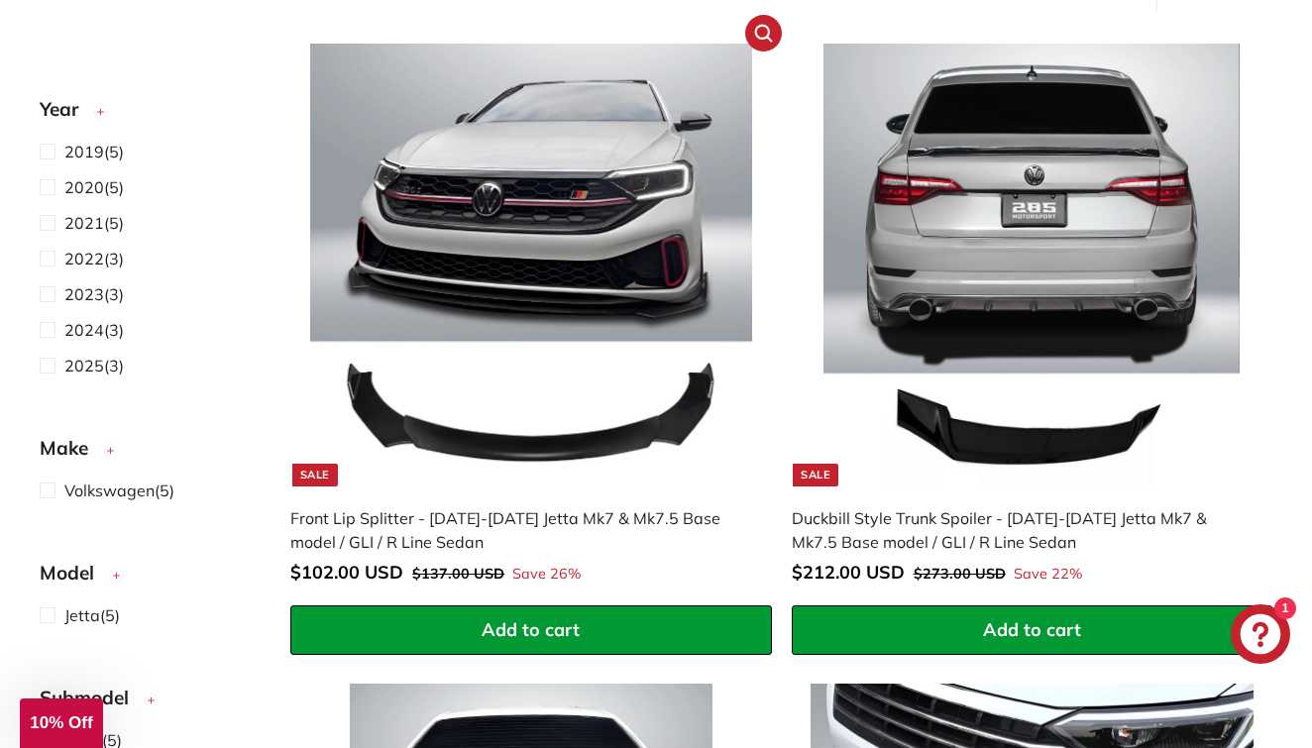
click at [684, 519] on div "Front Lip Splitter - [DATE]-[DATE] Jetta Mk7 & Mk7.5 Base model / GLI / R Line …" at bounding box center [520, 530] width 461 height 48
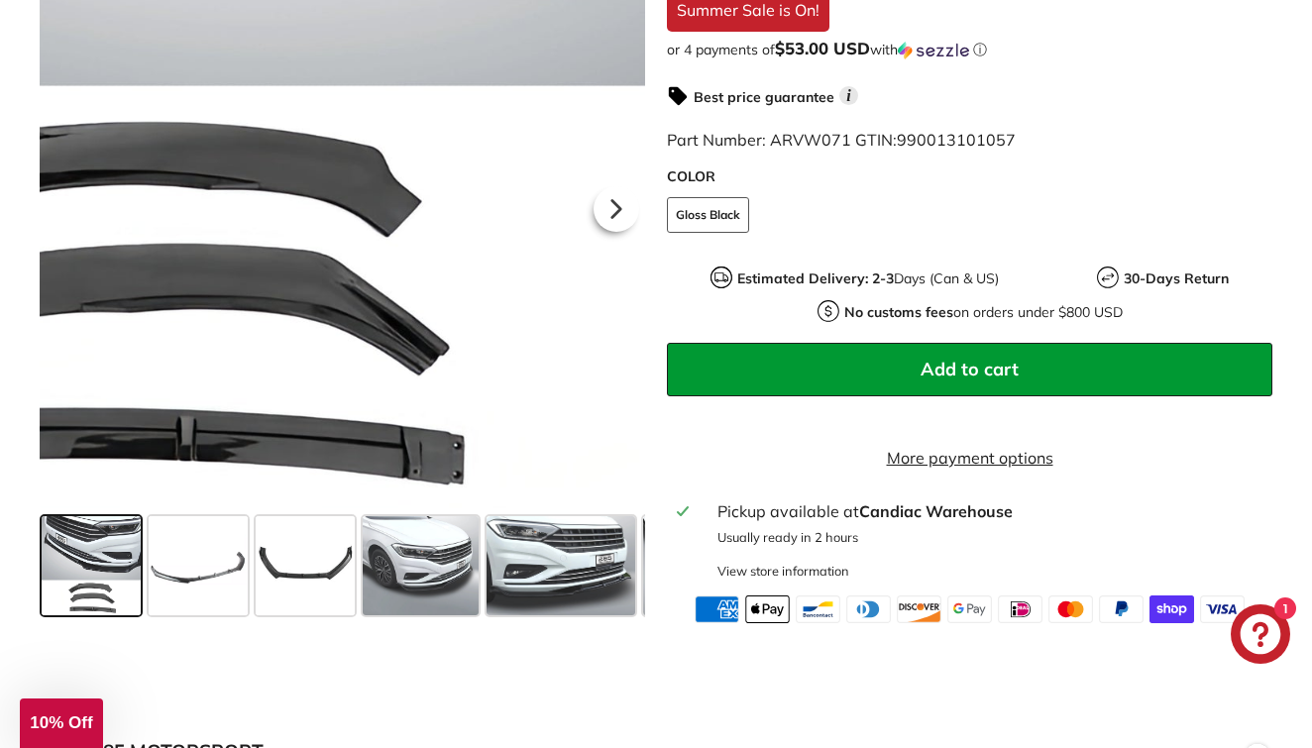
scroll to position [587, 0]
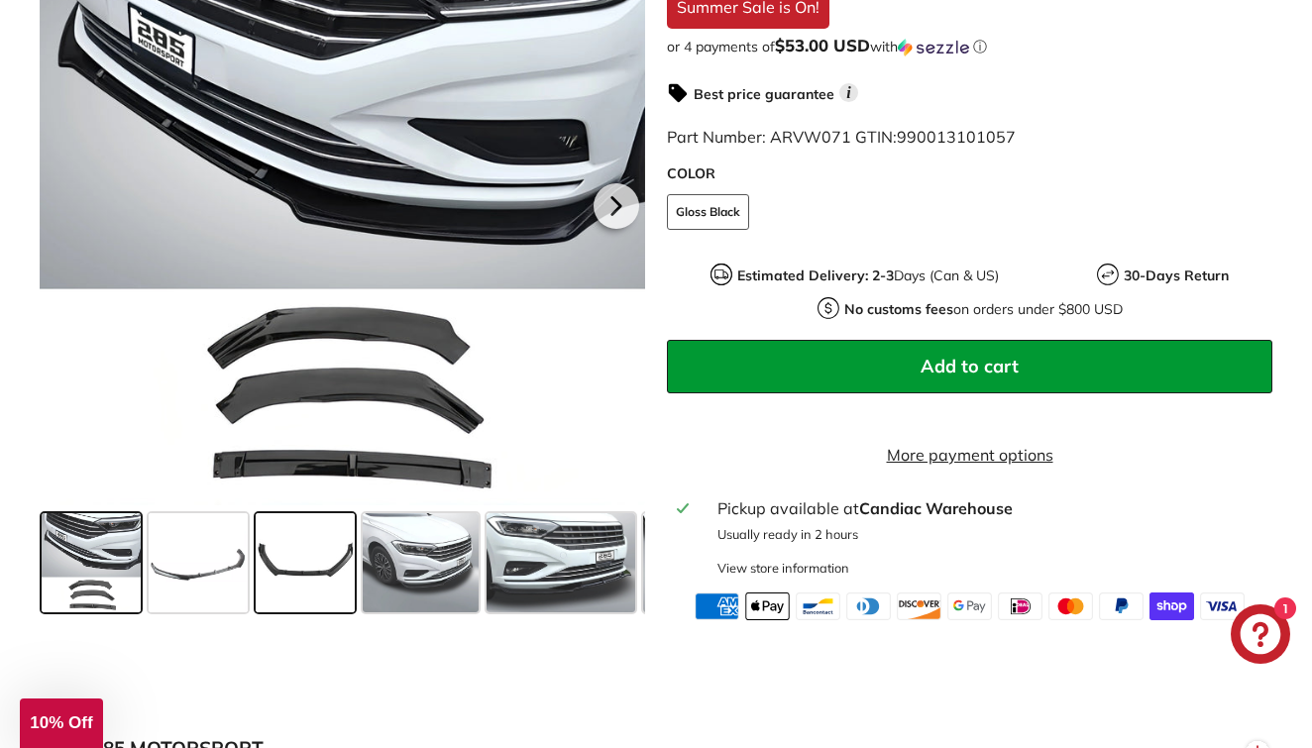
click at [328, 570] on span at bounding box center [305, 562] width 99 height 99
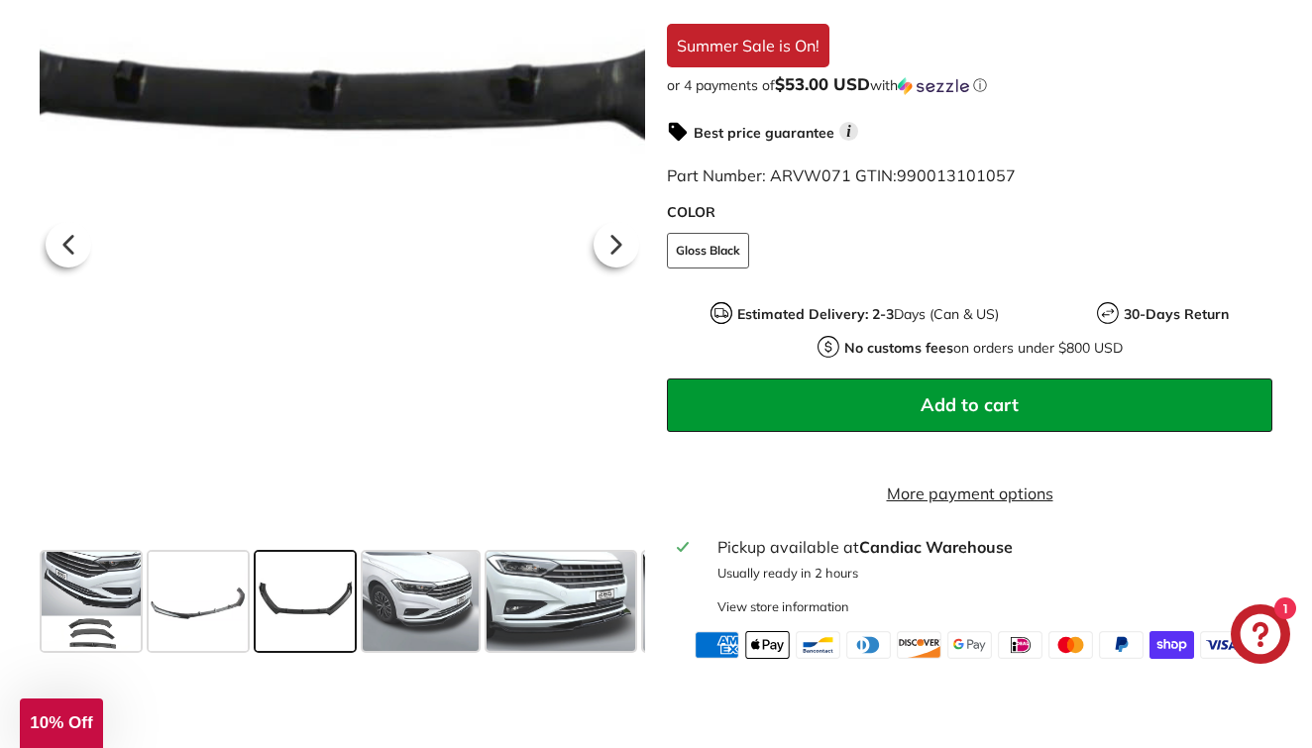
scroll to position [560, 0]
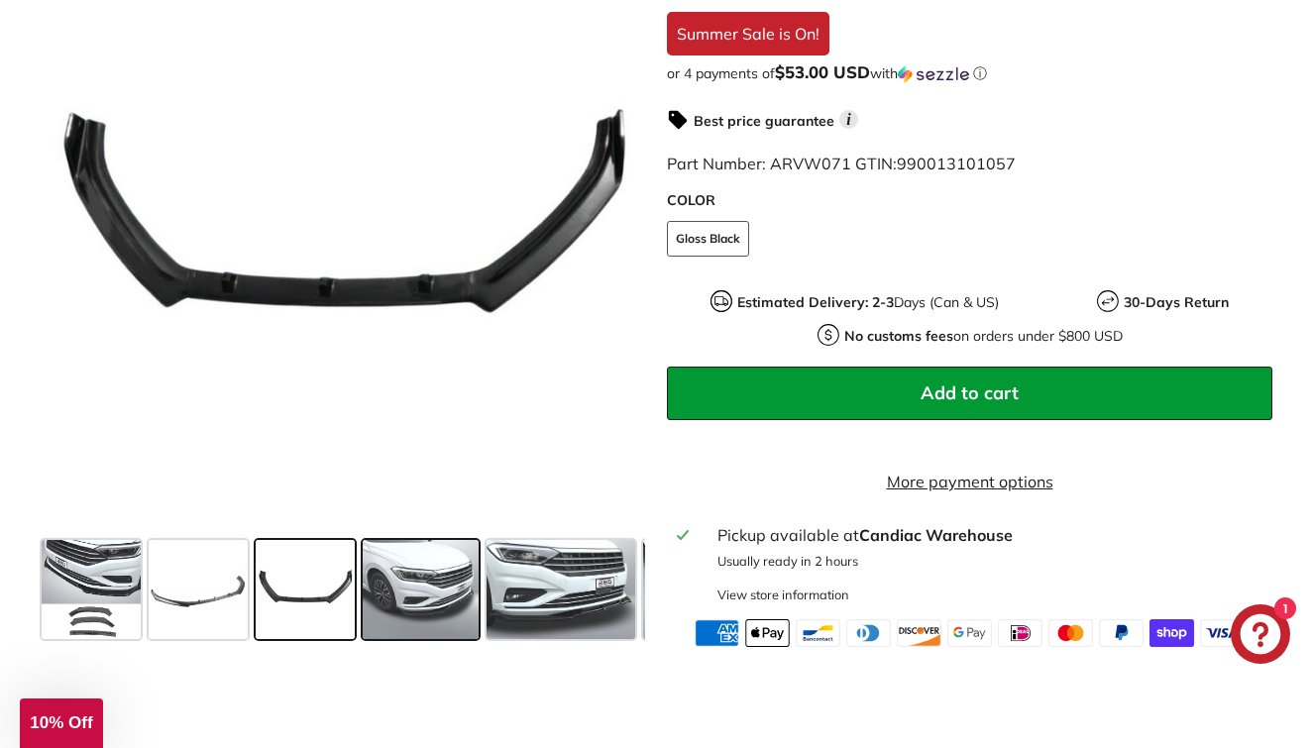
click at [411, 588] on span at bounding box center [421, 589] width 116 height 99
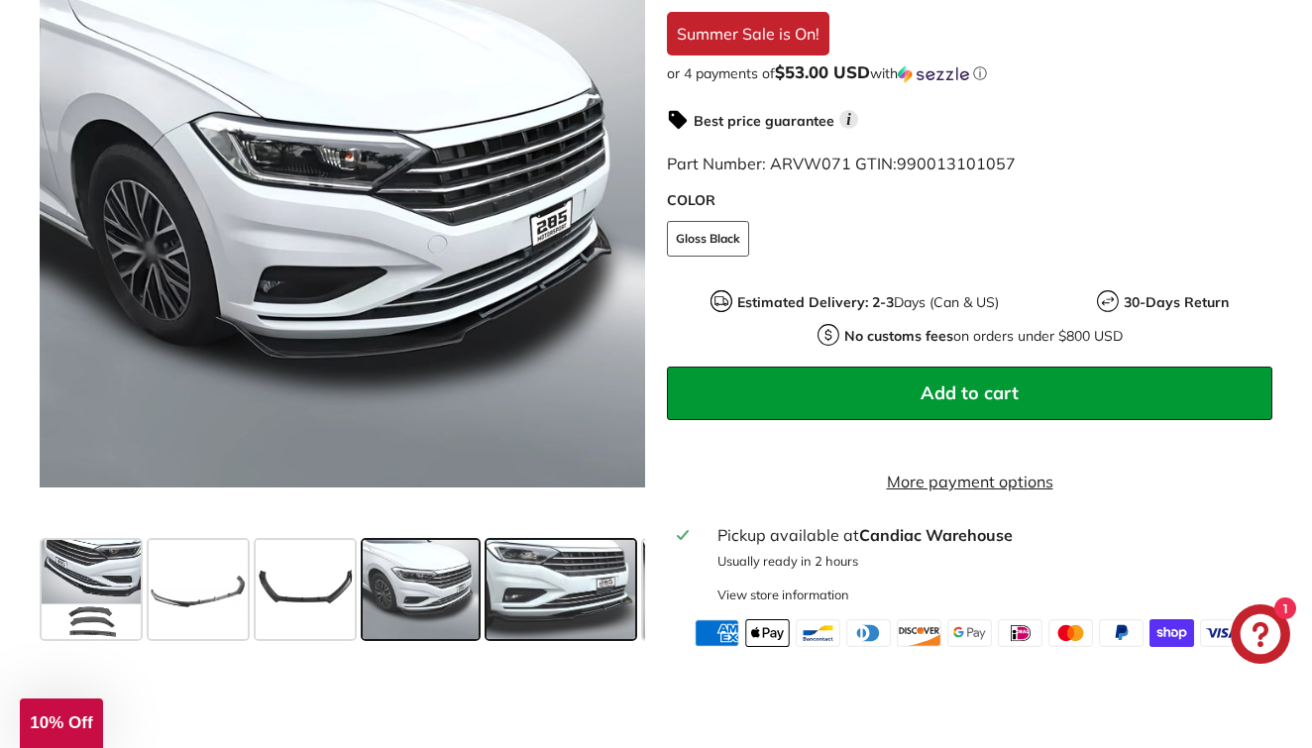
click at [552, 590] on span at bounding box center [561, 589] width 149 height 99
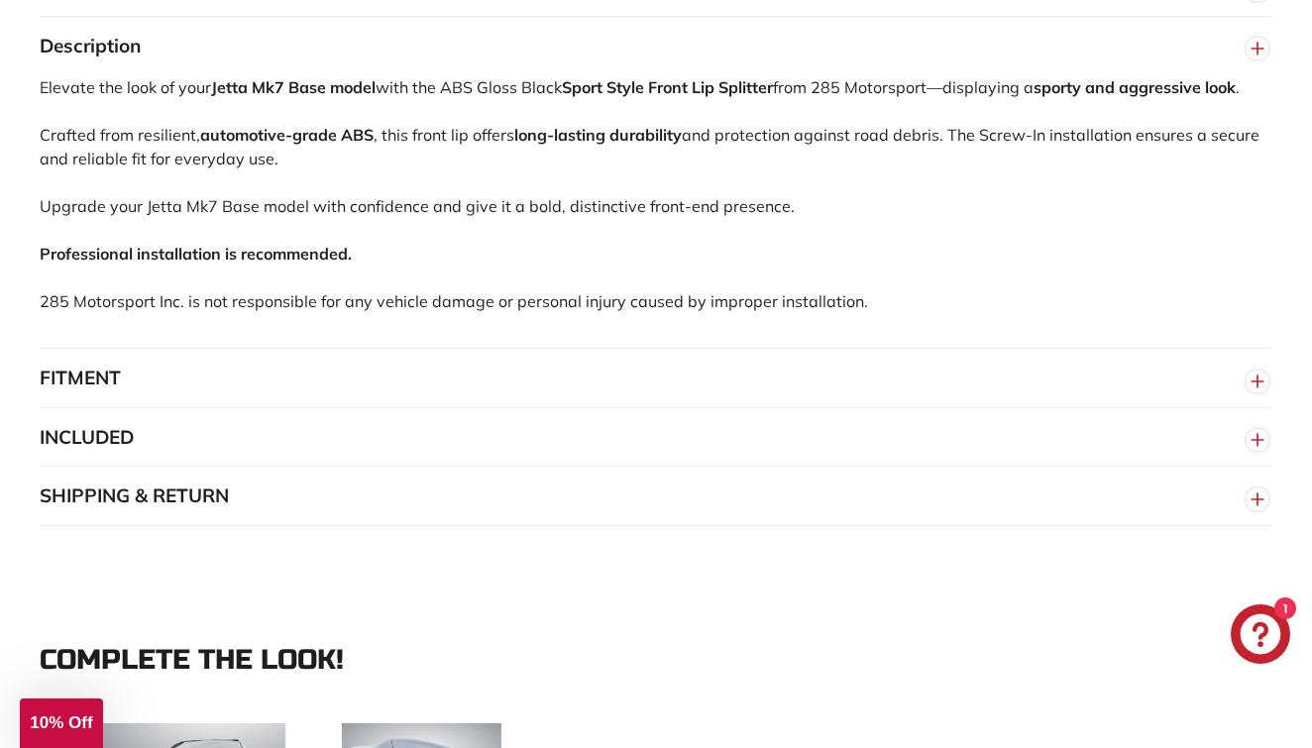
scroll to position [1354, 0]
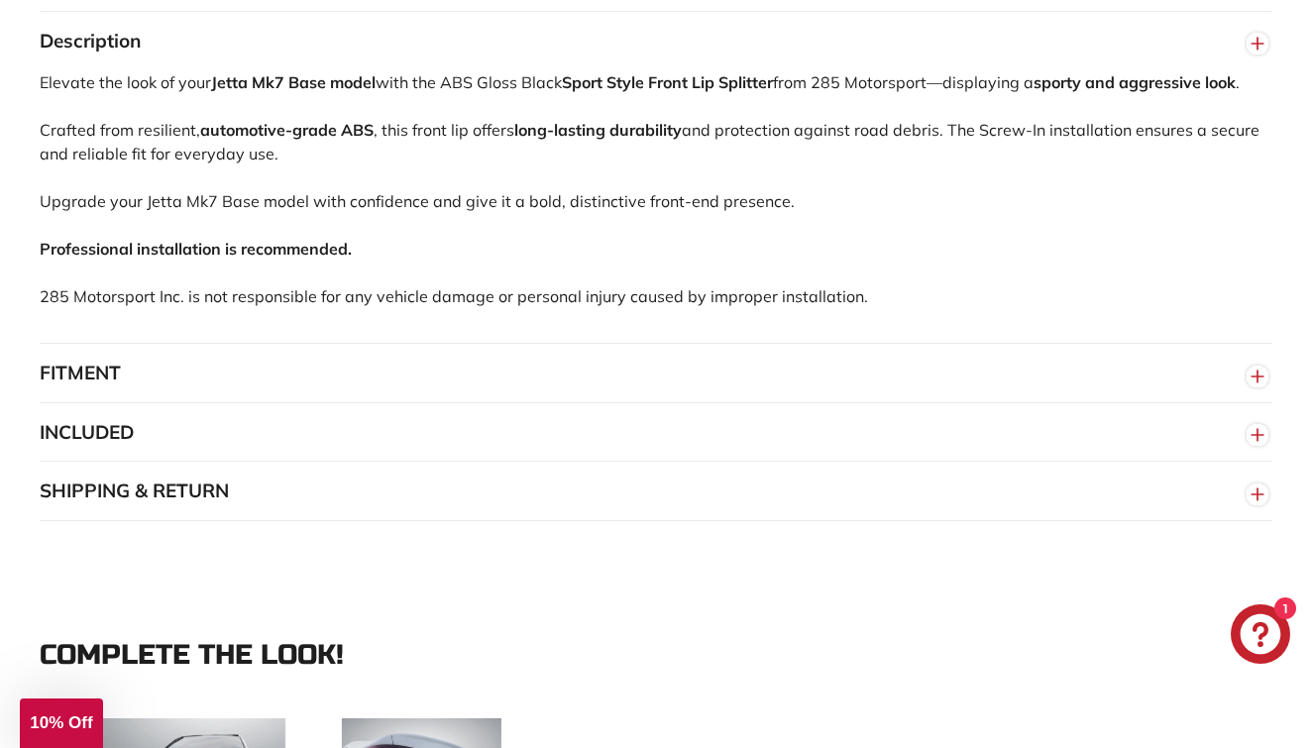
click at [485, 403] on button "FITMENT" at bounding box center [656, 373] width 1233 height 59
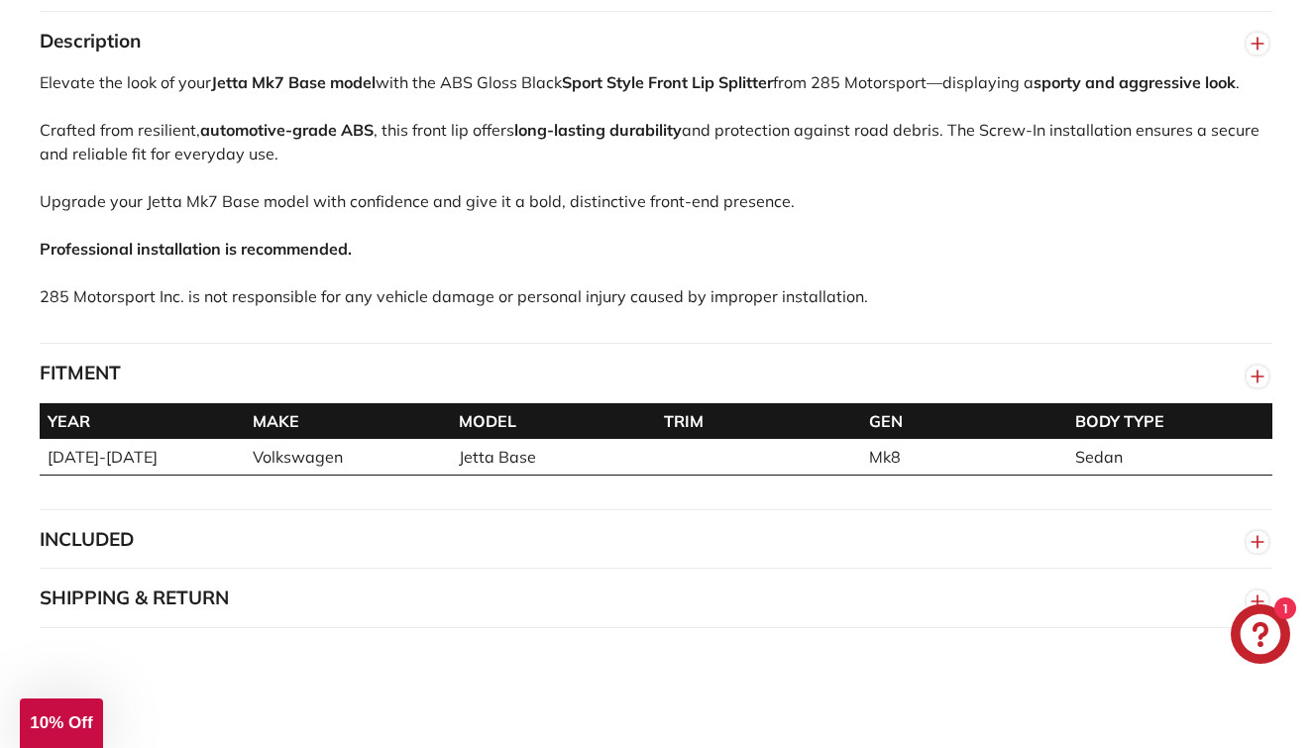
click at [486, 393] on button "FITMENT" at bounding box center [656, 373] width 1233 height 59
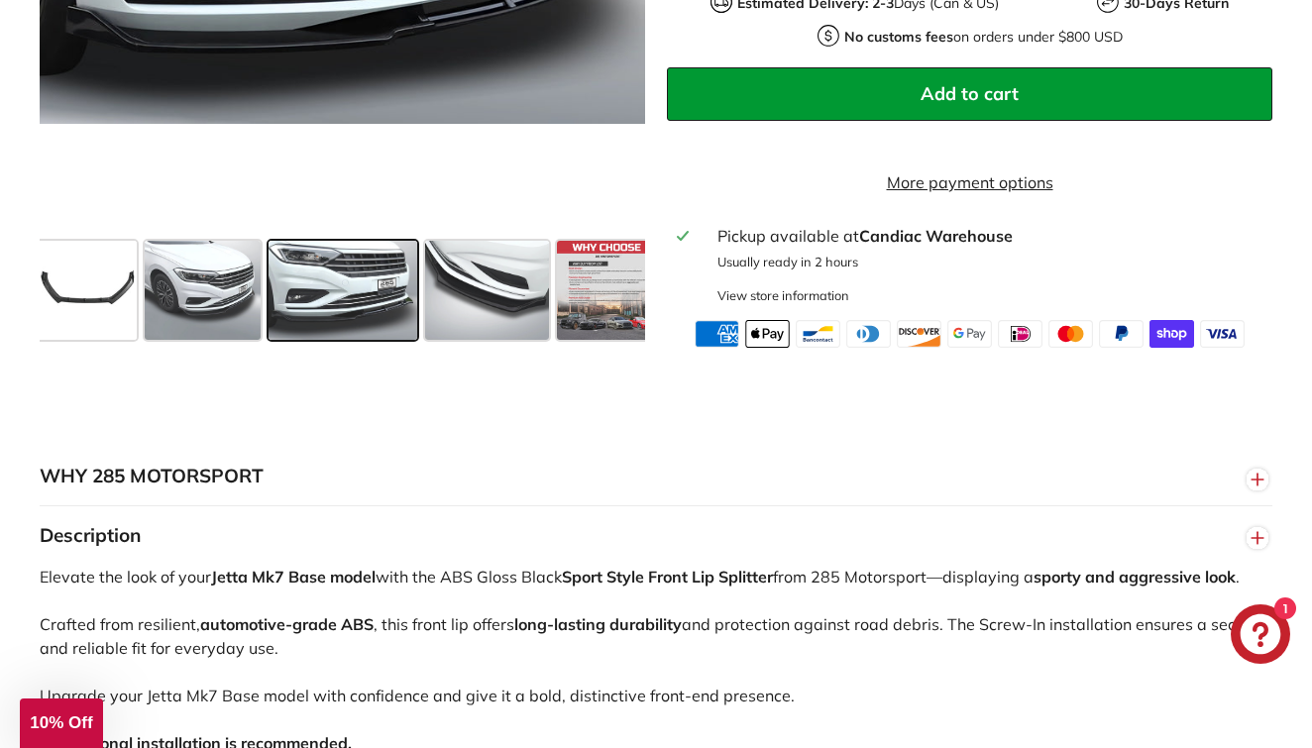
scroll to position [852, 0]
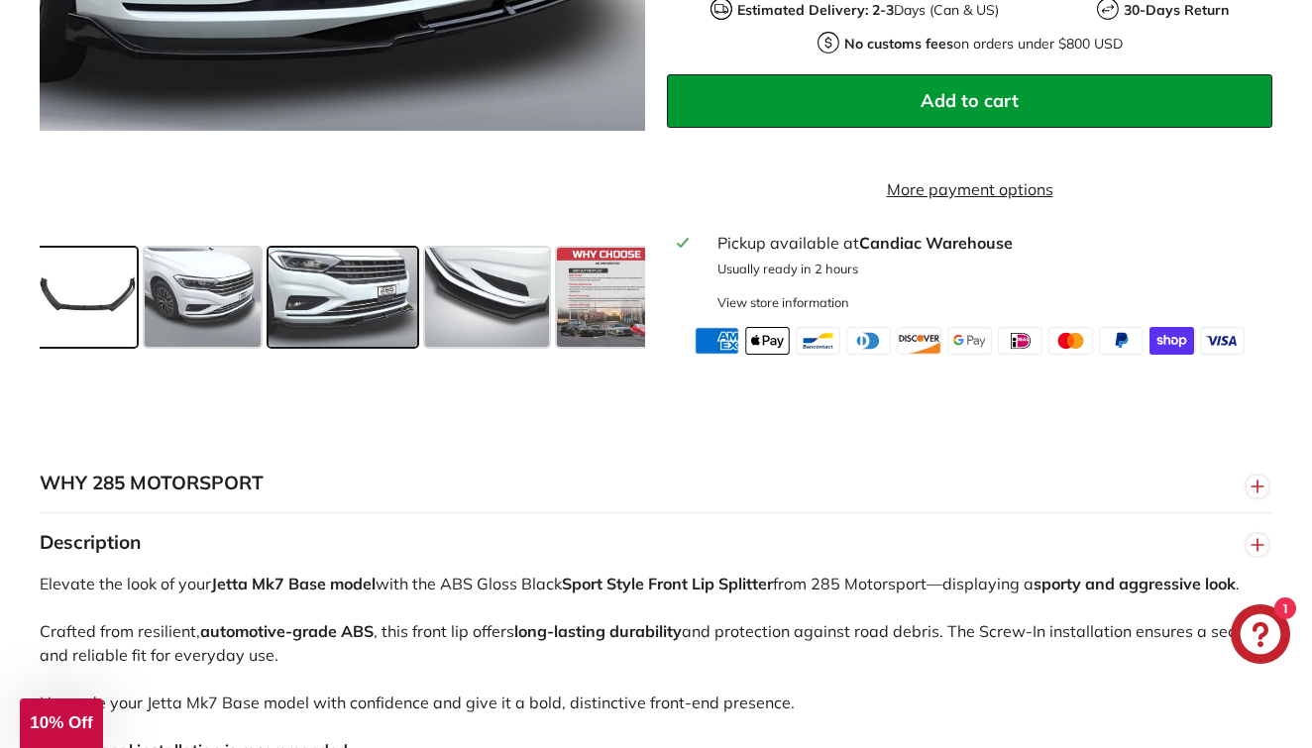
click at [50, 317] on span at bounding box center [87, 297] width 99 height 99
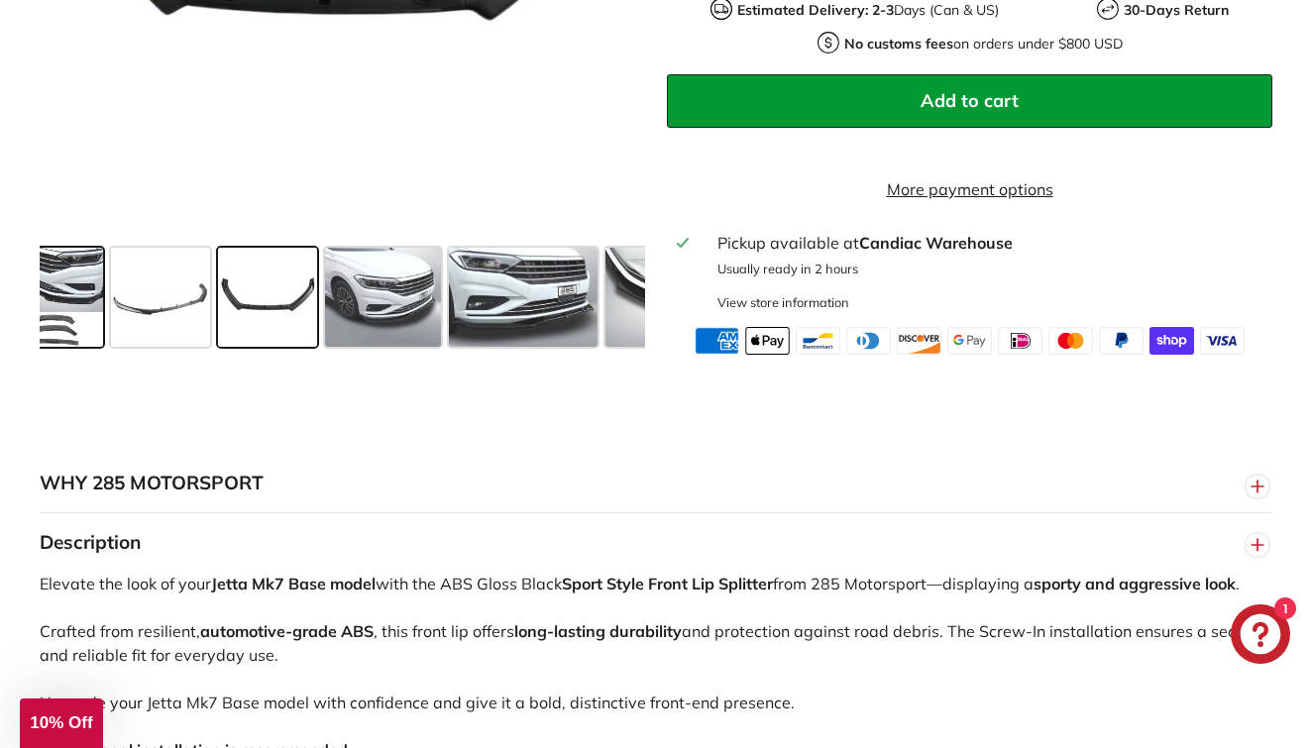
scroll to position [0, 0]
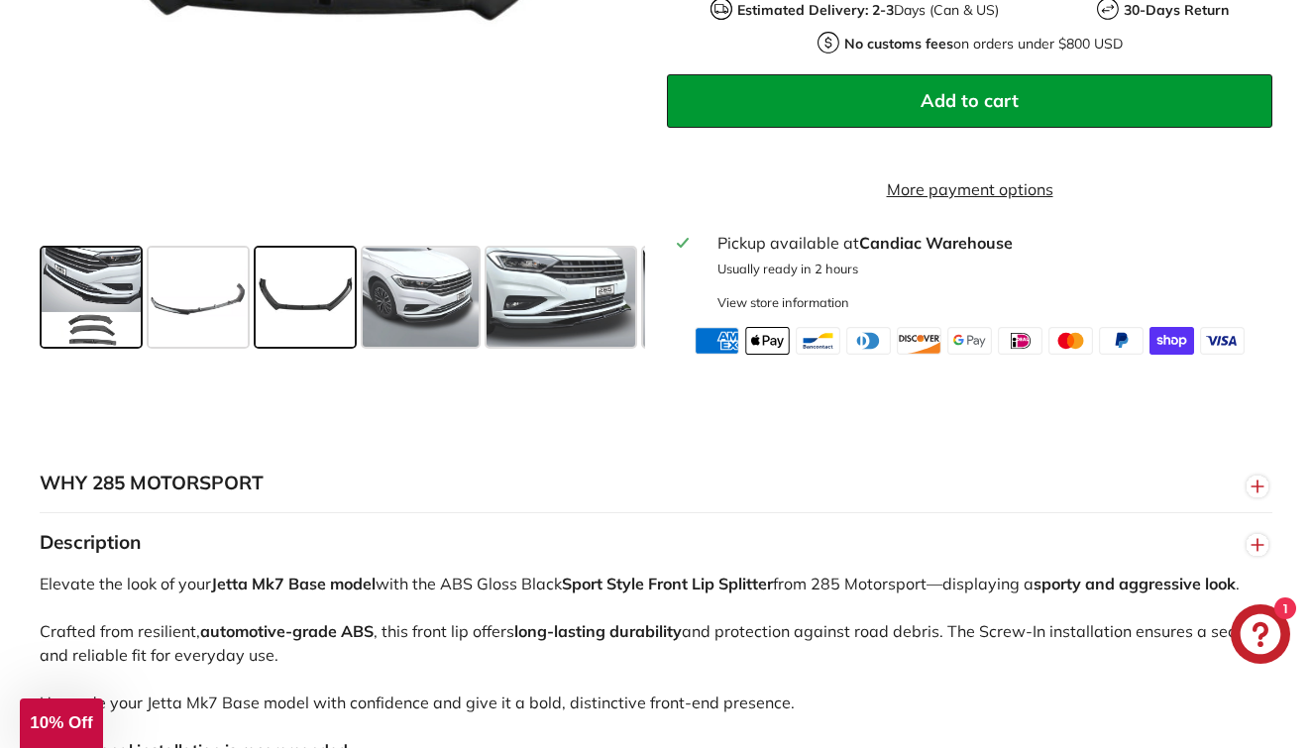
click at [118, 324] on span at bounding box center [91, 297] width 99 height 99
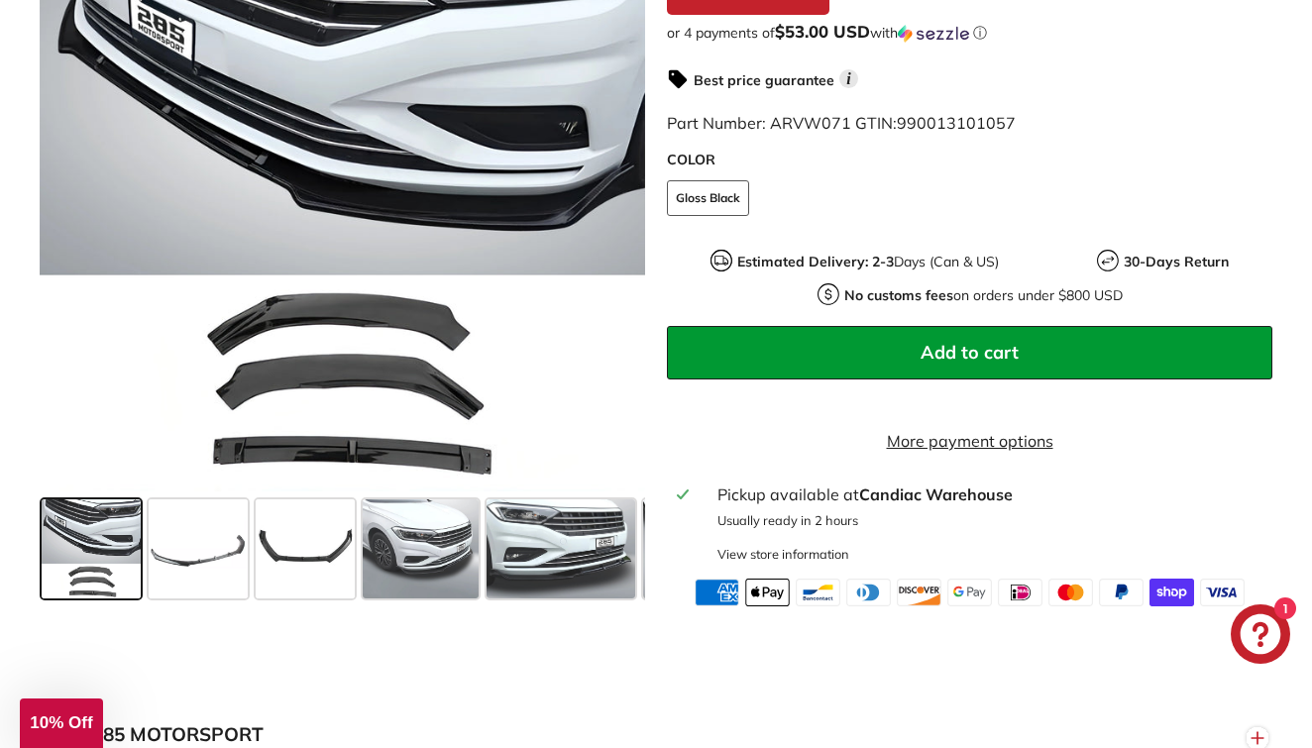
scroll to position [403, 0]
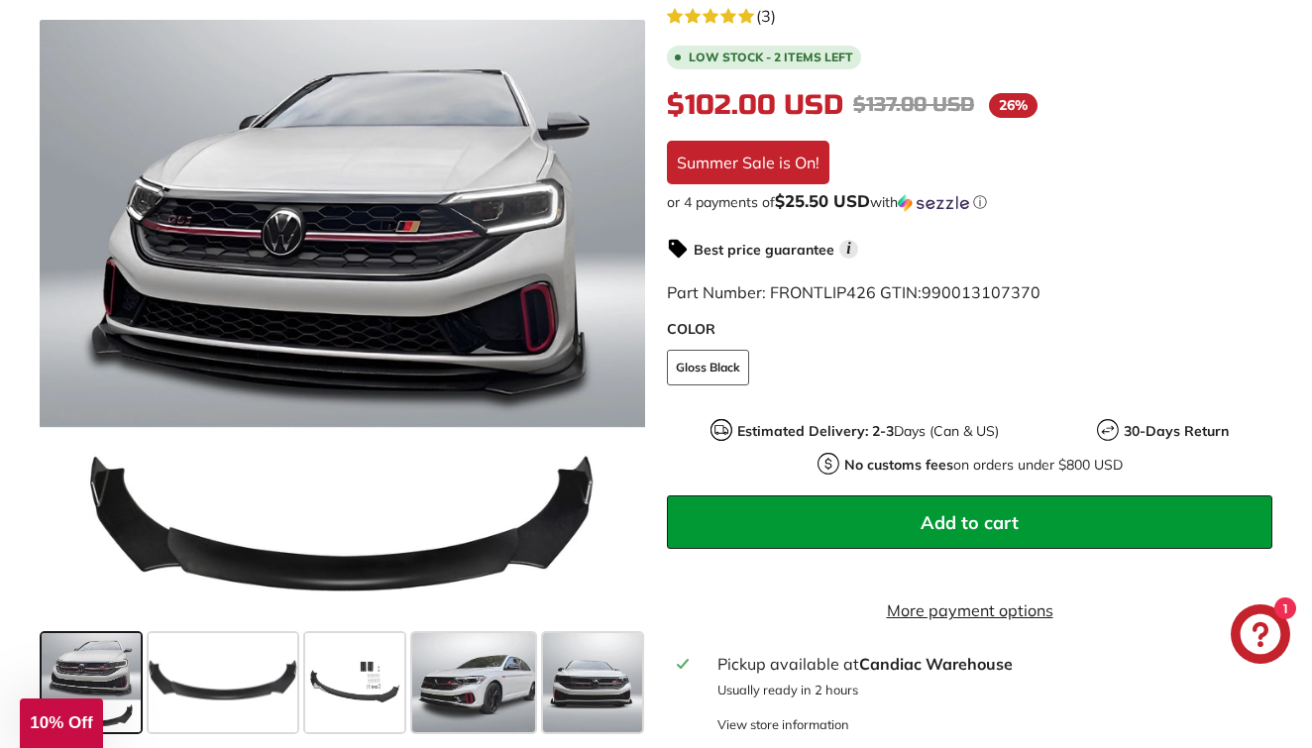
scroll to position [571, 0]
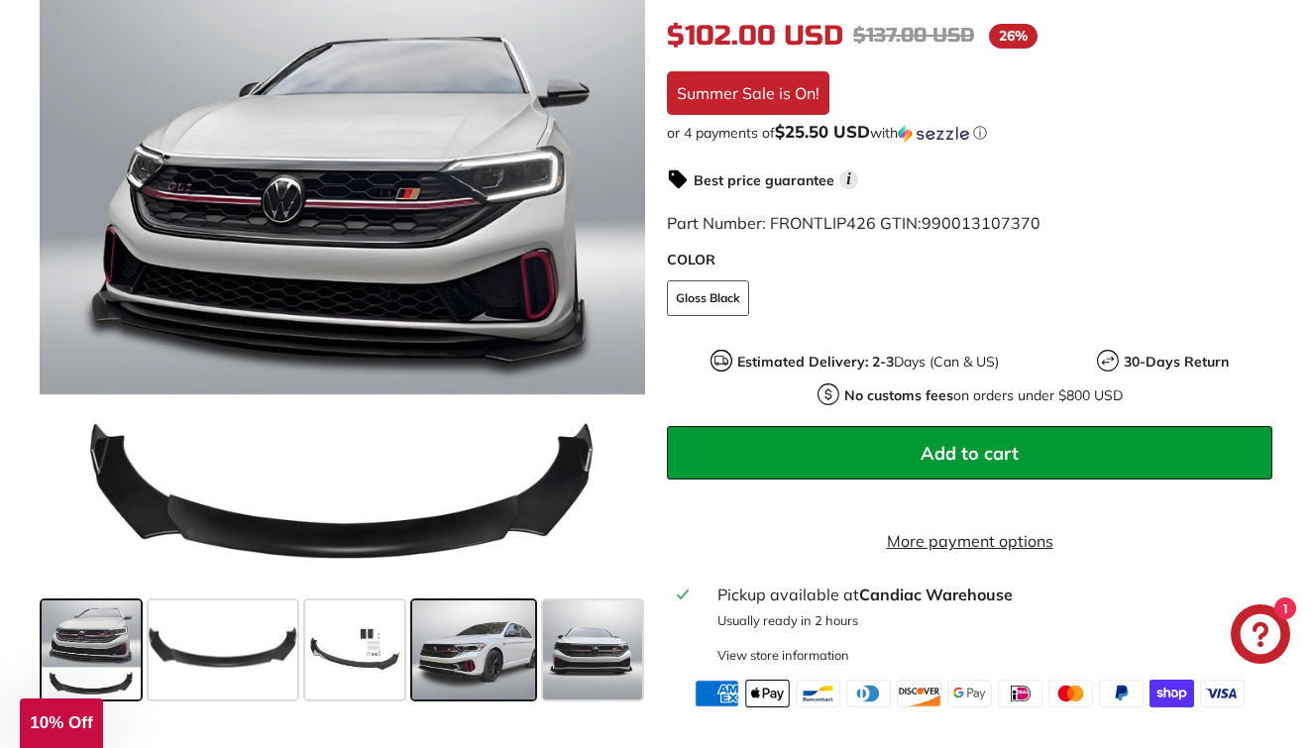
click at [518, 651] on span at bounding box center [473, 650] width 123 height 99
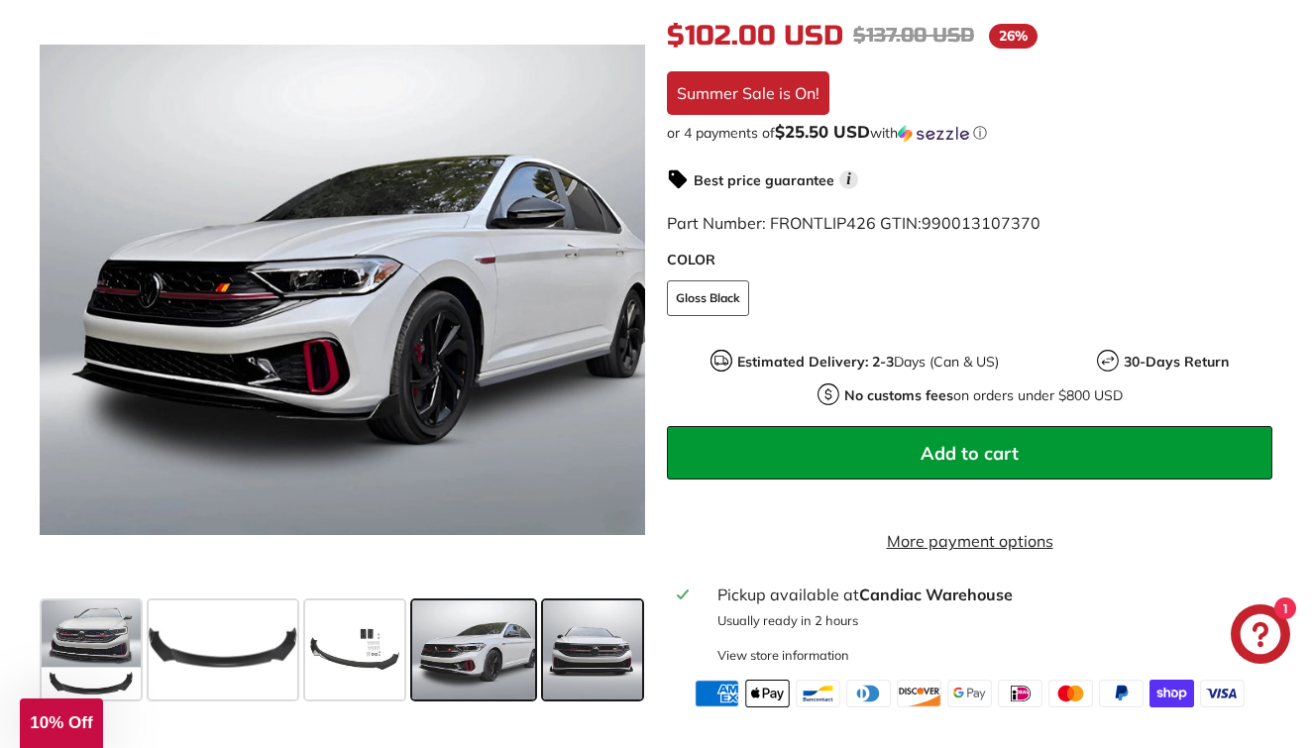
click at [567, 647] on span at bounding box center [592, 650] width 99 height 99
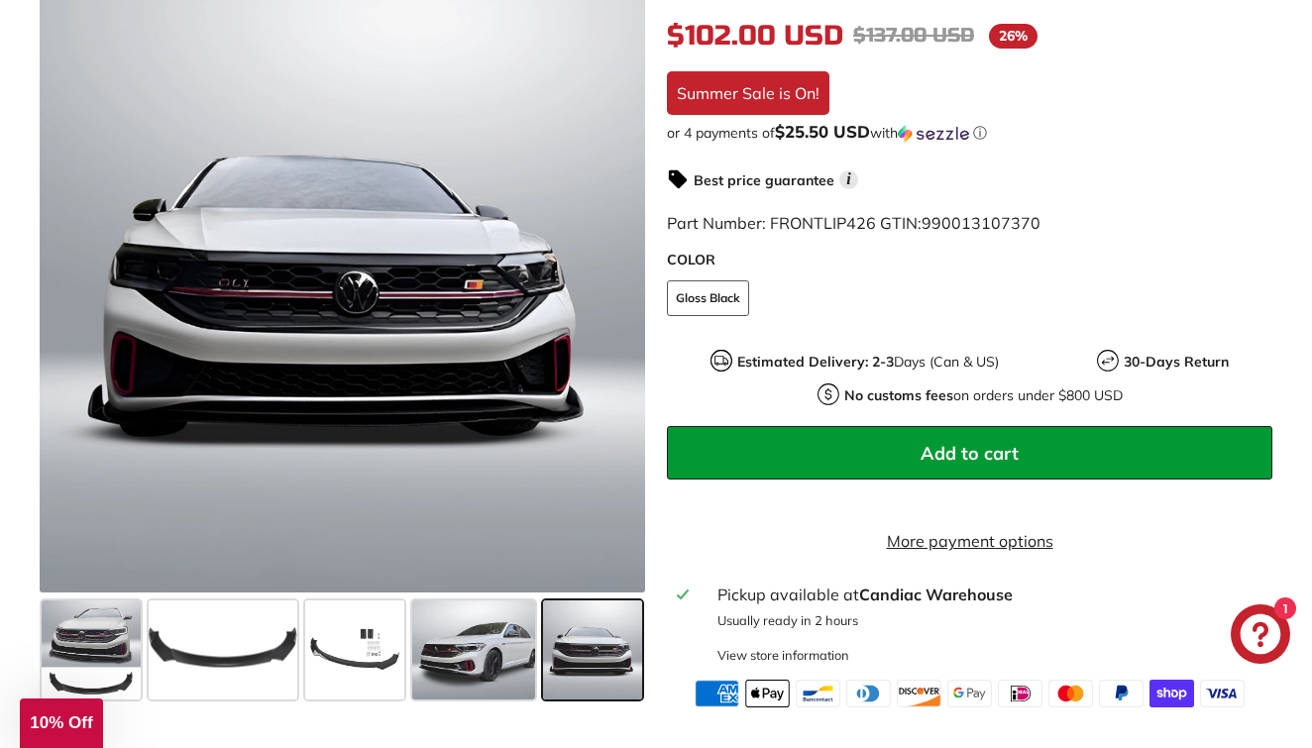
scroll to position [0, 250]
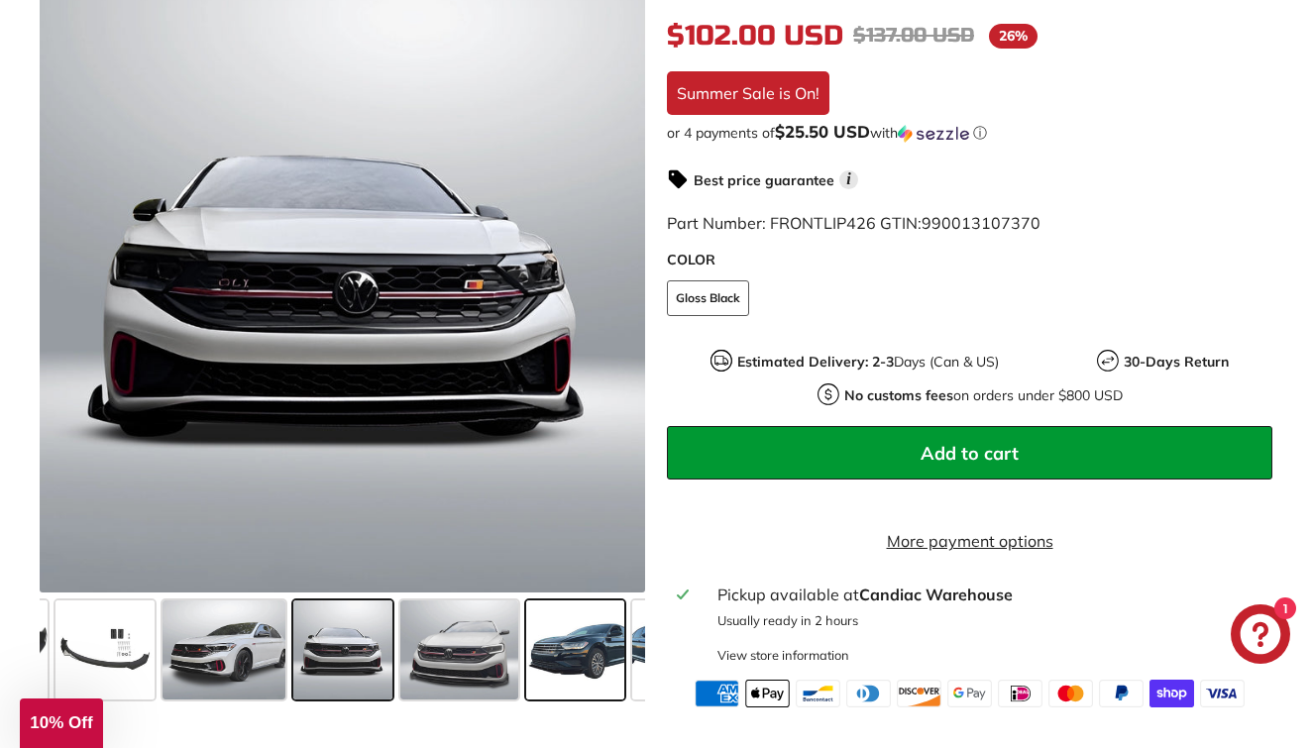
click at [543, 652] on span at bounding box center [575, 650] width 99 height 99
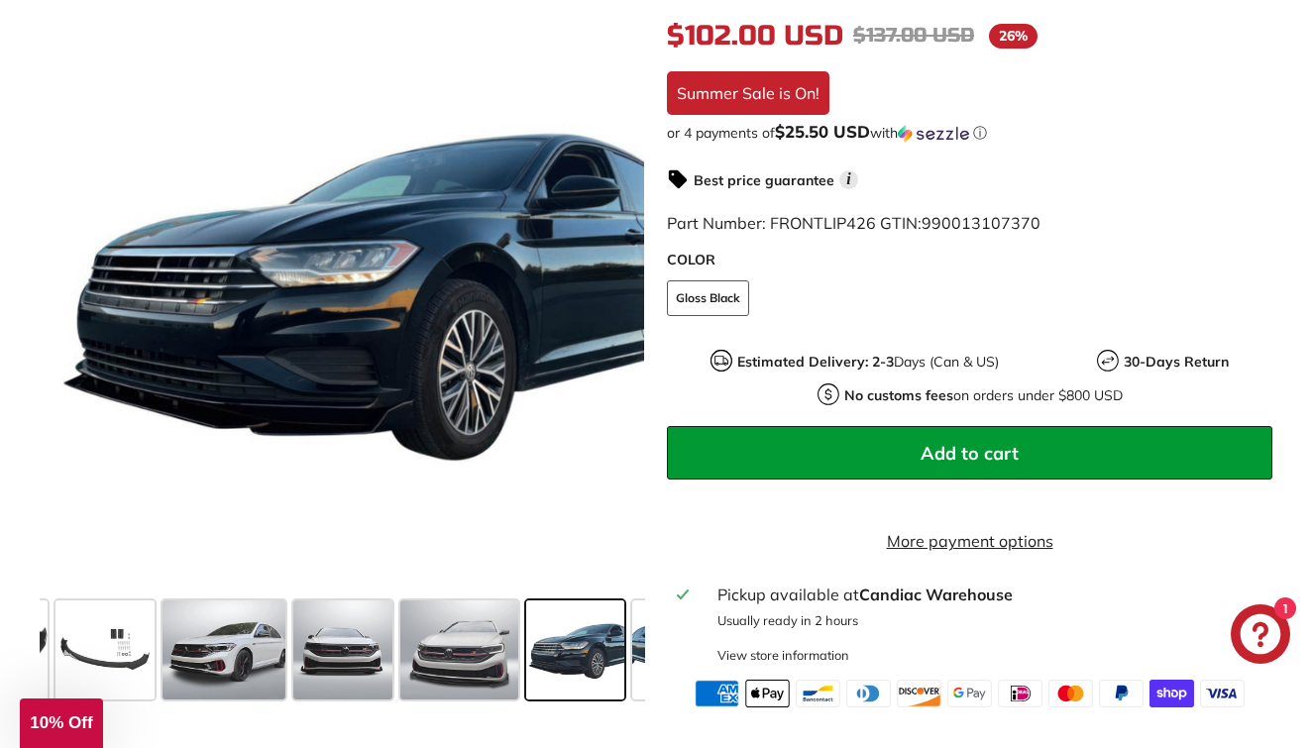
scroll to position [0, 483]
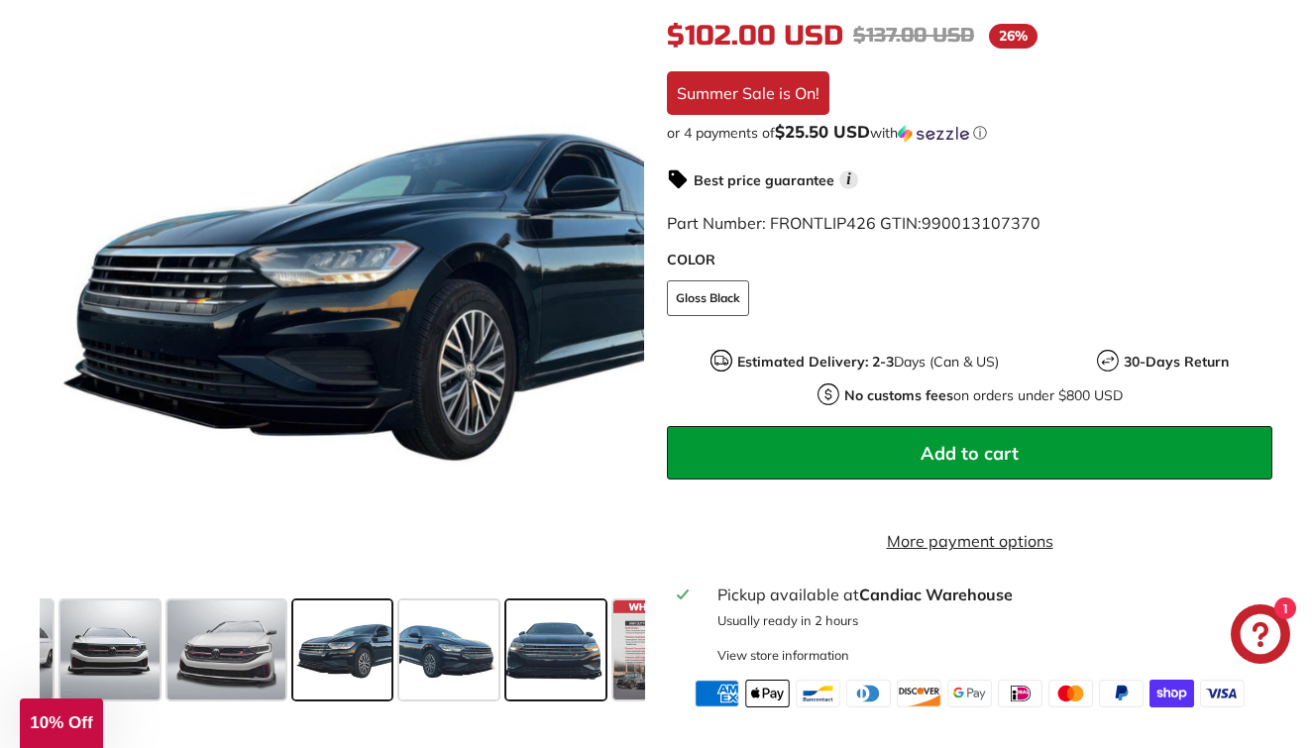
click at [543, 659] on span at bounding box center [555, 650] width 99 height 99
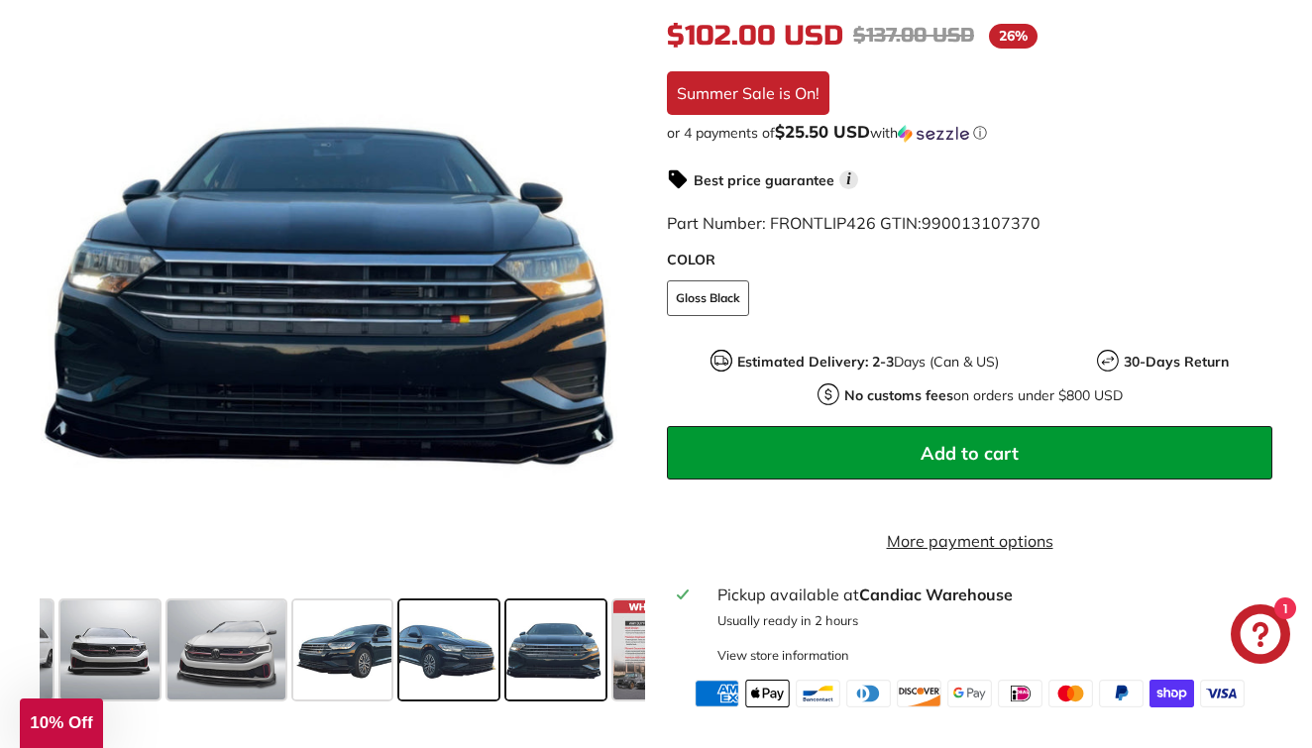
click at [488, 645] on span at bounding box center [448, 650] width 99 height 99
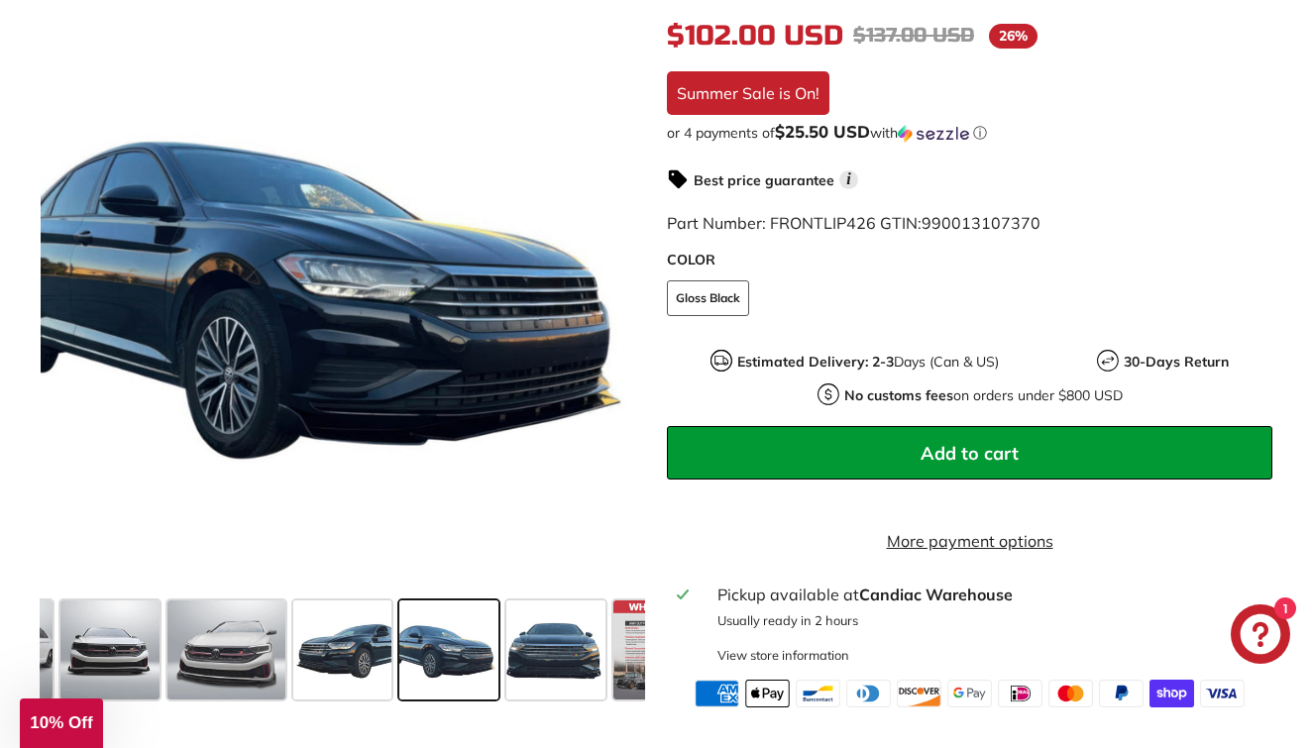
click at [828, 426] on button "Add to cart" at bounding box center [970, 453] width 606 height 54
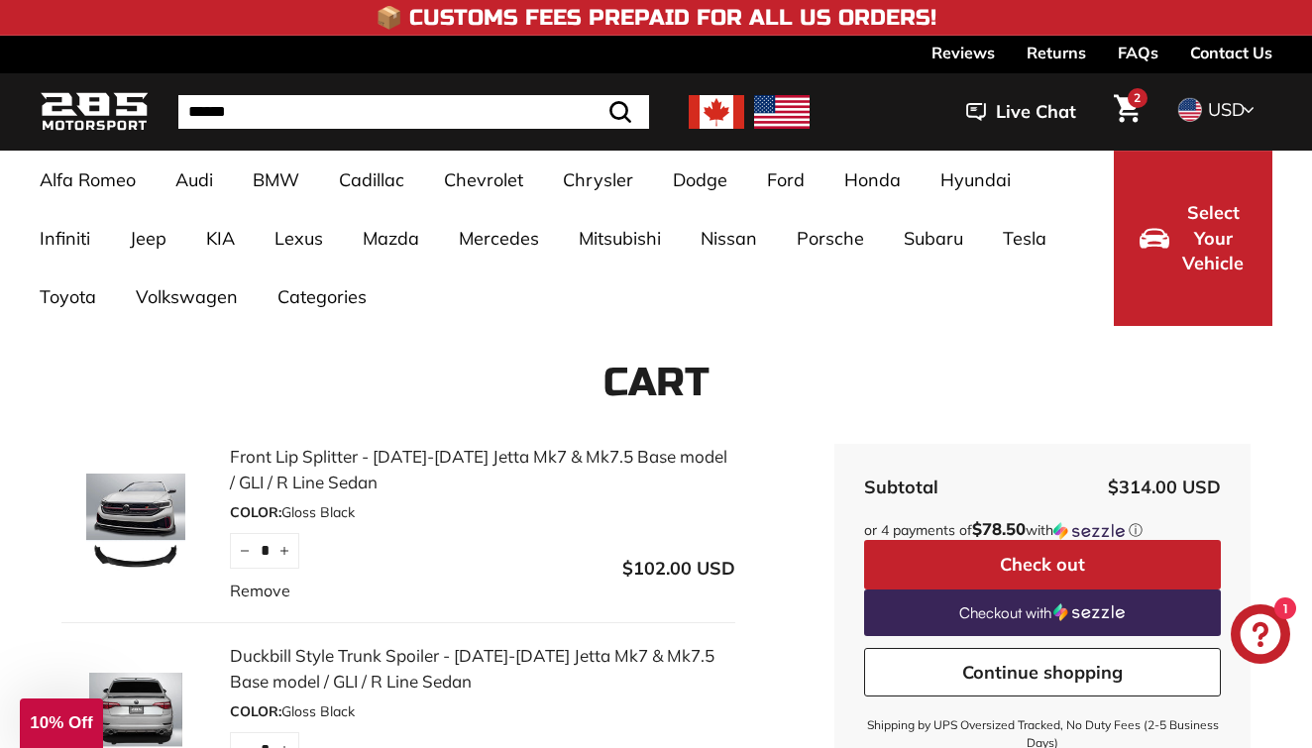
click at [844, 26] on h4 "📦 Customs Fees Prepaid for All US Orders!" at bounding box center [656, 18] width 561 height 24
click at [94, 123] on img at bounding box center [94, 112] width 109 height 47
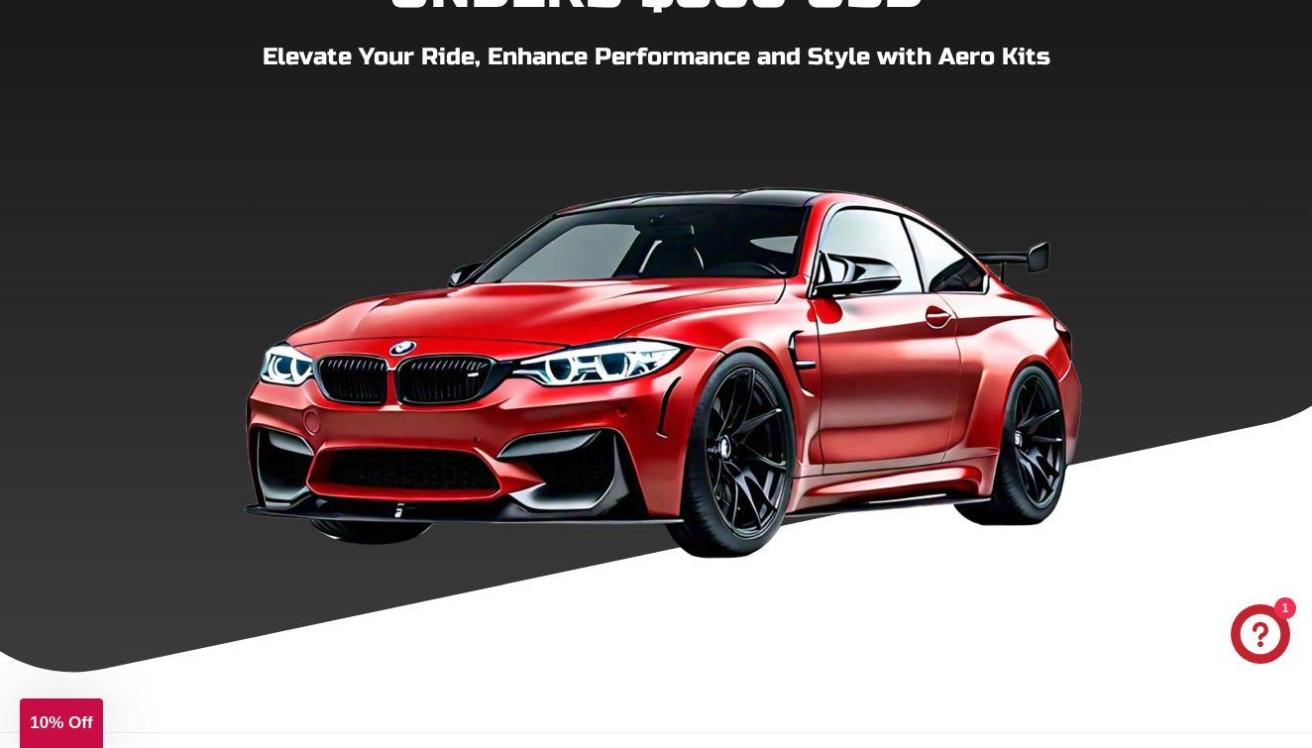
scroll to position [526, 0]
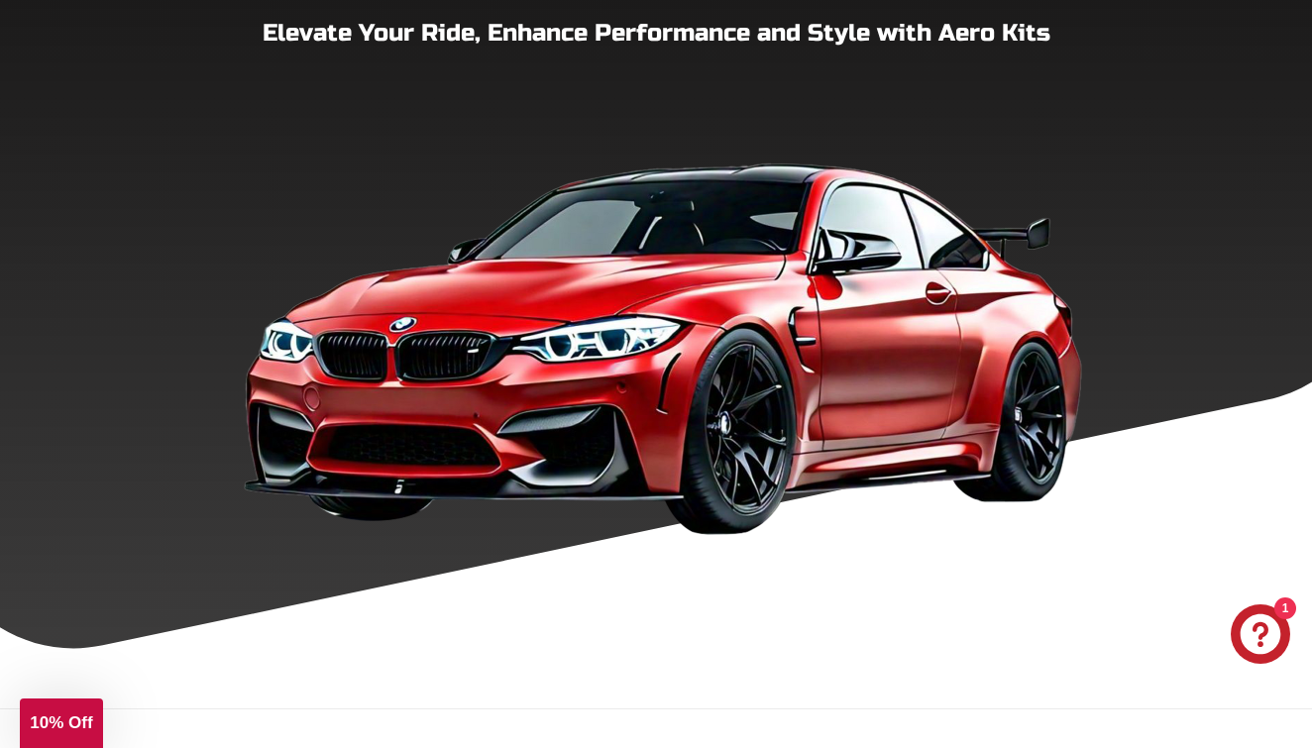
click at [1263, 639] on icon "Chat window" at bounding box center [1261, 635] width 41 height 41
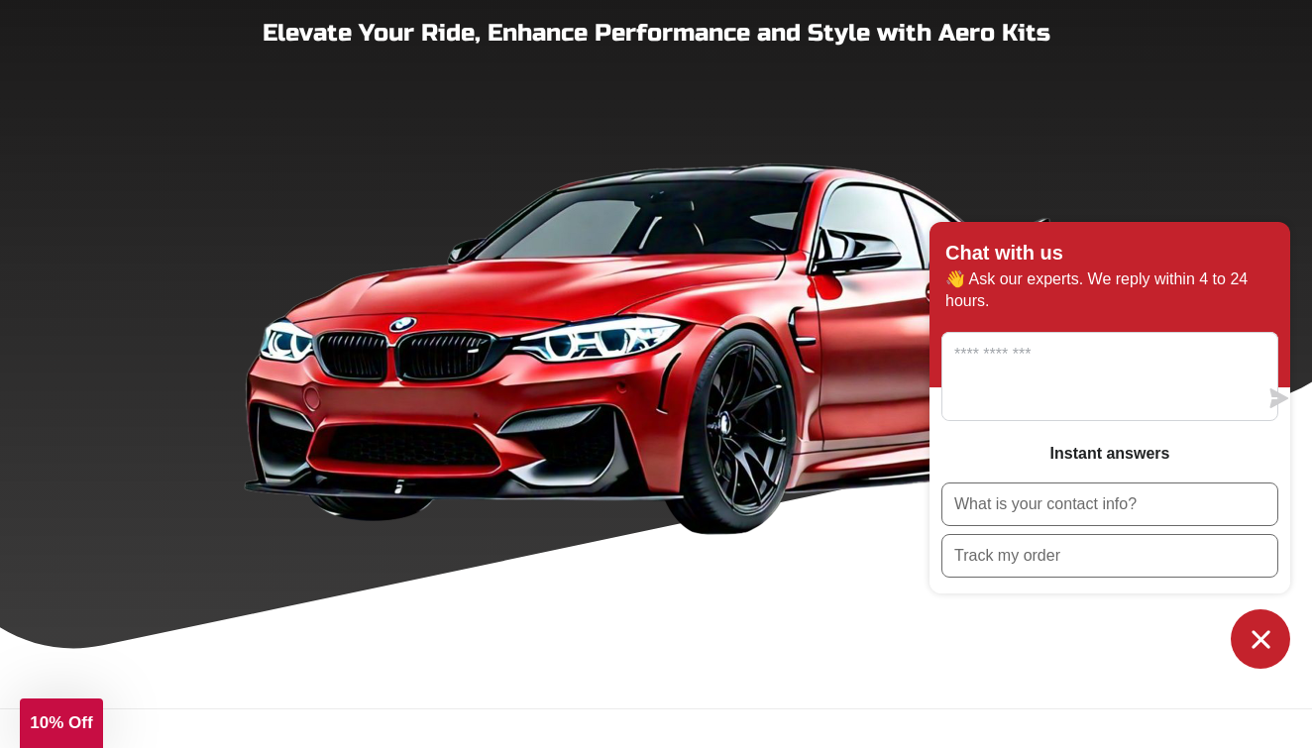
click at [1151, 647] on div "Chat with us 👋 Ask our experts. We reply within 4 to 24 hours. Instant answers …" at bounding box center [1110, 445] width 361 height 447
click at [68, 730] on span "10% Off" at bounding box center [61, 723] width 62 height 19
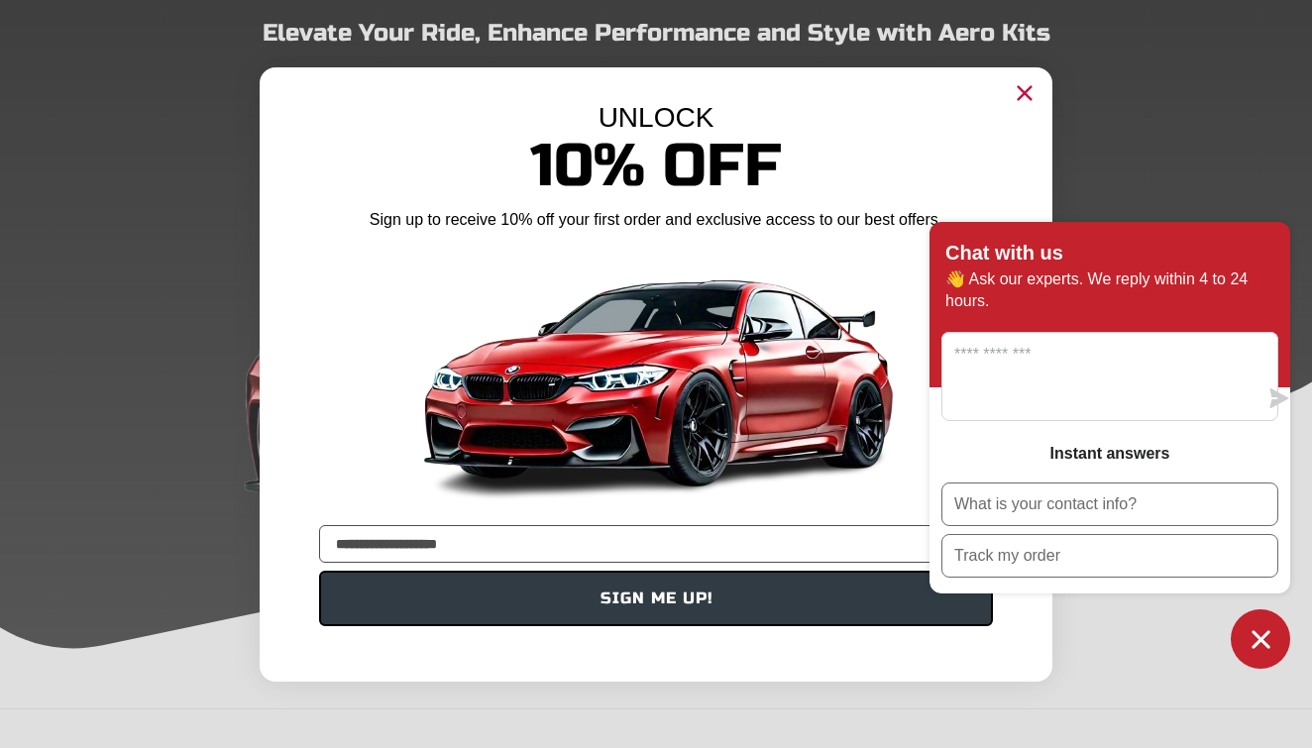
type input "**********"
click at [546, 594] on button "SIGN ME UP!" at bounding box center [656, 599] width 674 height 56
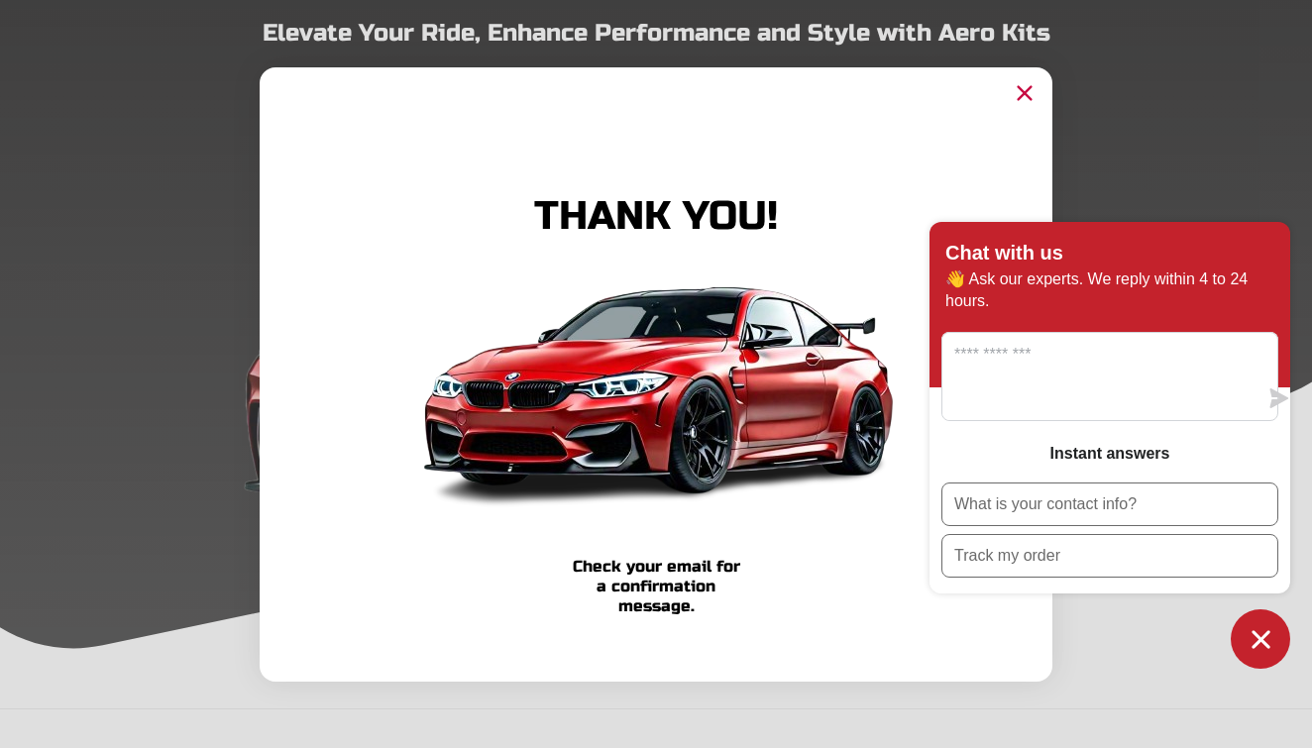
click at [1016, 90] on circle "Close dialog" at bounding box center [1025, 92] width 30 height 30
